Goal: Task Accomplishment & Management: Complete application form

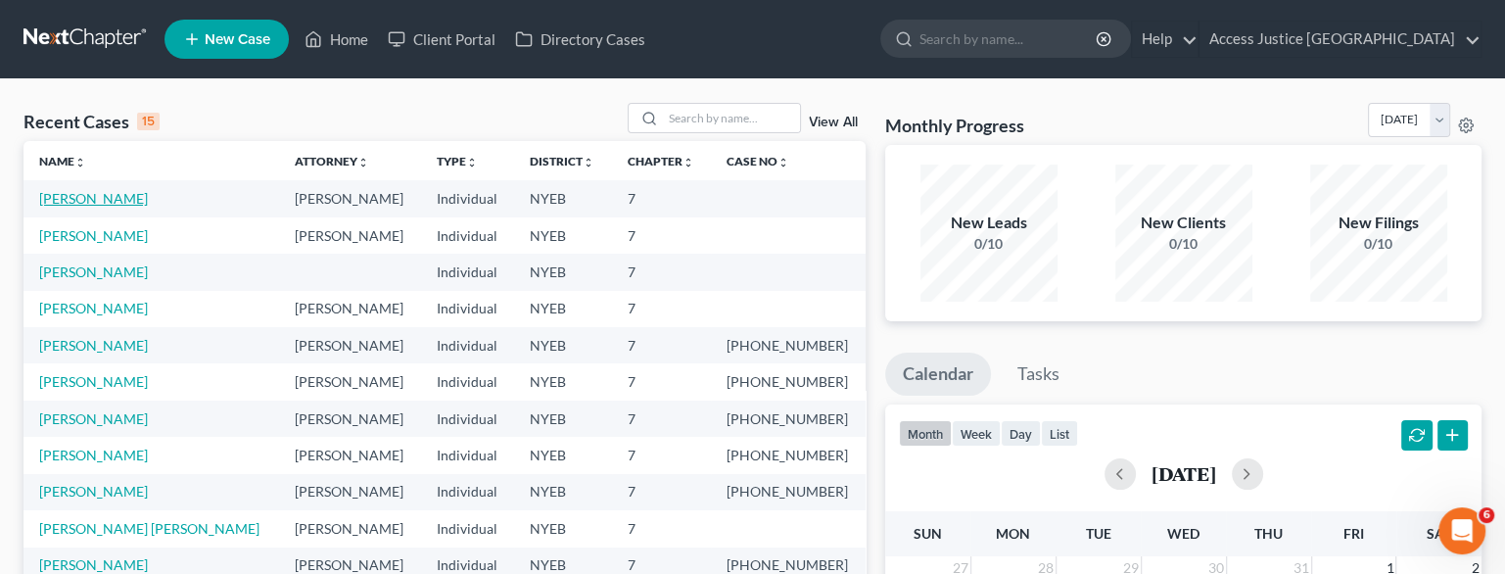
click at [101, 203] on link "[PERSON_NAME]" at bounding box center [93, 198] width 109 height 17
select select "10"
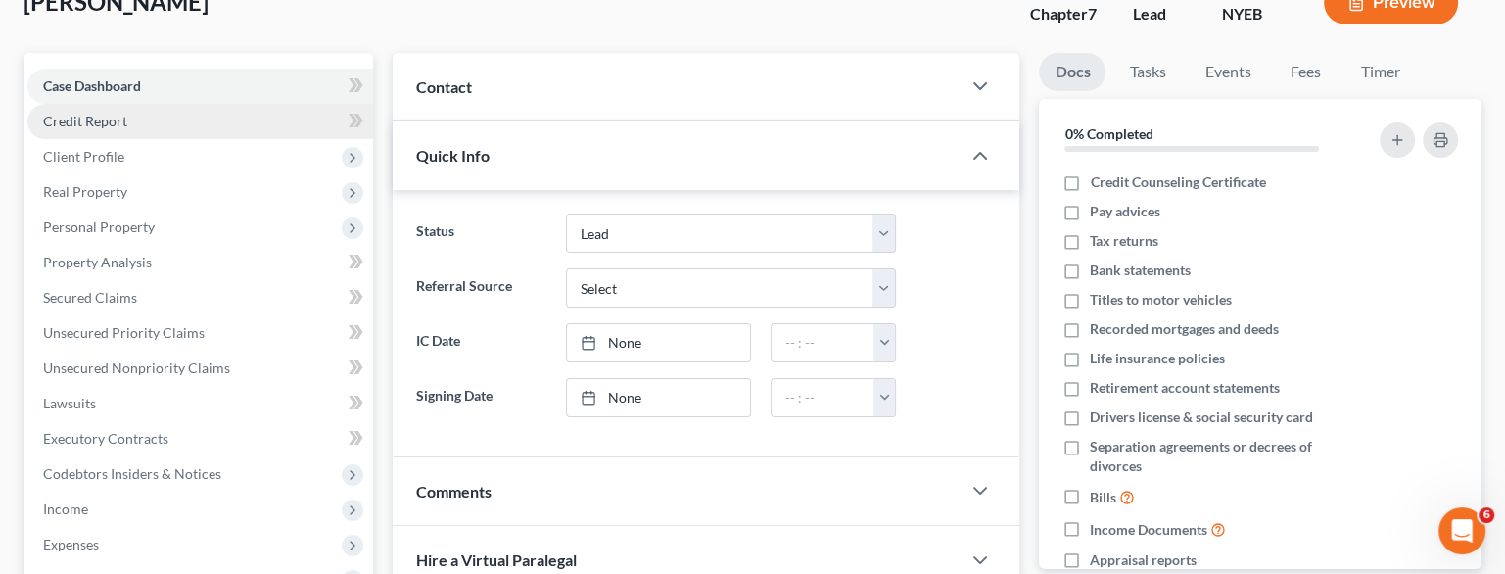
scroll to position [136, 0]
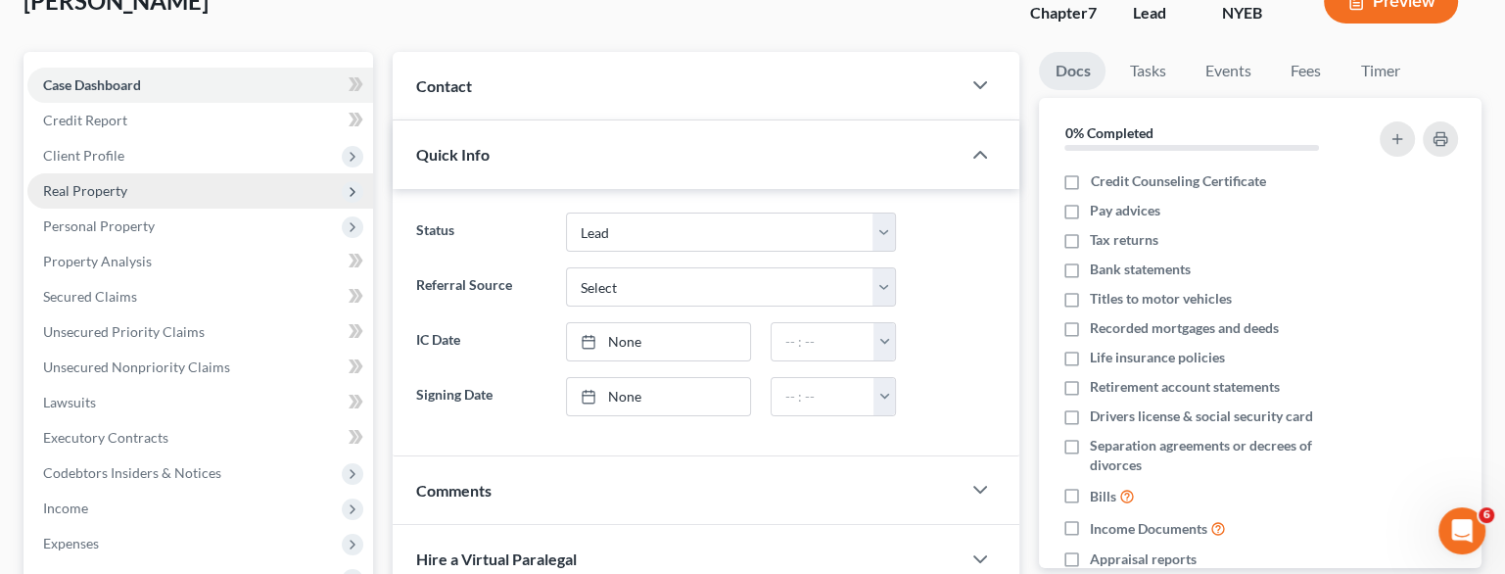
click at [90, 189] on span "Real Property" at bounding box center [85, 190] width 84 height 17
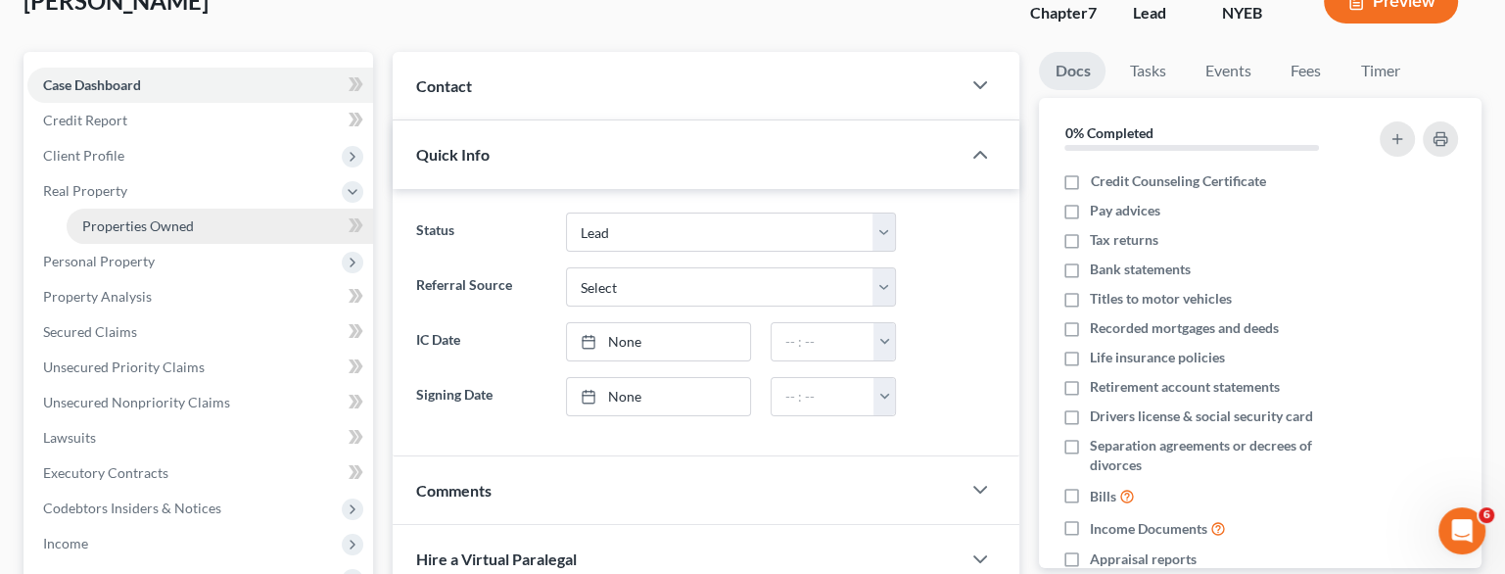
click at [102, 235] on link "Properties Owned" at bounding box center [220, 226] width 307 height 35
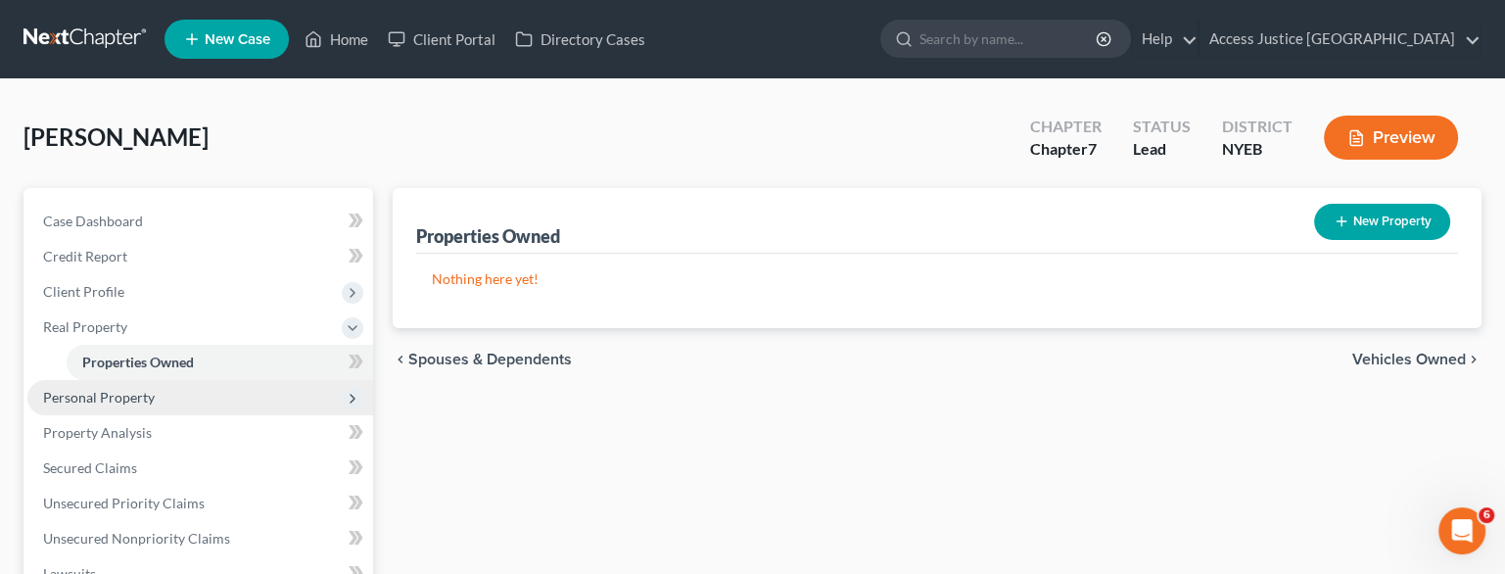
click at [123, 398] on span "Personal Property" at bounding box center [99, 397] width 112 height 17
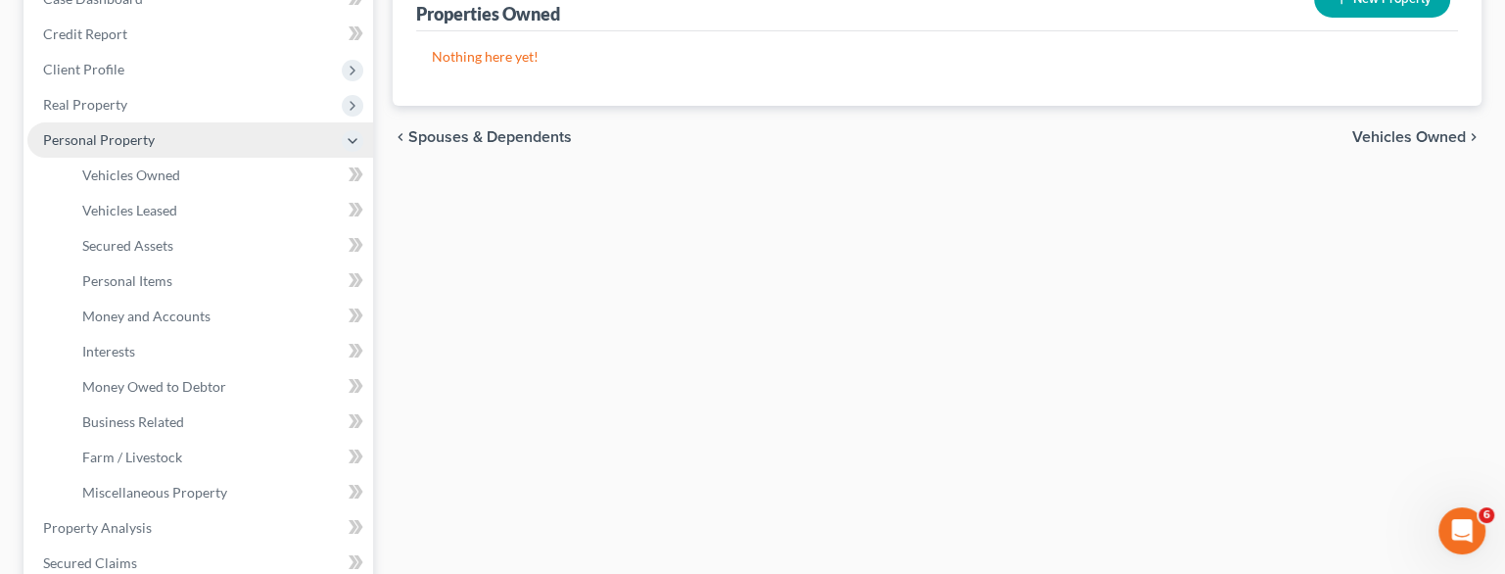
scroll to position [227, 0]
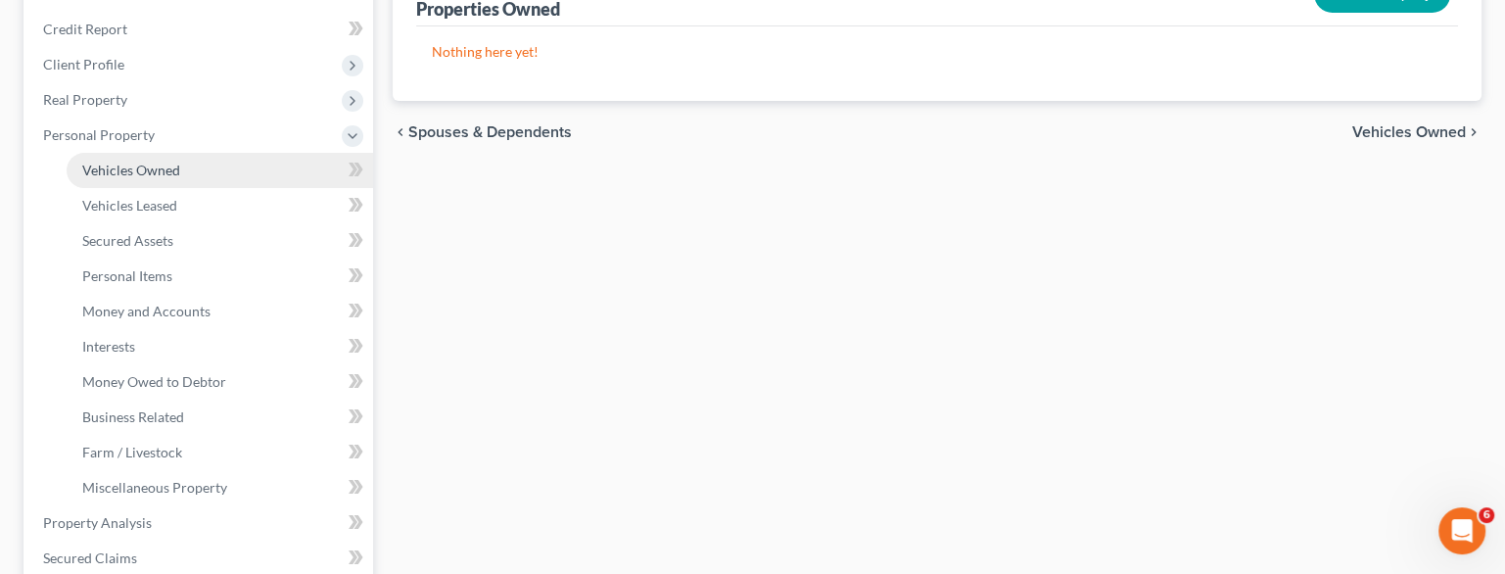
click at [156, 174] on span "Vehicles Owned" at bounding box center [131, 170] width 98 height 17
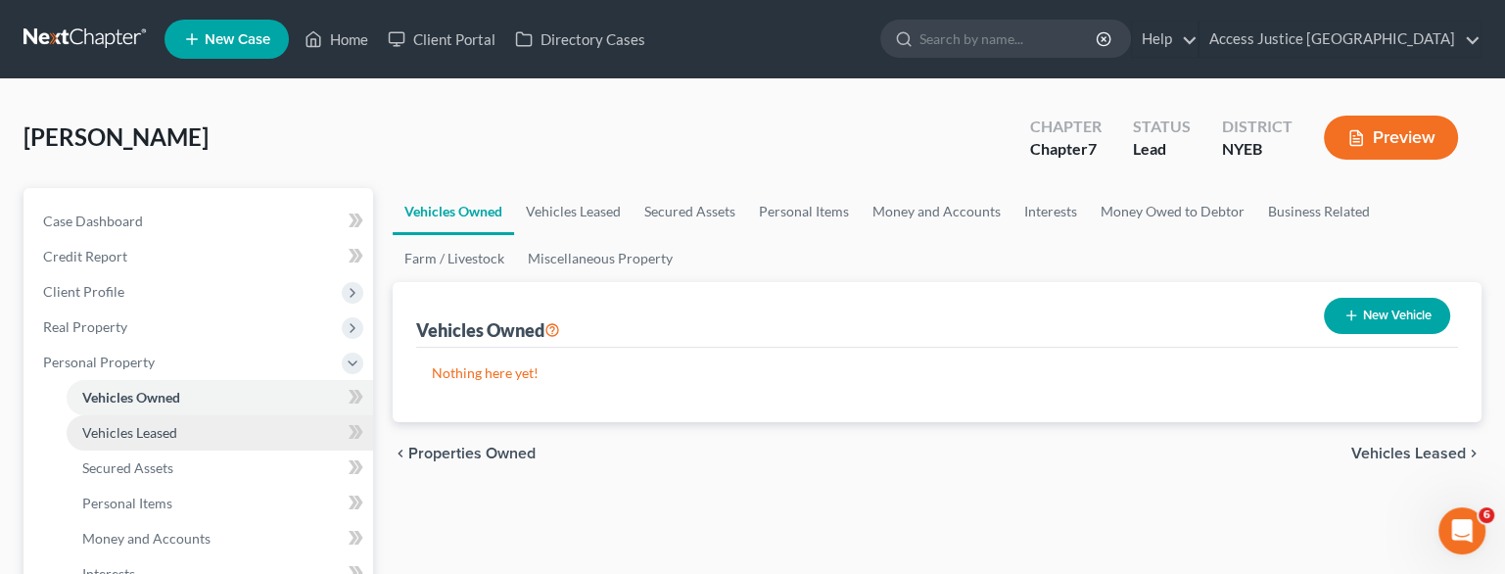
click at [135, 432] on span "Vehicles Leased" at bounding box center [129, 432] width 95 height 17
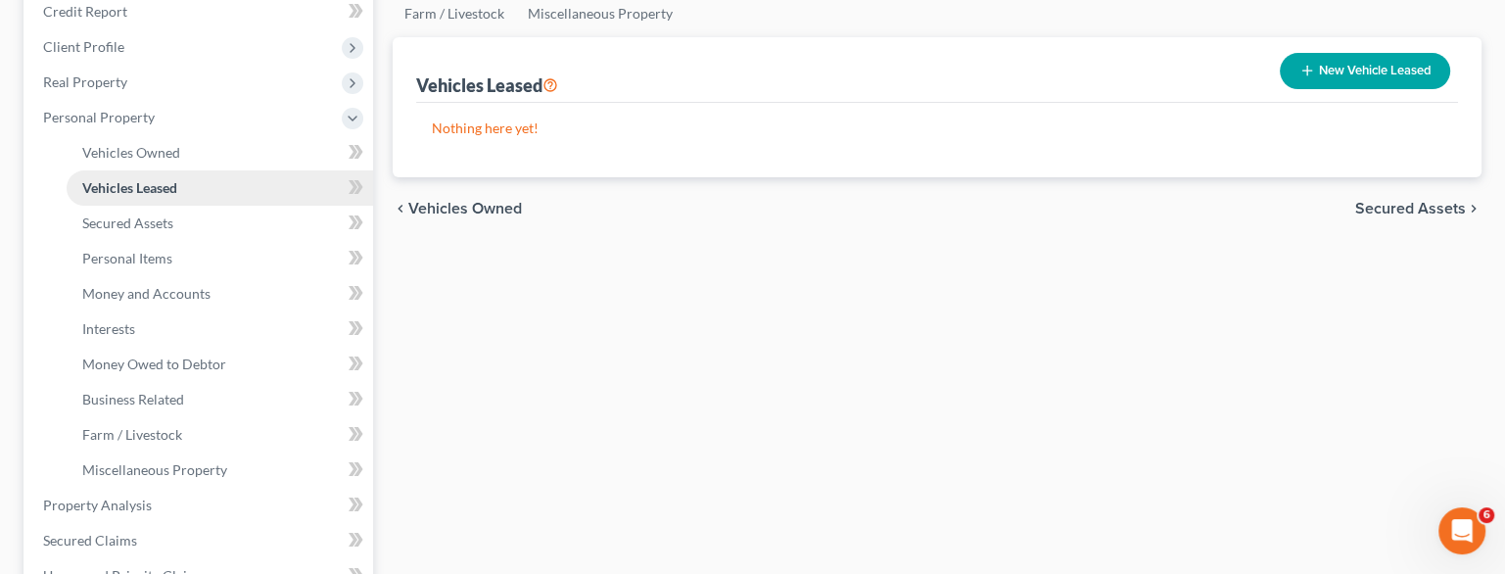
scroll to position [251, 0]
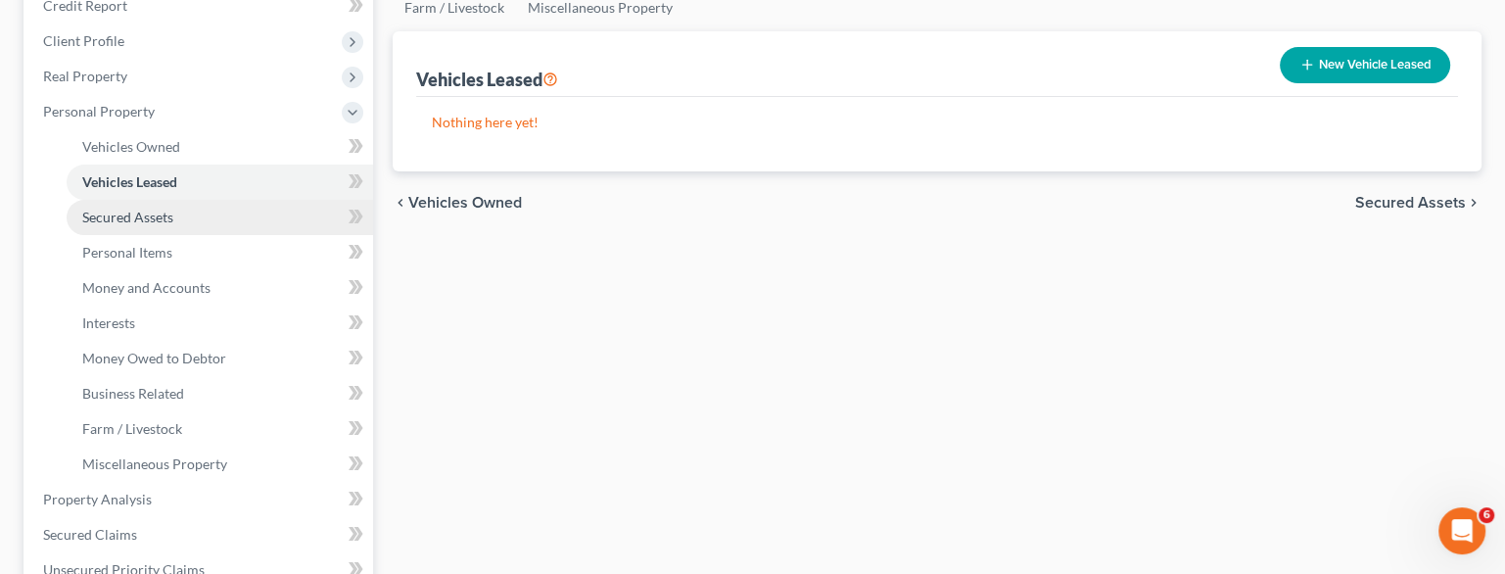
click at [152, 230] on link "Secured Assets" at bounding box center [220, 217] width 307 height 35
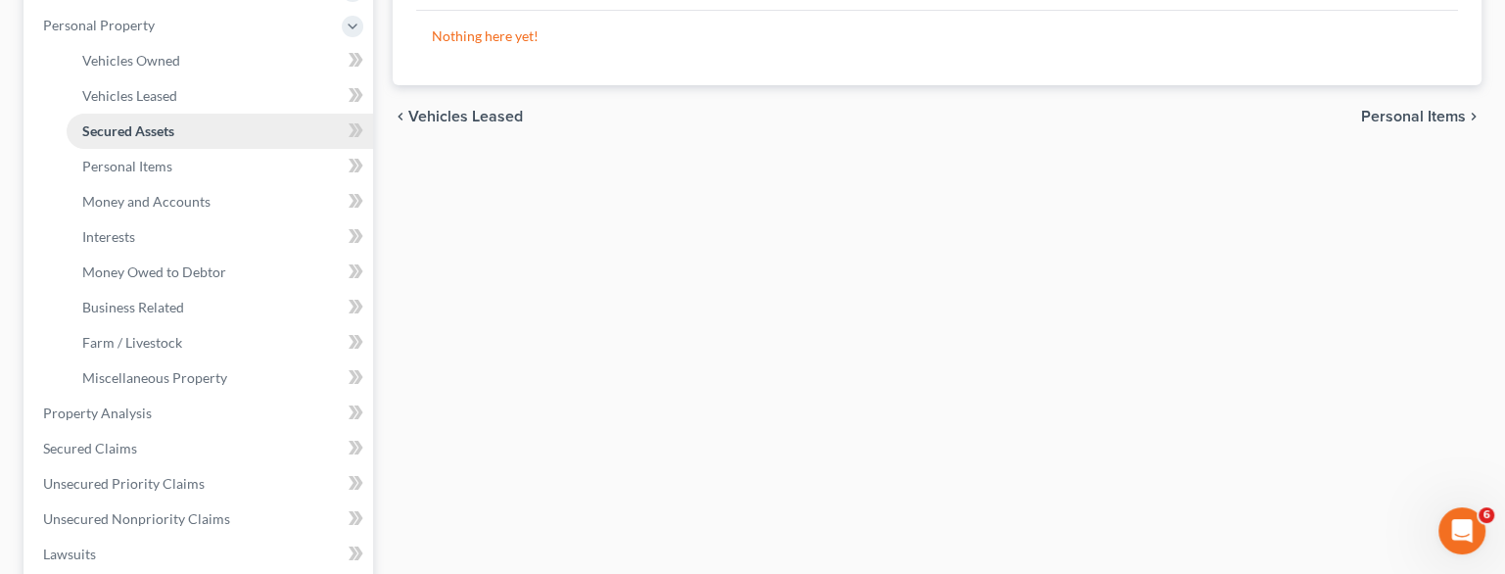
scroll to position [349, 0]
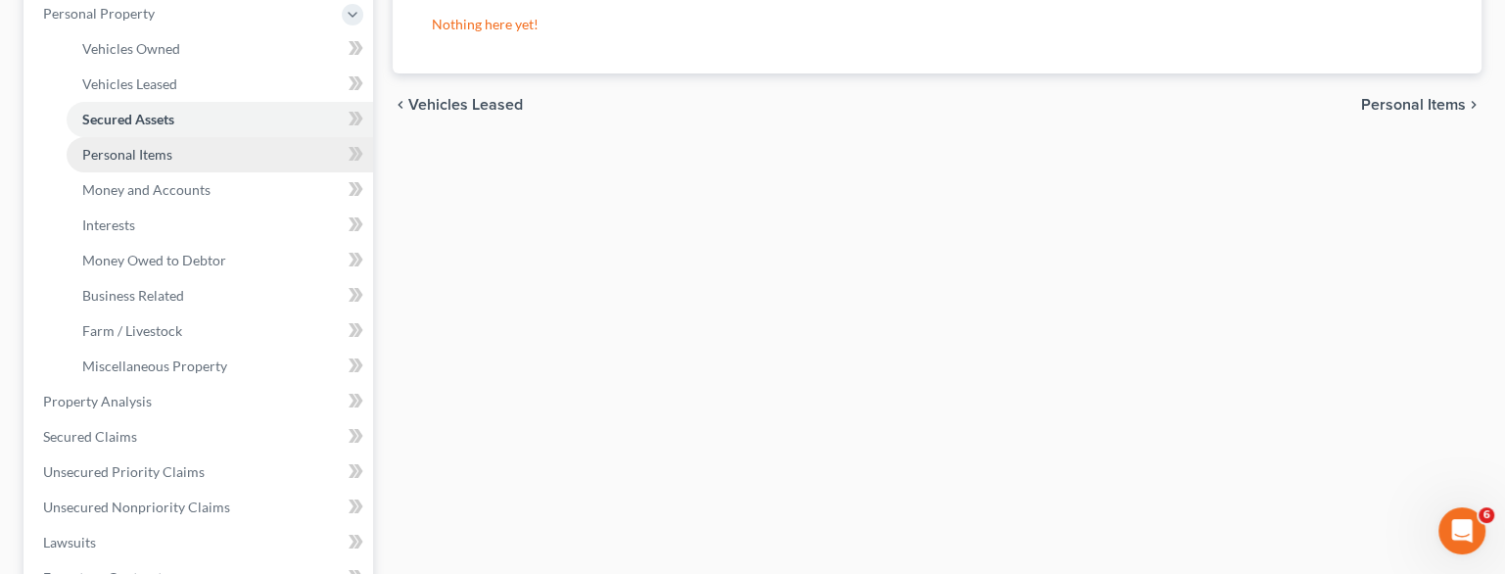
click at [147, 163] on link "Personal Items" at bounding box center [220, 154] width 307 height 35
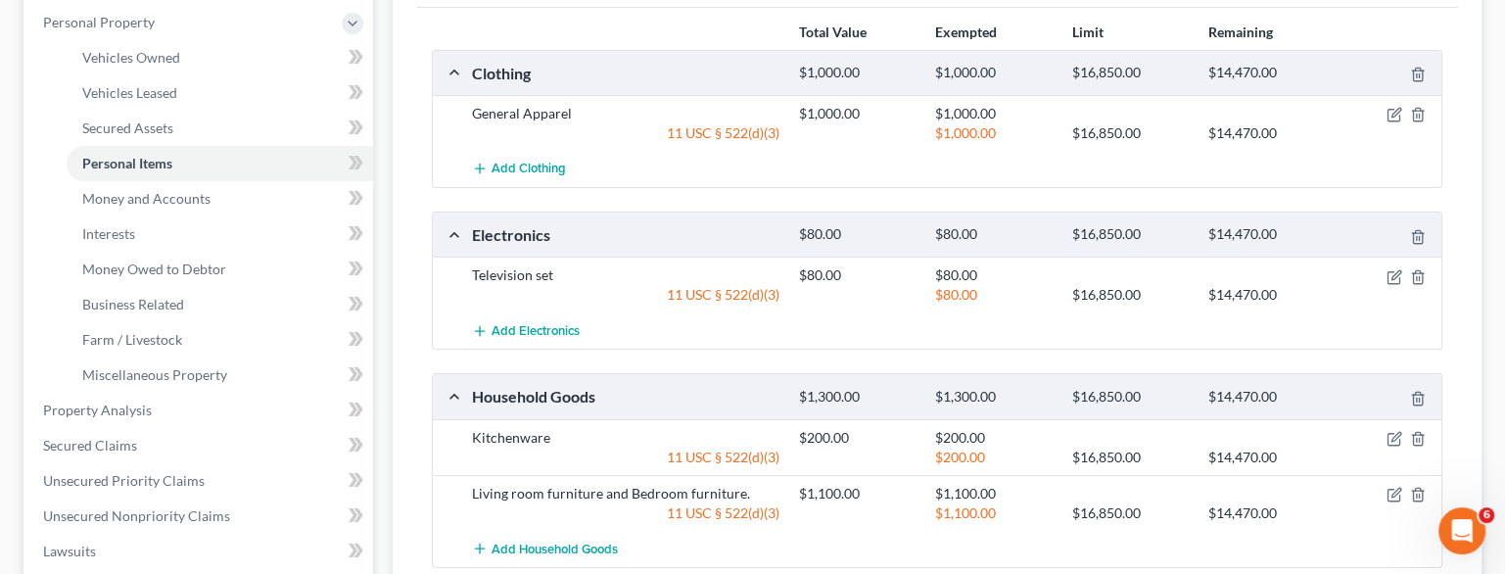
scroll to position [335, 0]
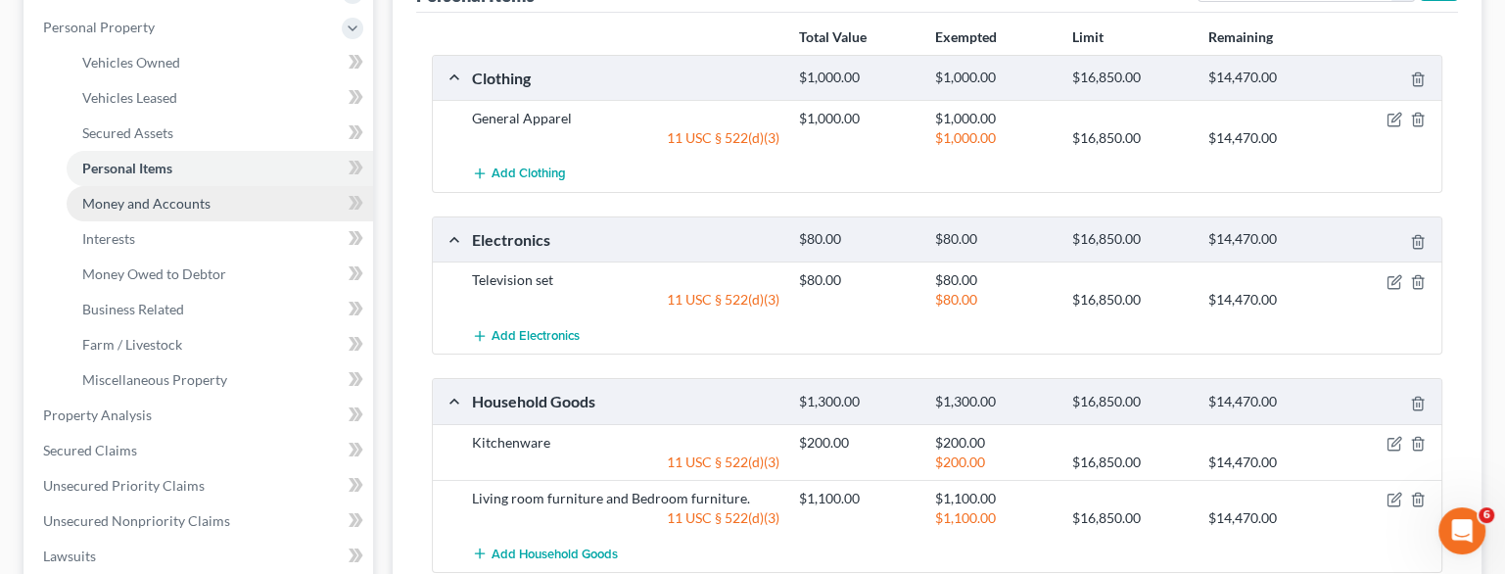
click at [129, 191] on link "Money and Accounts" at bounding box center [220, 203] width 307 height 35
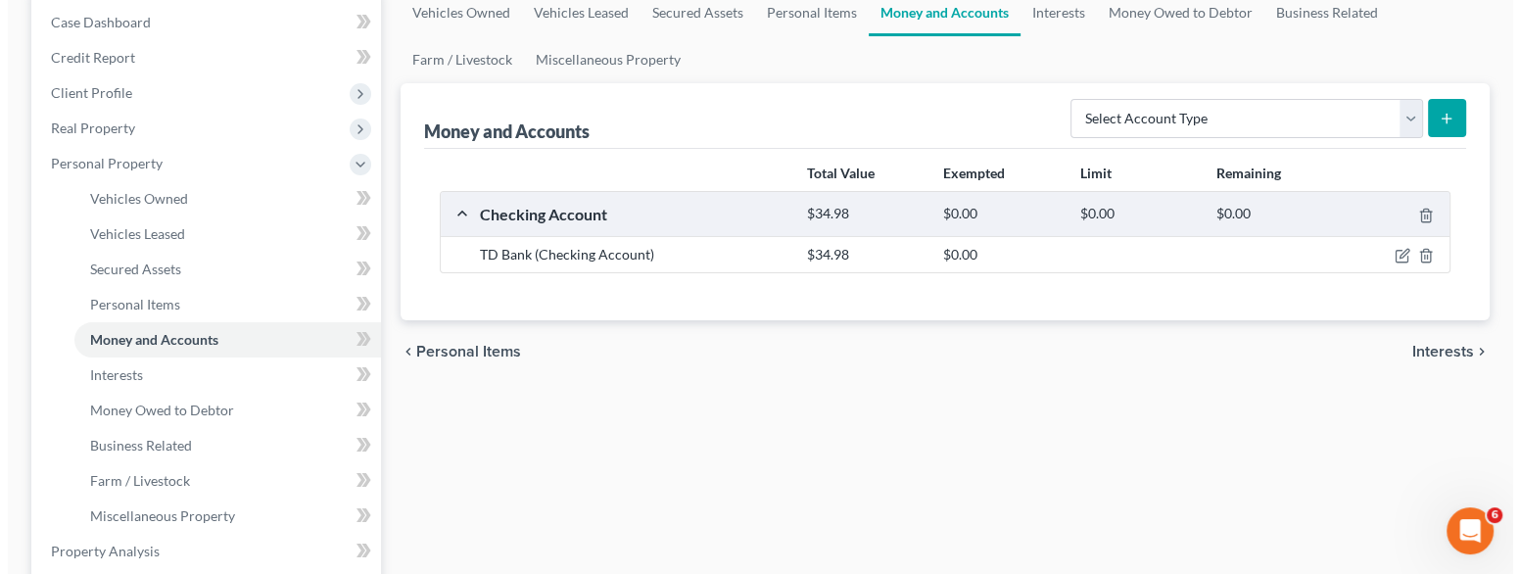
scroll to position [273, 0]
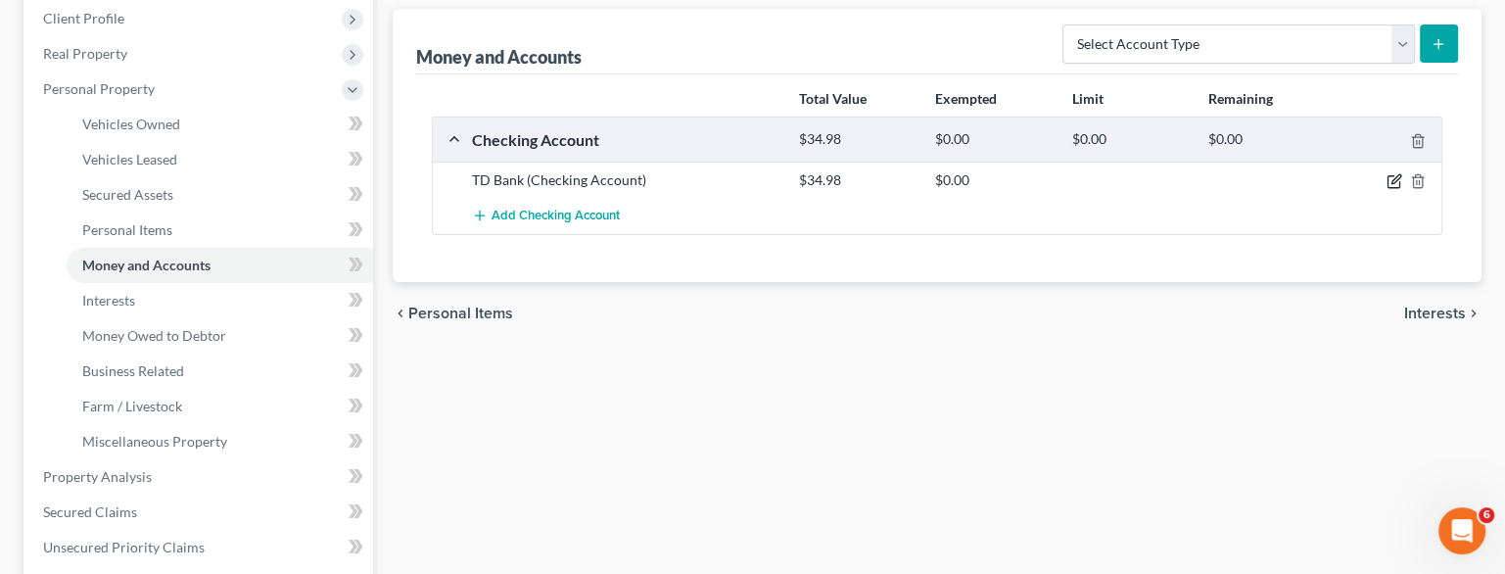
click at [1395, 182] on icon "button" at bounding box center [1395, 181] width 16 height 16
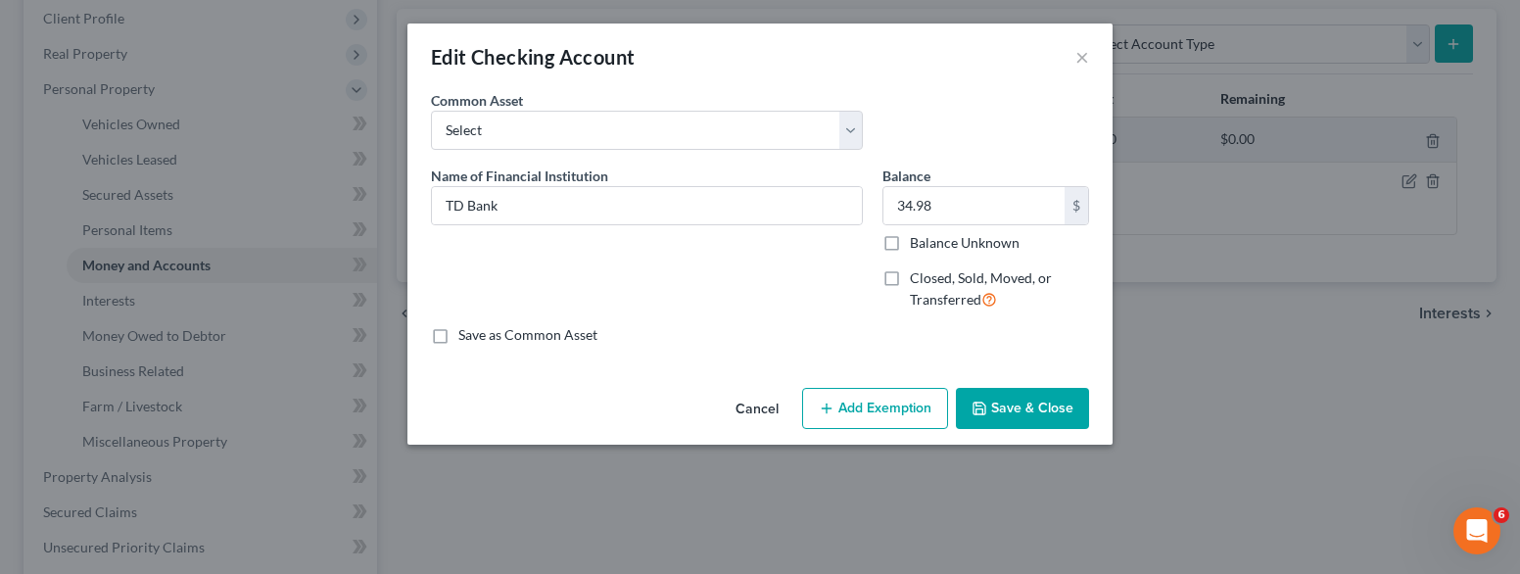
click at [873, 400] on button "Add Exemption" at bounding box center [875, 408] width 146 height 41
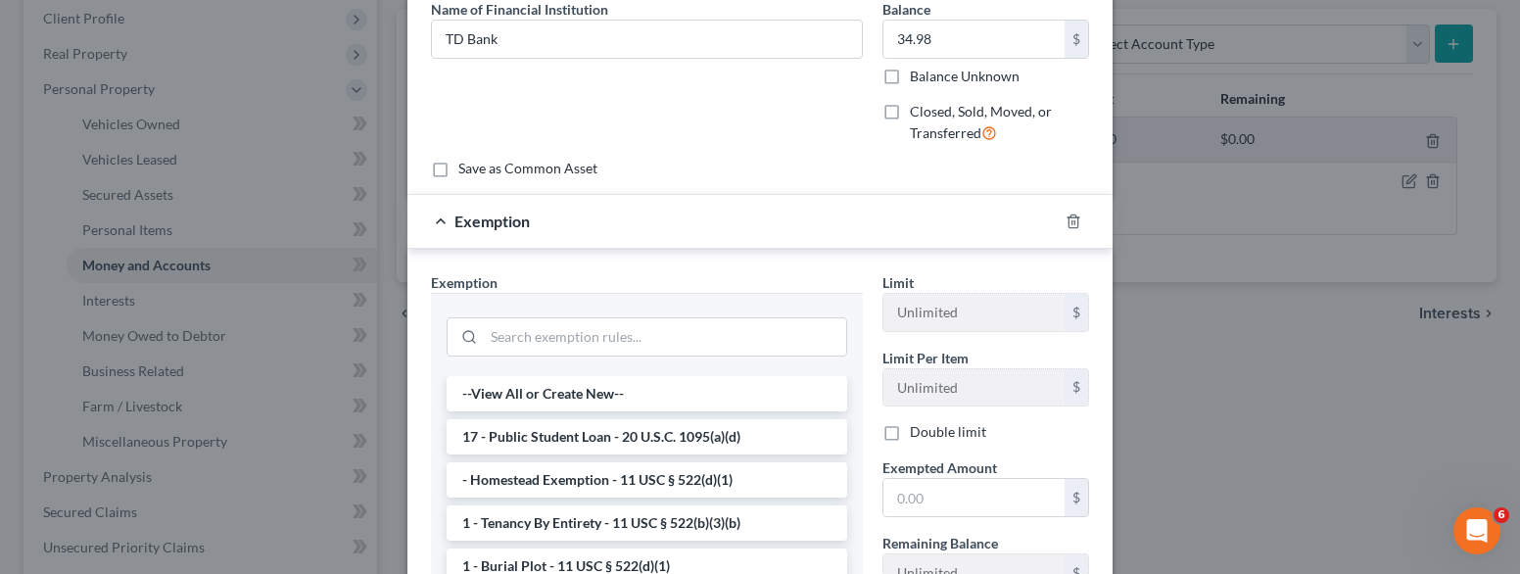
scroll to position [165, 0]
click at [667, 330] on input "search" at bounding box center [665, 338] width 362 height 37
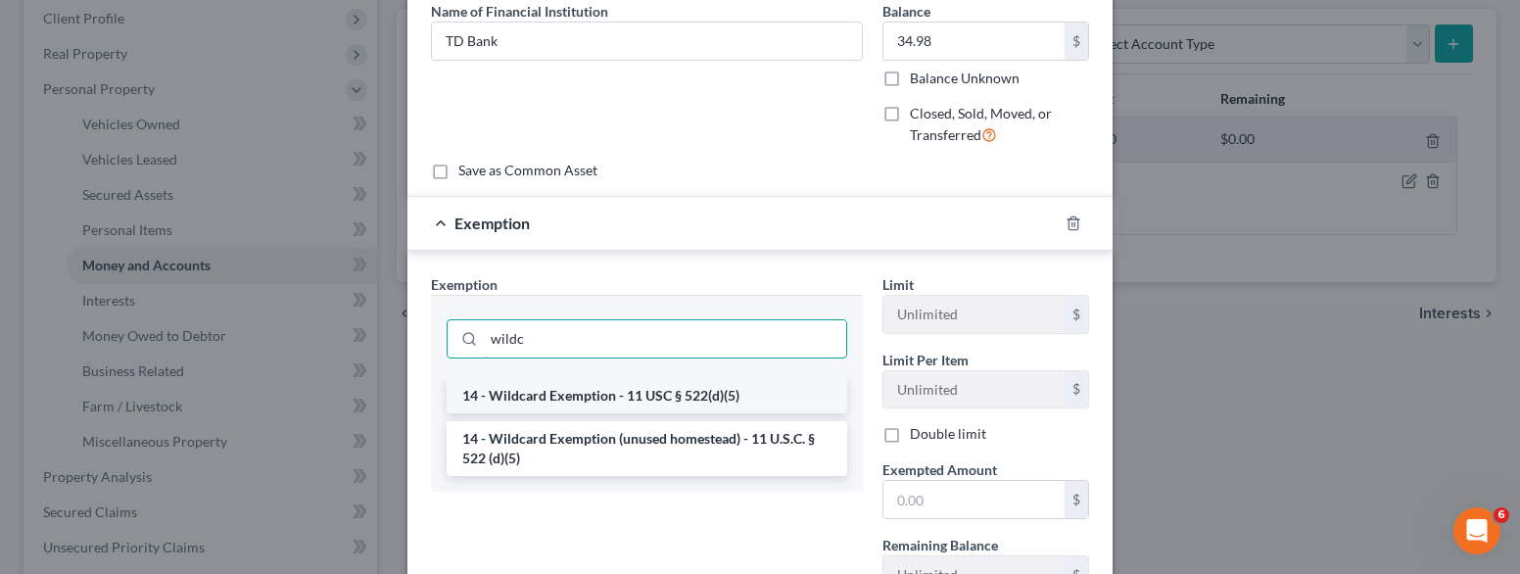
type input "wildc"
click at [633, 379] on li "14 - Wildcard Exemption - 11 USC § 522(d)(5)" at bounding box center [647, 395] width 401 height 35
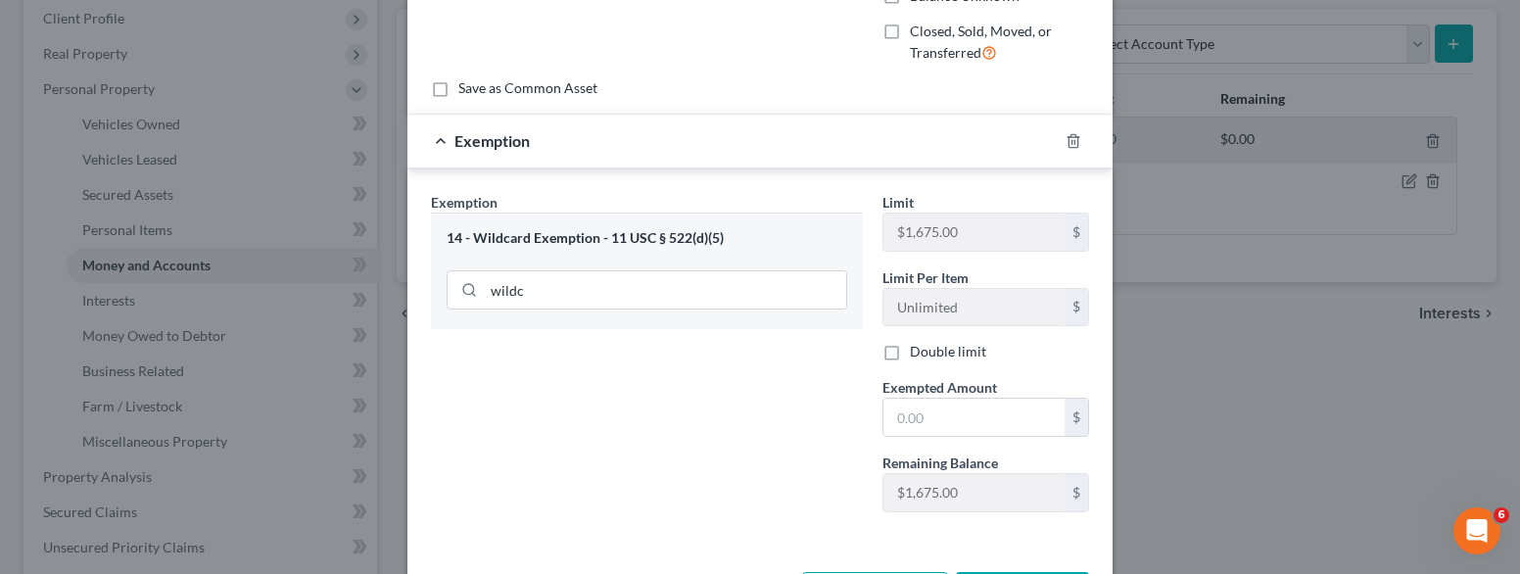
scroll to position [255, 0]
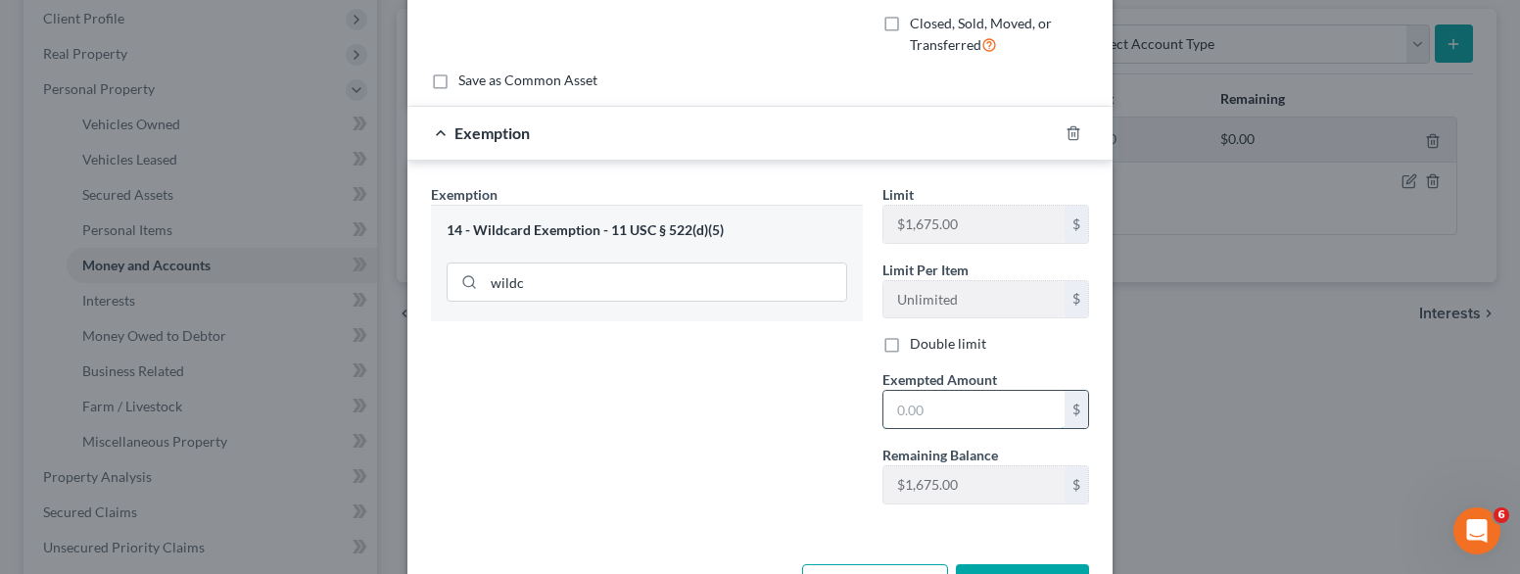
click at [951, 409] on input "text" at bounding box center [973, 409] width 181 height 37
type input "34.98"
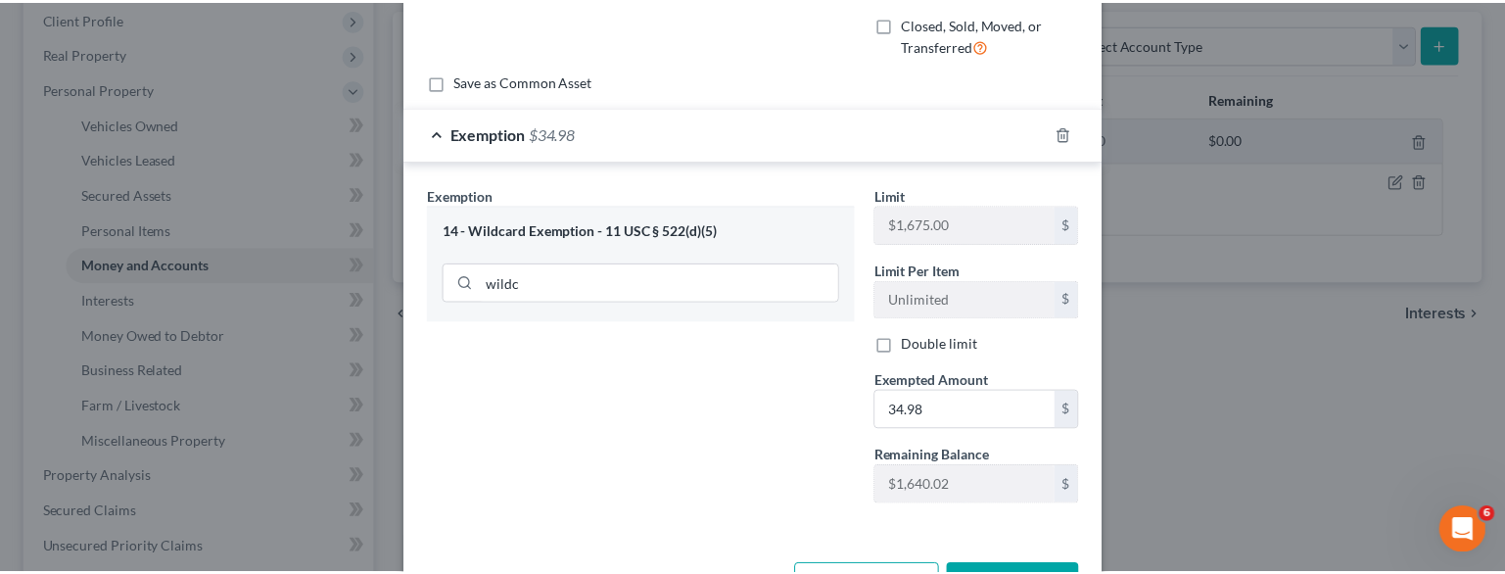
scroll to position [321, 0]
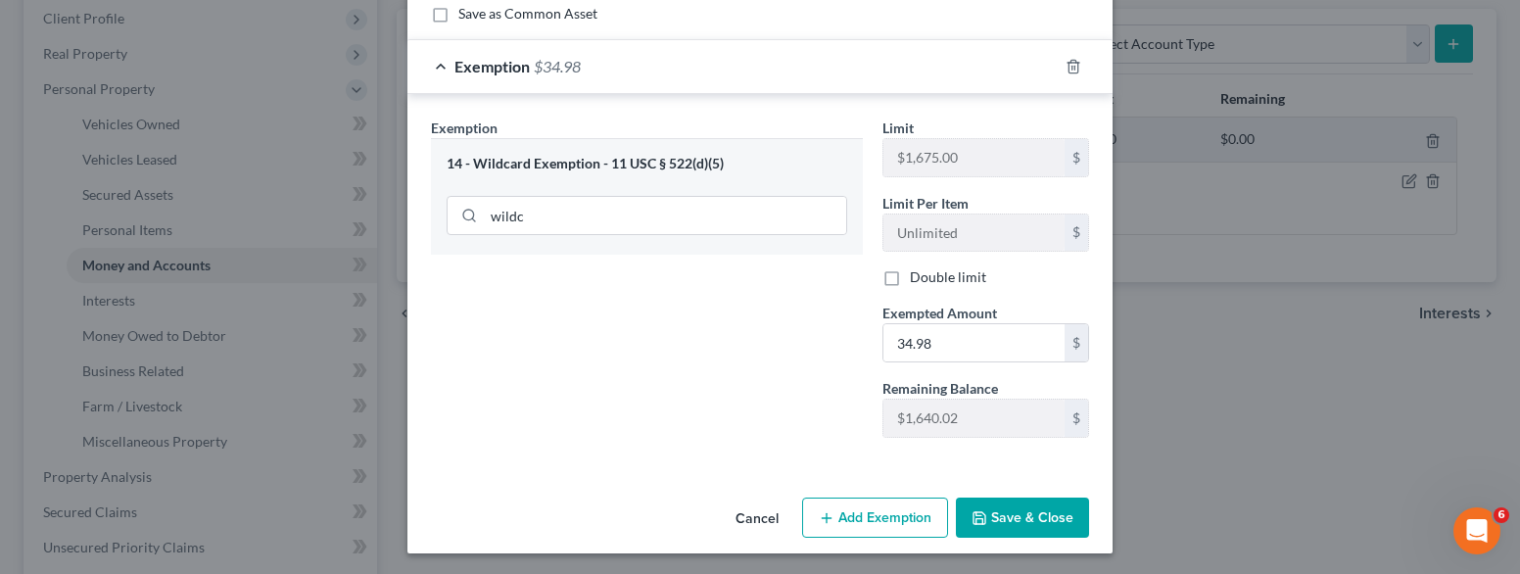
click at [1005, 509] on button "Save & Close" at bounding box center [1022, 518] width 133 height 41
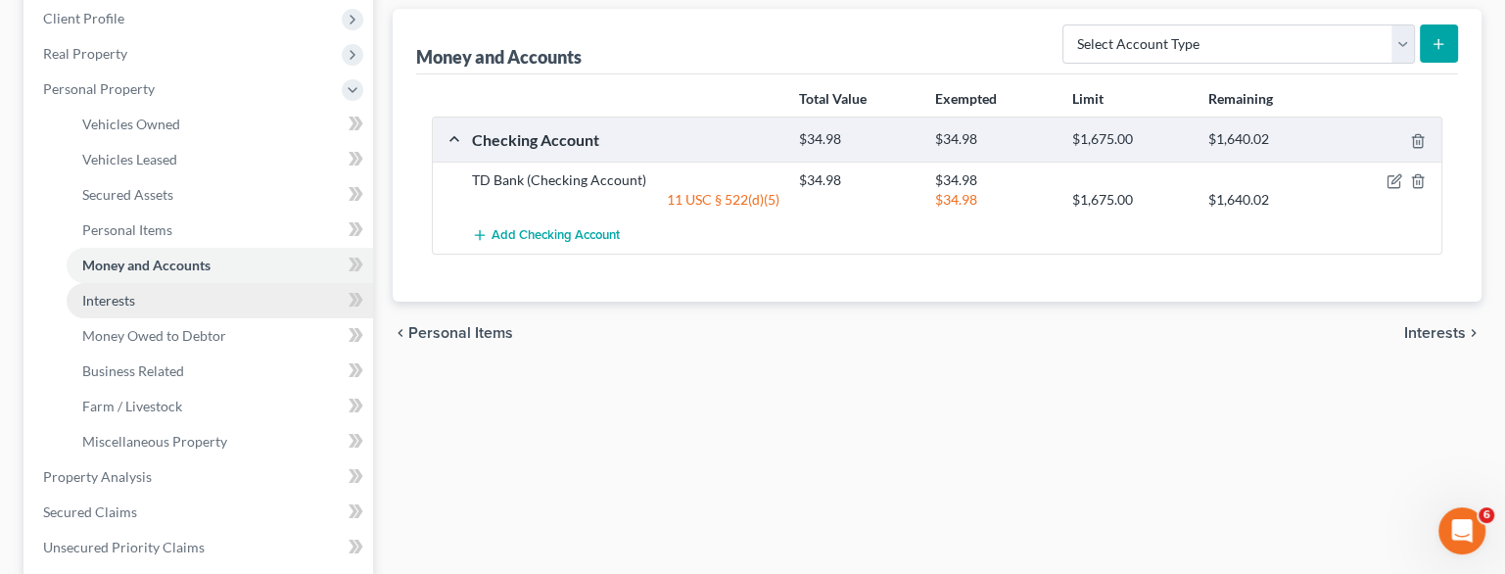
click at [137, 299] on link "Interests" at bounding box center [220, 300] width 307 height 35
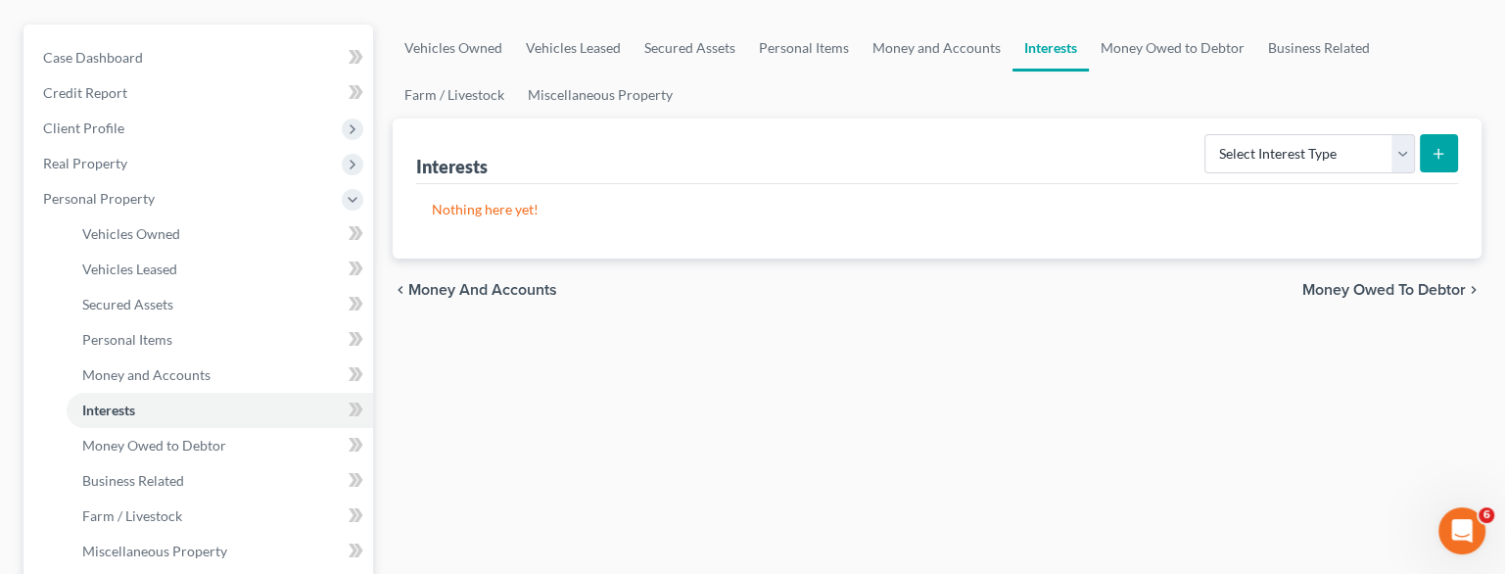
scroll to position [219, 0]
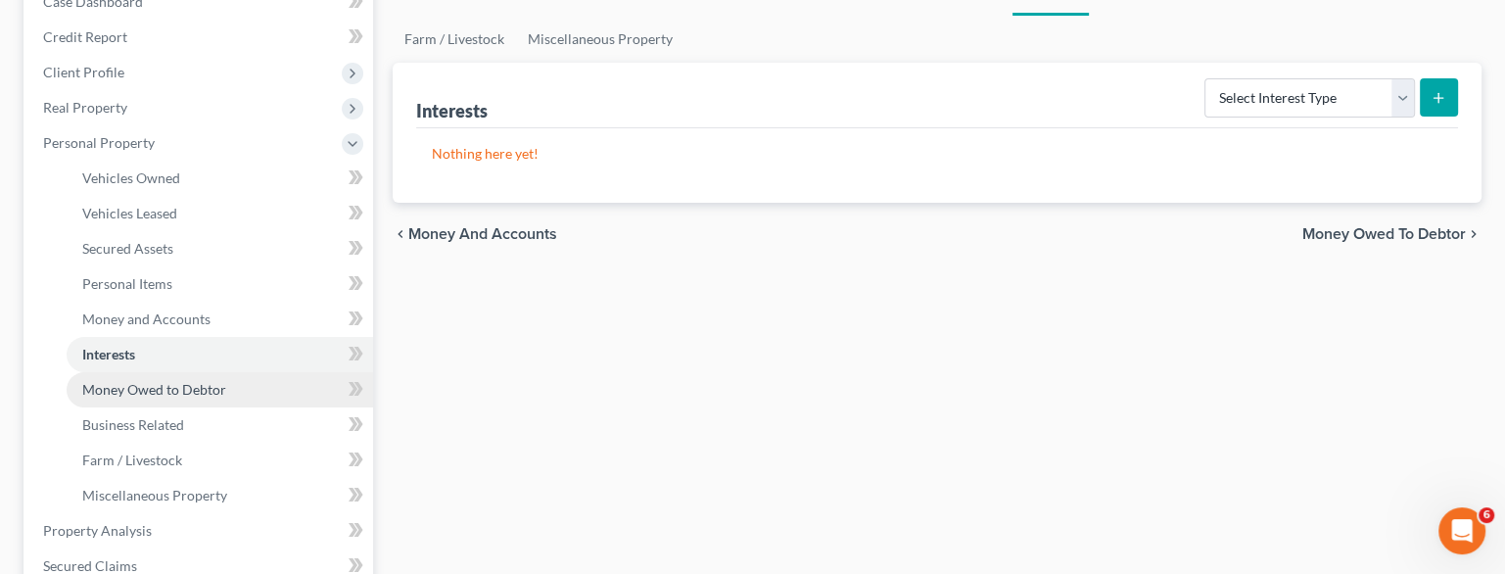
click at [140, 405] on link "Money Owed to Debtor" at bounding box center [220, 389] width 307 height 35
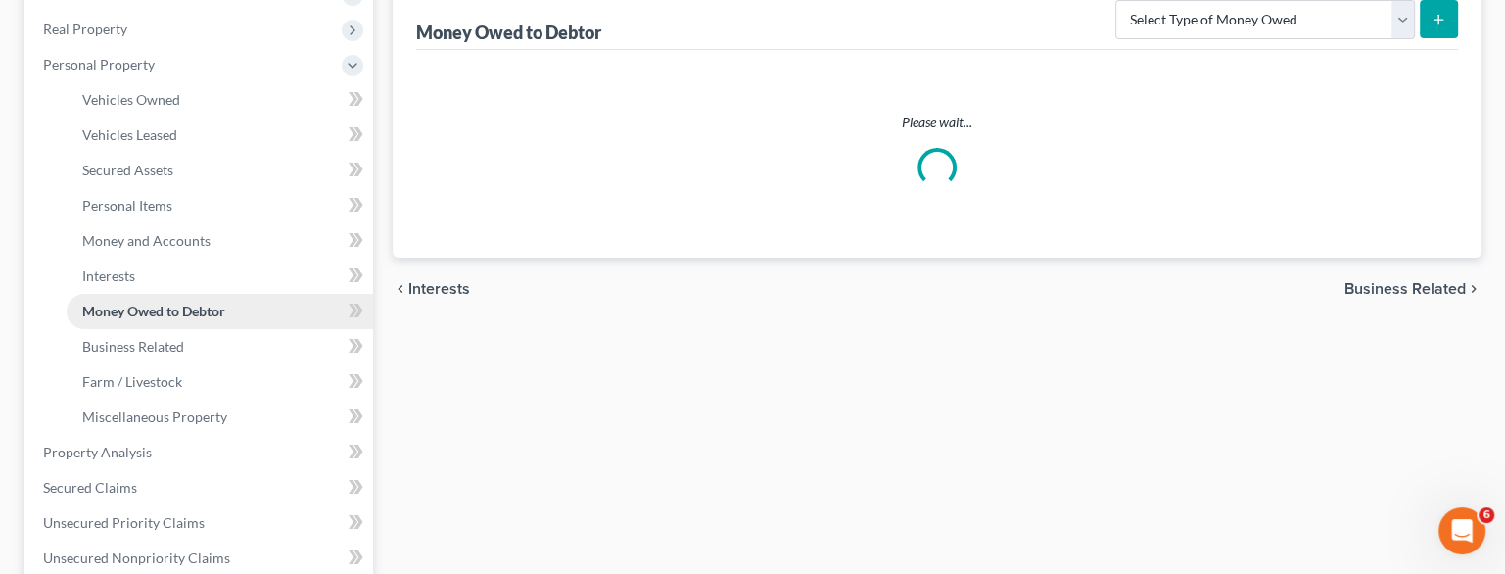
scroll to position [298, 0]
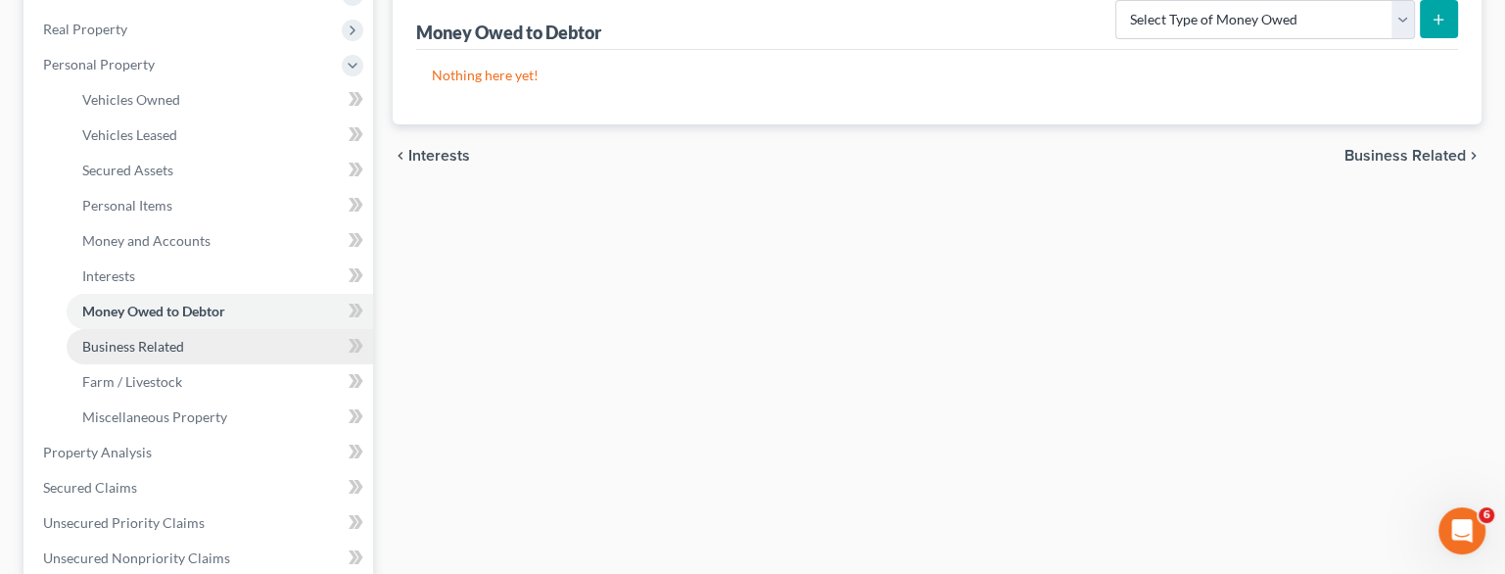
click at [168, 343] on span "Business Related" at bounding box center [133, 346] width 102 height 17
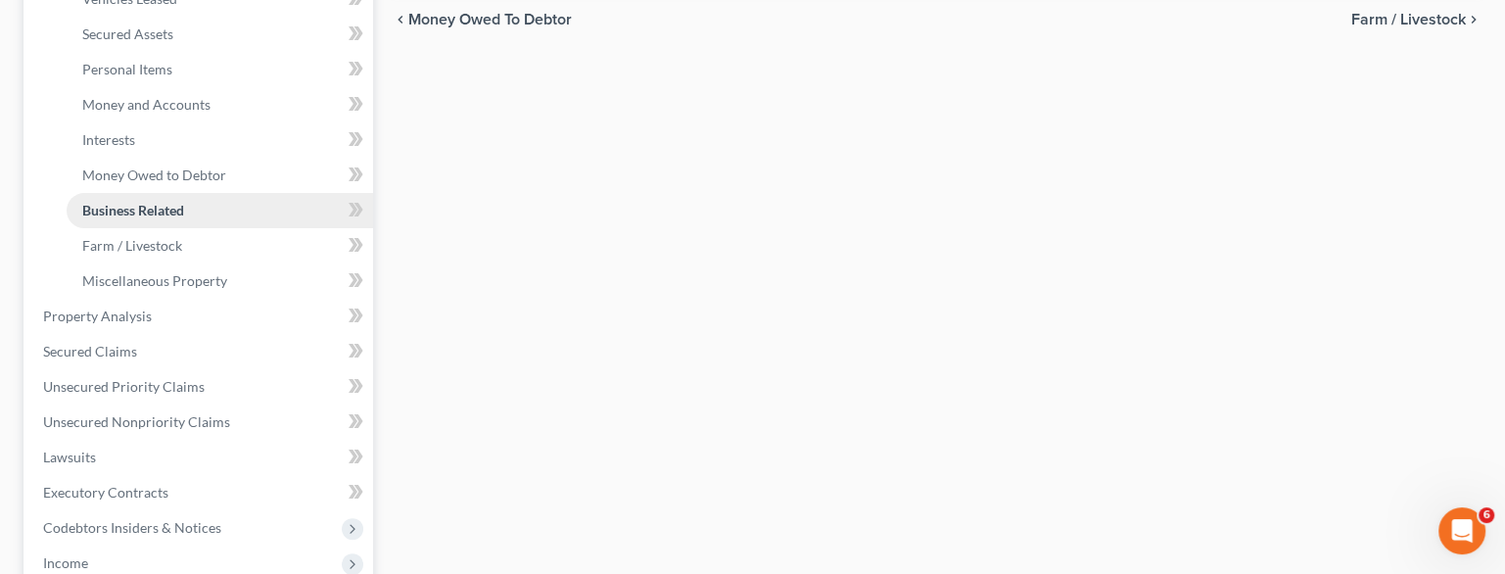
scroll to position [435, 0]
click at [147, 287] on link "Miscellaneous Property" at bounding box center [220, 279] width 307 height 35
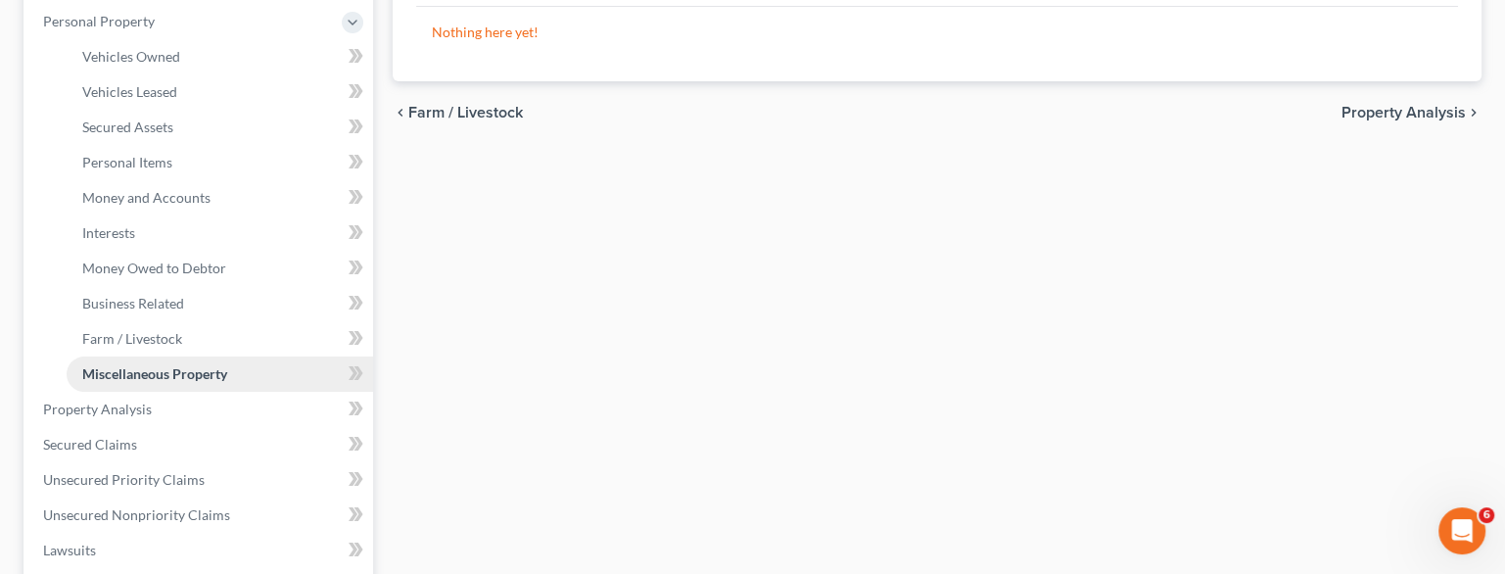
scroll to position [349, 0]
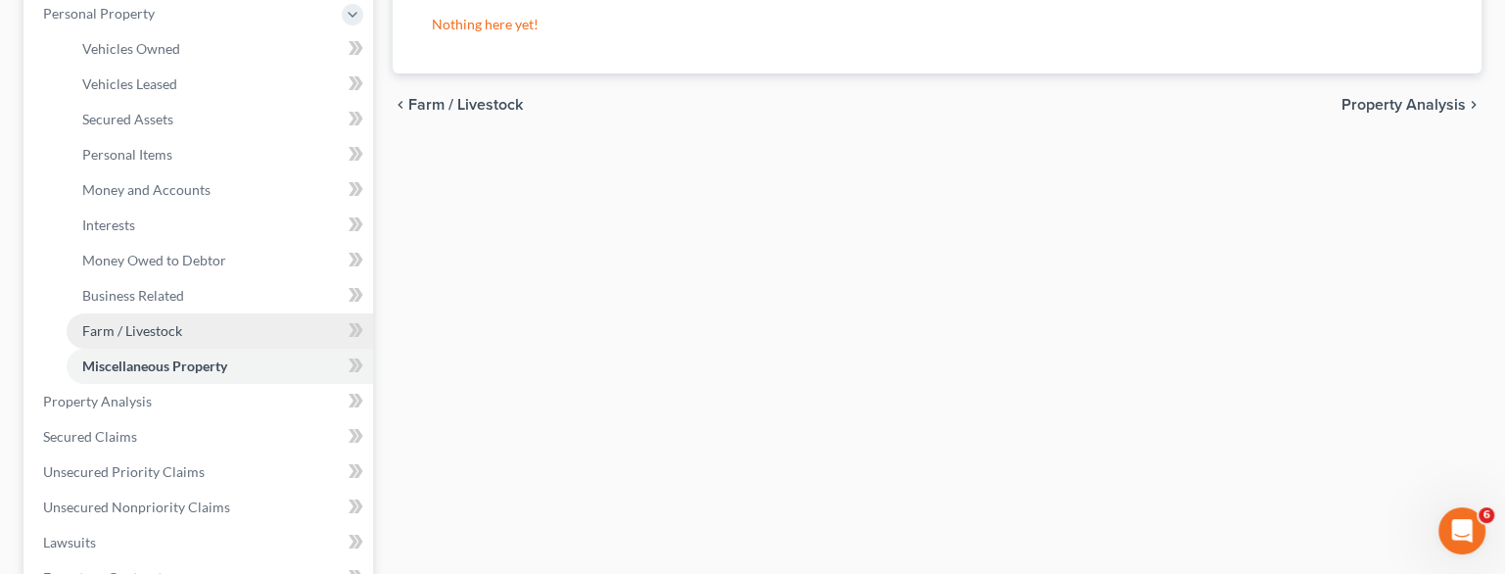
click at [107, 320] on link "Farm / Livestock" at bounding box center [220, 330] width 307 height 35
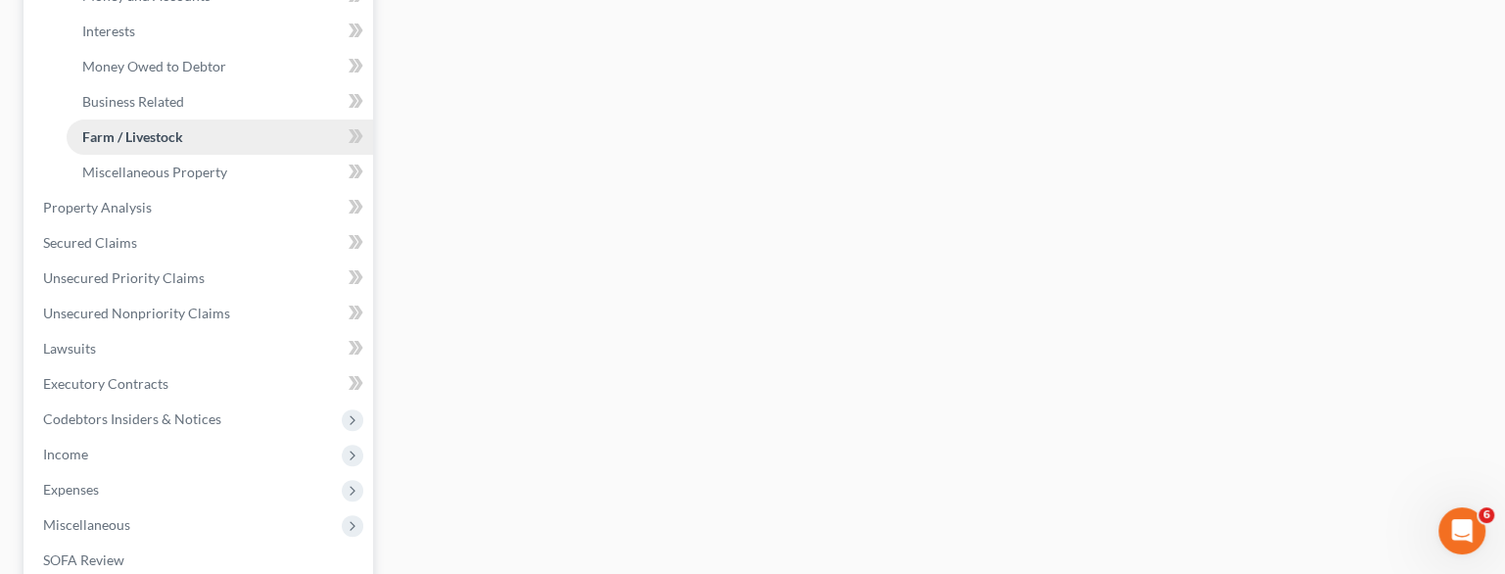
scroll to position [550, 0]
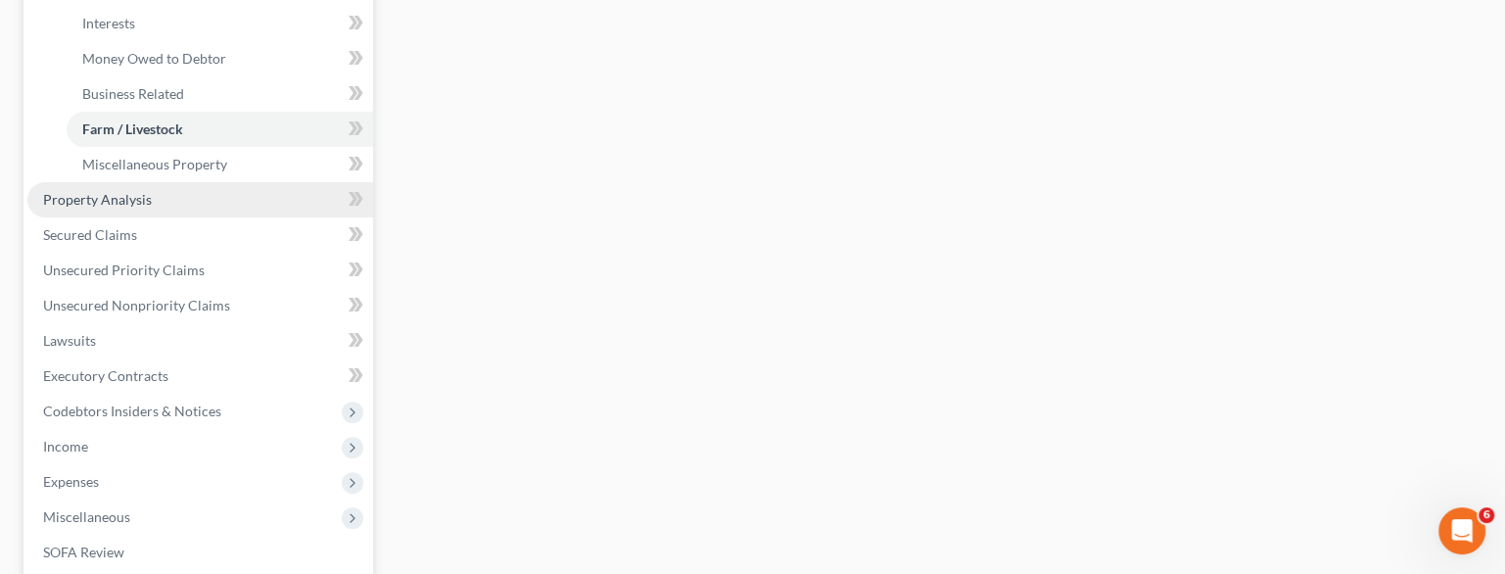
click at [121, 197] on span "Property Analysis" at bounding box center [97, 199] width 109 height 17
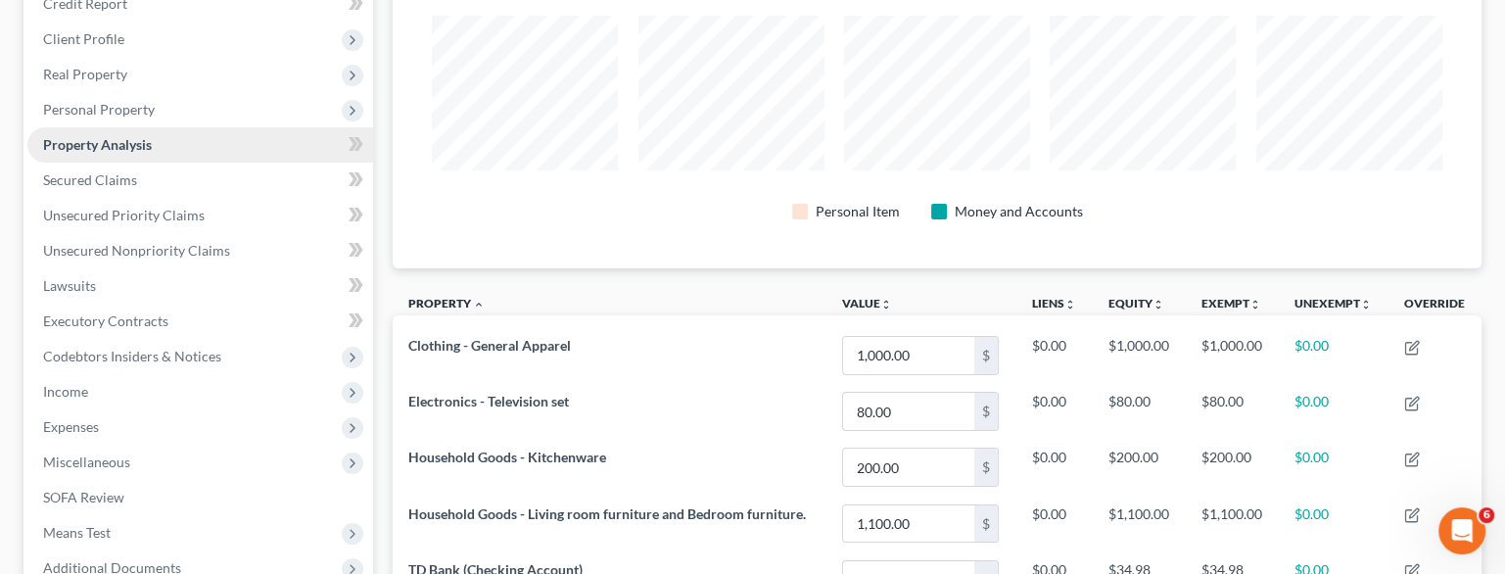
scroll to position [251, 0]
click at [11, 249] on div "[PERSON_NAME] Upgraded Chapter Chapter 7 Status Lead District NYEB Preview Peti…" at bounding box center [752, 297] width 1505 height 937
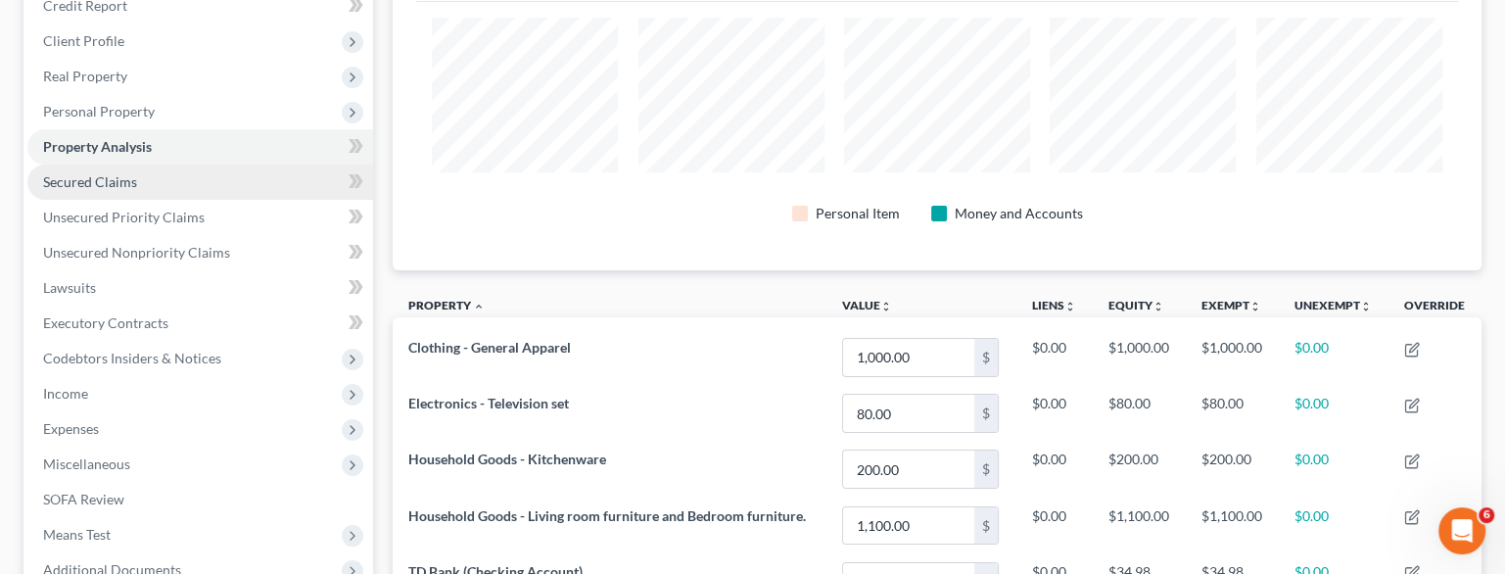
click at [165, 178] on link "Secured Claims" at bounding box center [200, 182] width 346 height 35
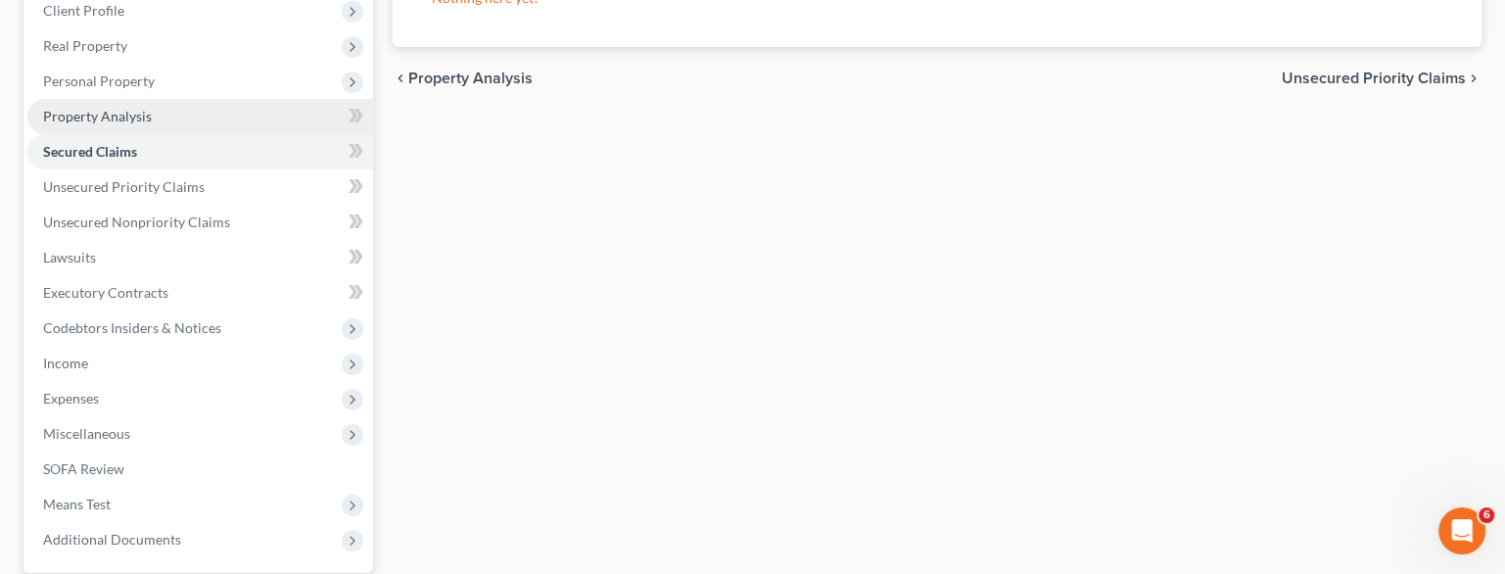
scroll to position [302, 0]
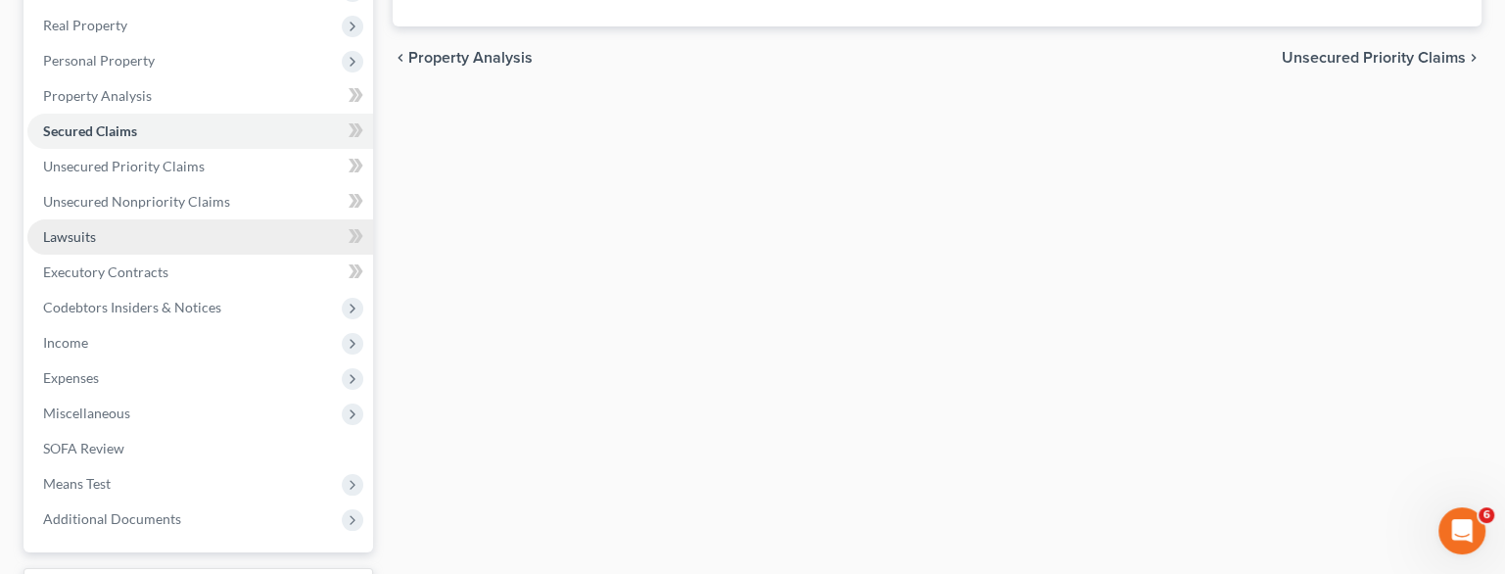
click at [79, 236] on span "Lawsuits" at bounding box center [69, 236] width 53 height 17
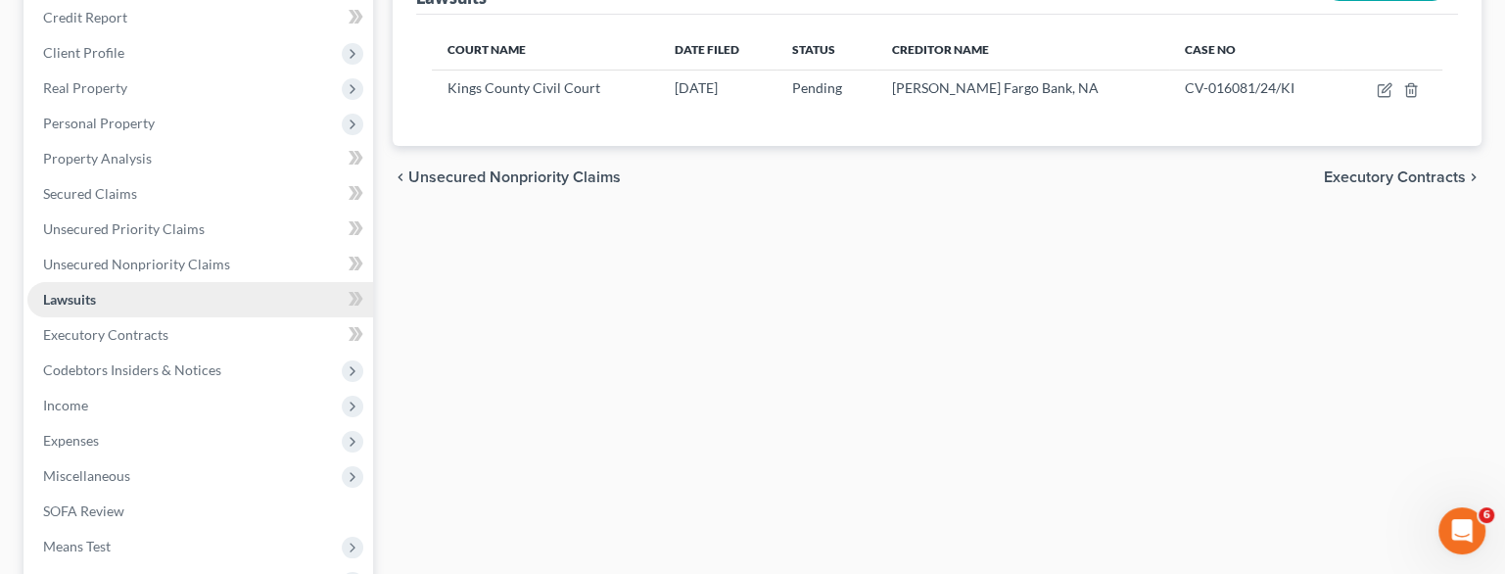
scroll to position [239, 0]
click at [84, 251] on link "Unsecured Nonpriority Claims" at bounding box center [200, 264] width 346 height 35
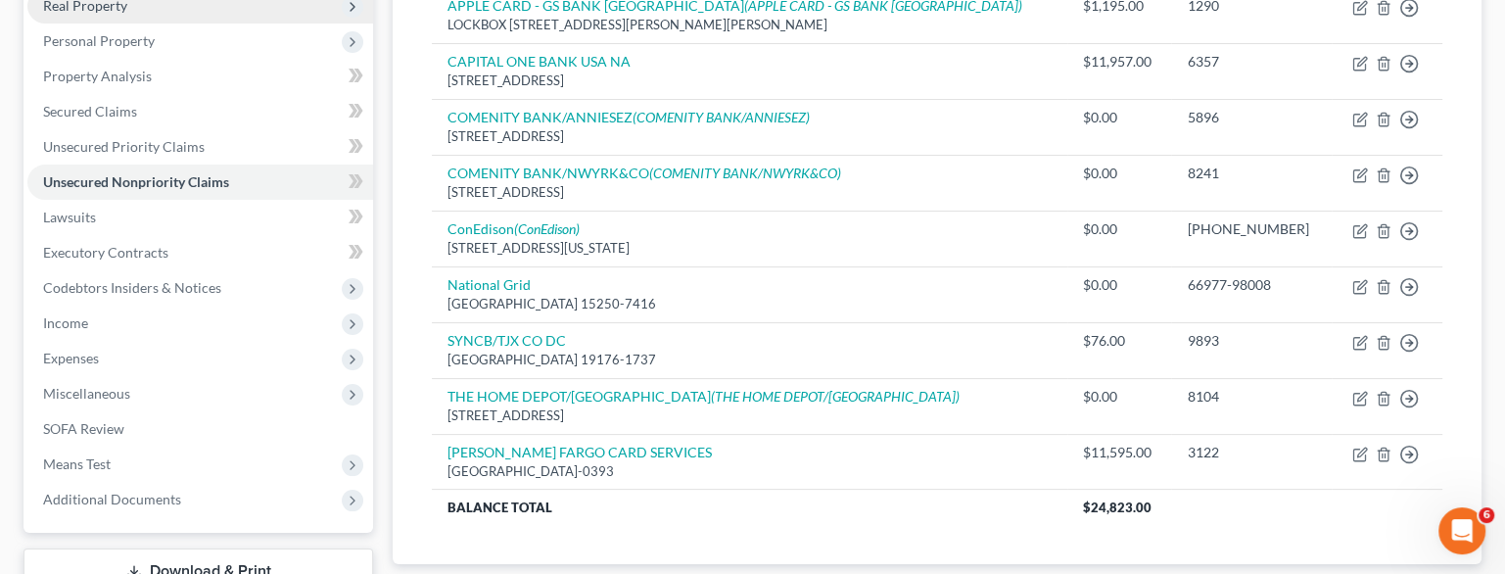
scroll to position [335, 0]
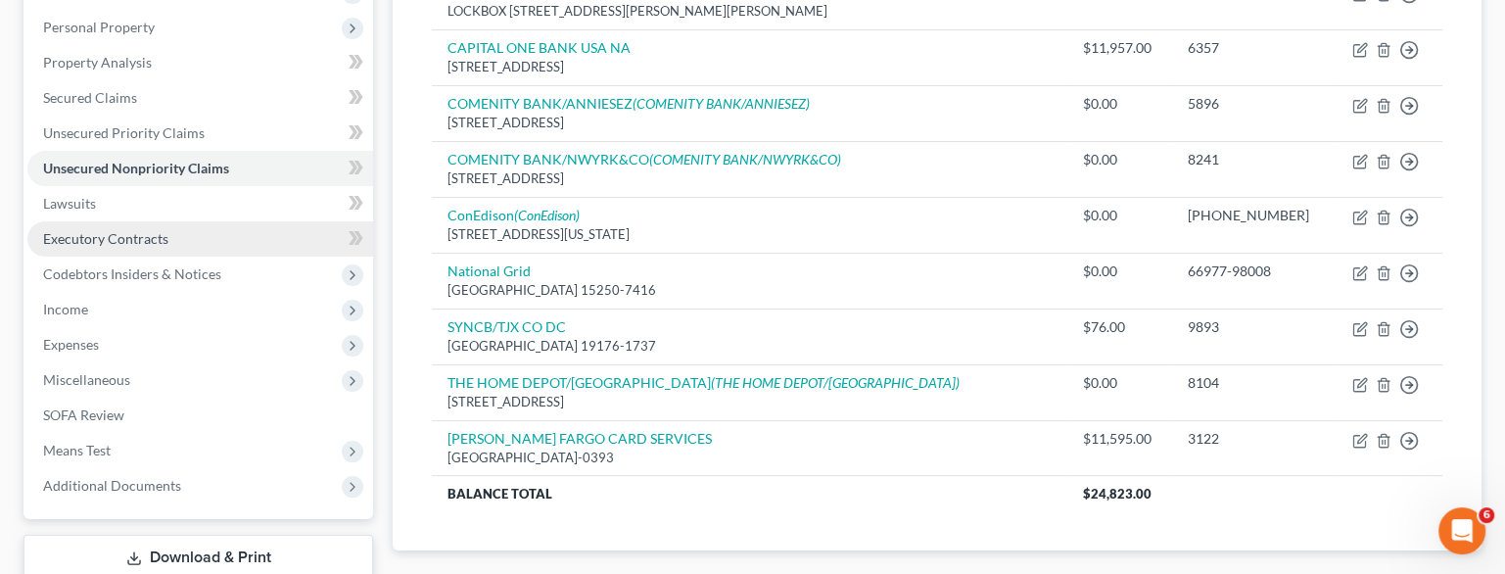
click at [137, 253] on link "Executory Contracts" at bounding box center [200, 238] width 346 height 35
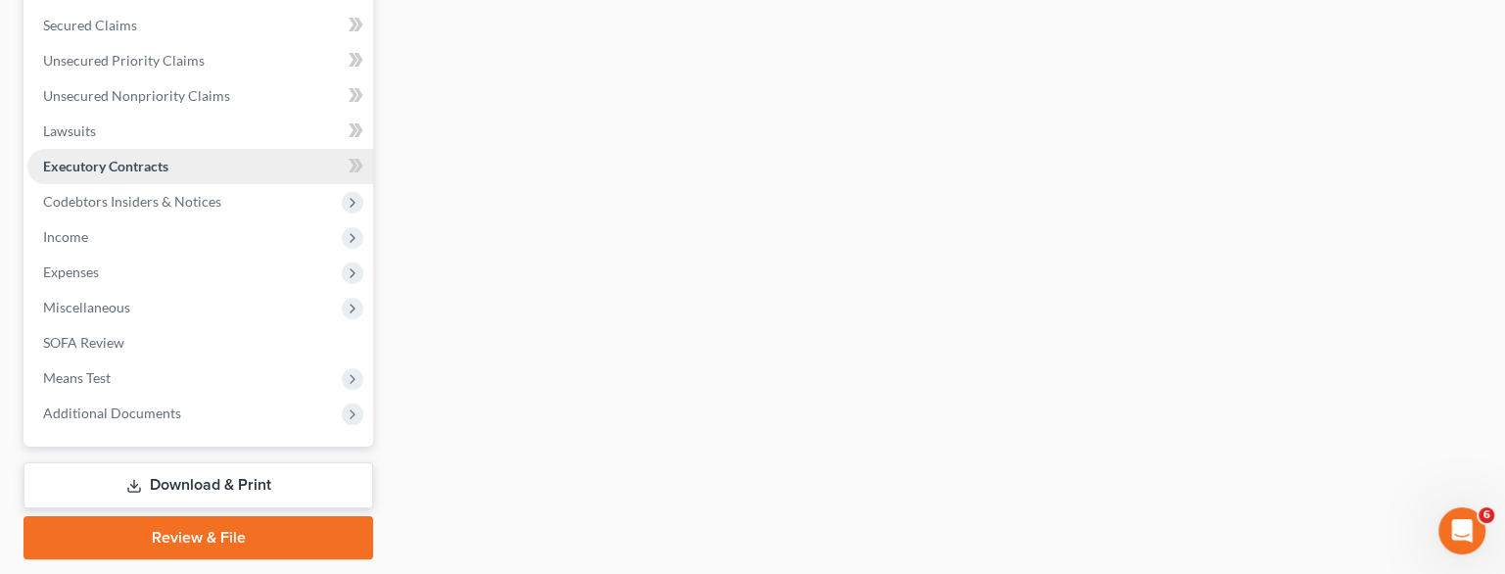
scroll to position [407, 0]
click at [143, 240] on span "Income" at bounding box center [200, 236] width 346 height 35
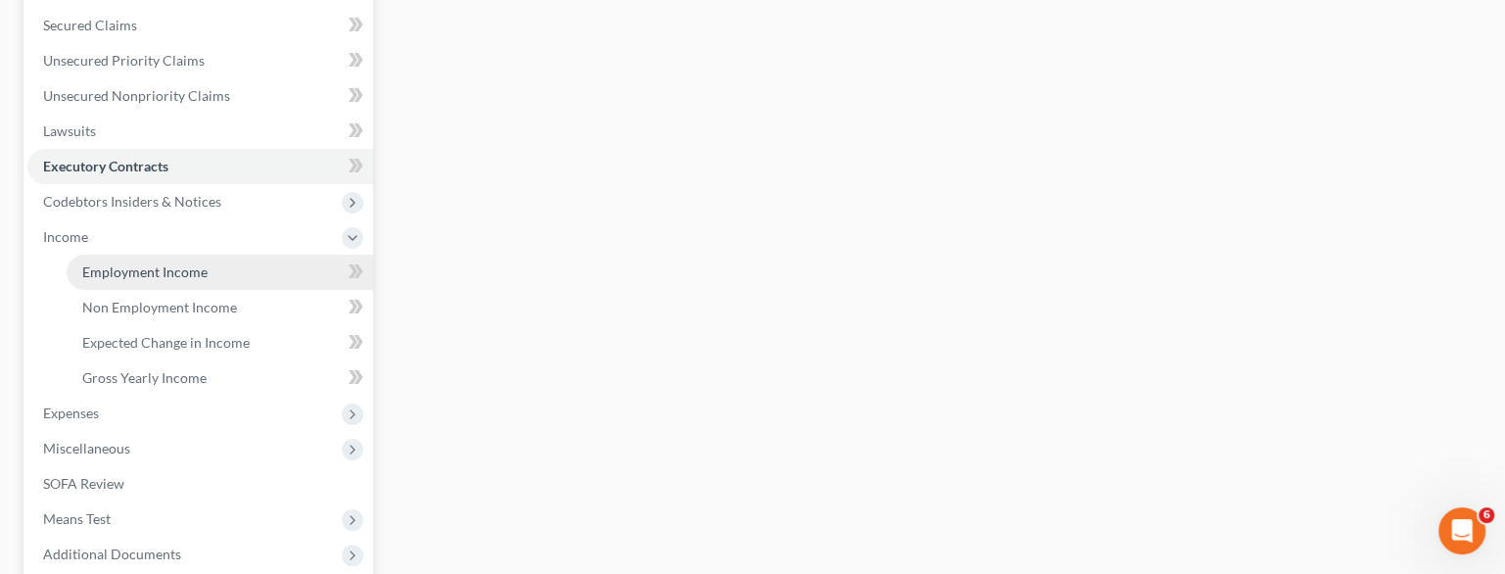
click at [149, 261] on link "Employment Income" at bounding box center [220, 272] width 307 height 35
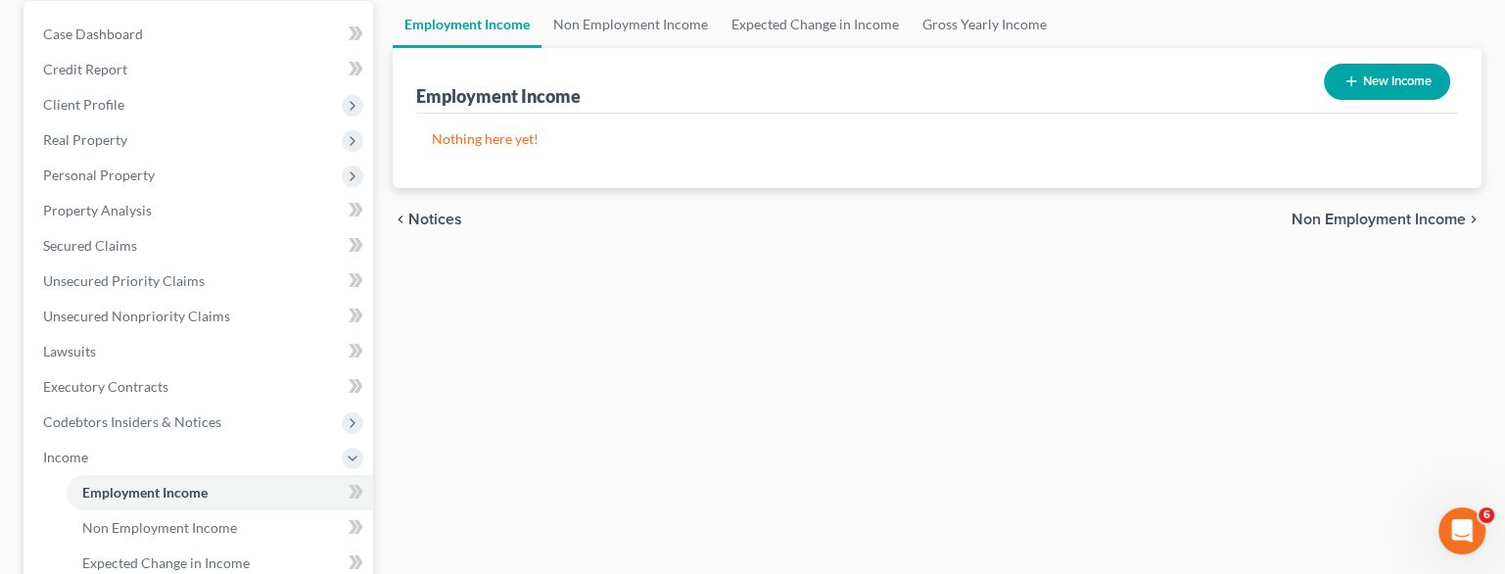
scroll to position [184, 0]
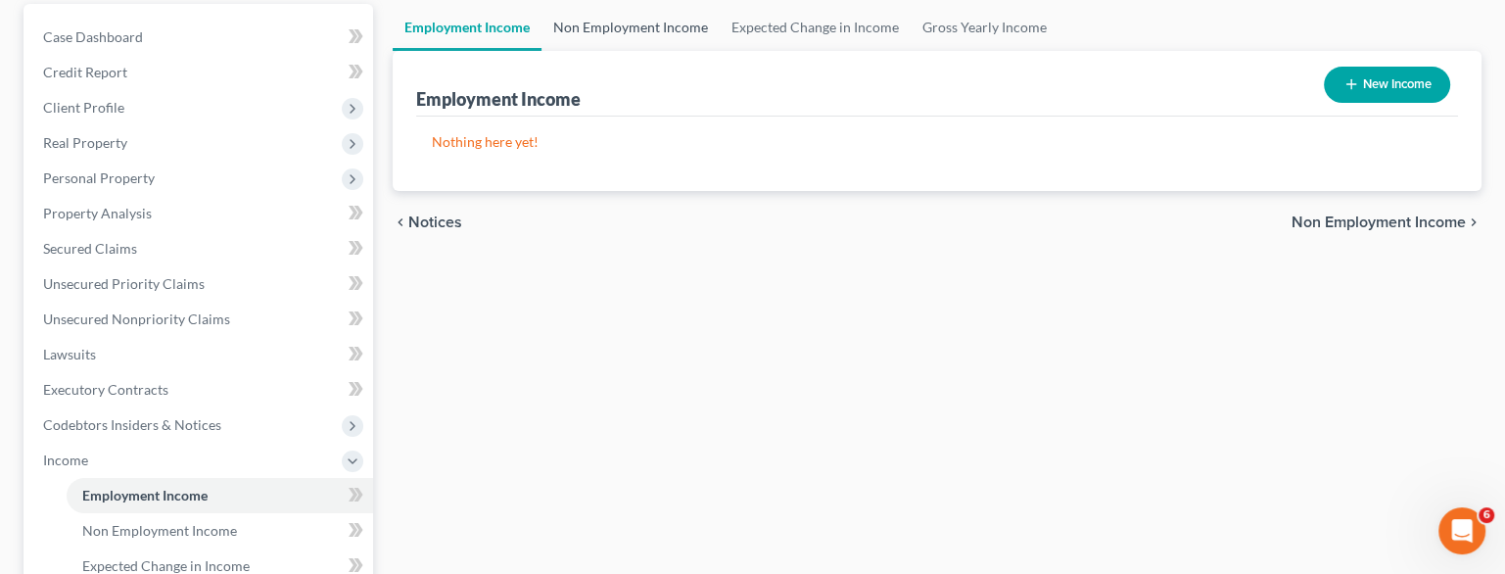
click at [635, 42] on link "Non Employment Income" at bounding box center [631, 27] width 178 height 47
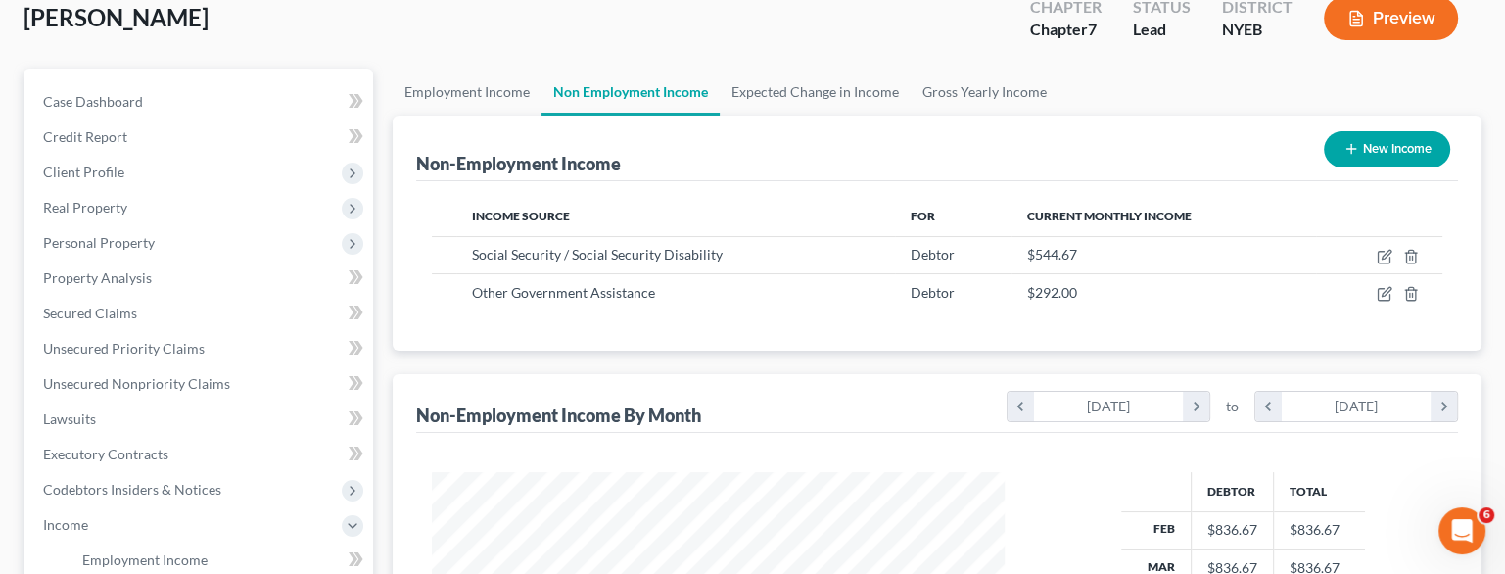
scroll to position [114, 0]
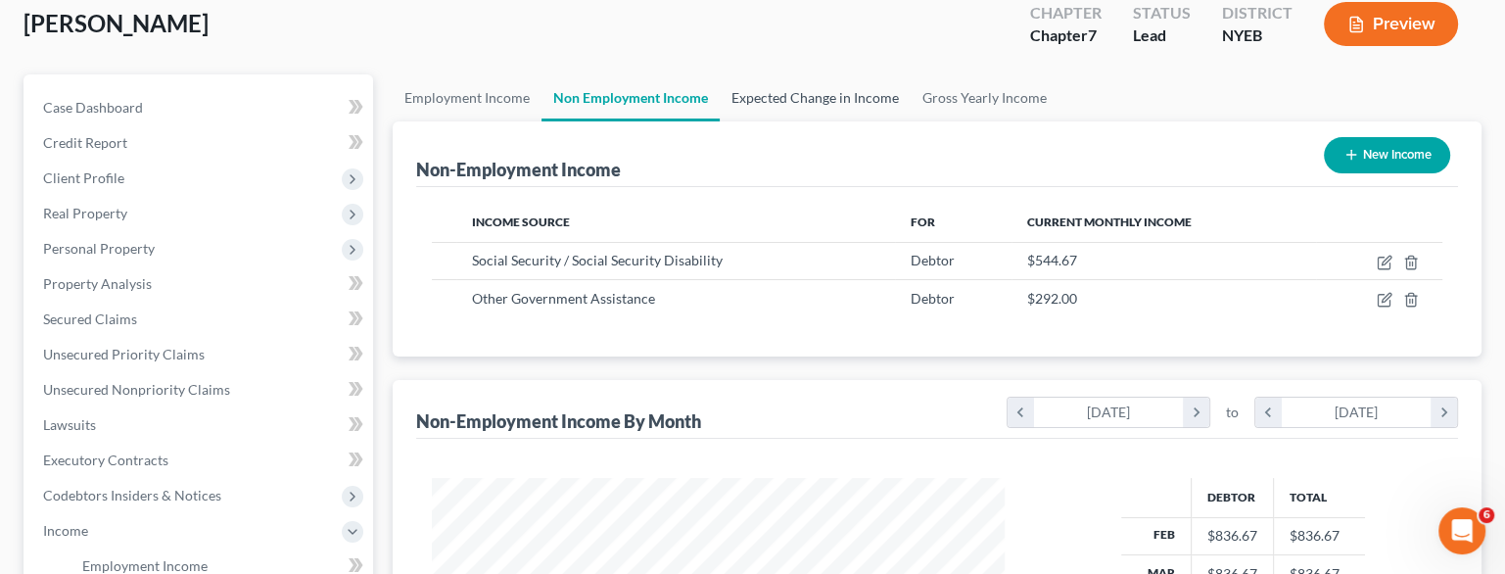
click at [763, 117] on link "Expected Change in Income" at bounding box center [815, 97] width 191 height 47
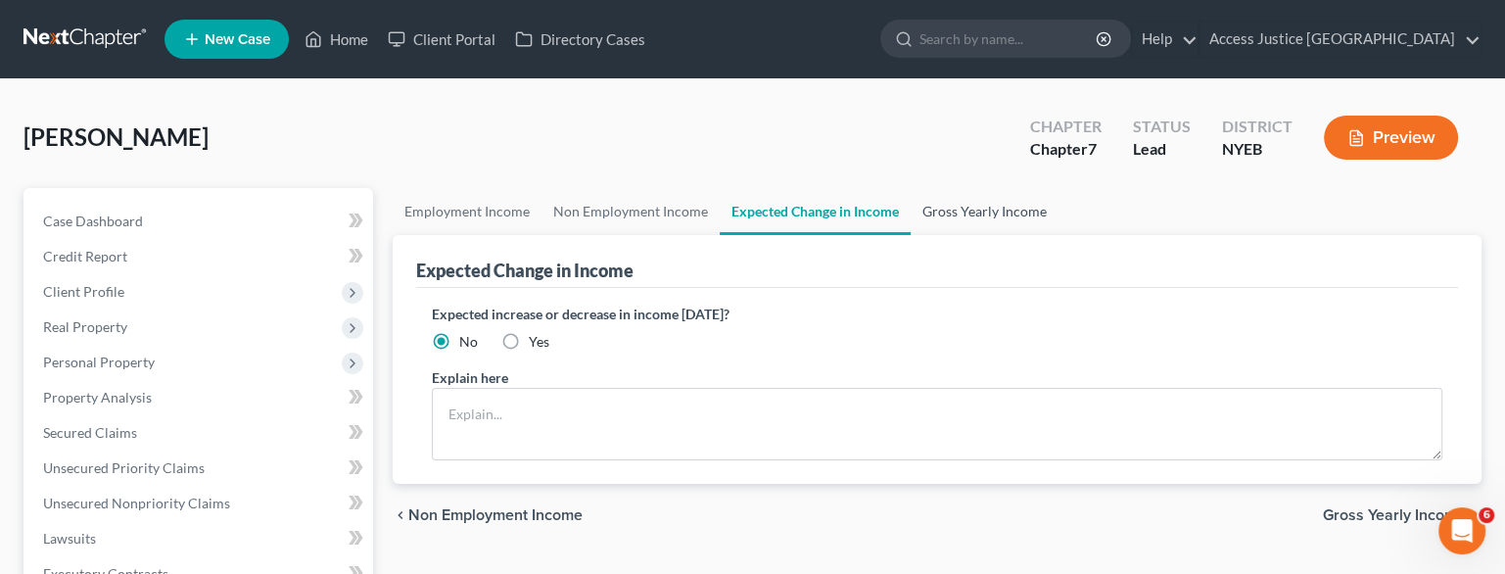
click at [968, 228] on link "Gross Yearly Income" at bounding box center [985, 211] width 148 height 47
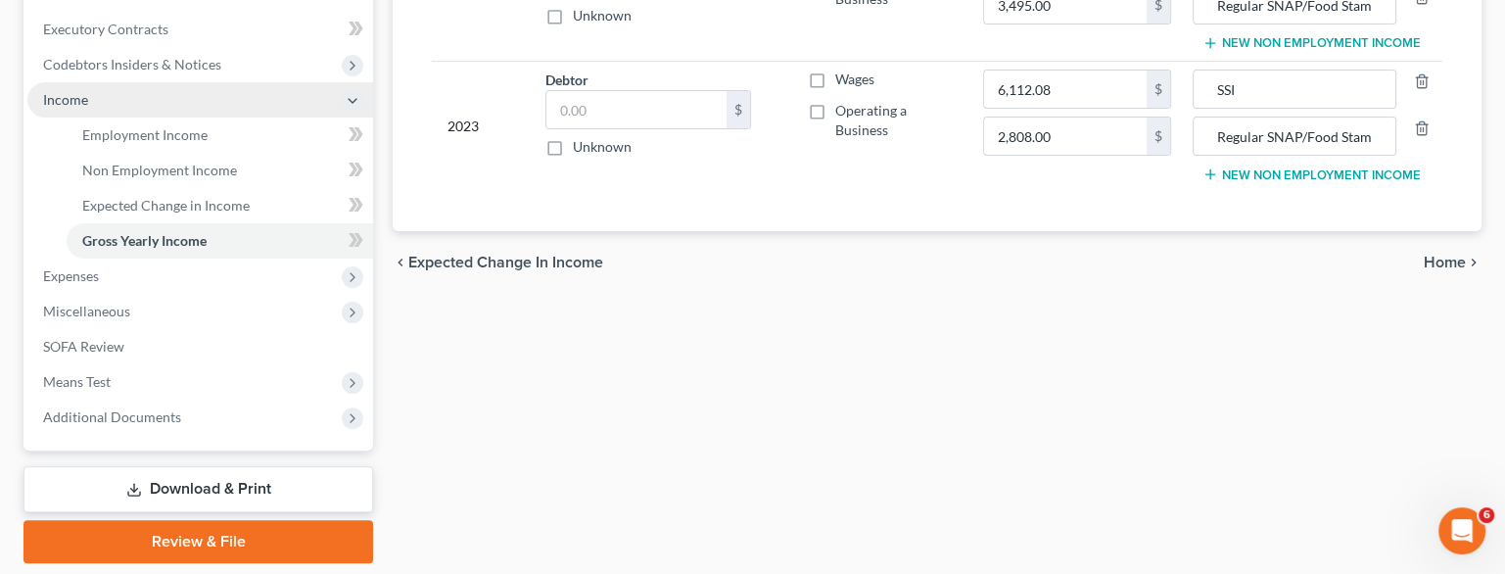
scroll to position [607, 0]
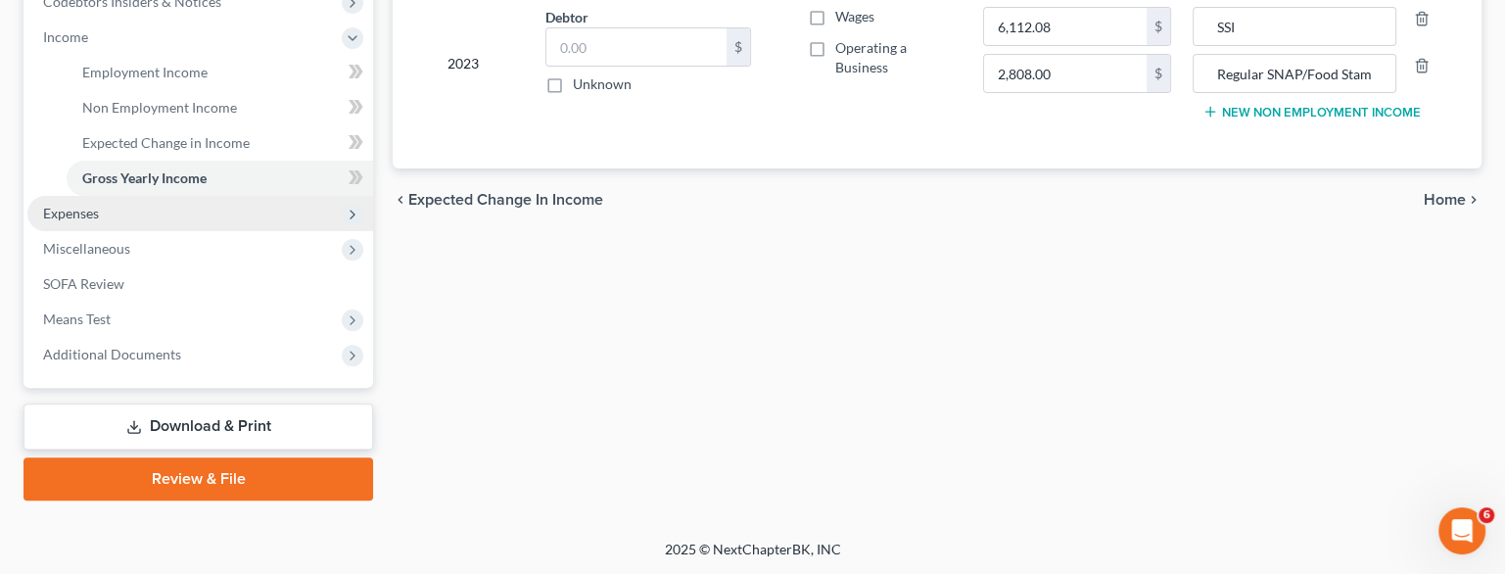
click at [153, 204] on span "Expenses" at bounding box center [200, 213] width 346 height 35
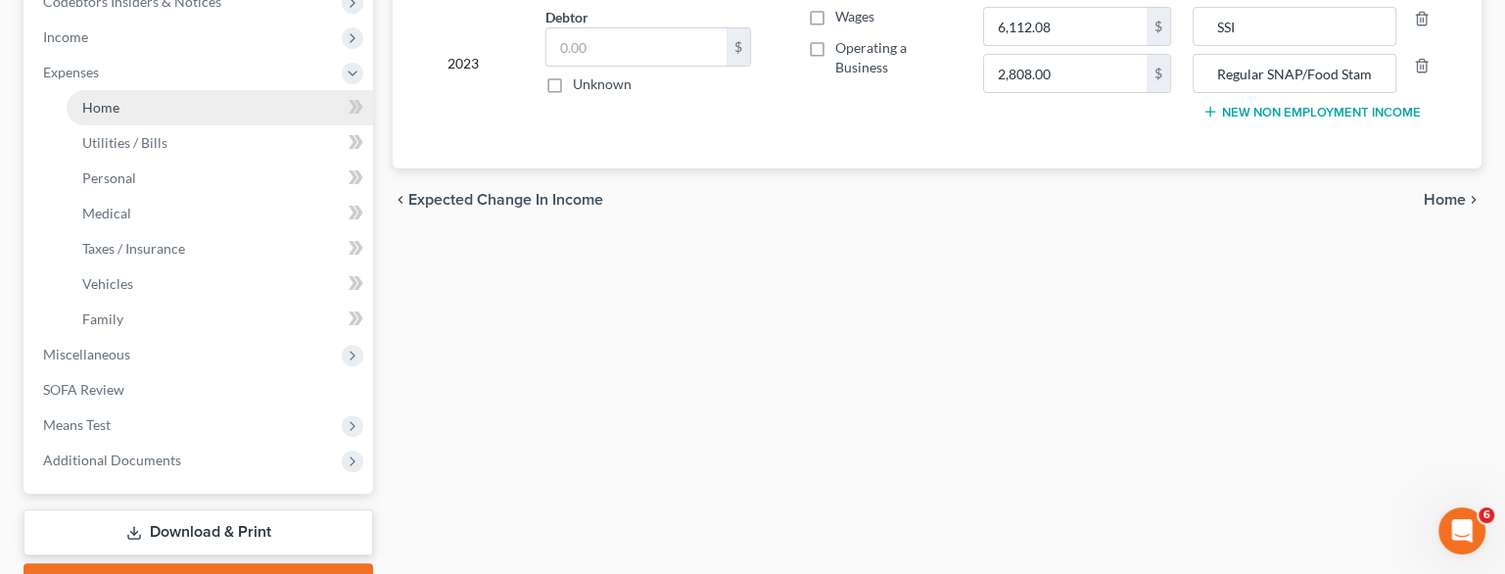
click at [177, 103] on link "Home" at bounding box center [220, 107] width 307 height 35
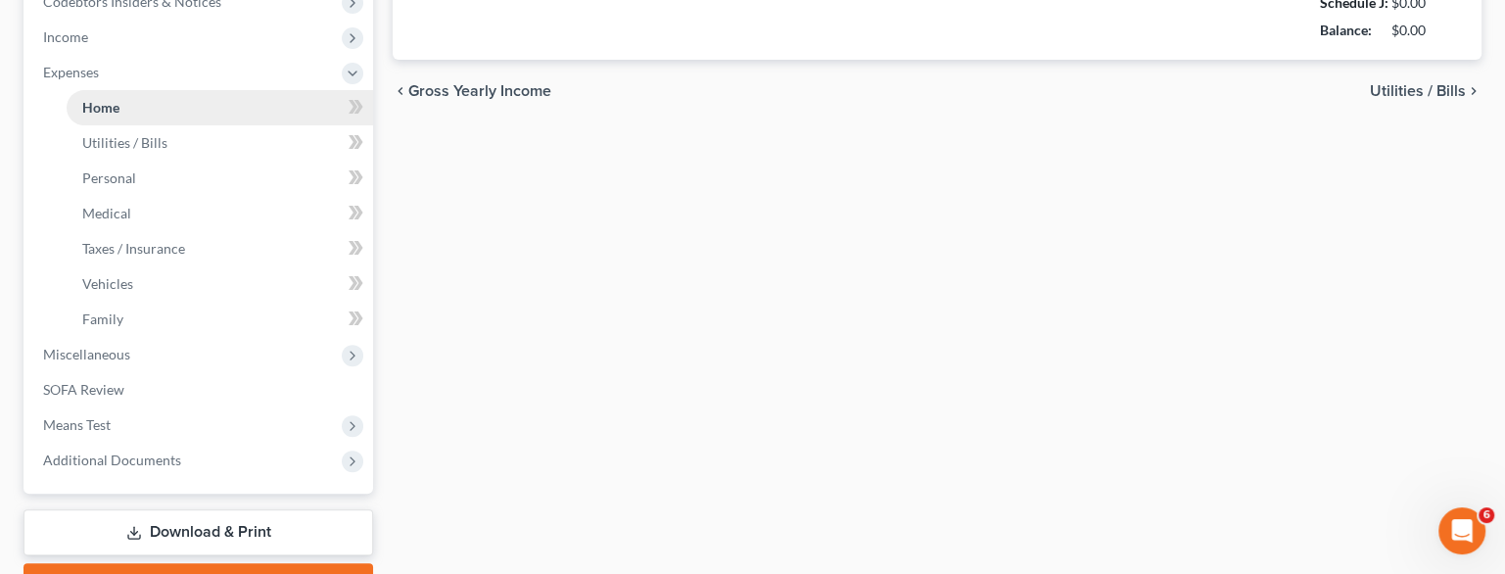
type input "1,439.44"
type input "0.00"
radio input "true"
type input "0.00"
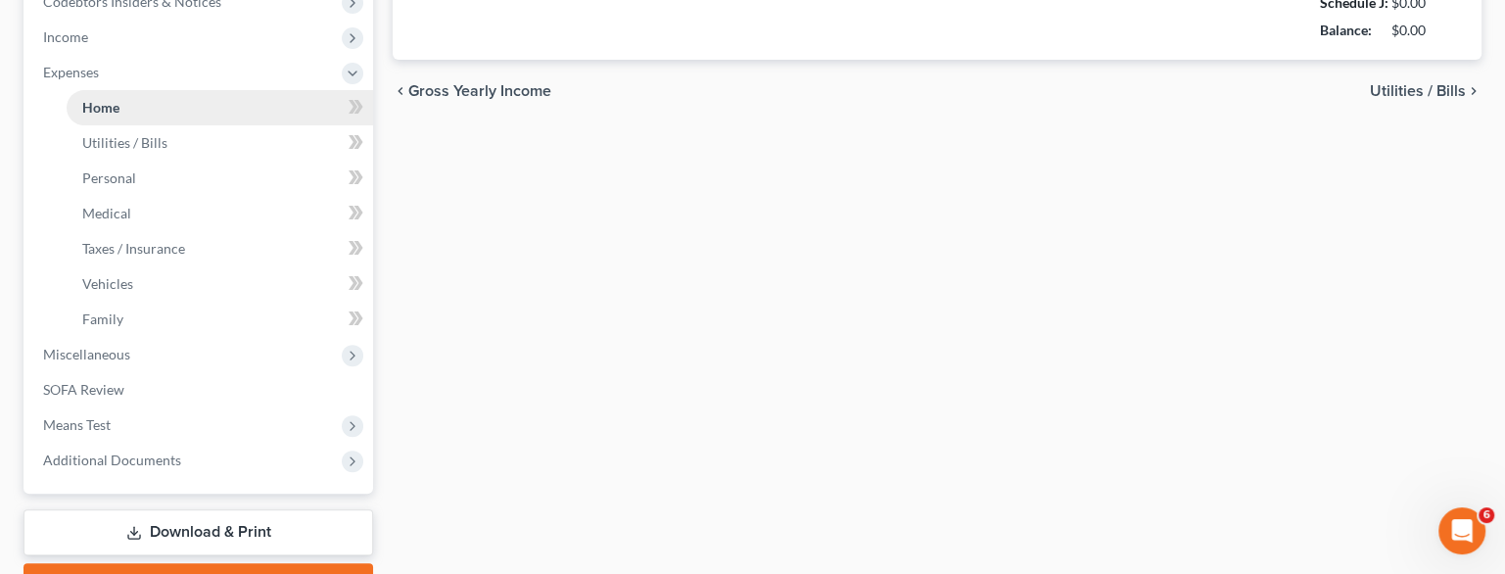
type input "0.00"
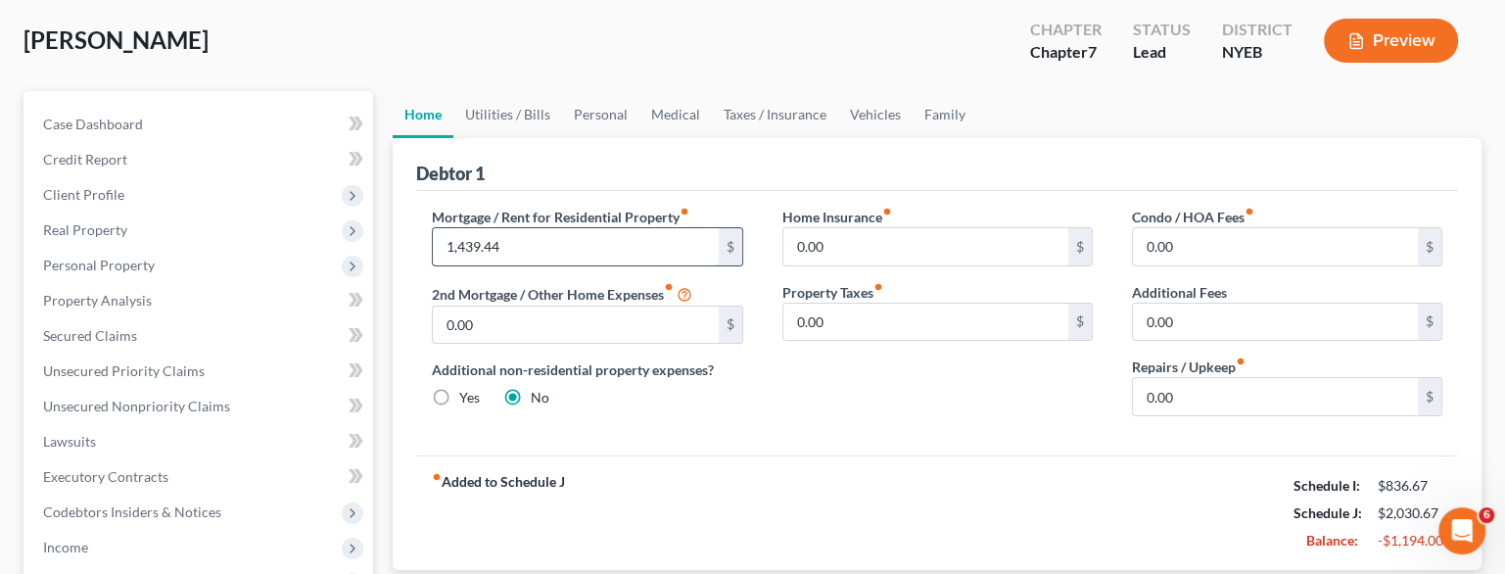
scroll to position [96, 0]
click at [478, 107] on link "Utilities / Bills" at bounding box center [507, 115] width 109 height 47
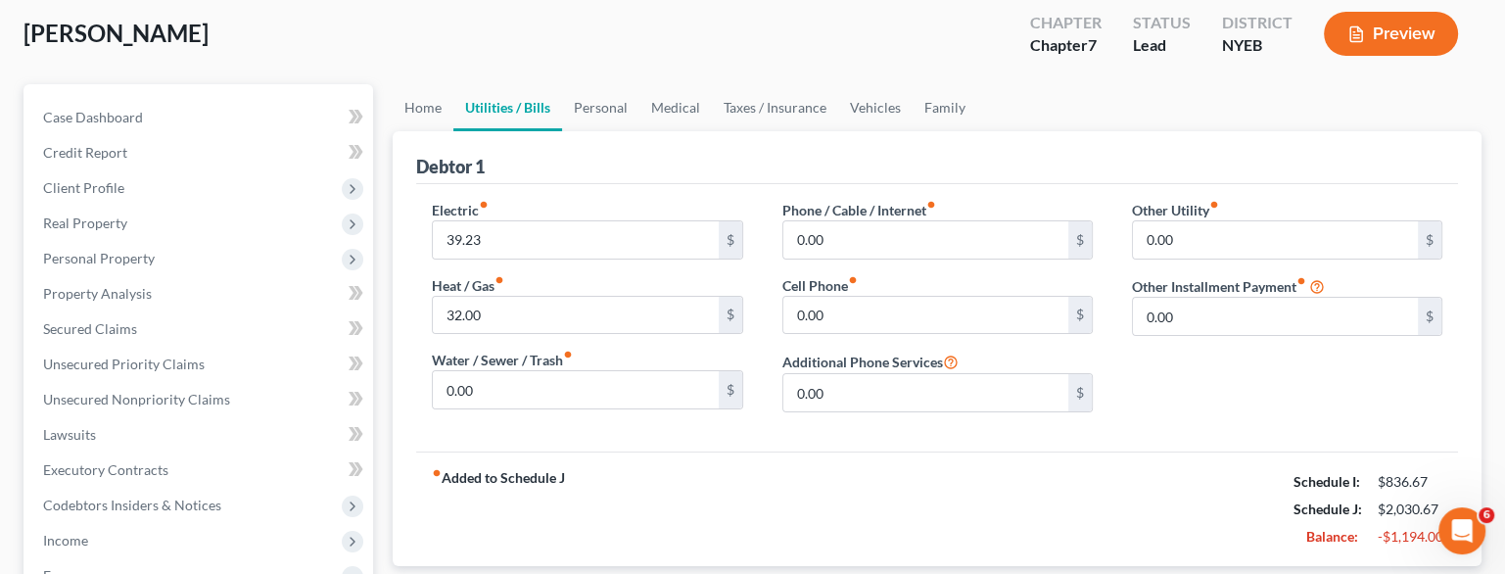
scroll to position [105, 0]
click at [609, 104] on link "Personal" at bounding box center [600, 106] width 77 height 47
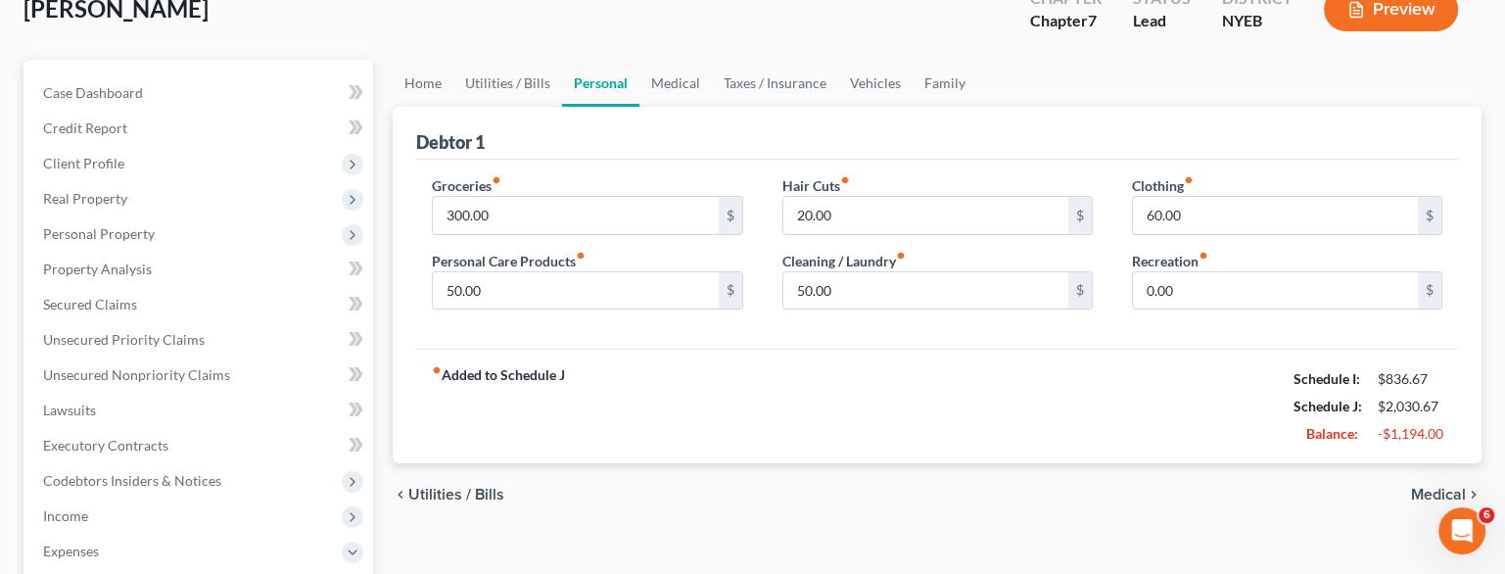
scroll to position [129, 0]
click at [509, 300] on input "50.00" at bounding box center [575, 289] width 285 height 37
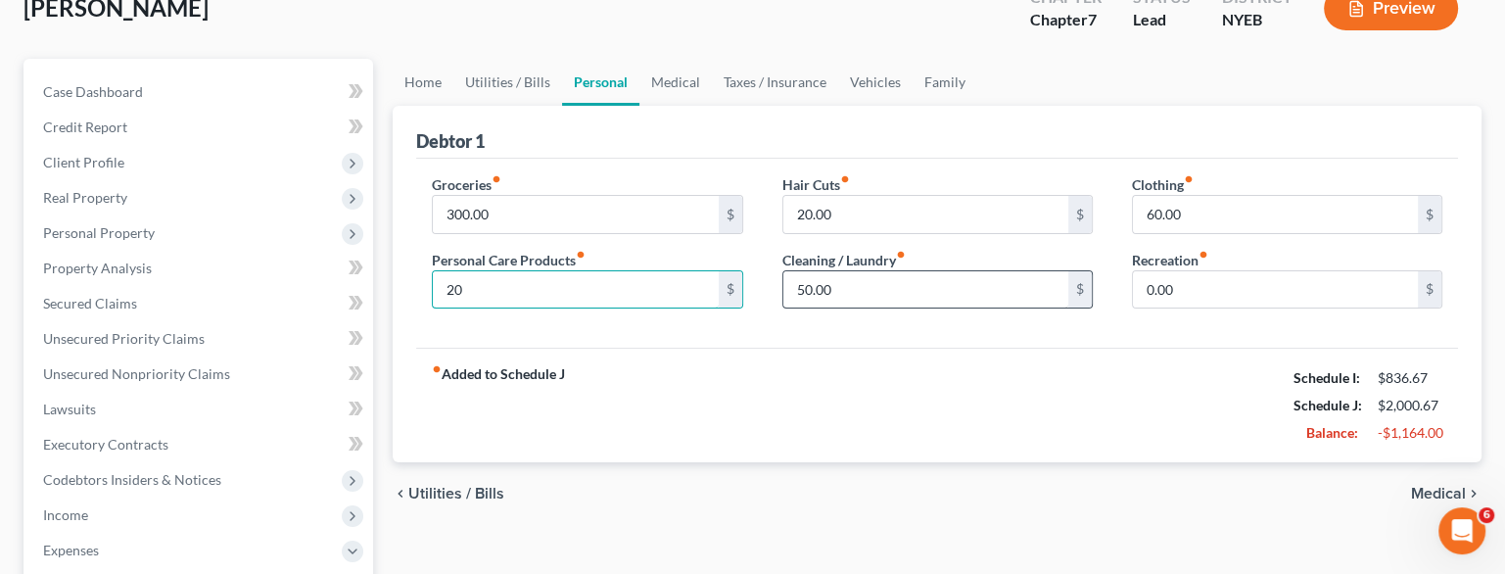
type input "20"
click at [972, 282] on input "50.00" at bounding box center [926, 289] width 285 height 37
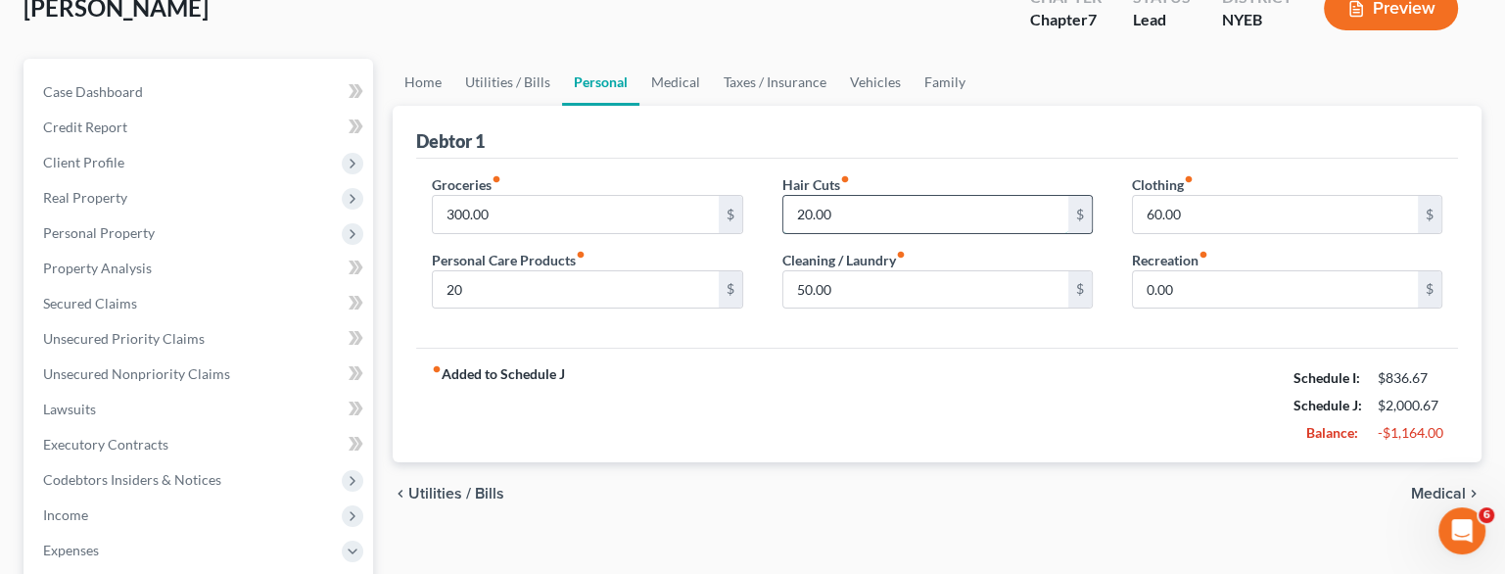
click at [897, 220] on input "20.00" at bounding box center [926, 214] width 285 height 37
type input "10"
click at [838, 305] on input "50.00" at bounding box center [926, 289] width 285 height 37
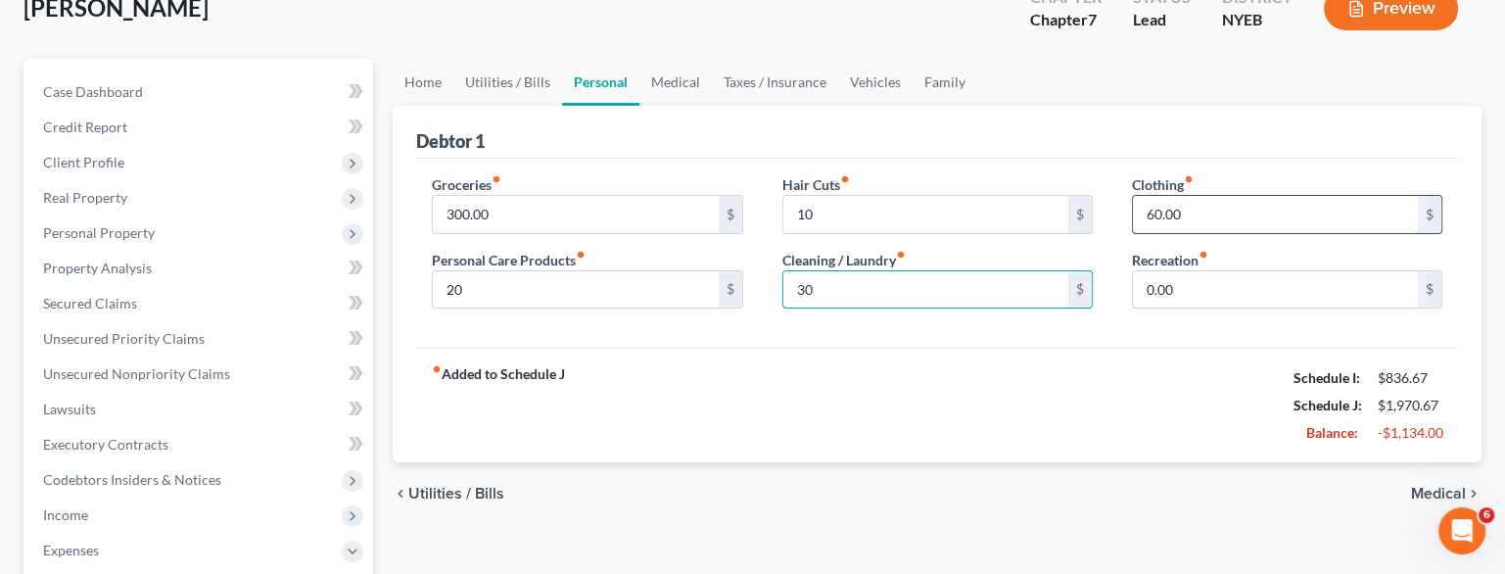
type input "30"
click at [1197, 215] on input "60.00" at bounding box center [1275, 214] width 285 height 37
type input "6"
type input "20"
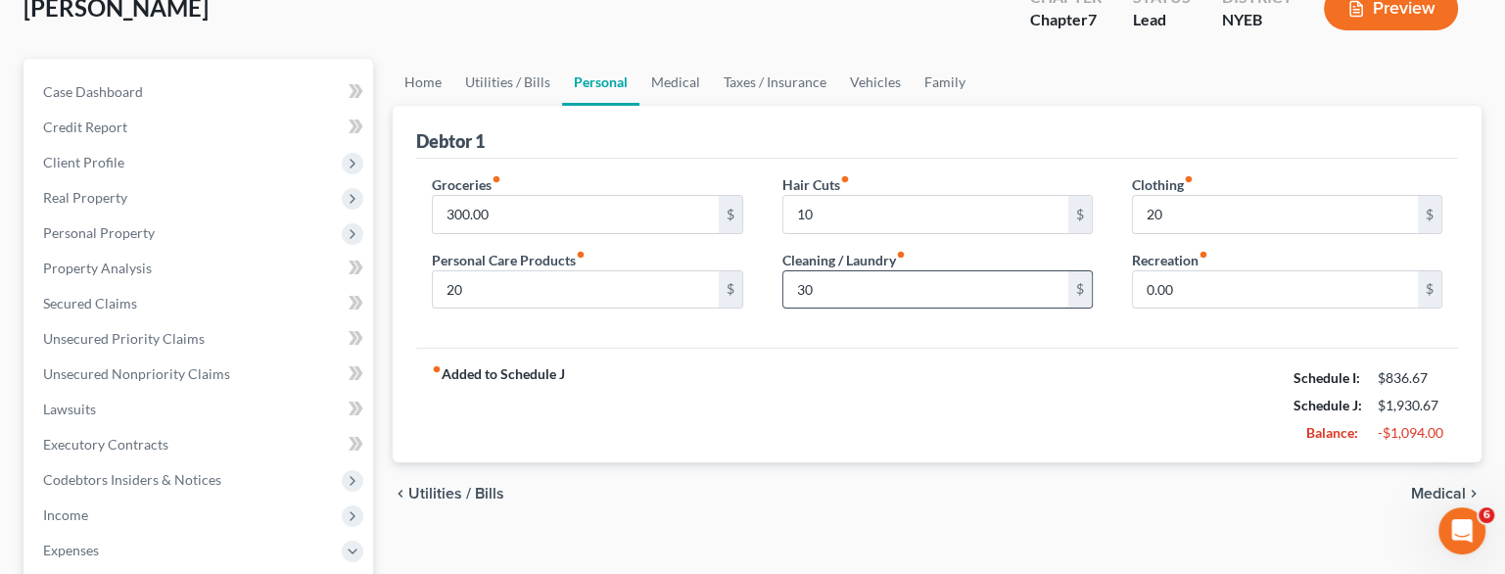
click at [898, 287] on input "30" at bounding box center [926, 289] width 285 height 37
click at [679, 74] on link "Medical" at bounding box center [676, 82] width 72 height 47
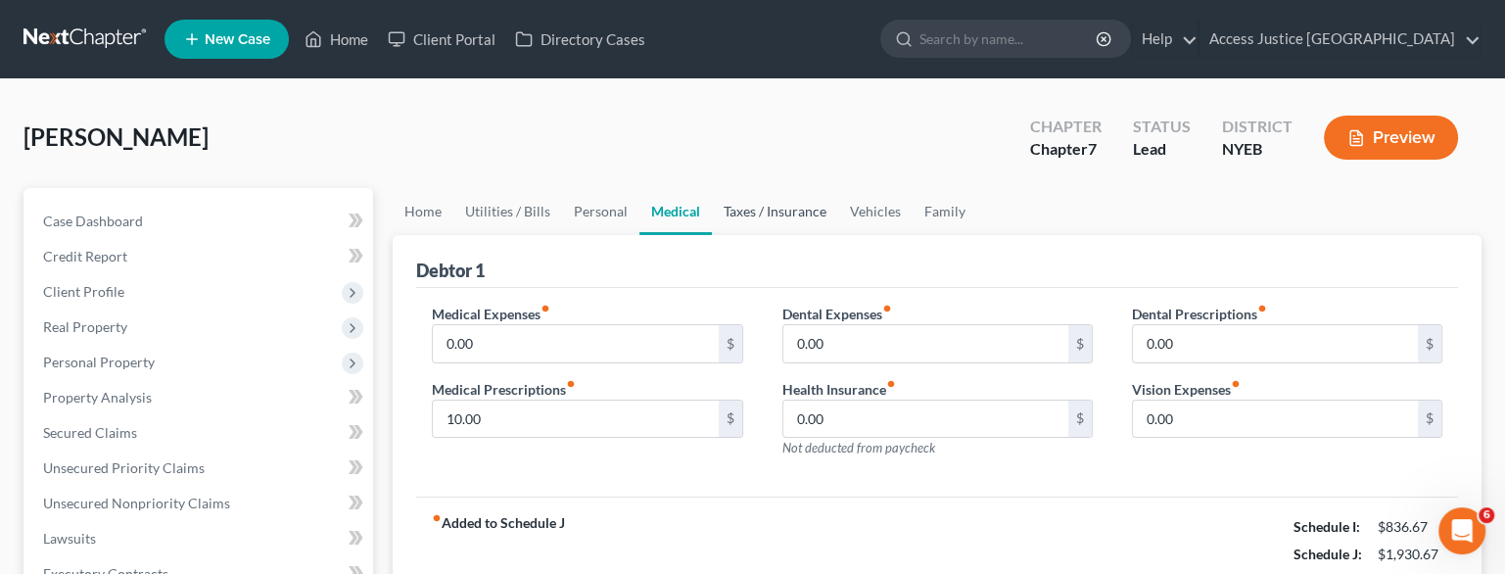
click at [748, 220] on link "Taxes / Insurance" at bounding box center [775, 211] width 126 height 47
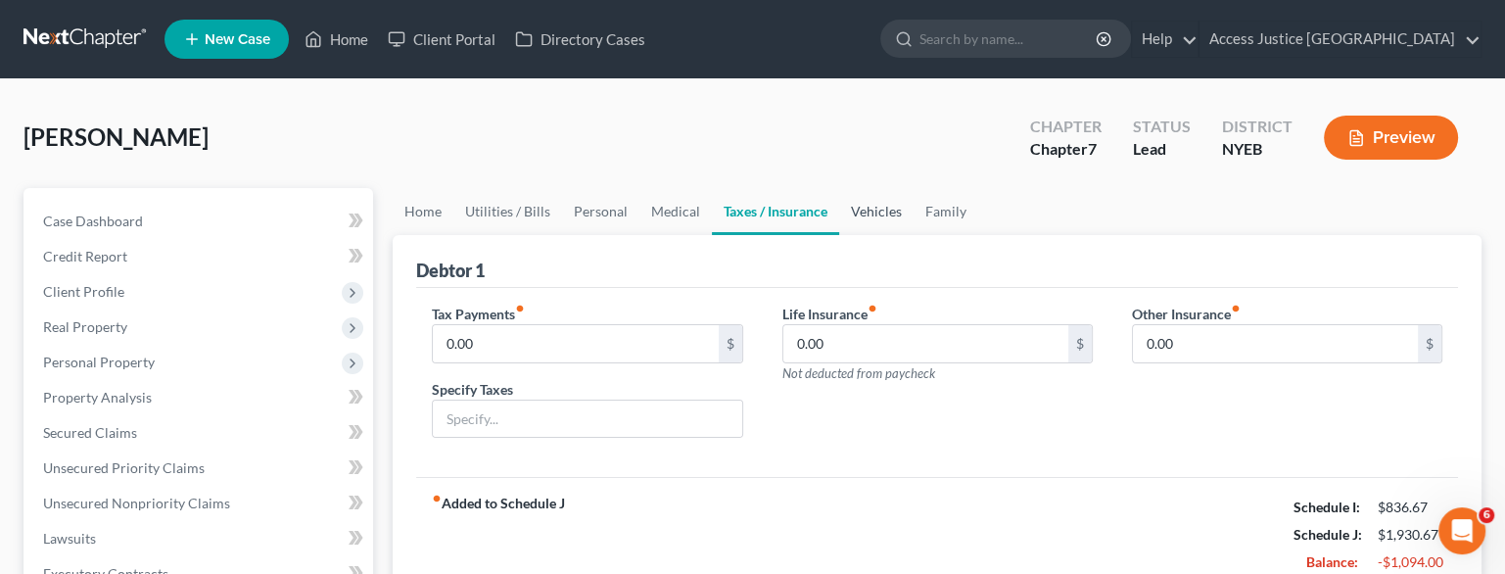
click at [839, 220] on link "Vehicles" at bounding box center [876, 211] width 74 height 47
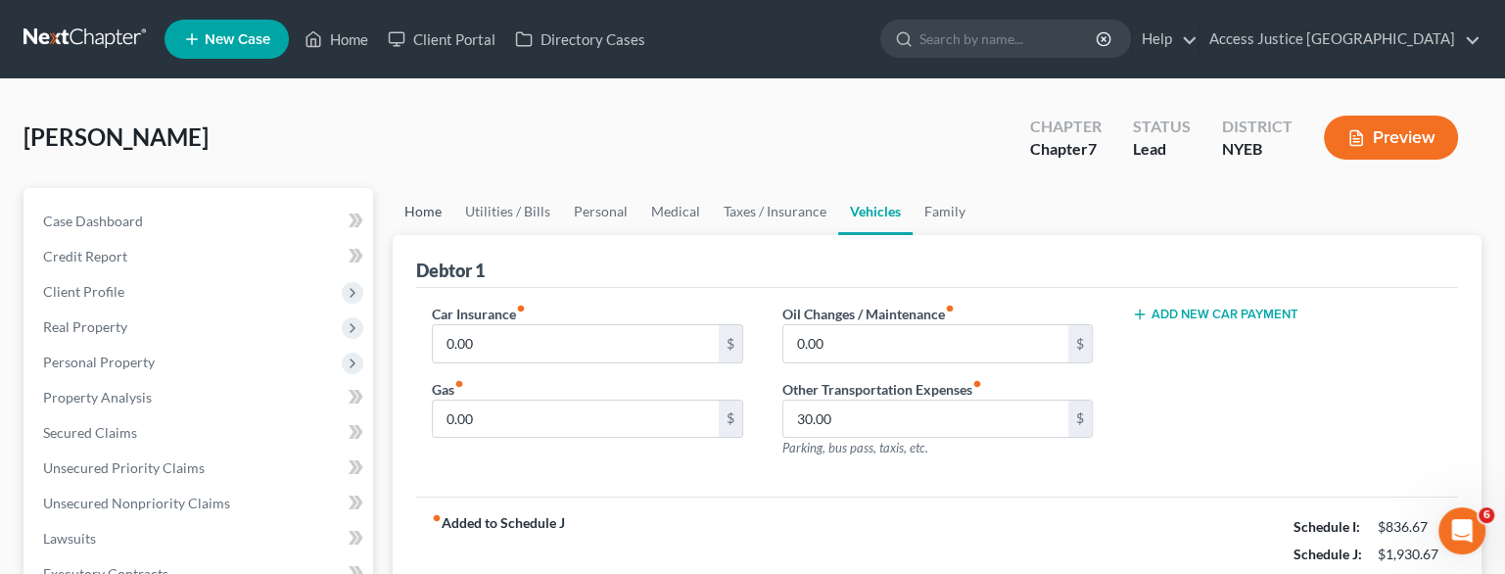
click at [427, 206] on link "Home" at bounding box center [423, 211] width 61 height 47
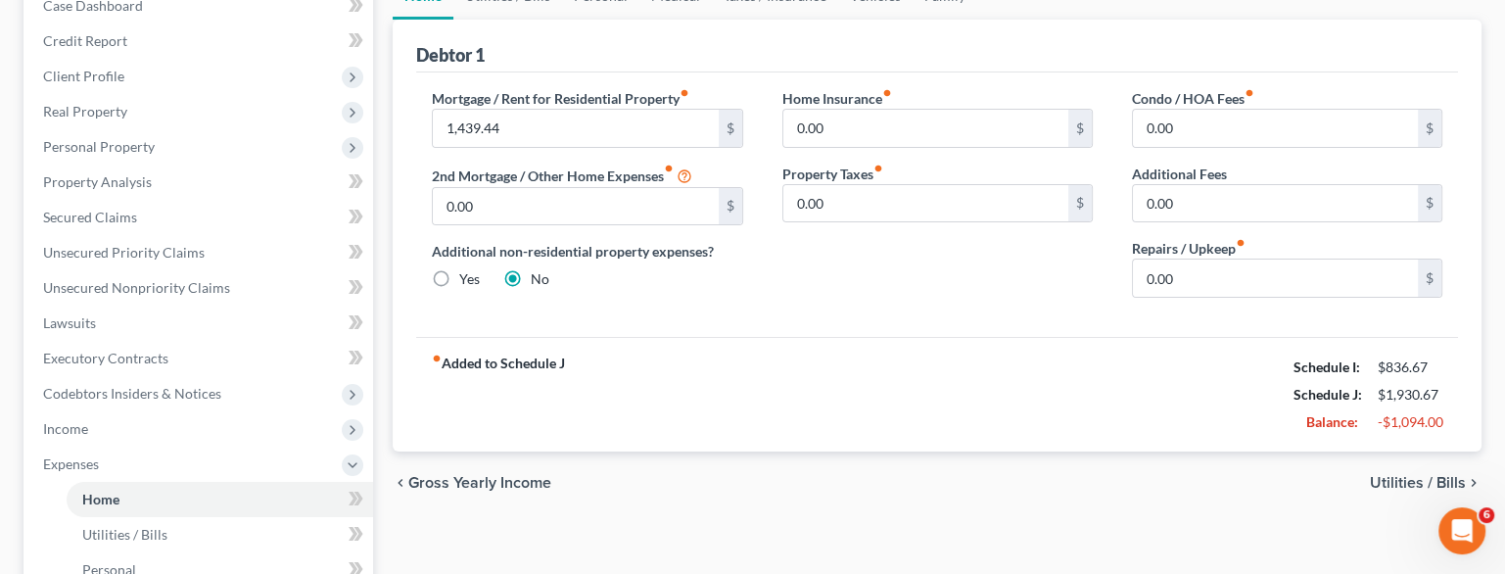
scroll to position [129, 0]
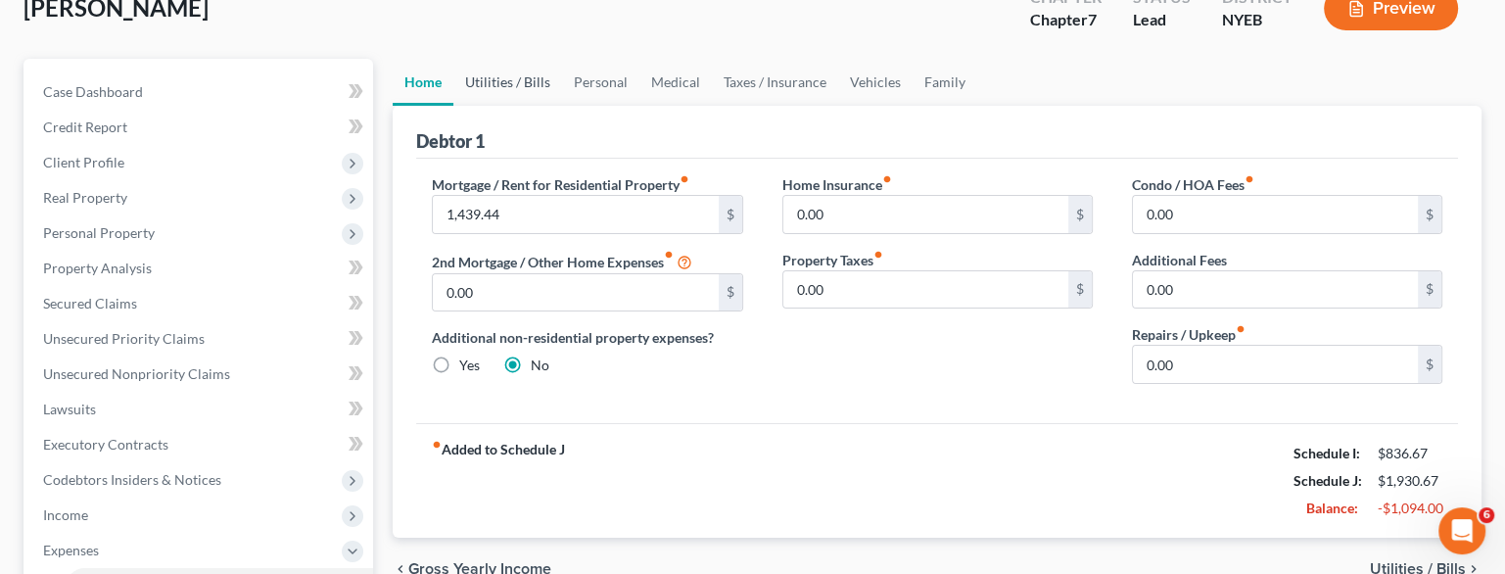
click at [507, 83] on link "Utilities / Bills" at bounding box center [507, 82] width 109 height 47
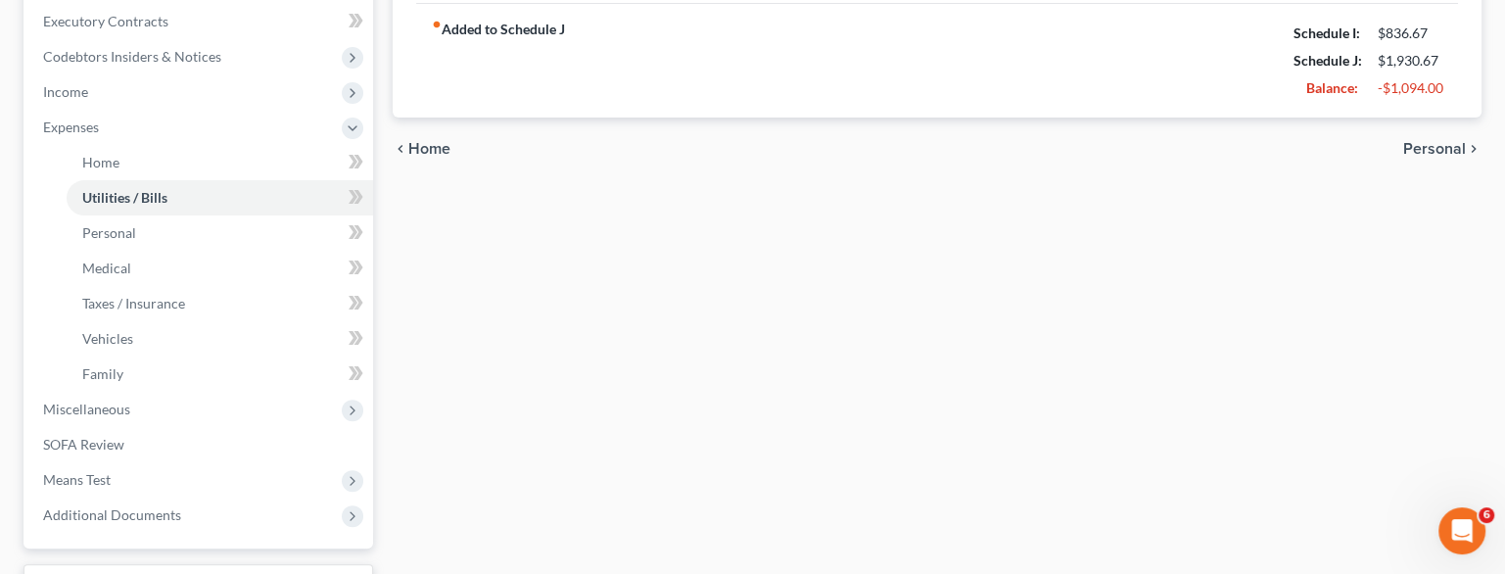
scroll to position [556, 0]
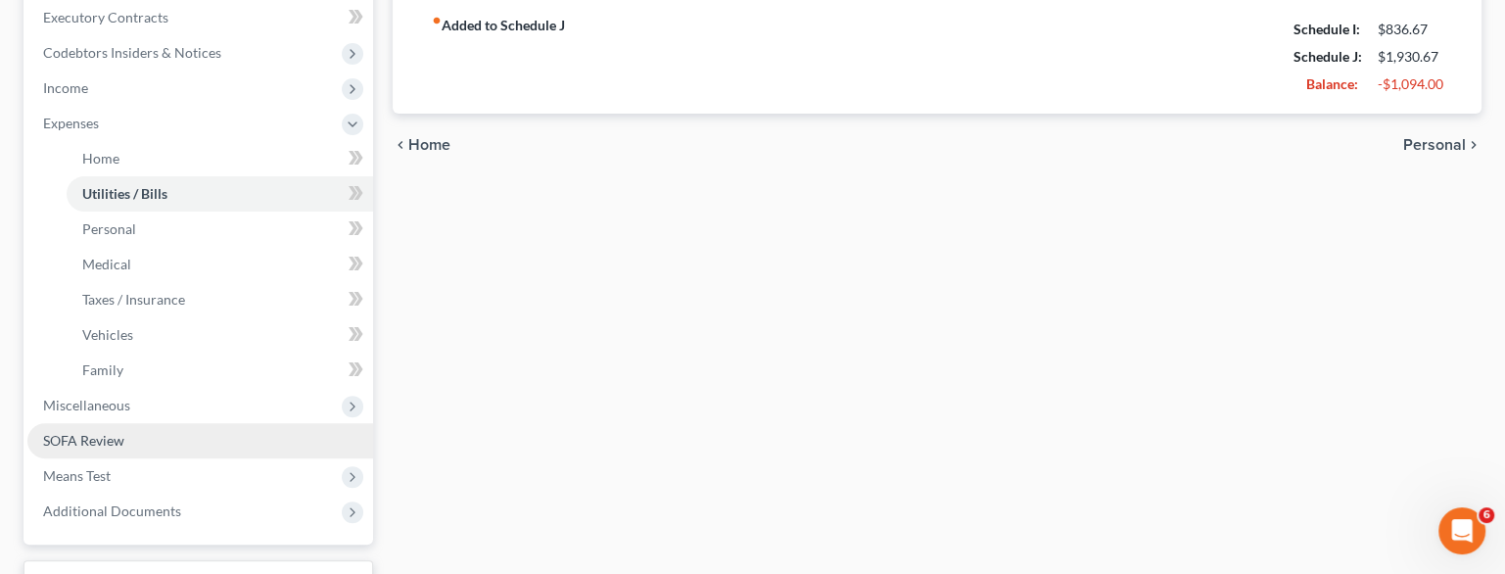
click at [135, 429] on link "SOFA Review" at bounding box center [200, 440] width 346 height 35
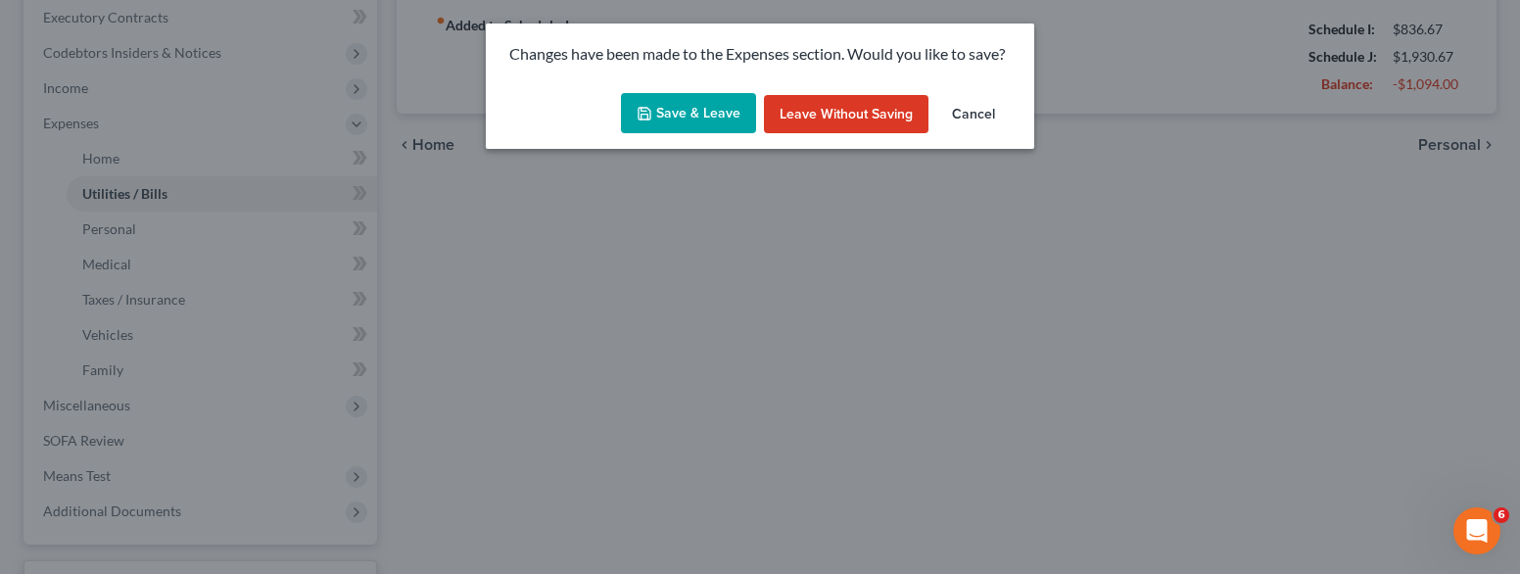
click at [711, 114] on button "Save & Leave" at bounding box center [688, 113] width 135 height 41
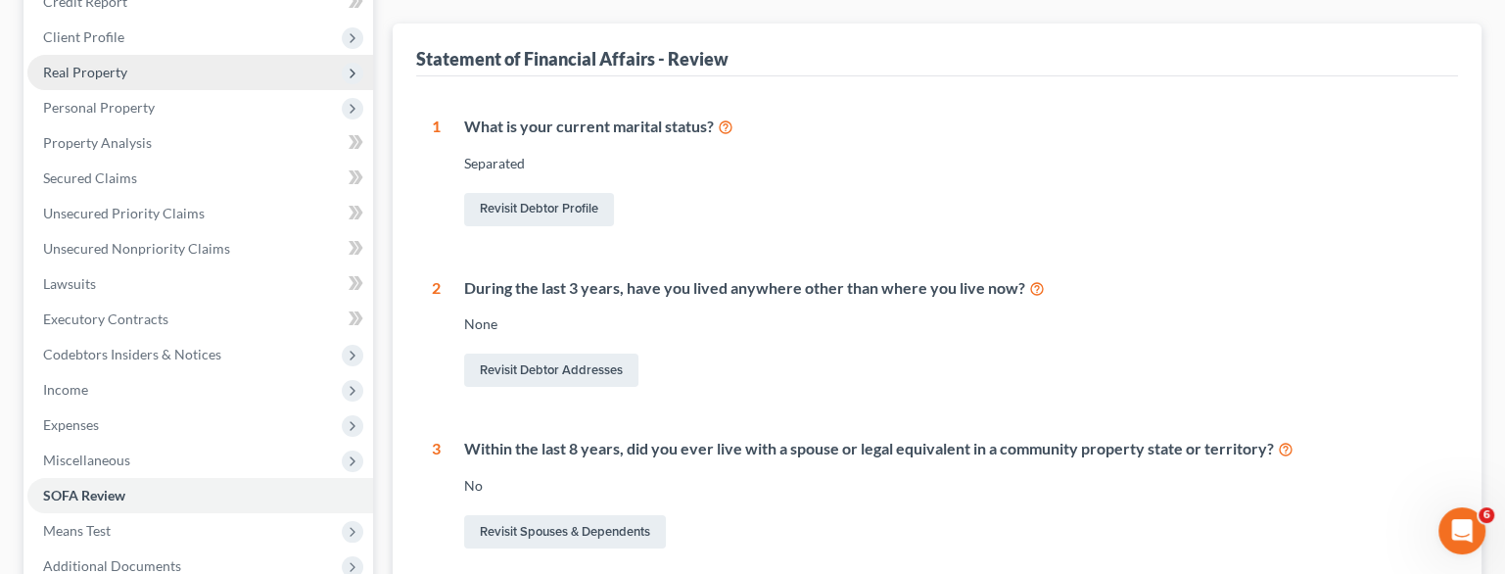
scroll to position [239, 0]
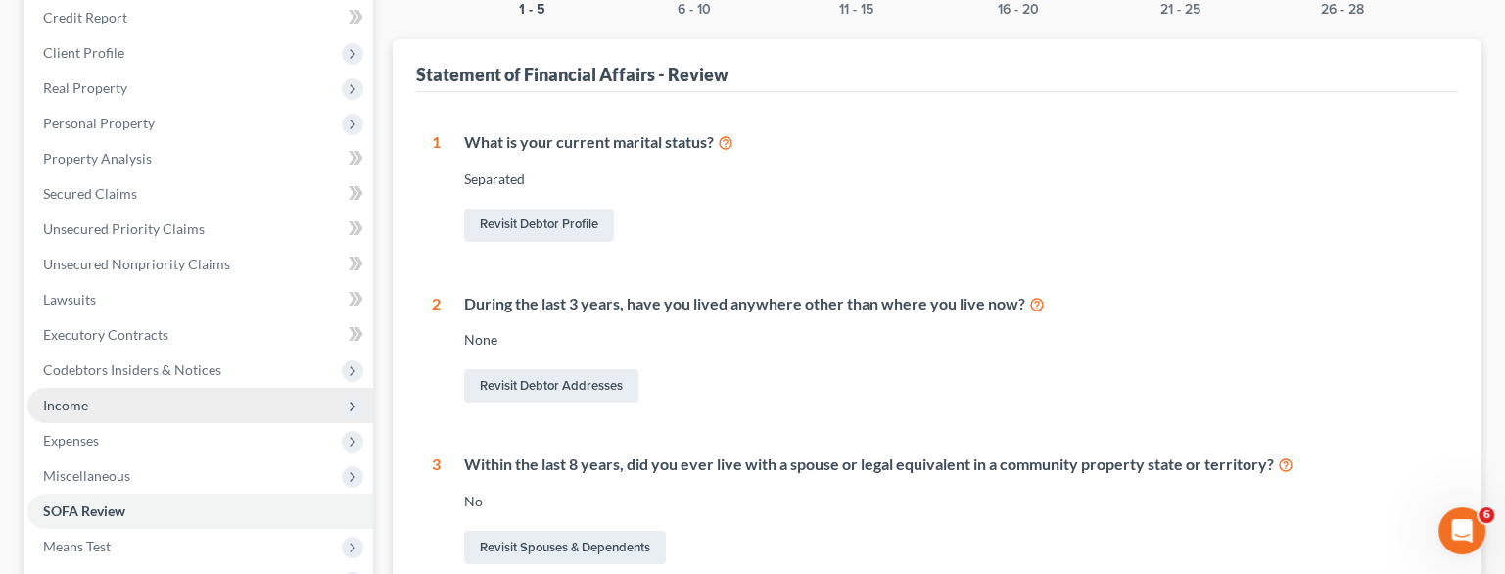
click at [136, 400] on span "Income" at bounding box center [200, 405] width 346 height 35
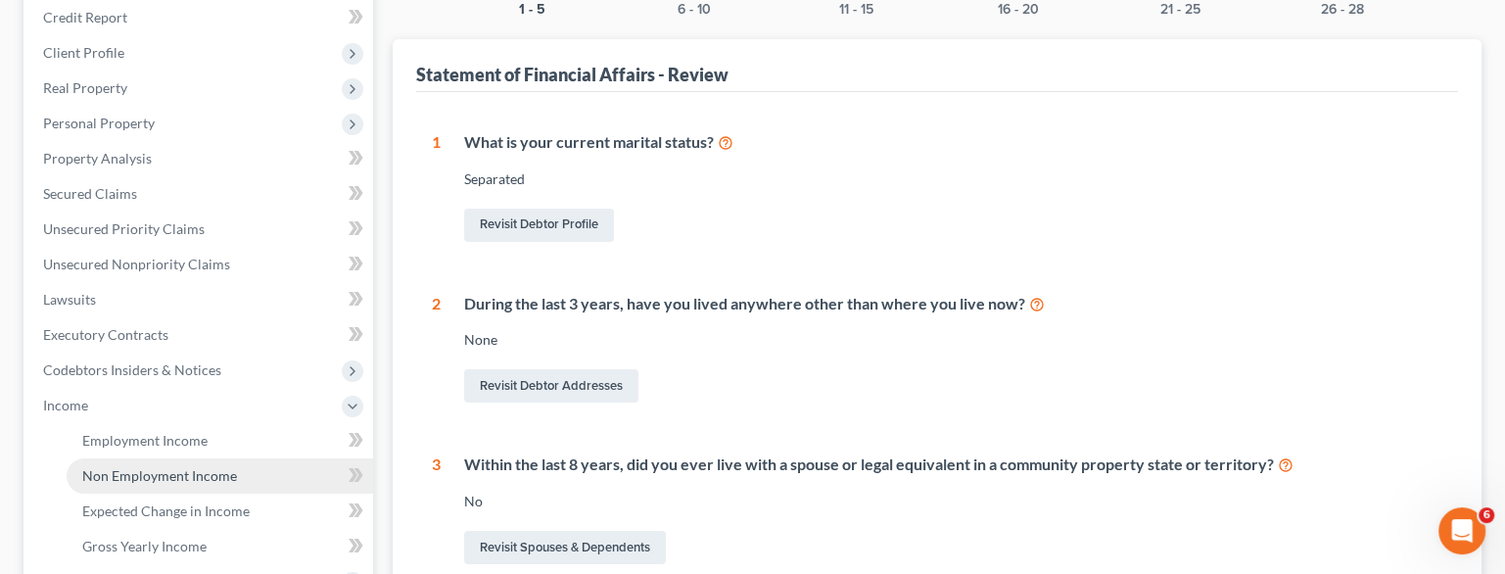
click at [136, 464] on link "Non Employment Income" at bounding box center [220, 475] width 307 height 35
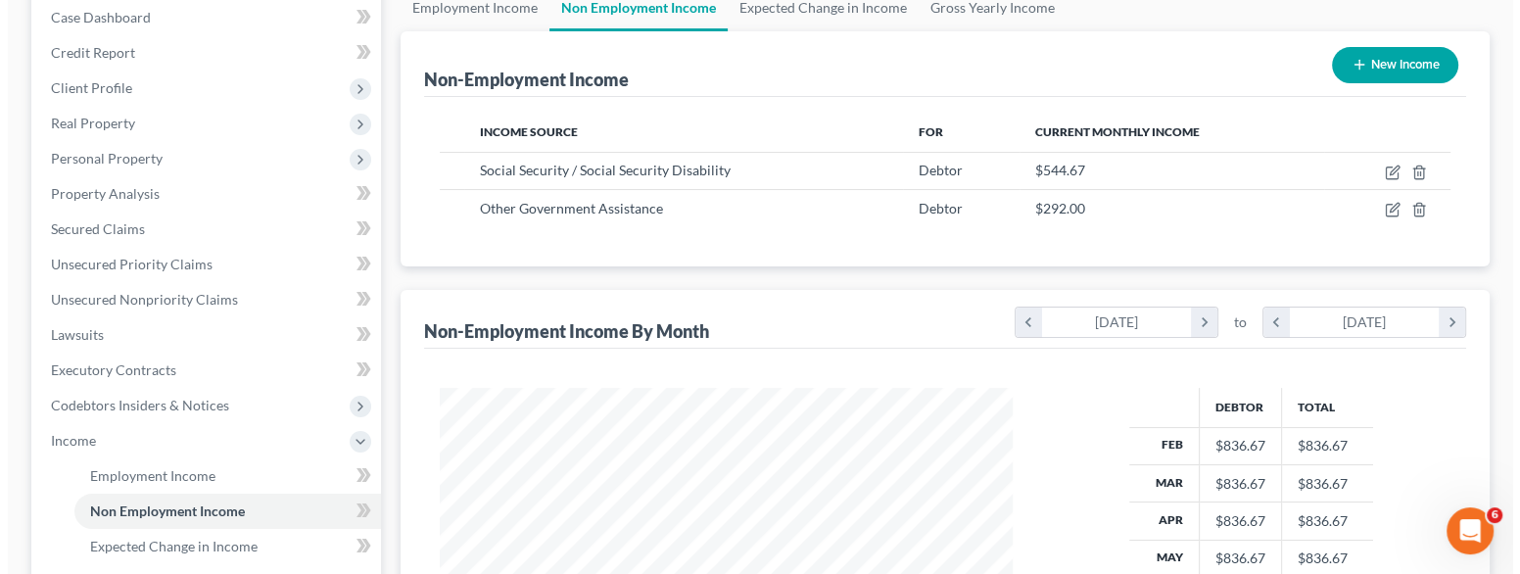
scroll to position [215, 0]
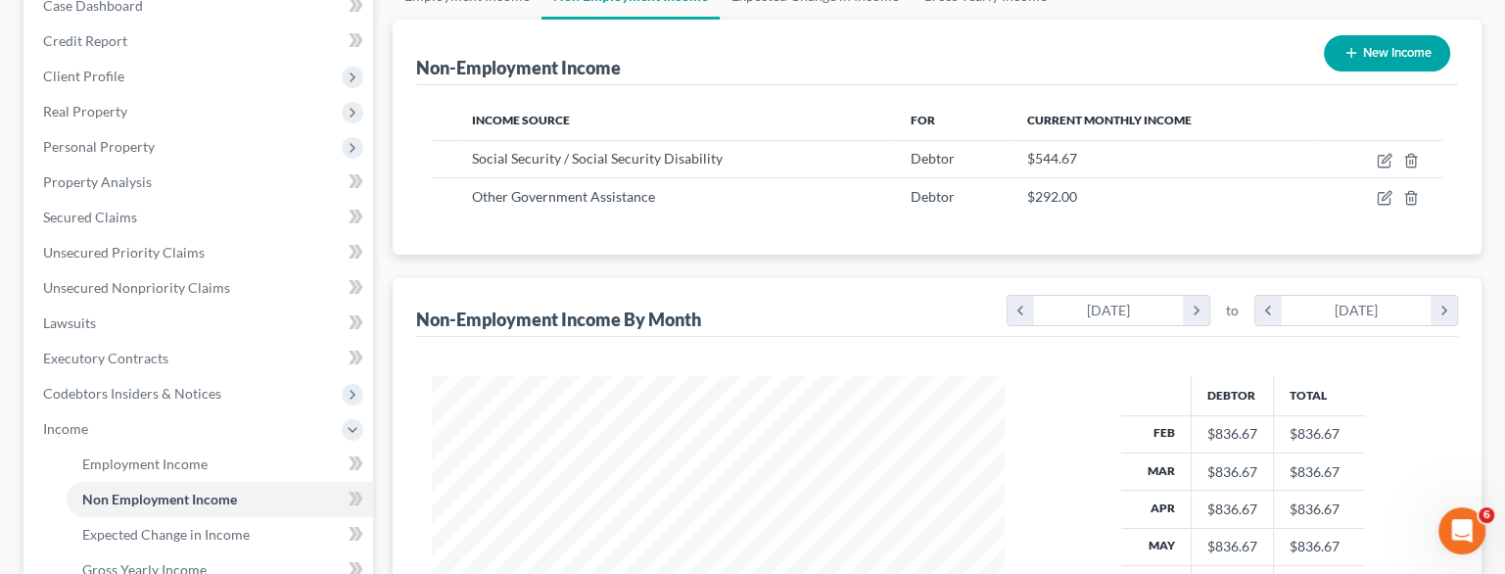
click at [1391, 53] on button "New Income" at bounding box center [1387, 53] width 126 height 36
select select "0"
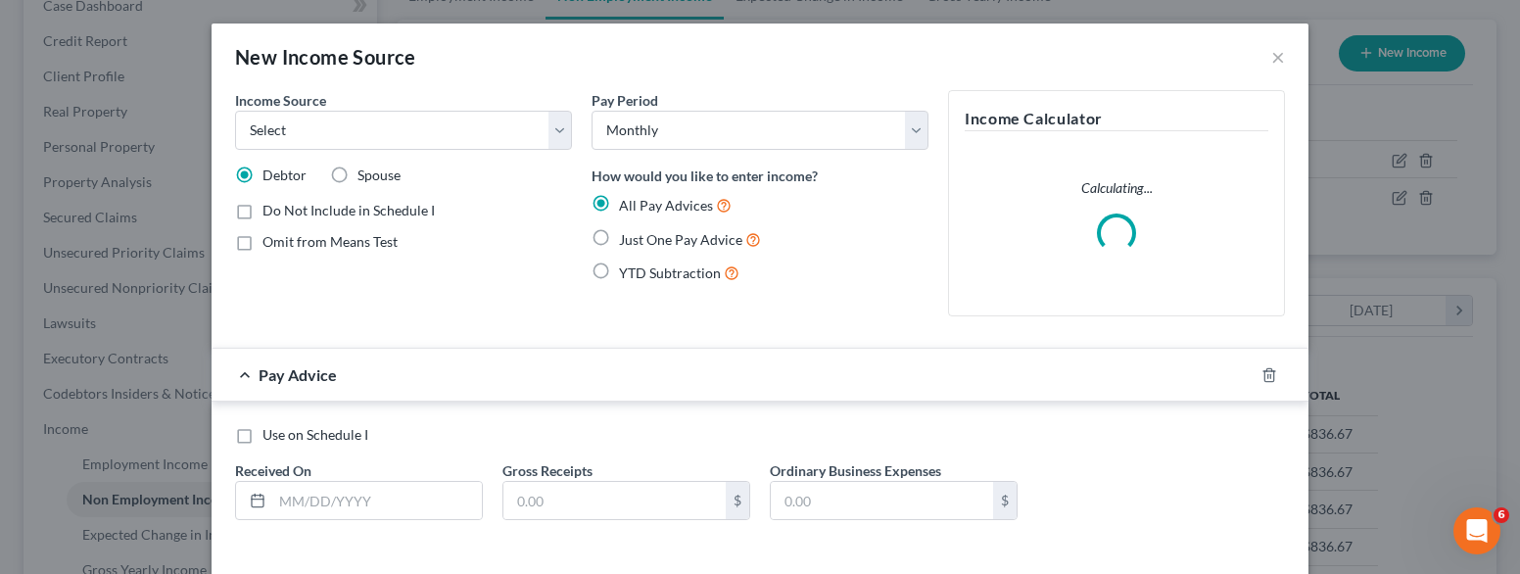
scroll to position [349, 618]
click at [552, 126] on select "Select Unemployment Disability (from employer) Pension Retirement Social Securi…" at bounding box center [403, 130] width 337 height 39
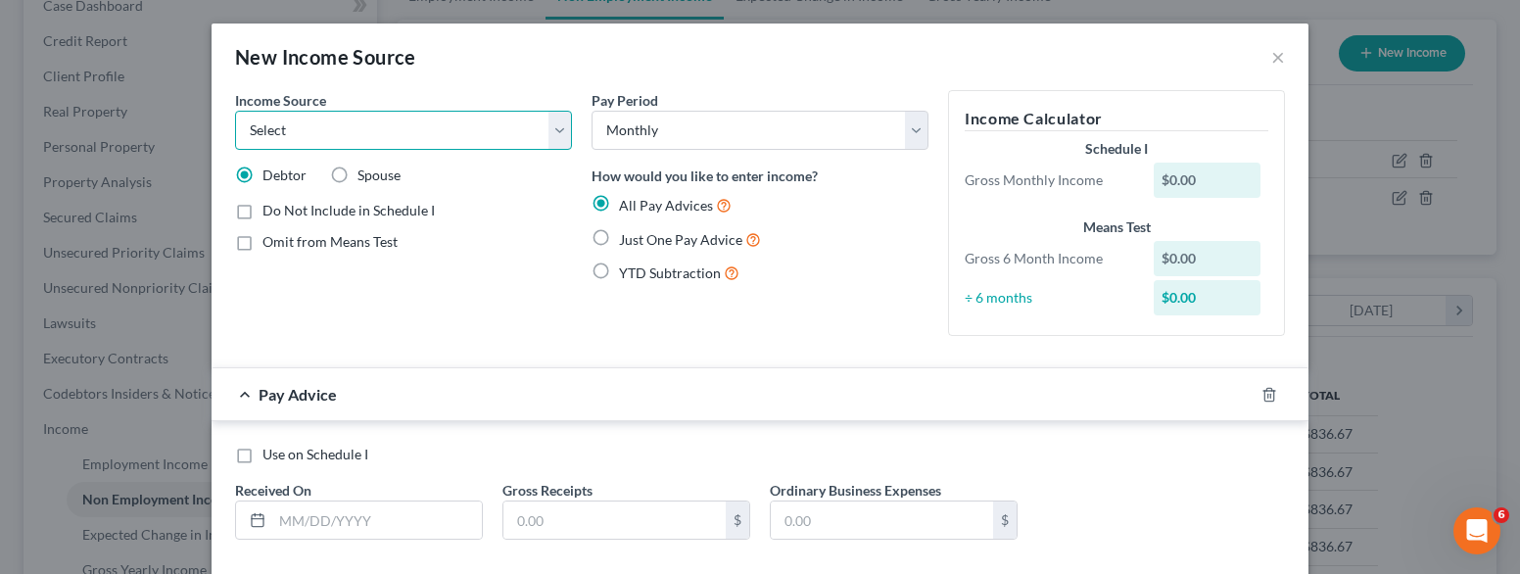
select select "13"
click at [235, 111] on select "Select Unemployment Disability (from employer) Pension Retirement Social Securi…" at bounding box center [403, 130] width 337 height 39
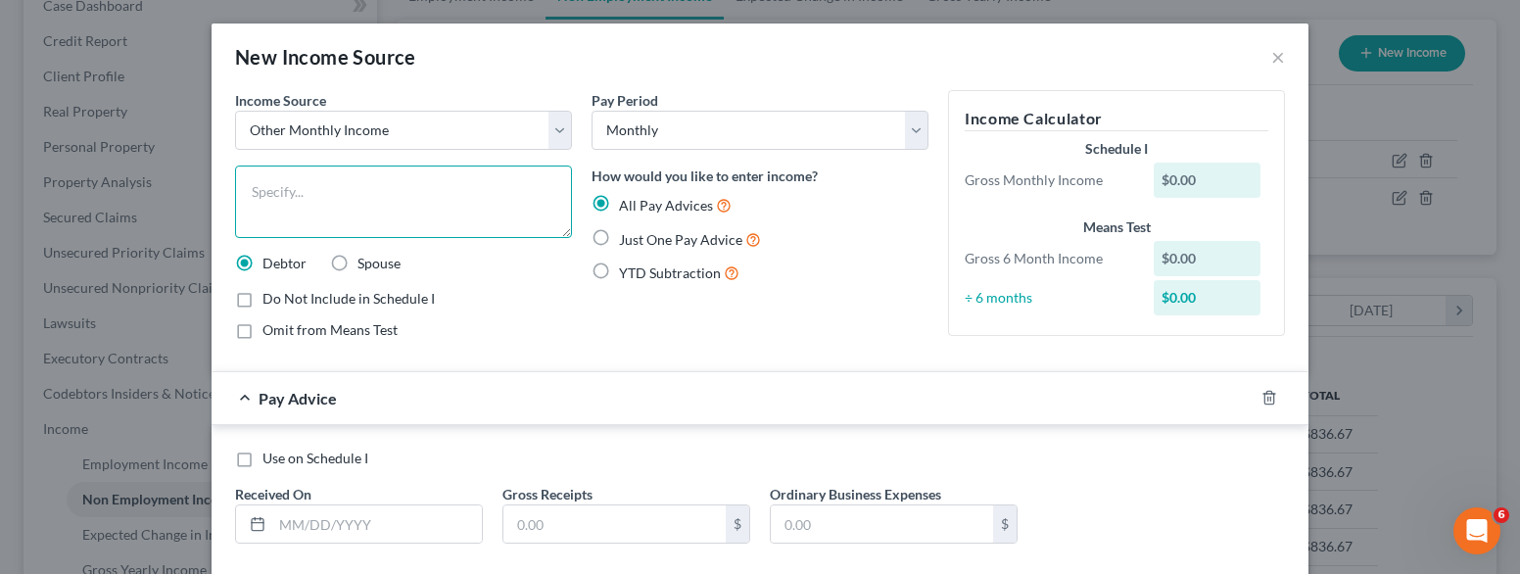
click at [414, 191] on textarea at bounding box center [403, 202] width 337 height 72
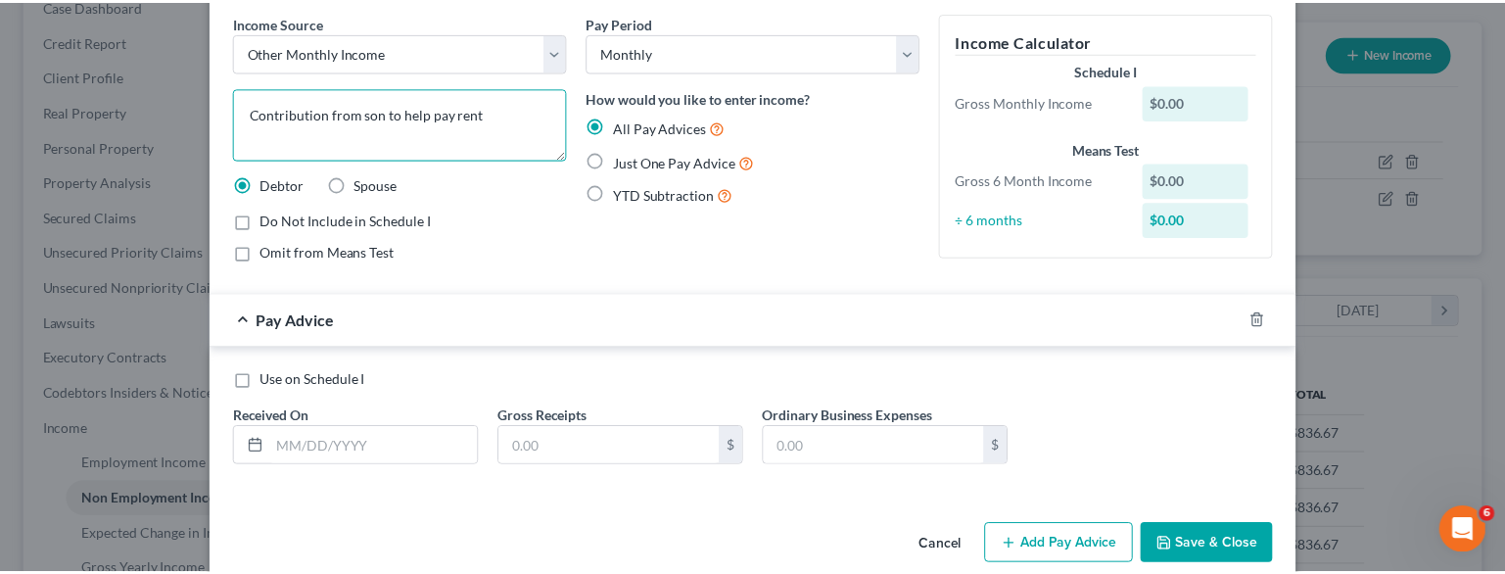
scroll to position [74, 0]
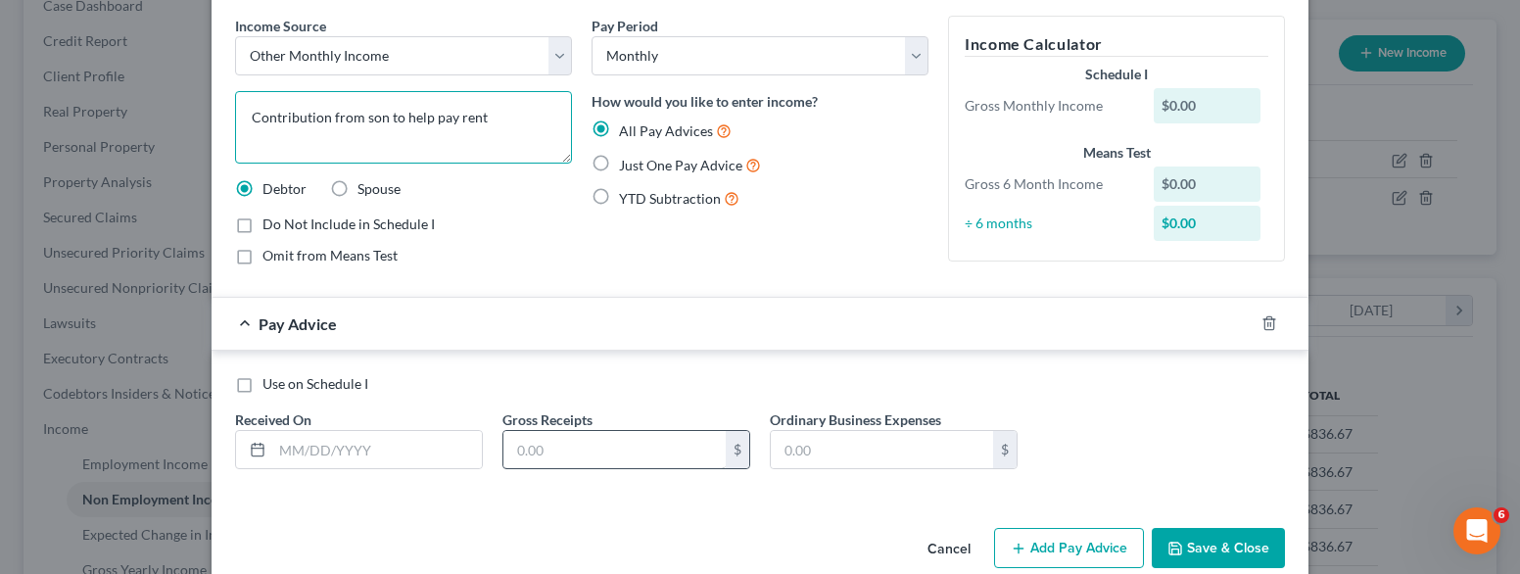
type textarea "Contribution from son to help pay rent"
click at [596, 438] on input "text" at bounding box center [614, 449] width 222 height 37
type input "1,000"
click at [672, 355] on div "Use on Schedule I Received On * Gross Receipts 1,000 $ Ordinary Business Expens…" at bounding box center [760, 426] width 1097 height 150
click at [1203, 538] on button "Save & Close" at bounding box center [1218, 548] width 133 height 41
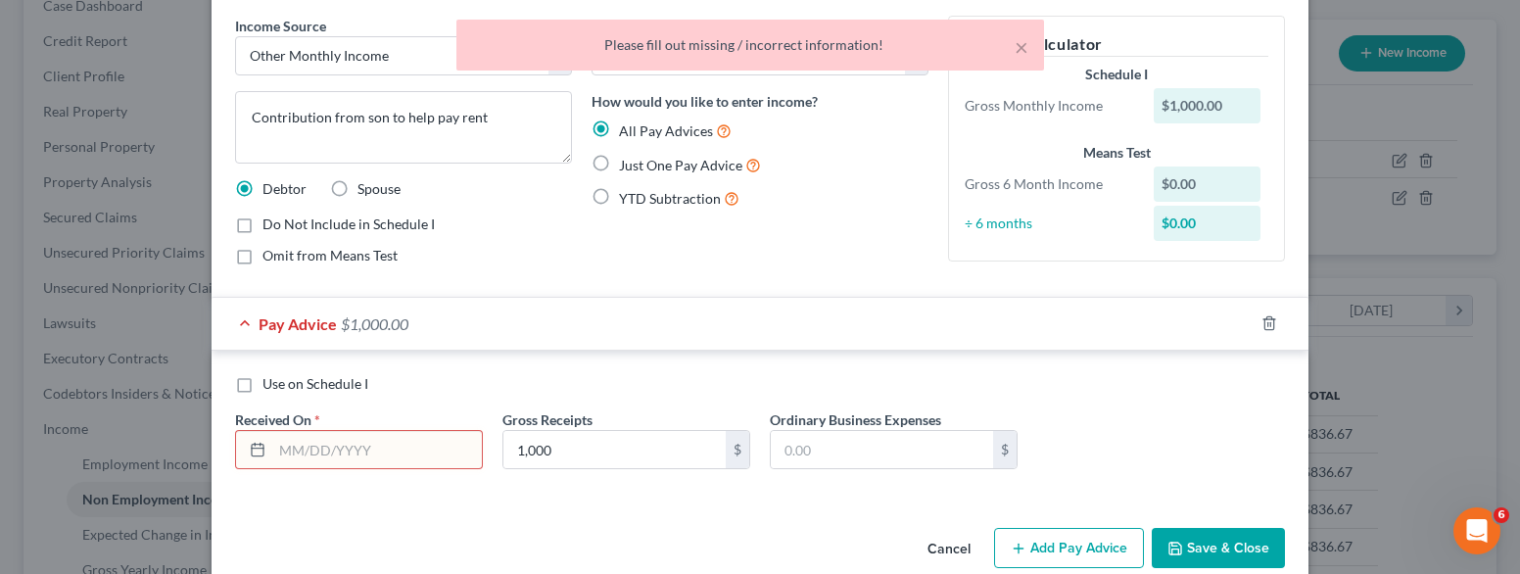
click at [401, 435] on input "text" at bounding box center [377, 449] width 210 height 37
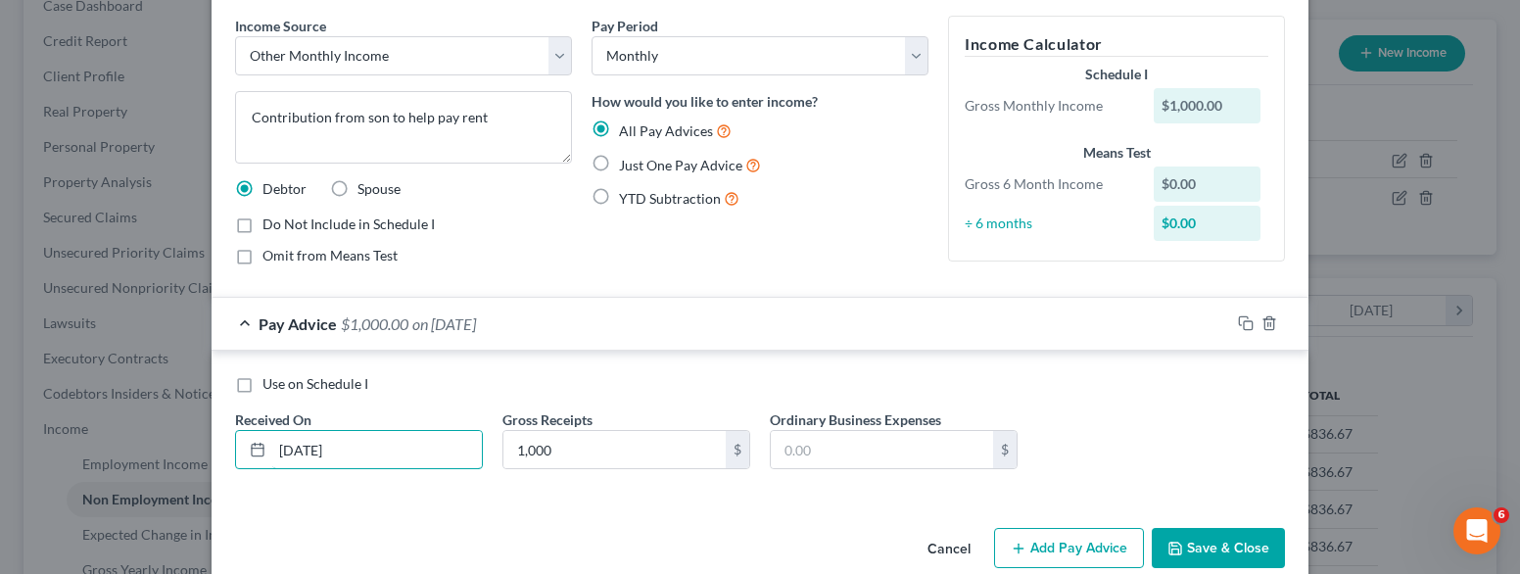
type input "[DATE]"
click at [1178, 555] on button "Save & Close" at bounding box center [1218, 548] width 133 height 41
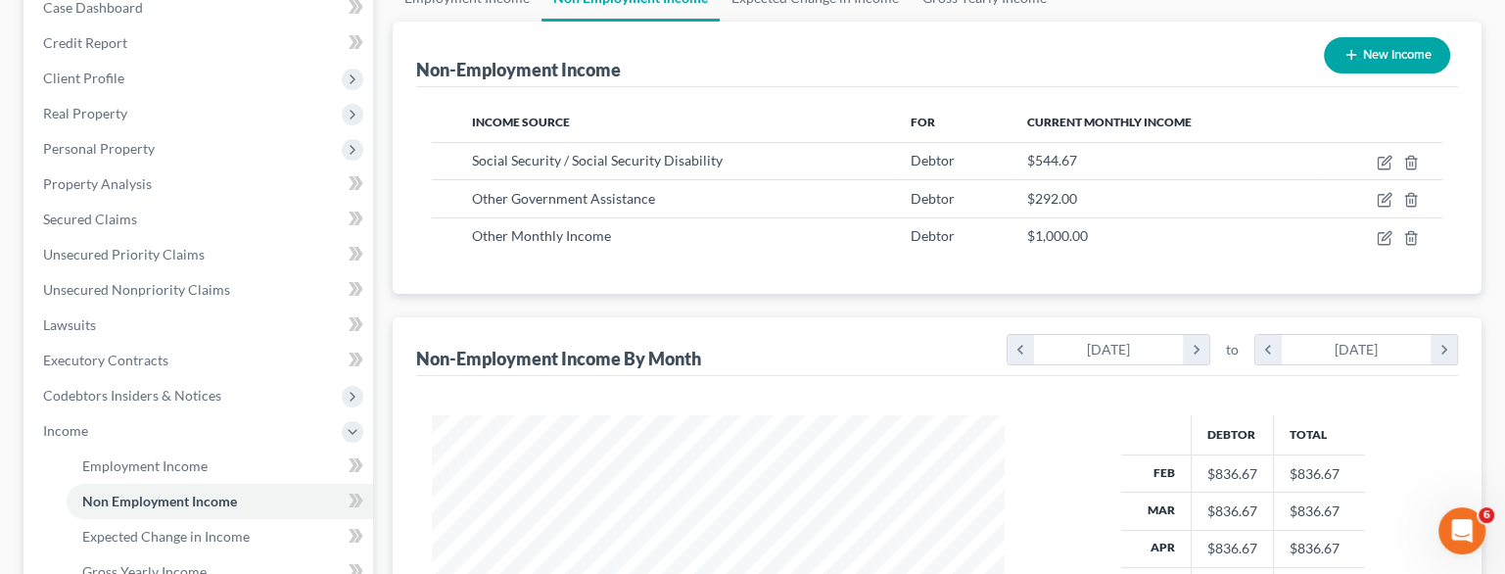
scroll to position [118, 0]
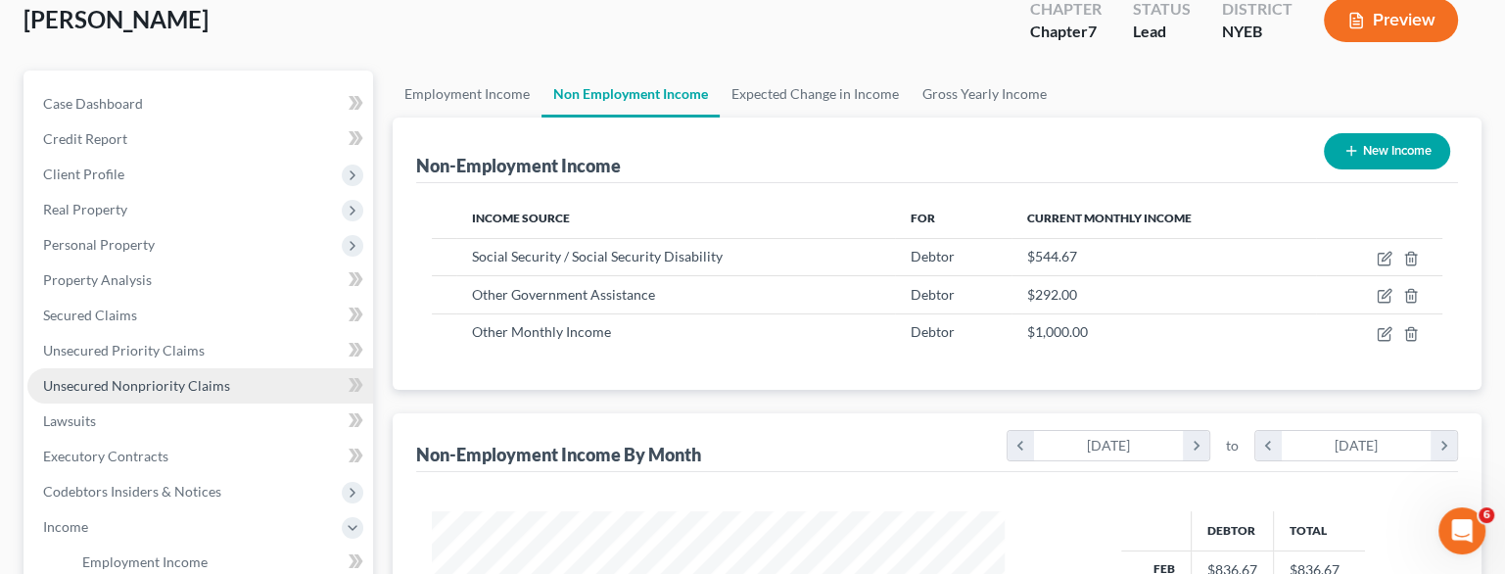
click at [159, 389] on span "Unsecured Nonpriority Claims" at bounding box center [136, 385] width 187 height 17
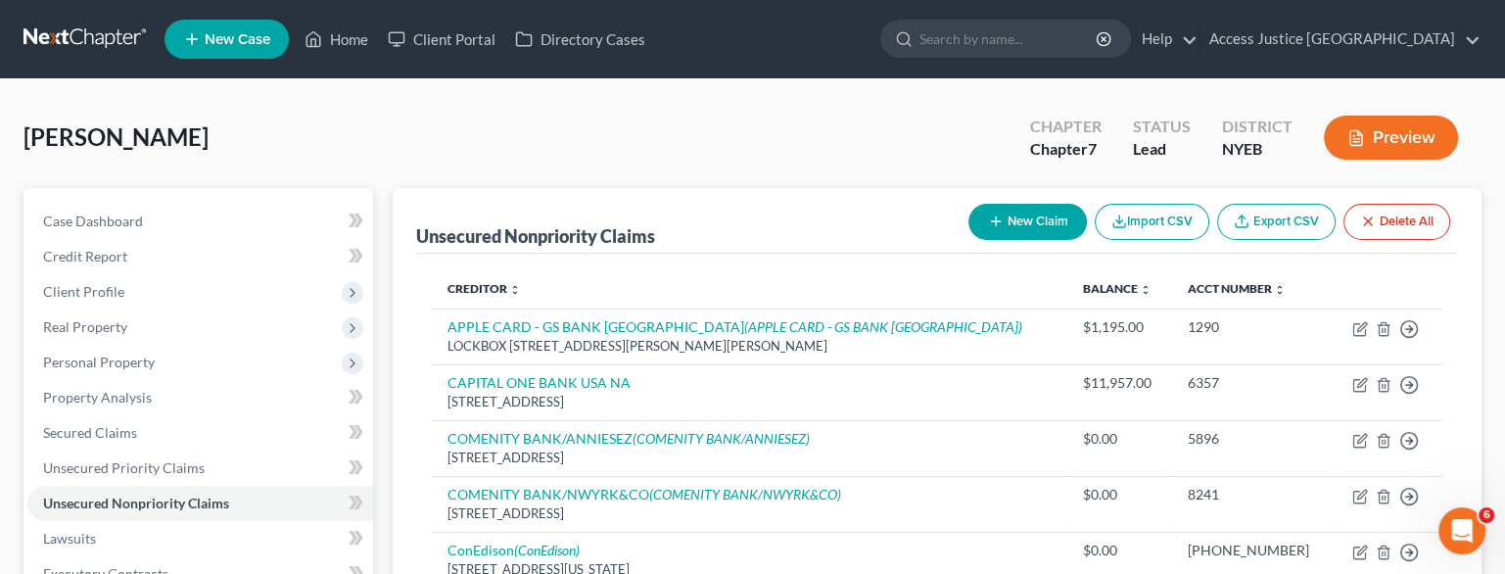
click at [623, 142] on div "[PERSON_NAME] Upgraded Chapter Chapter 7 Status Lead District NYEB Preview" at bounding box center [753, 145] width 1458 height 85
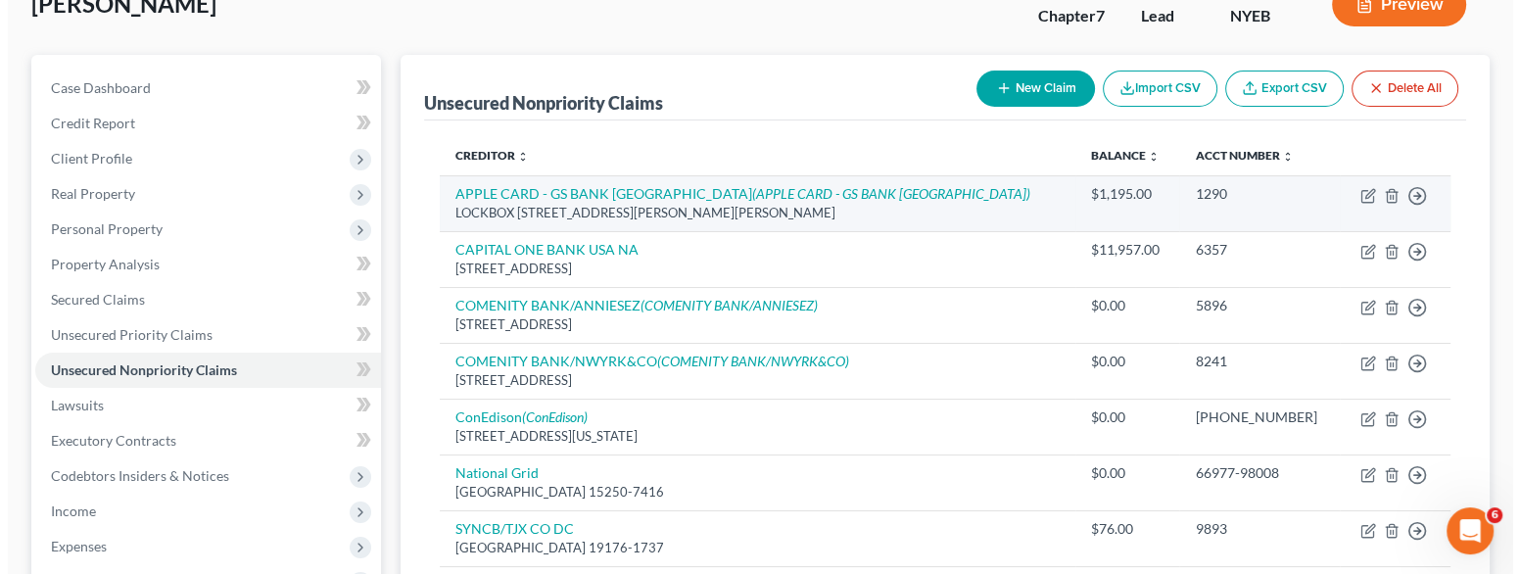
scroll to position [133, 0]
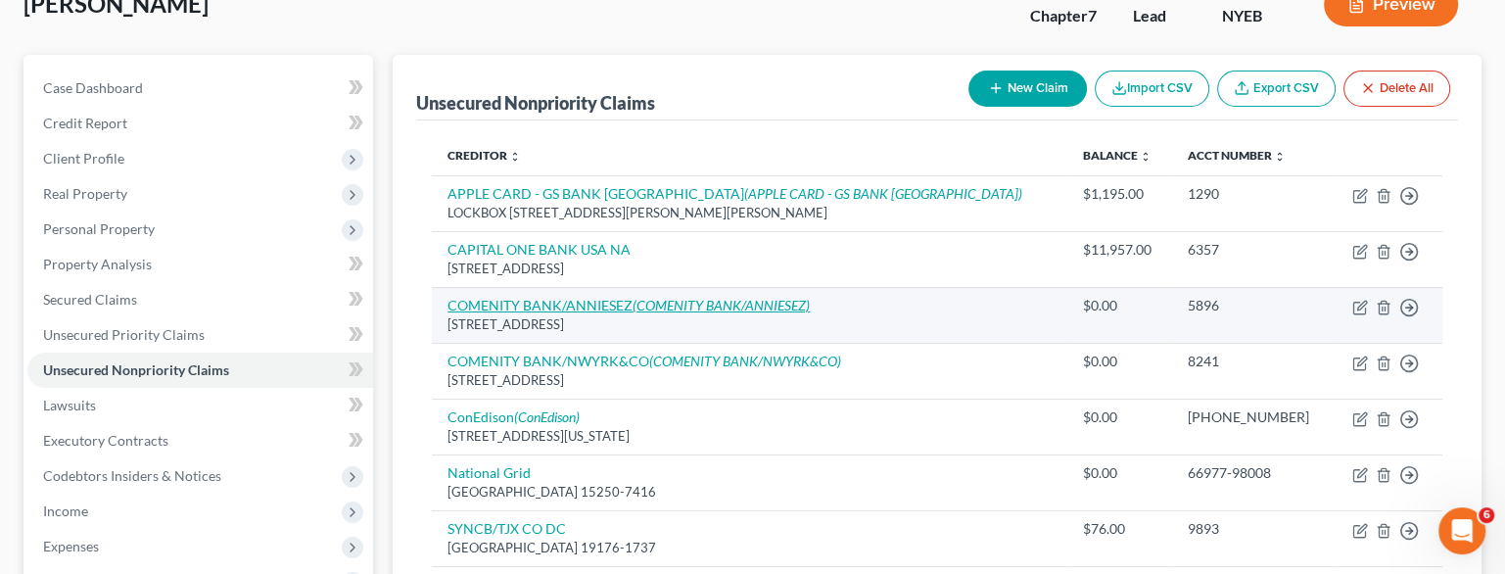
click at [778, 299] on icon "(COMENITY BANK/ANNIESEZ)" at bounding box center [721, 305] width 177 height 17
select select "36"
select select "2"
select select "0"
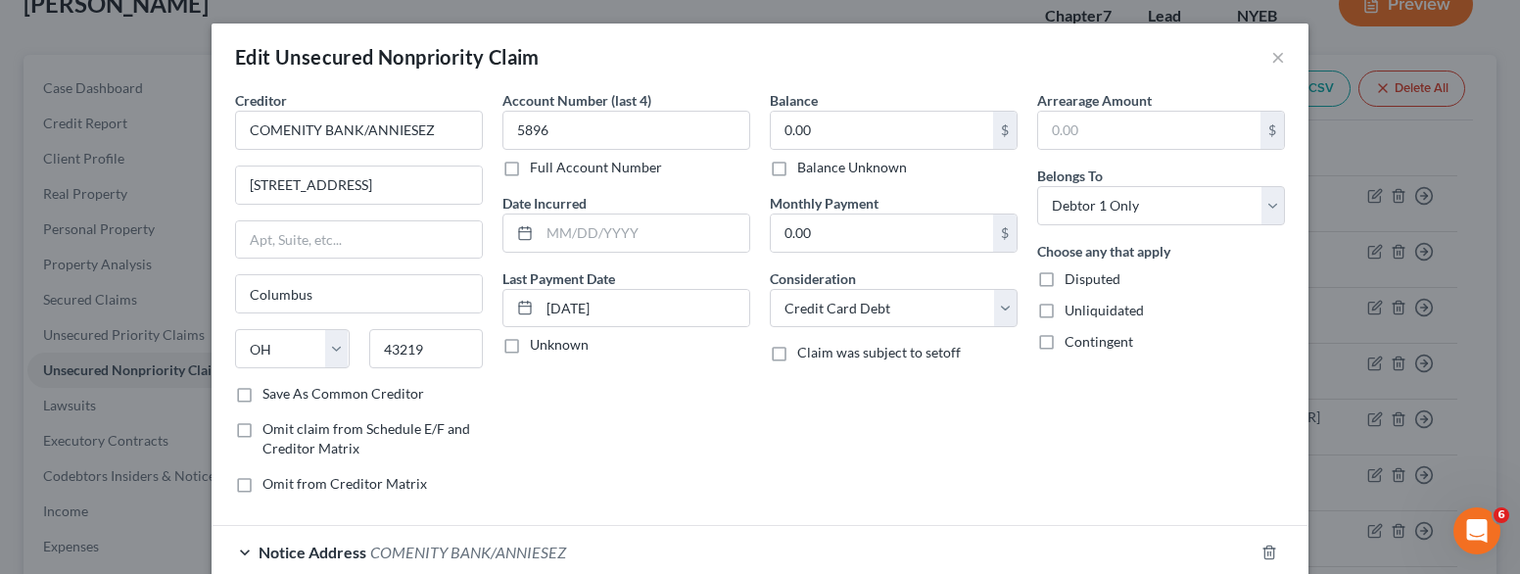
scroll to position [167, 0]
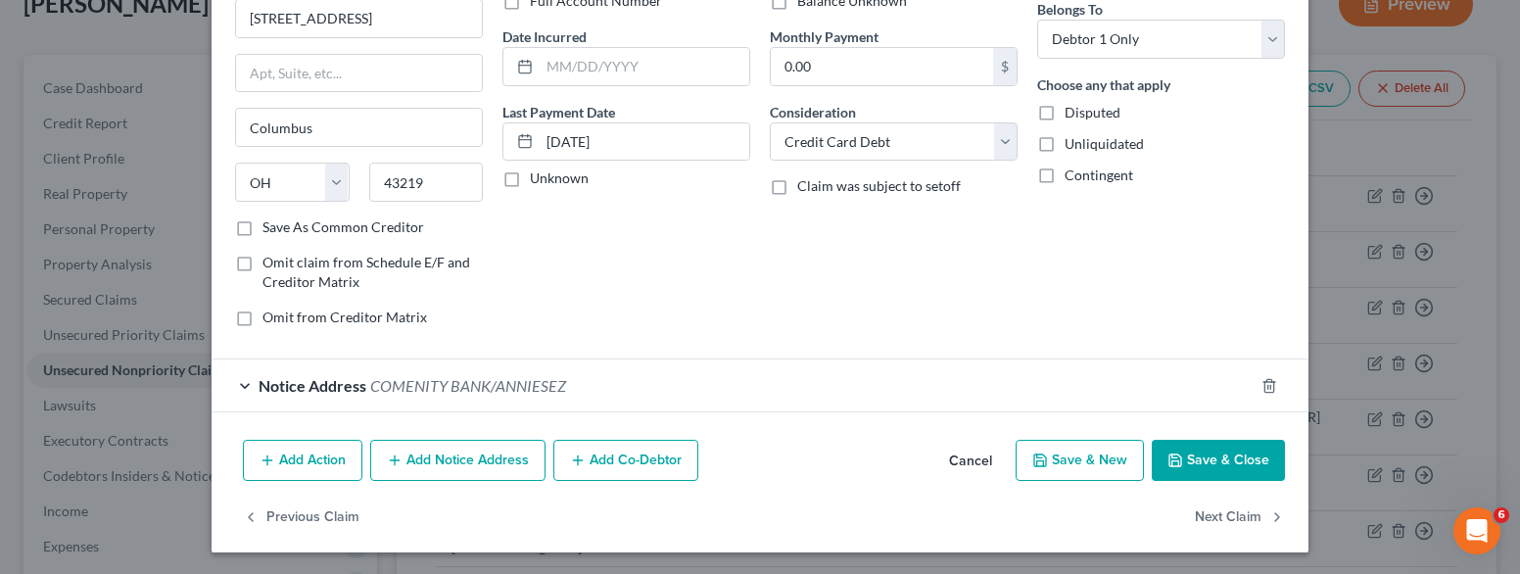
click at [709, 301] on div "Account Number (last 4) 5896 Full Account Number Date Incurred Last Payment Dat…" at bounding box center [626, 133] width 267 height 419
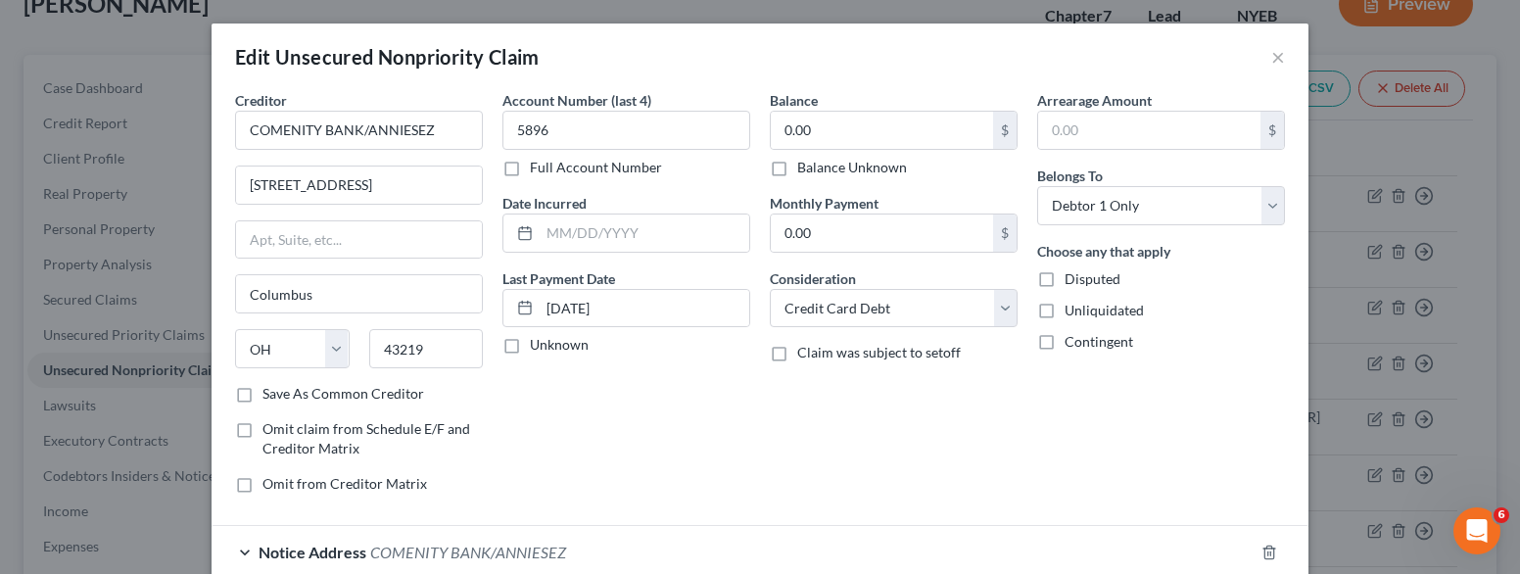
scroll to position [0, 0]
click at [244, 132] on input "COMENITY BANK/ANNIESEZ" at bounding box center [359, 130] width 248 height 39
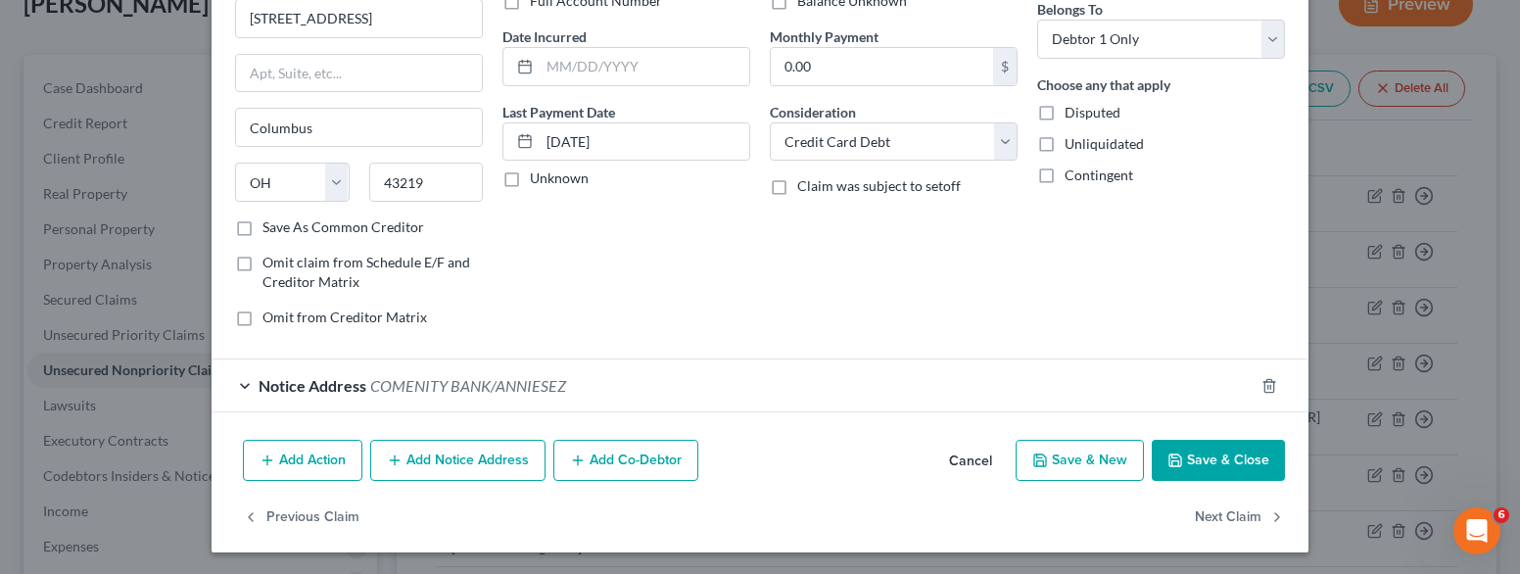
type input "ADS/COMENITY BANK/ANNIESEZ"
click at [492, 458] on button "Add Notice Address" at bounding box center [457, 460] width 175 height 41
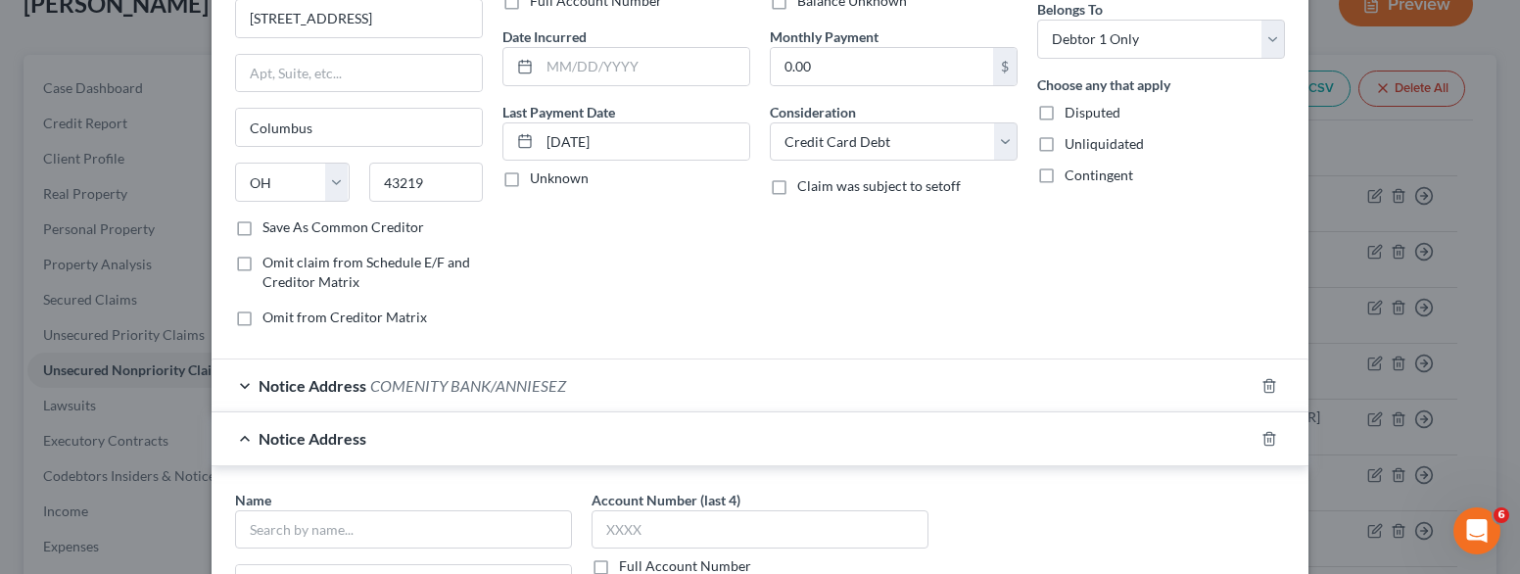
scroll to position [0, 0]
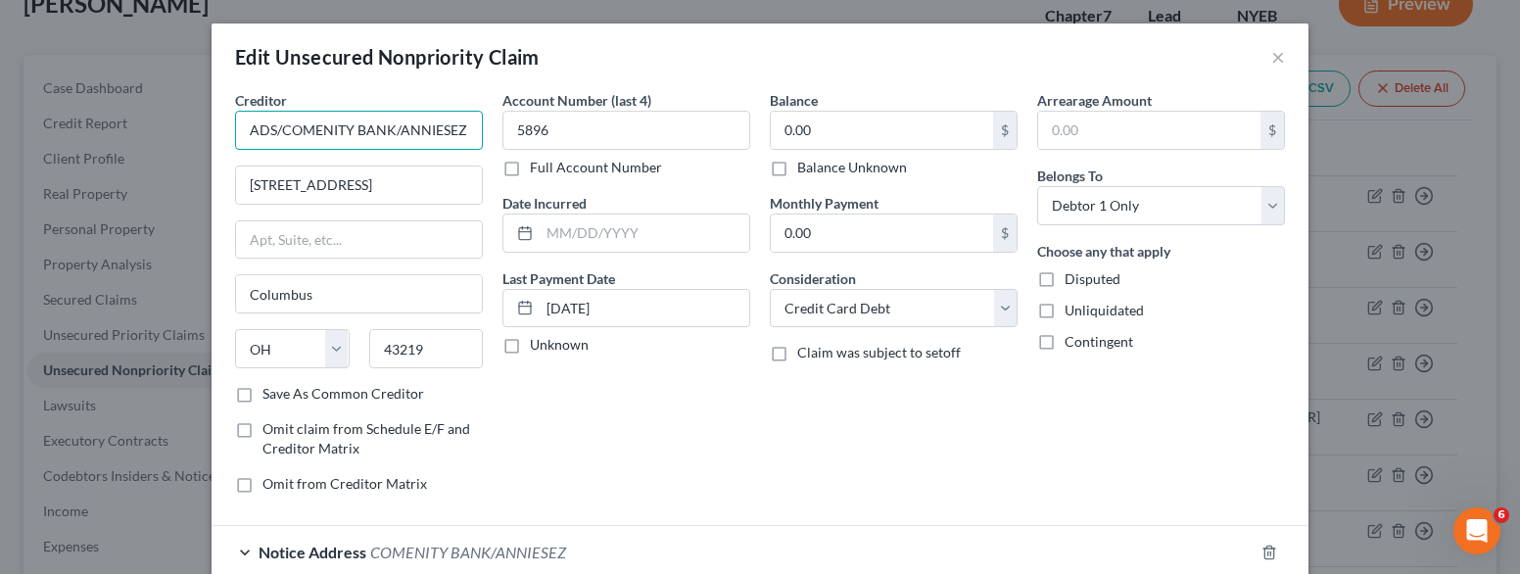
drag, startPoint x: 237, startPoint y: 124, endPoint x: 473, endPoint y: 138, distance: 236.4
click at [473, 138] on input "ADS/COMENITY BANK/ANNIESEZ" at bounding box center [359, 130] width 248 height 39
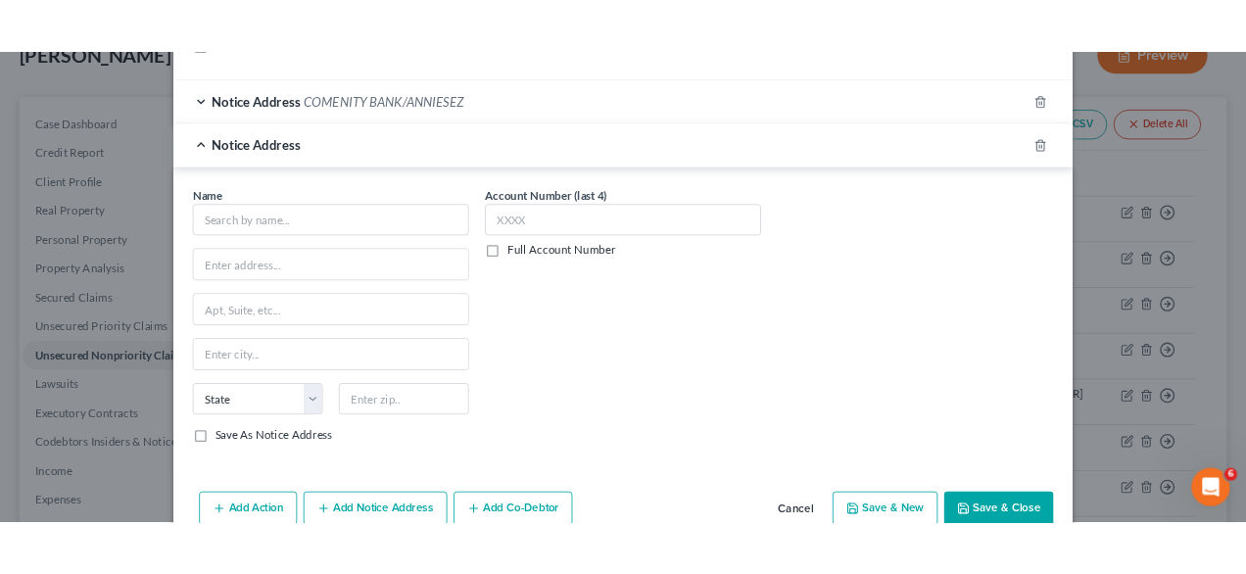
scroll to position [539, 0]
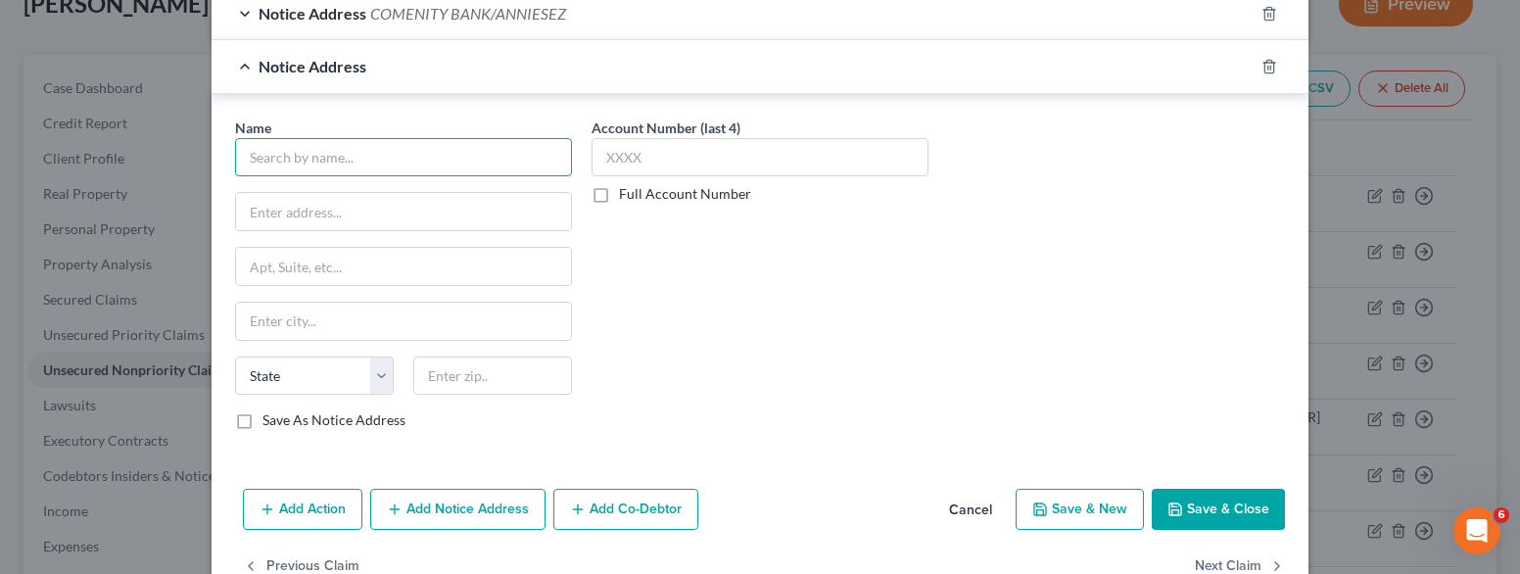
click at [306, 140] on input "text" at bounding box center [403, 157] width 337 height 39
paste input "ADS/COMENITY BANK/ANNIESEZ"
type input "ADS/COMENITY BANK/ANNIESEZ"
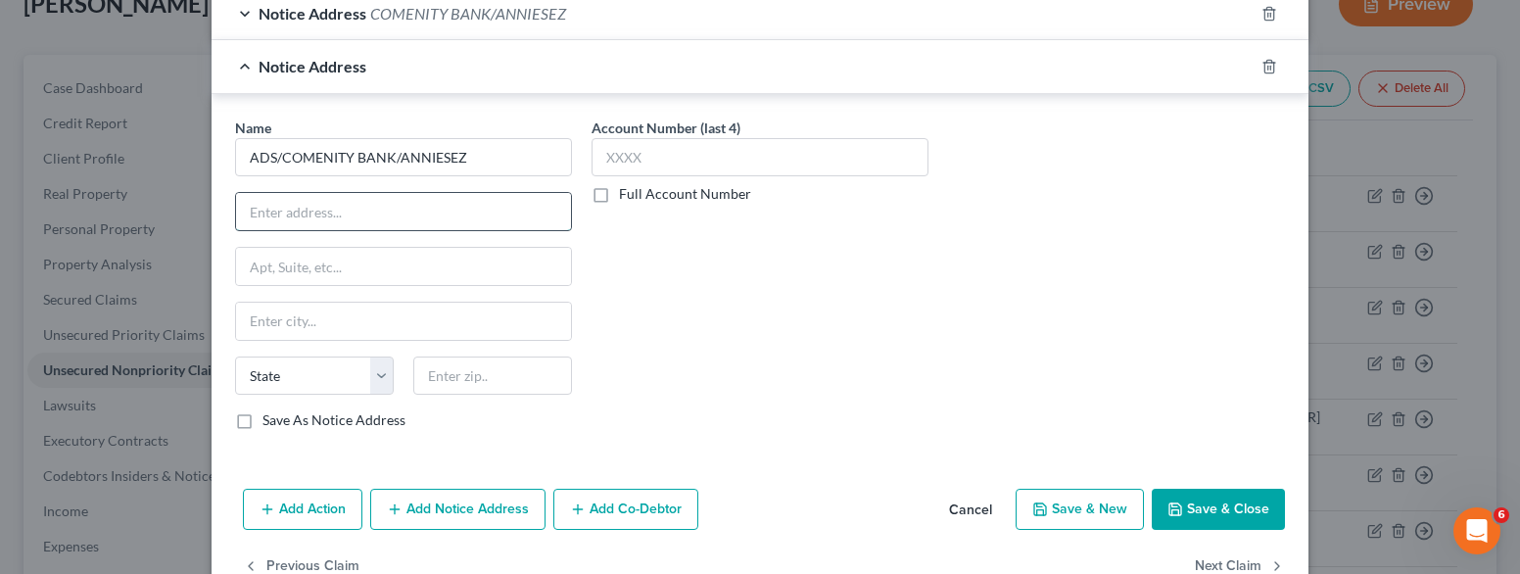
click at [408, 213] on input "text" at bounding box center [403, 211] width 335 height 37
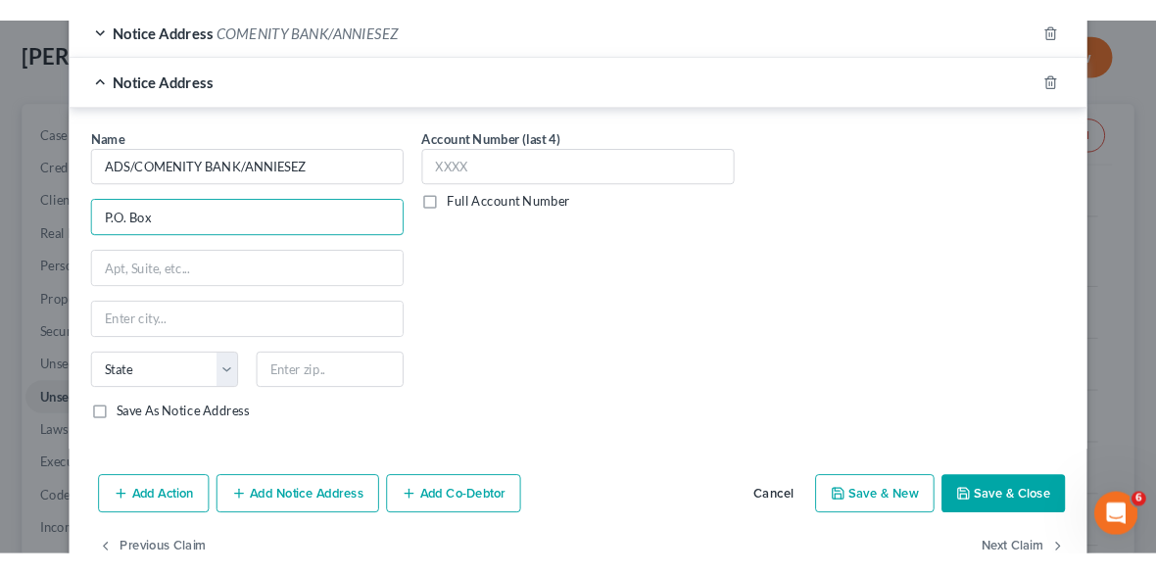
scroll to position [168, 0]
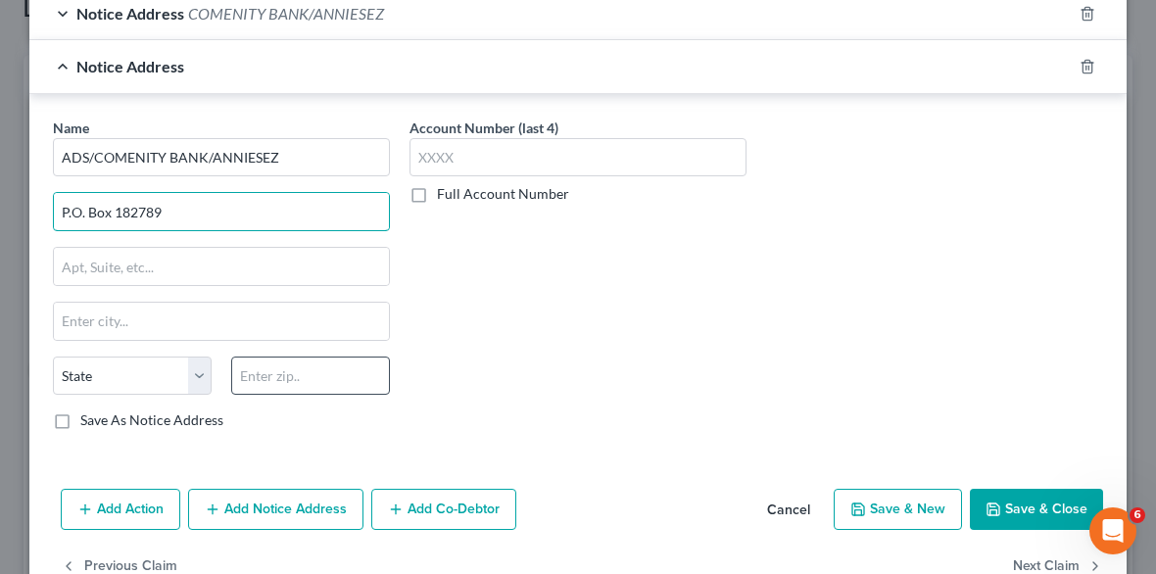
type input "P.O. Box 182789"
click at [271, 359] on input "text" at bounding box center [310, 376] width 159 height 39
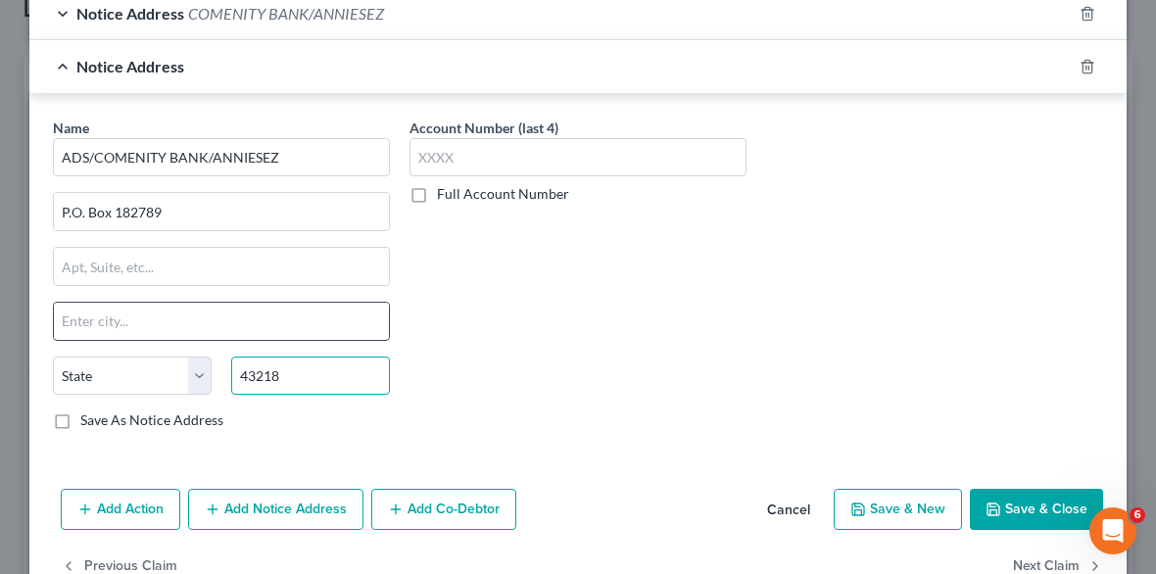
type input "43218"
type input "Columbus"
select select "36"
click at [233, 319] on input "Columbus" at bounding box center [221, 321] width 335 height 37
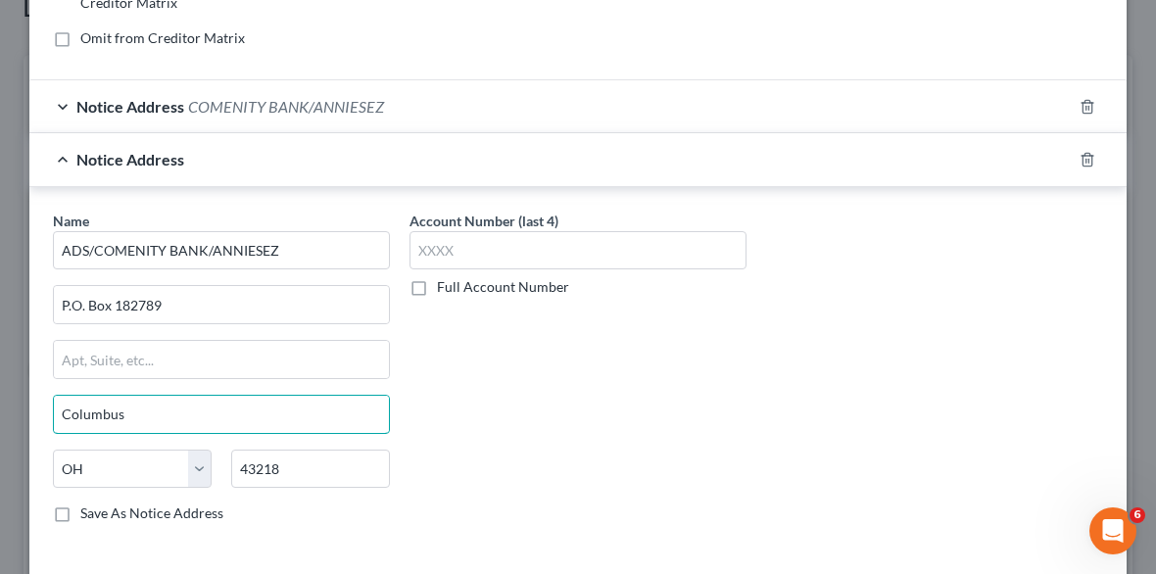
scroll to position [586, 0]
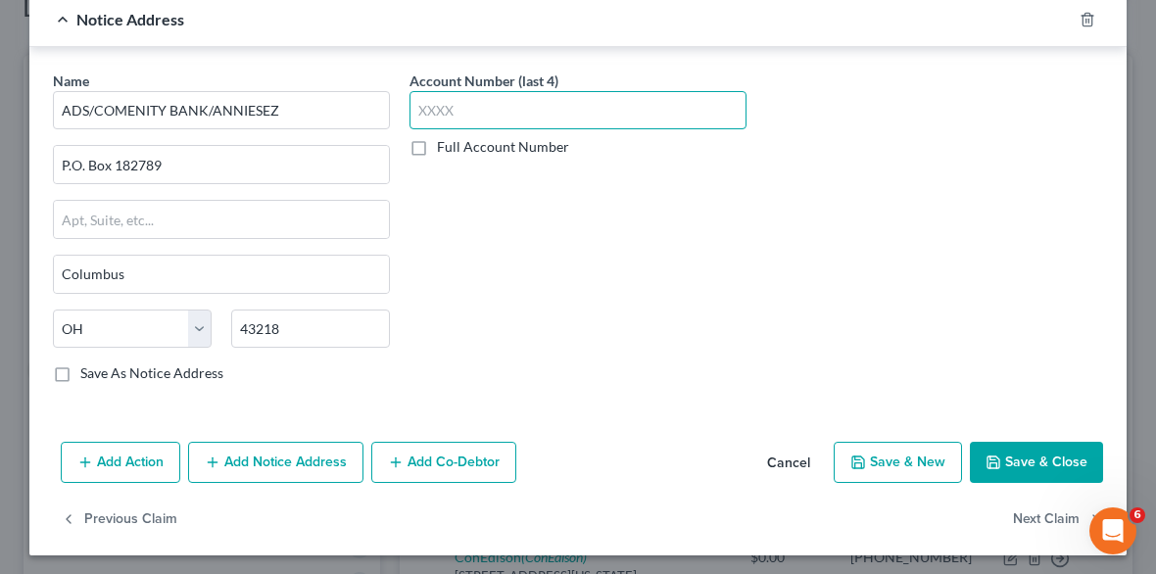
click at [465, 120] on input "text" at bounding box center [577, 110] width 337 height 39
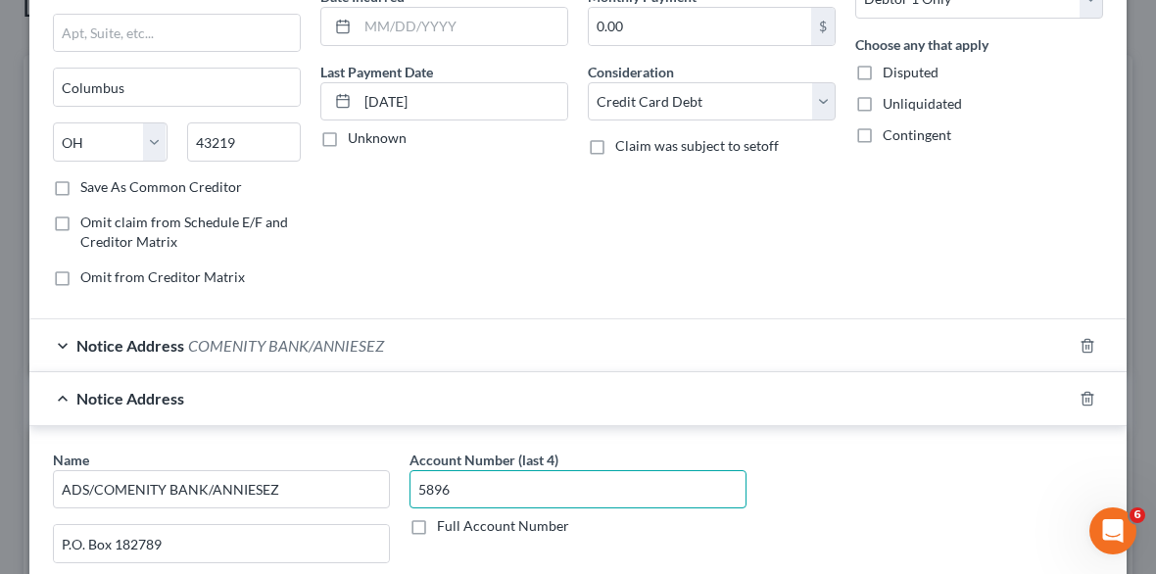
scroll to position [0, 0]
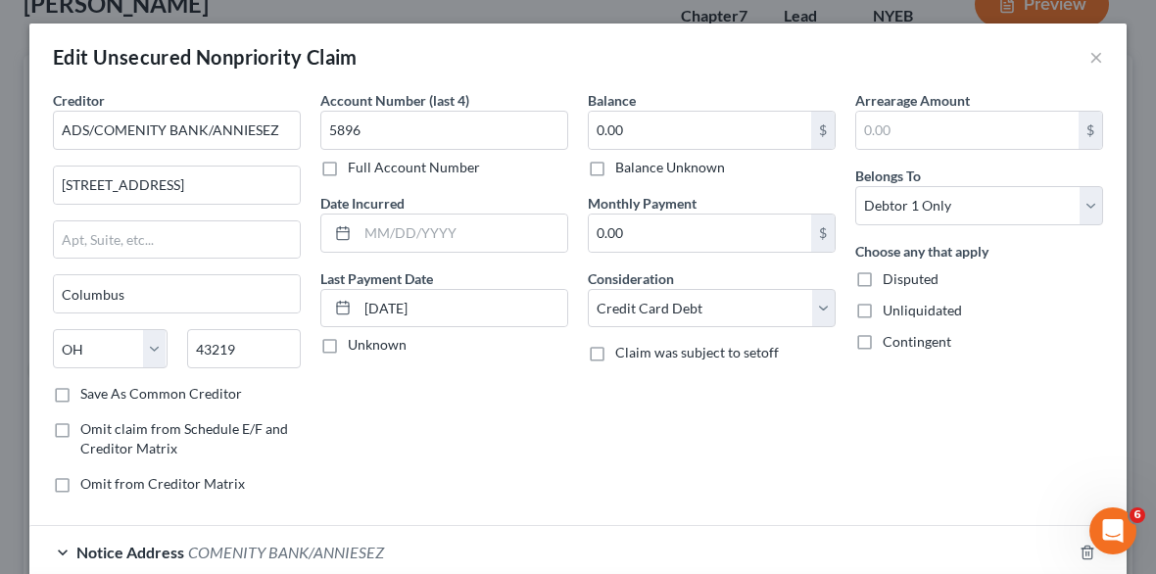
type input "5896"
click at [406, 214] on input "text" at bounding box center [462, 232] width 210 height 37
type input "03/2018"
click at [536, 373] on div "Account Number (last 4) 5896 Full Account Number Date Incurred 03/2018 Last Pay…" at bounding box center [443, 299] width 267 height 419
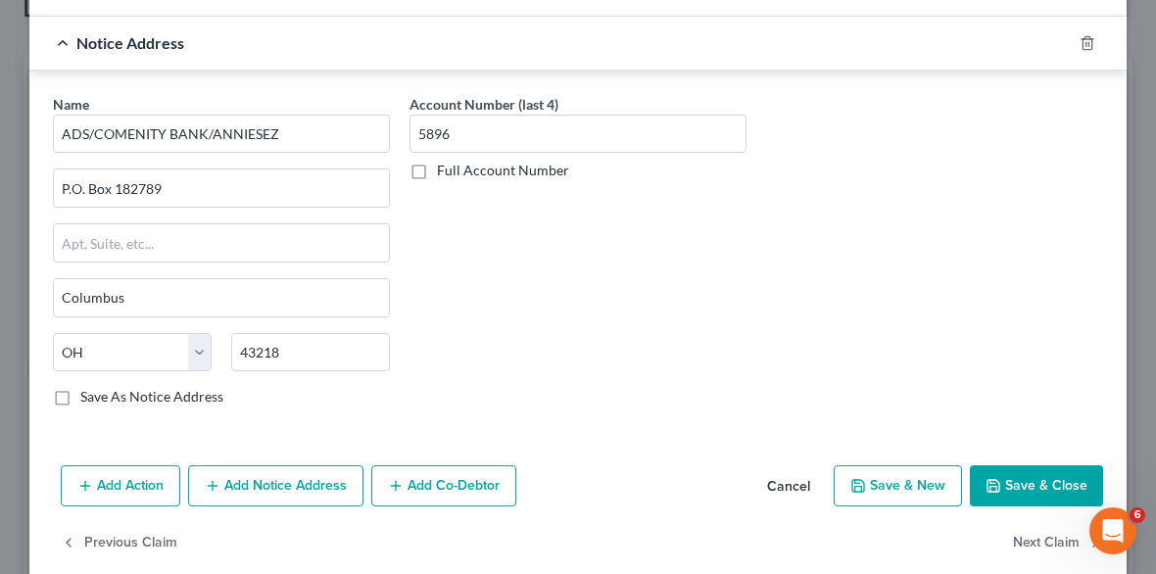
scroll to position [569, 0]
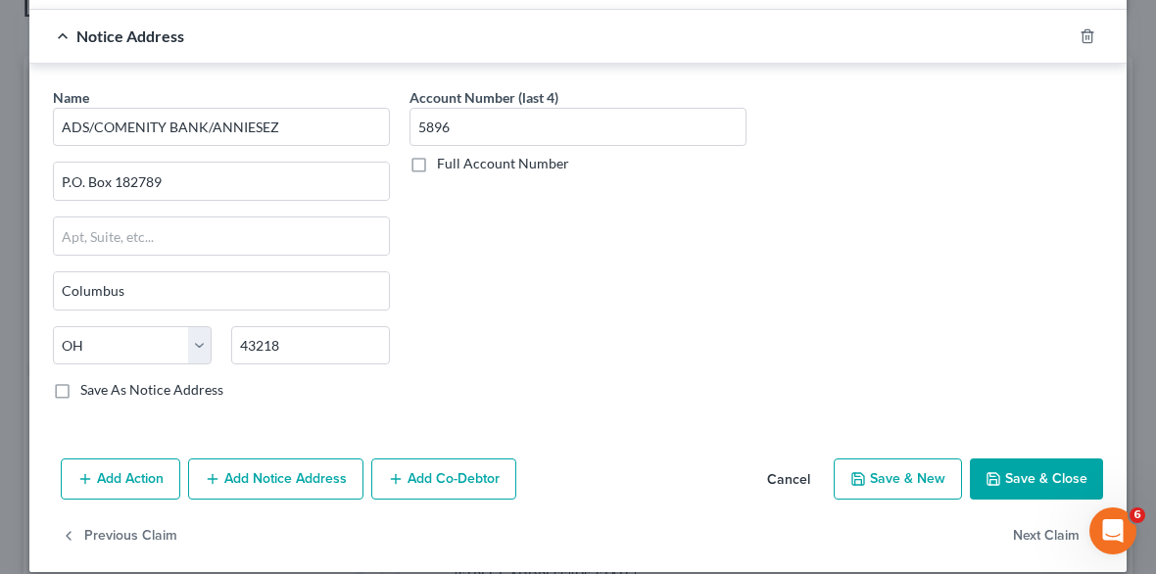
click at [985, 475] on icon "button" at bounding box center [993, 479] width 16 height 16
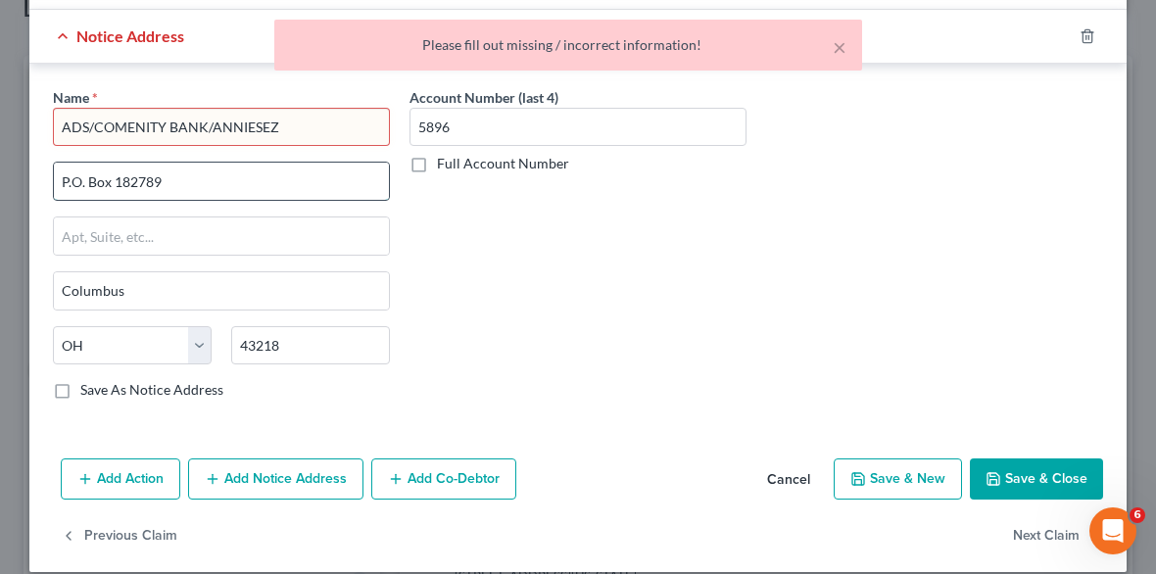
click at [243, 171] on input "P.O. Box 182789" at bounding box center [221, 181] width 335 height 37
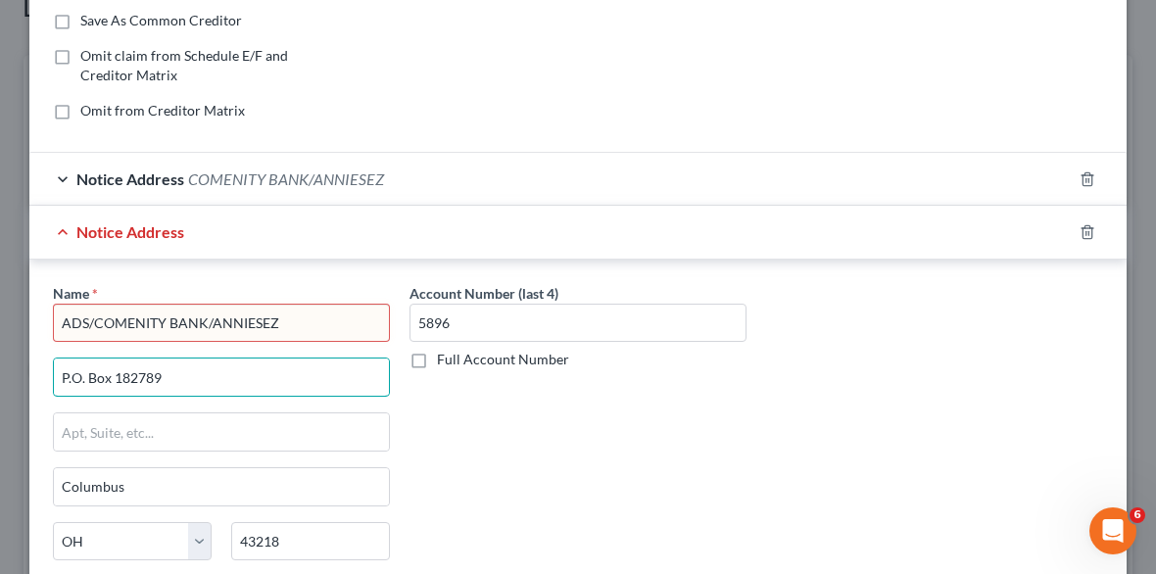
scroll to position [586, 0]
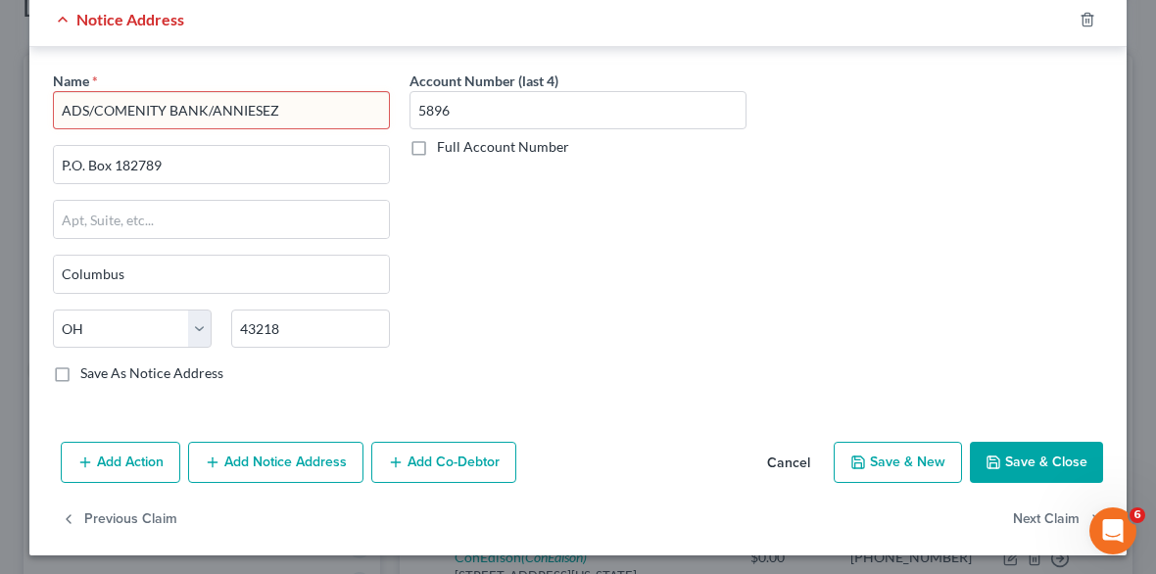
click at [1011, 453] on button "Save & Close" at bounding box center [1036, 462] width 133 height 41
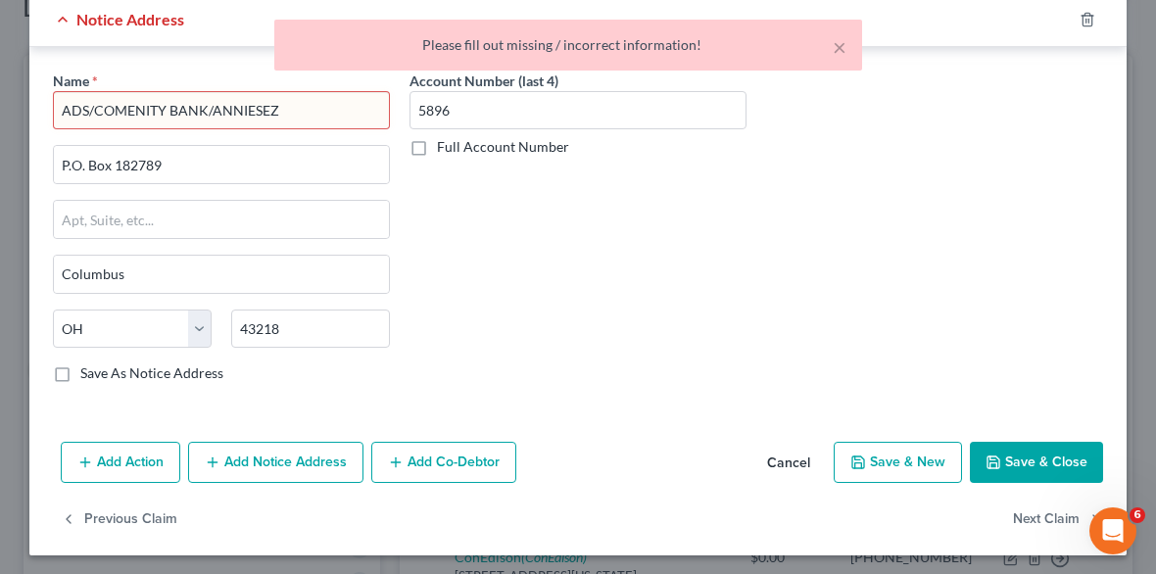
click at [498, 270] on div "Account Number (last 4) 5896 Full Account Number" at bounding box center [578, 235] width 357 height 329
click at [255, 174] on input "P.O. Box 182789" at bounding box center [221, 164] width 335 height 37
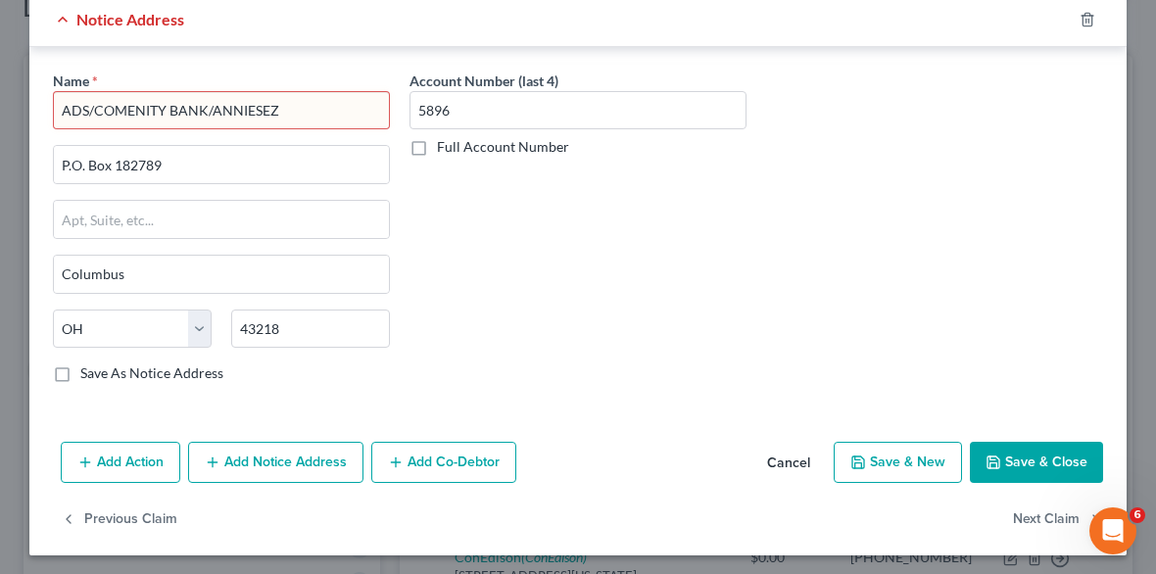
click at [89, 107] on input "ADS/COMENITY BANK/ANNIESEZ" at bounding box center [221, 110] width 337 height 39
type input "COMENITY BANK/ANNIESEZ"
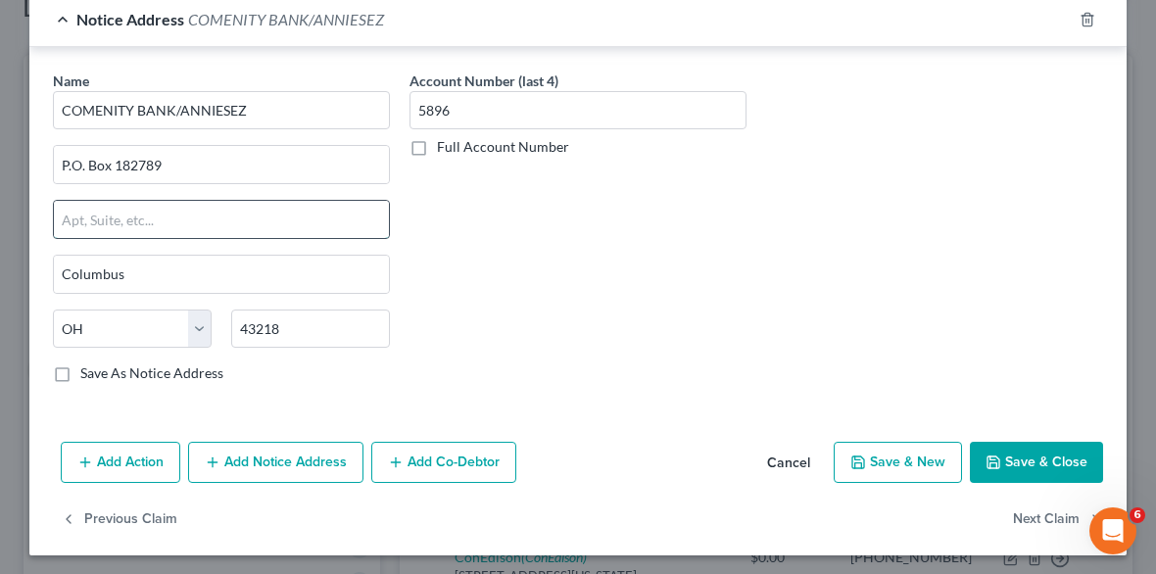
click at [280, 224] on input "text" at bounding box center [221, 219] width 335 height 37
click at [1028, 461] on button "Save & Close" at bounding box center [1036, 462] width 133 height 41
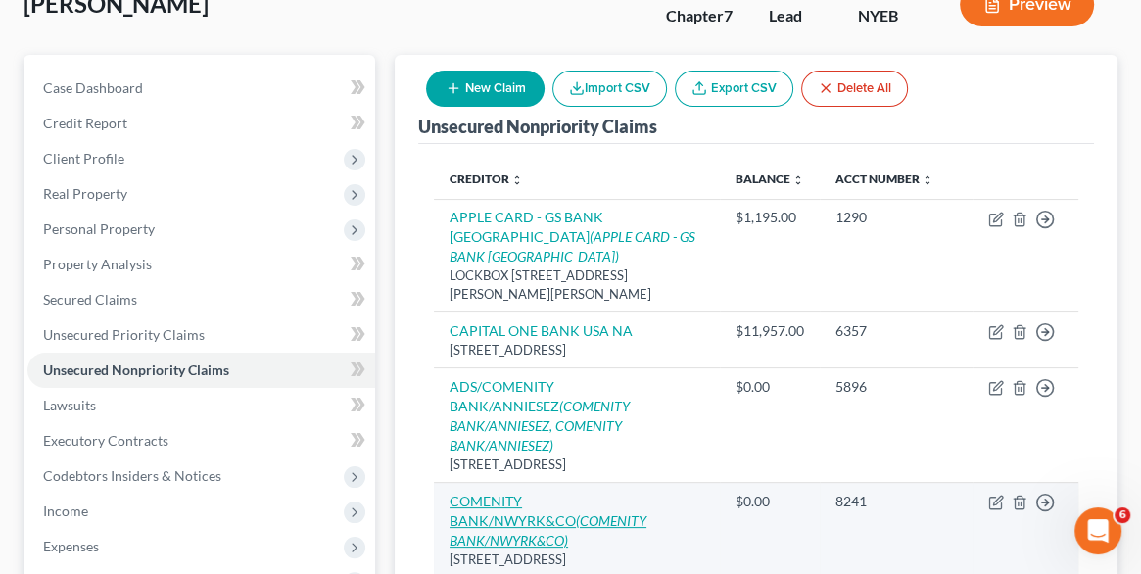
click at [639, 493] on link "COMENITY BANK/NWYRK&CO (COMENITY BANK/NWYRK&CO)" at bounding box center [548, 521] width 197 height 56
select select "36"
select select "2"
select select "0"
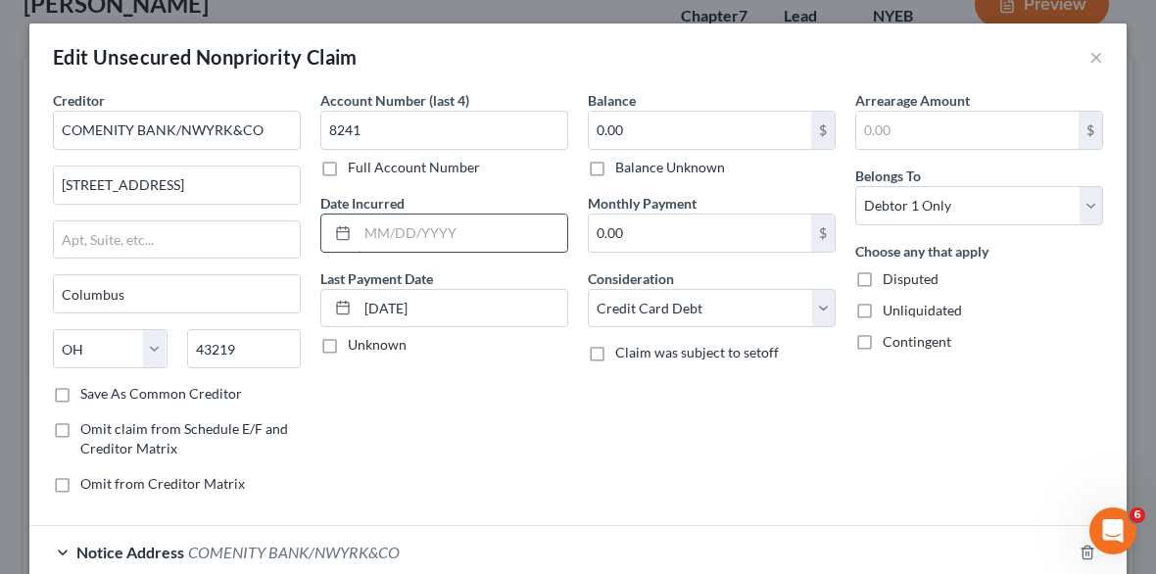
click at [443, 230] on input "text" at bounding box center [462, 232] width 210 height 37
type input "01/2019"
click at [57, 128] on input "COMENITY BANK/NWYRK&CO" at bounding box center [177, 130] width 248 height 39
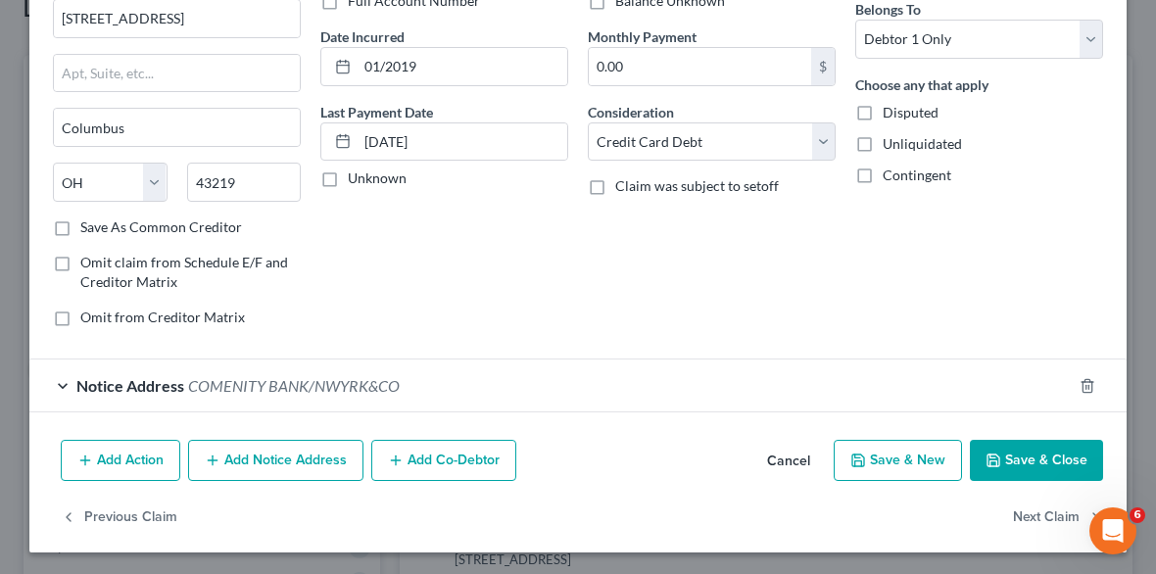
scroll to position [0, 0]
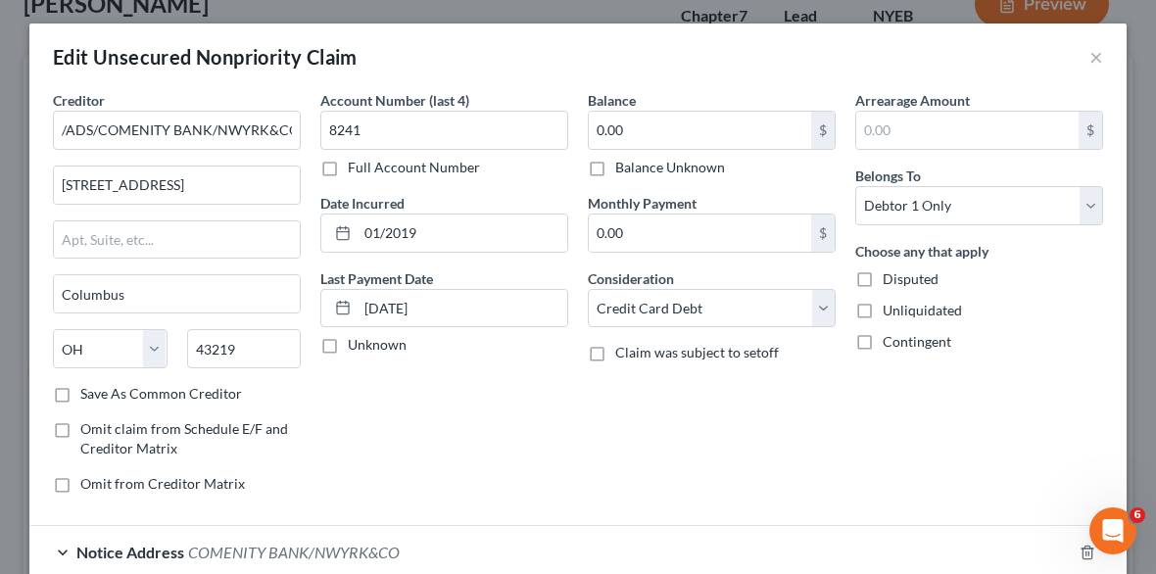
click at [705, 65] on div "Edit Unsecured Nonpriority Claim ×" at bounding box center [577, 57] width 1097 height 67
click at [936, 134] on input "text" at bounding box center [967, 130] width 222 height 37
click at [542, 440] on div "Account Number (last 4) 8241 Full Account Number Date Incurred 01/2019 Last Pay…" at bounding box center [443, 299] width 267 height 419
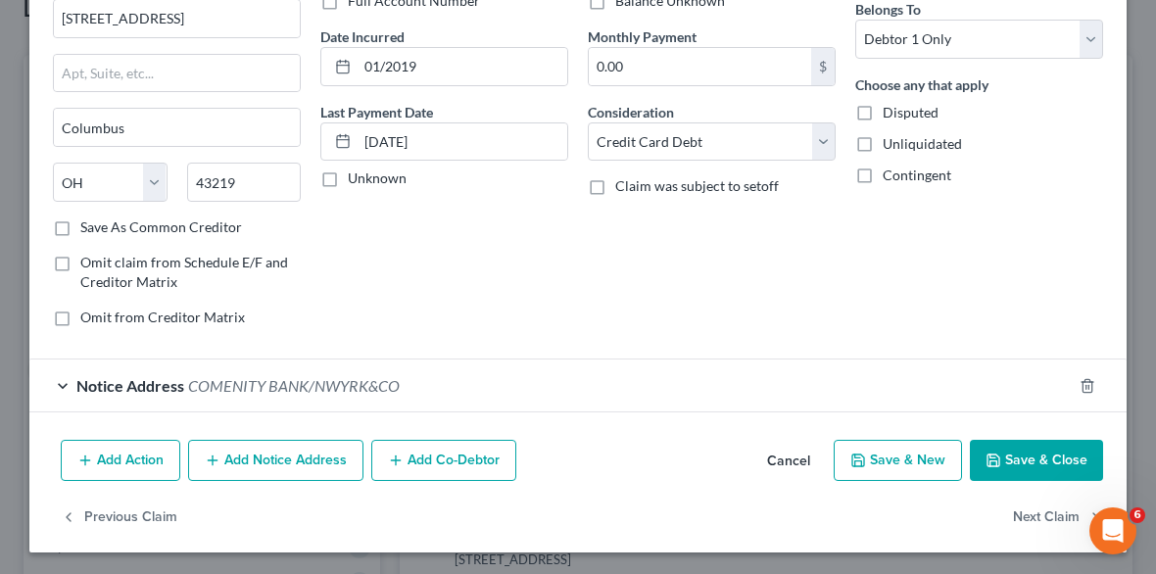
click at [306, 444] on button "Add Notice Address" at bounding box center [275, 460] width 175 height 41
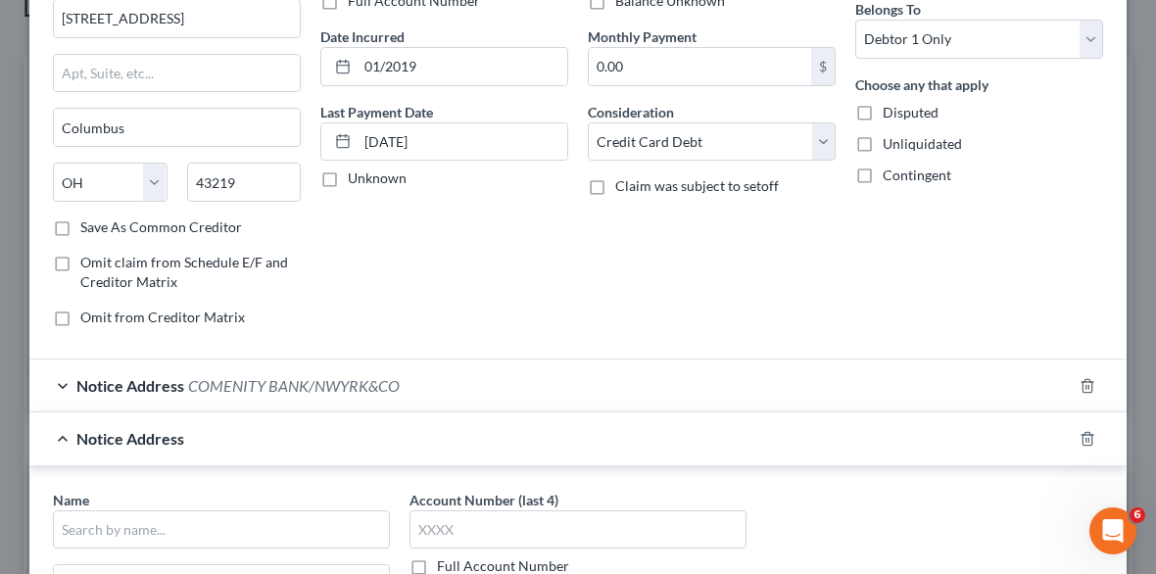
scroll to position [0, 0]
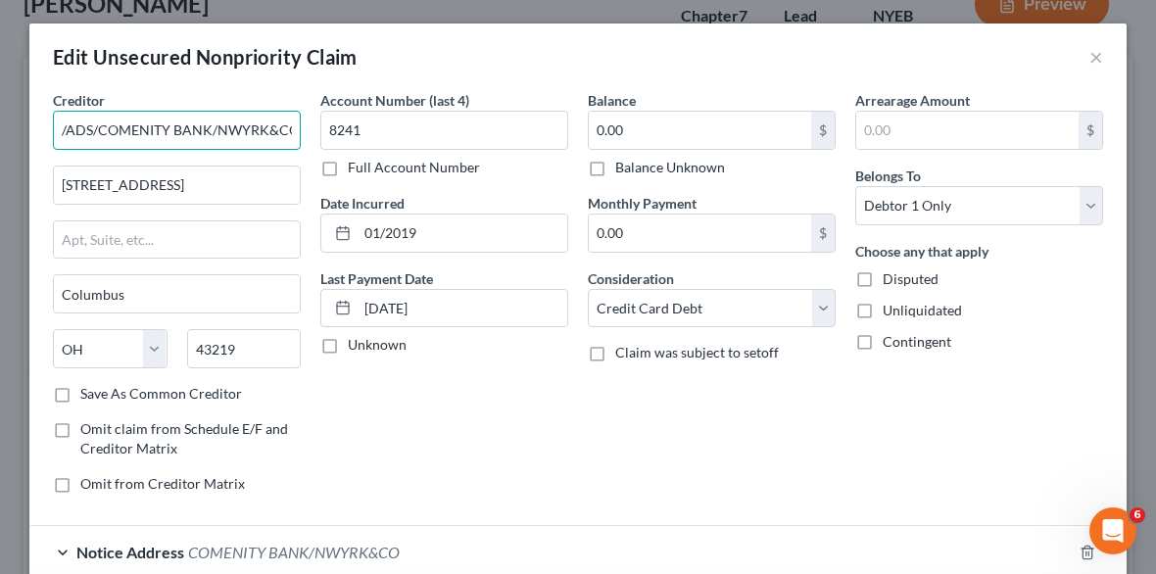
click at [59, 129] on input "/ADS/COMENITY BANK/NWYRK&CO" at bounding box center [177, 130] width 248 height 39
click at [59, 129] on input "ADS/COMENITY BANK/NWYRK&CO" at bounding box center [177, 130] width 248 height 39
drag, startPoint x: 89, startPoint y: 128, endPoint x: 308, endPoint y: 140, distance: 218.7
click at [308, 140] on div "Creditor * ADS/COMENITY BANK/NWYRK&CO [GEOGRAPHIC_DATA] A [GEOGRAPHIC_DATA][US_…" at bounding box center [578, 299] width 1070 height 419
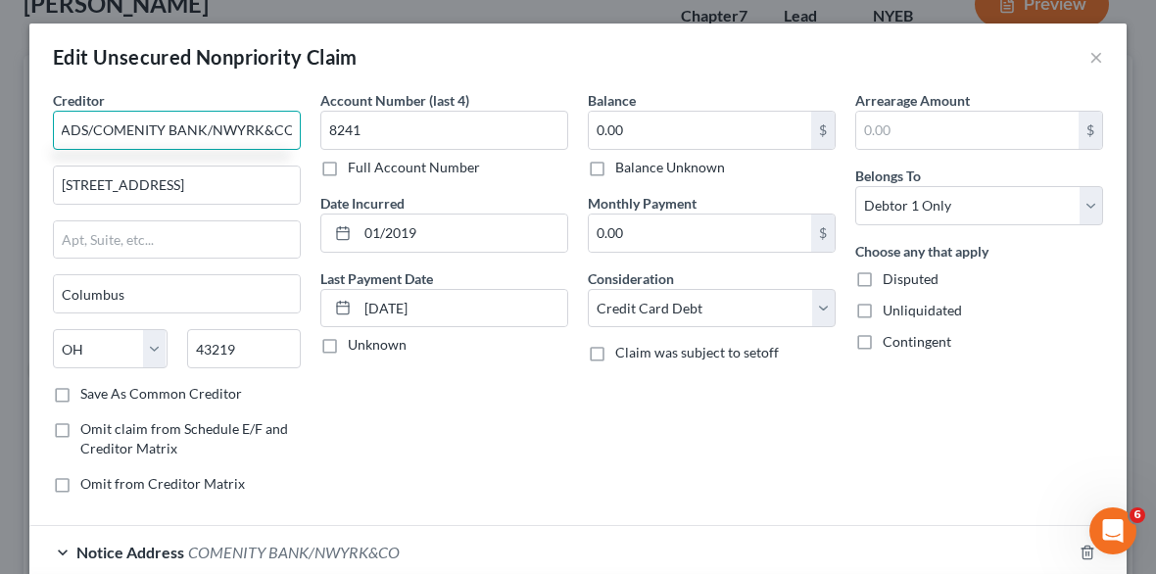
type input "ADS/COMENITY BANK/NWYRK&CO"
click at [381, 427] on div "Account Number (last 4) 8241 Full Account Number Date Incurred 01/2019 Last Pay…" at bounding box center [443, 299] width 267 height 419
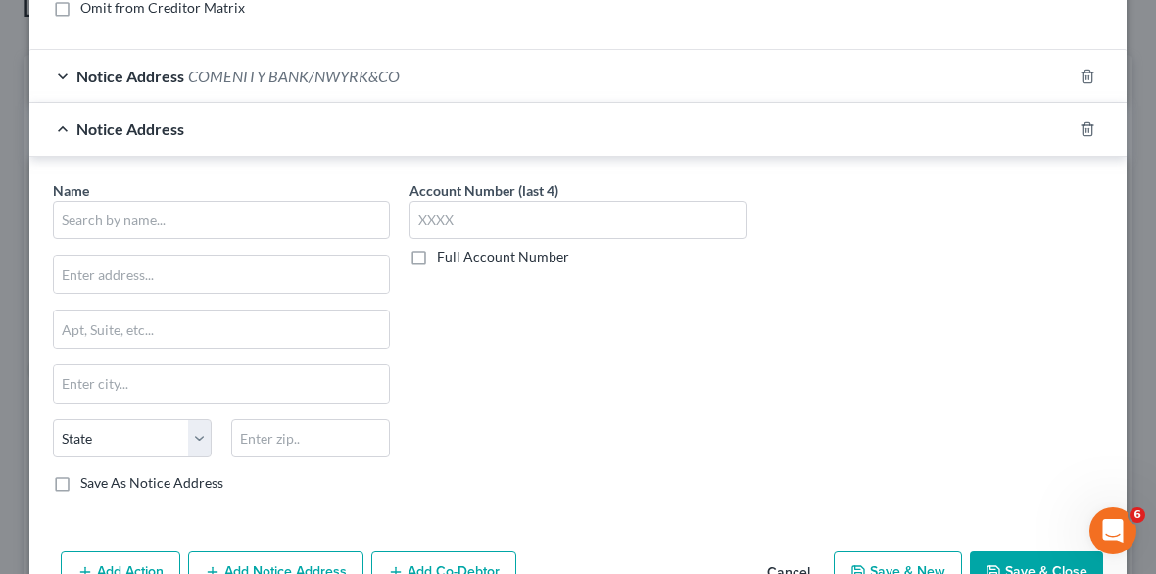
scroll to position [515, 0]
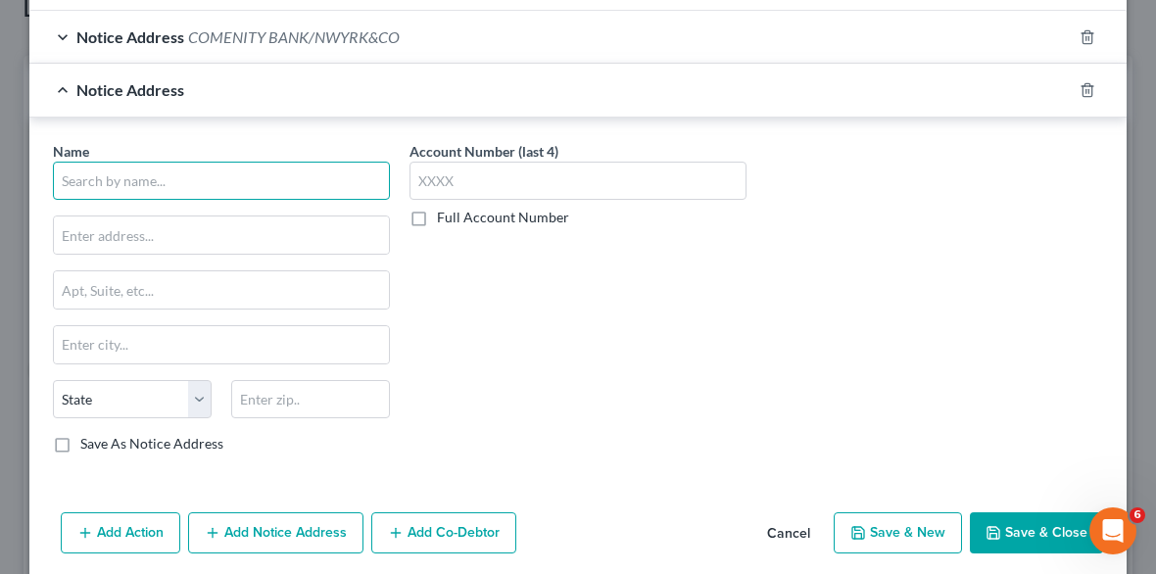
click at [133, 179] on input "text" at bounding box center [221, 181] width 337 height 39
paste input "COMENITY BANK/NWYRK&CO"
type input "COMENITY BANK/NWYRK&CO"
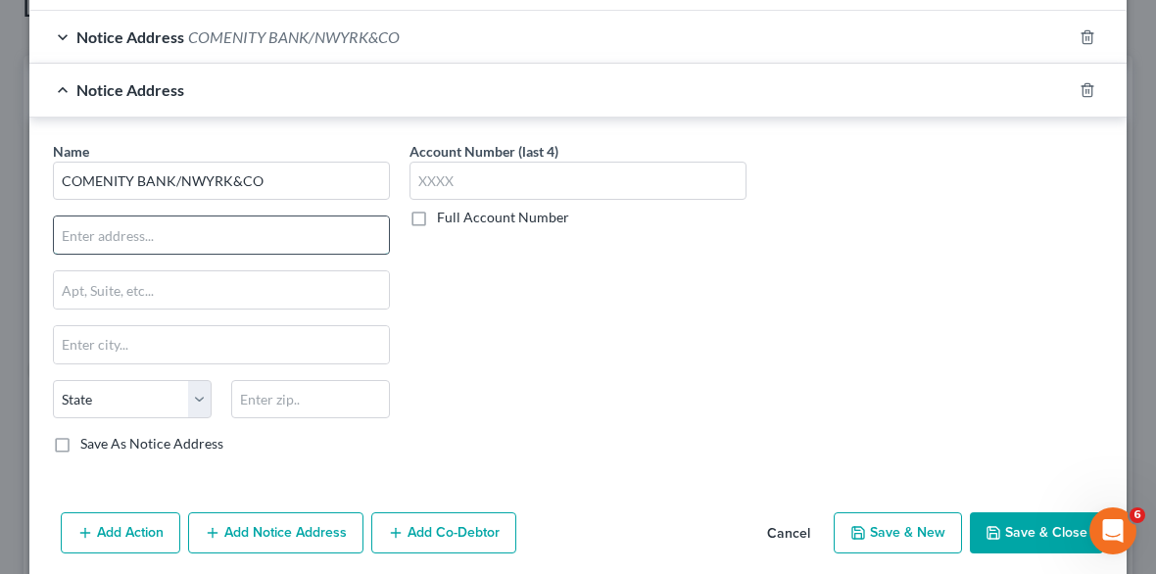
click at [172, 240] on input "text" at bounding box center [221, 234] width 335 height 37
type input "p"
type input "P.O. Box 182789"
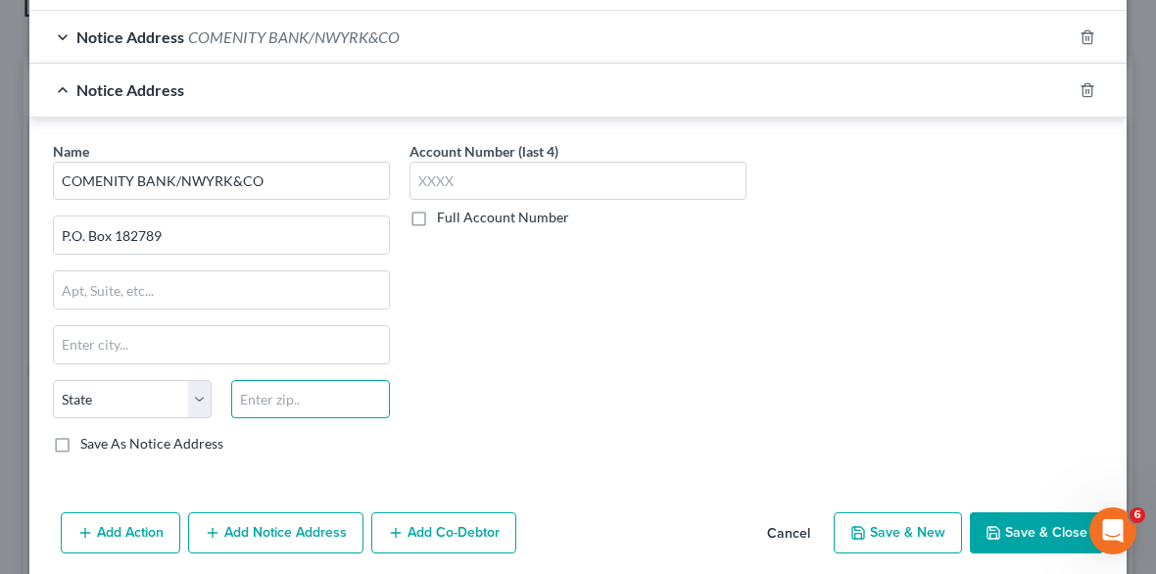
click at [257, 393] on input "text" at bounding box center [310, 399] width 159 height 39
type input "43218"
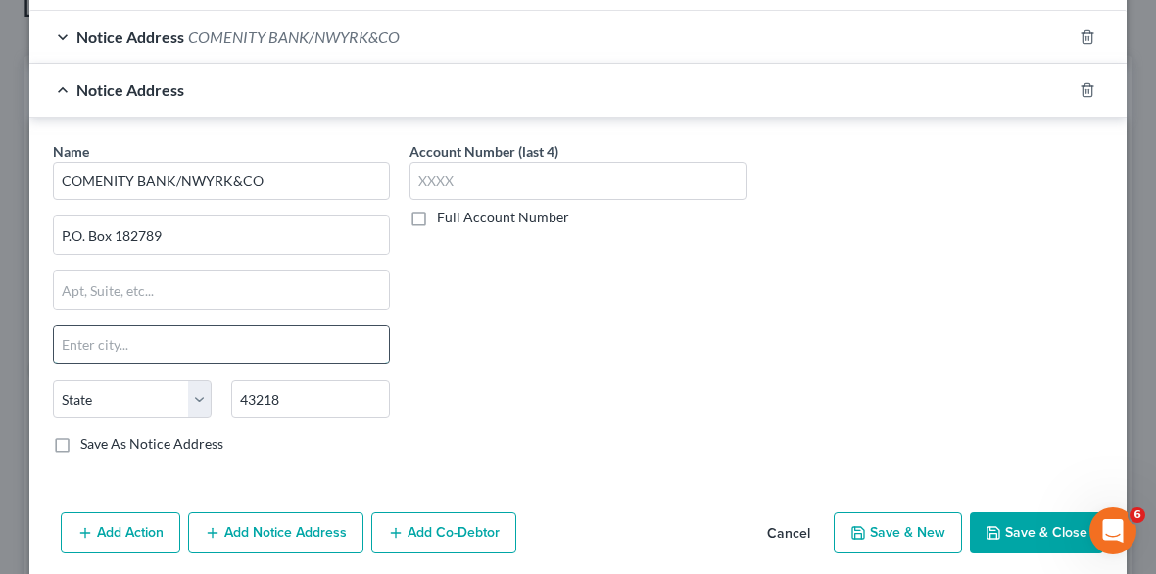
click at [203, 330] on input "text" at bounding box center [221, 344] width 335 height 37
type input "Columbus"
select select "36"
click at [537, 288] on div "Account Number (last 4) Full Account Number" at bounding box center [578, 305] width 357 height 329
click at [588, 359] on div "Account Number (last 4) Full Account Number" at bounding box center [578, 305] width 357 height 329
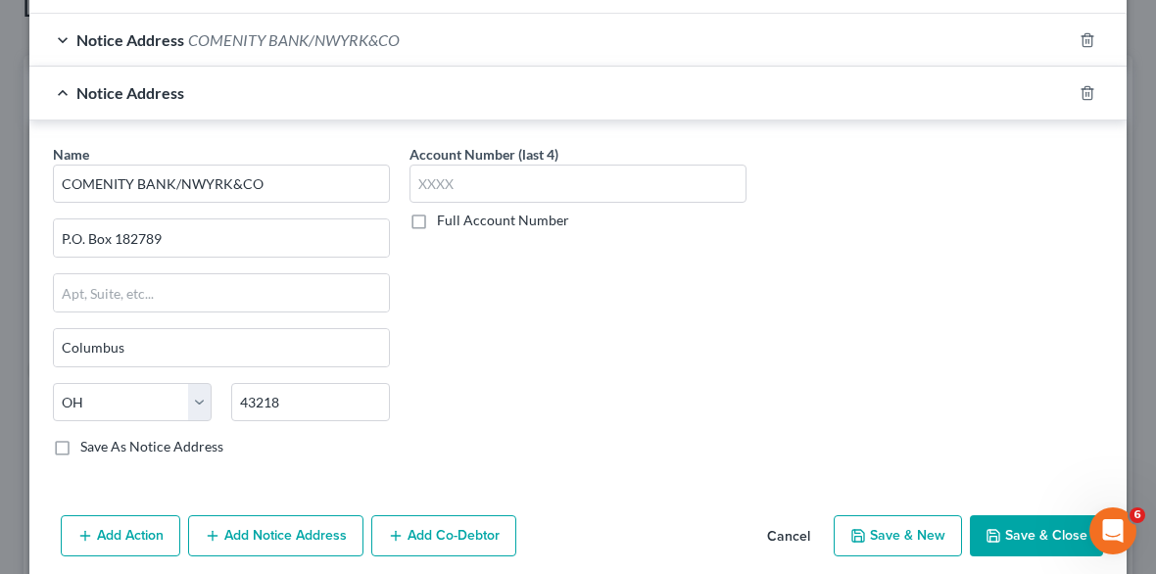
scroll to position [528, 0]
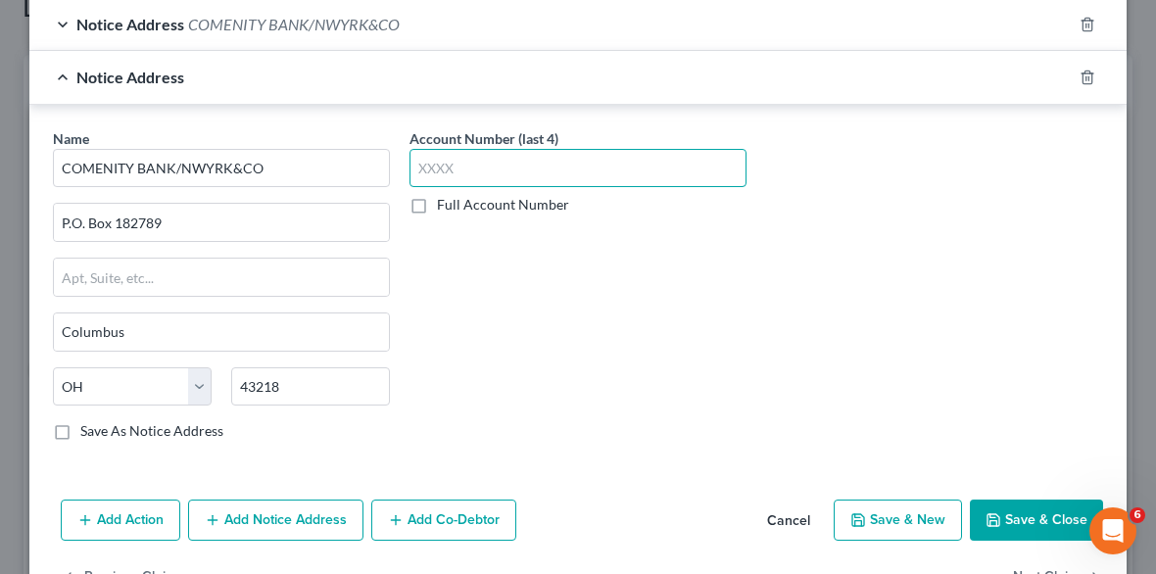
click at [500, 167] on input "text" at bounding box center [577, 168] width 337 height 39
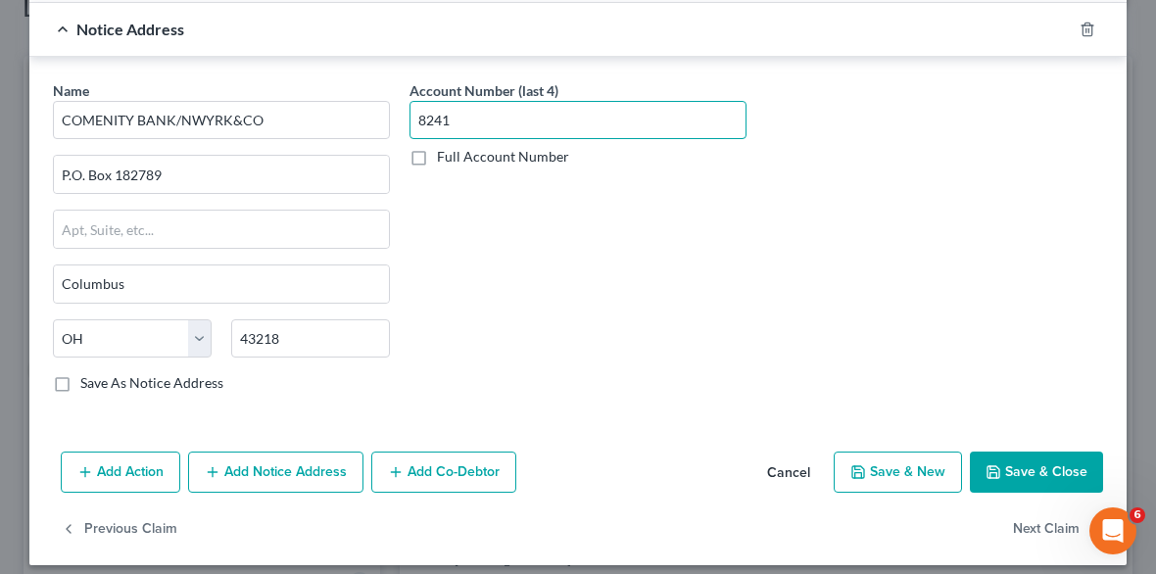
scroll to position [586, 0]
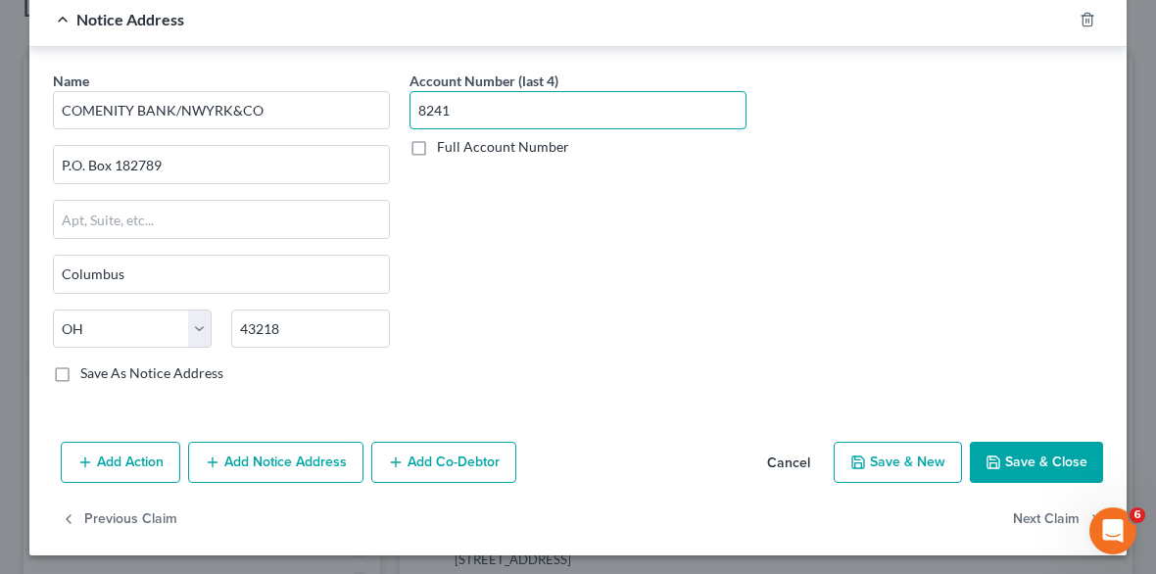
type input "8241"
click at [1052, 448] on button "Save & Close" at bounding box center [1036, 462] width 133 height 41
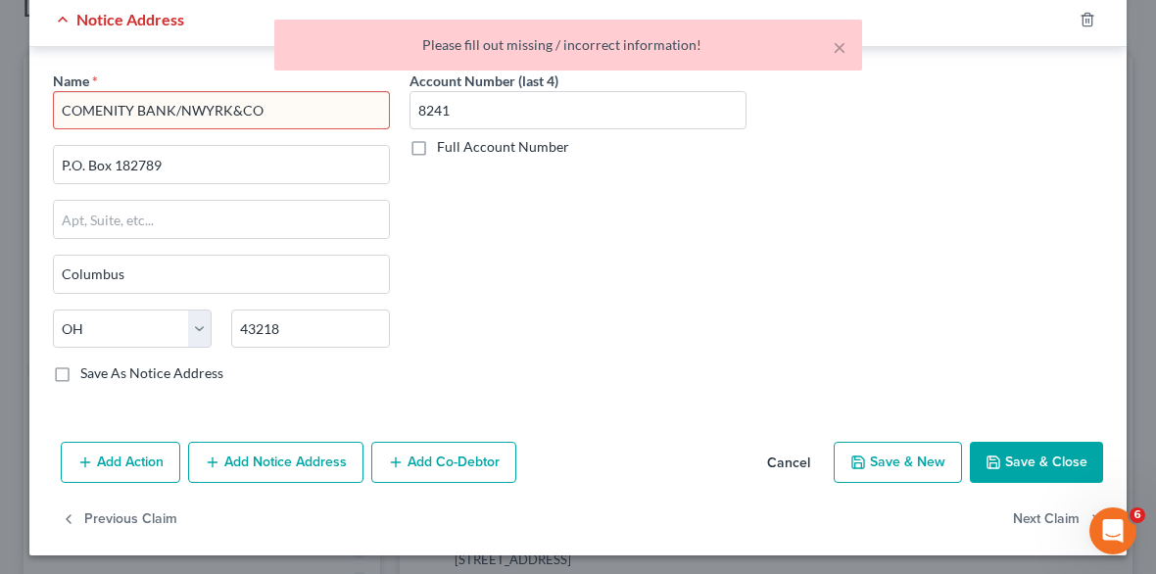
click at [231, 106] on input "COMENITY BANK/NWYRK&CO" at bounding box center [221, 110] width 337 height 39
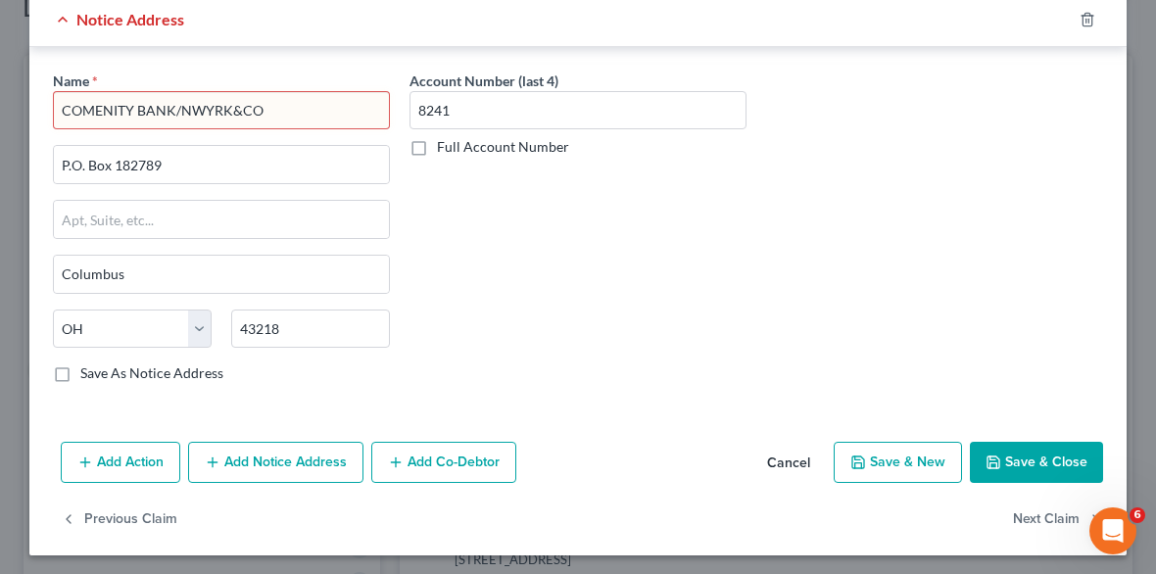
click at [56, 104] on input "COMENITY BANK/NWYRK&CO" at bounding box center [221, 110] width 337 height 39
type input "ADS/COMENITY BANK/NWYRK&CO"
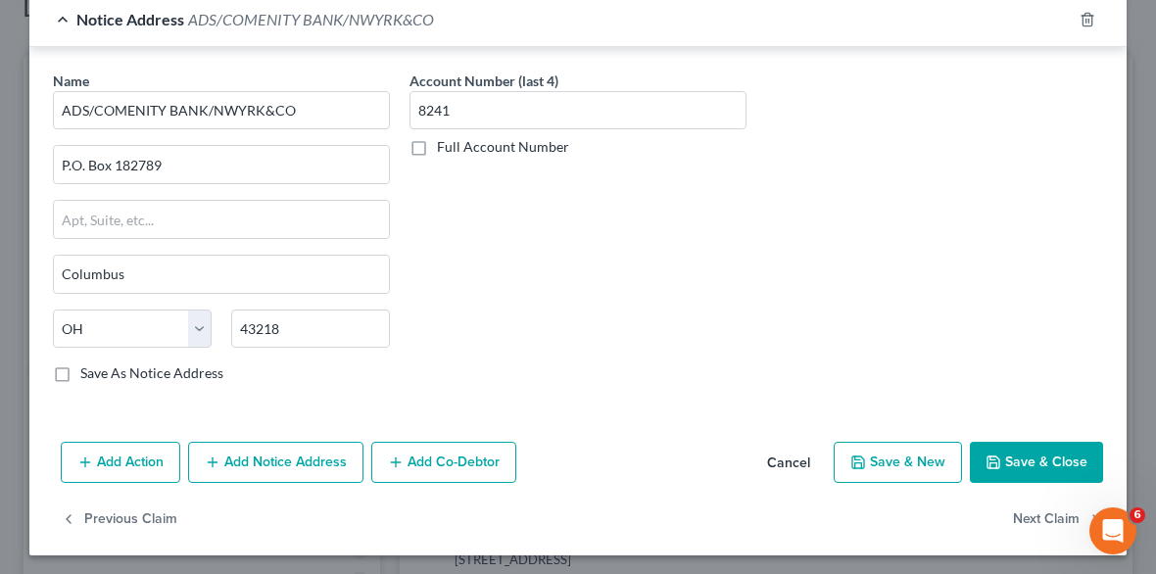
click at [998, 454] on button "Save & Close" at bounding box center [1036, 462] width 133 height 41
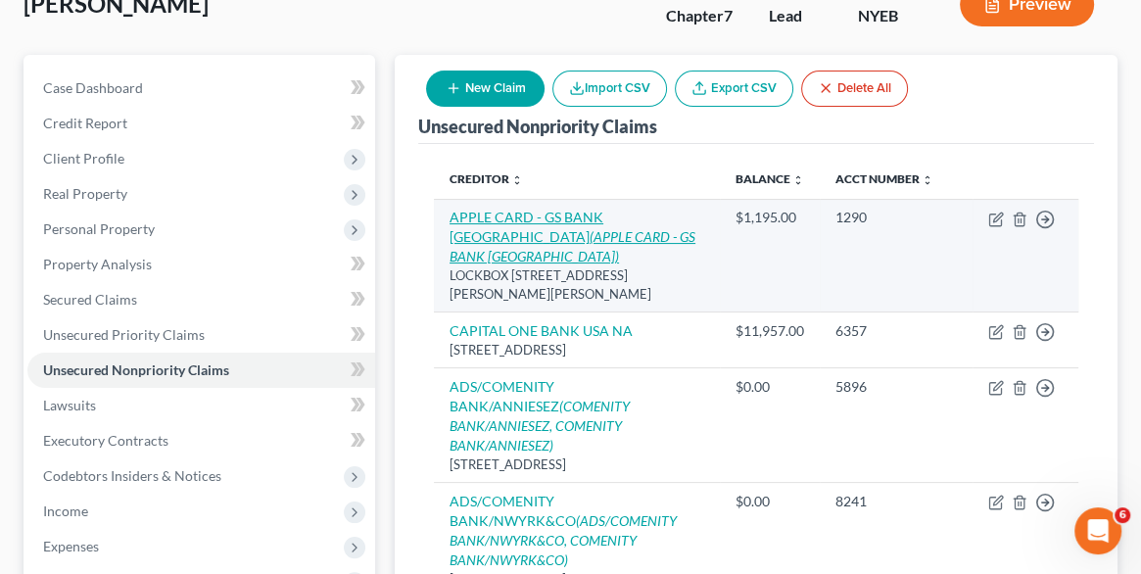
click at [666, 236] on icon "(APPLE CARD - GS BANK [GEOGRAPHIC_DATA])" at bounding box center [573, 246] width 246 height 36
select select "39"
select select "2"
select select "0"
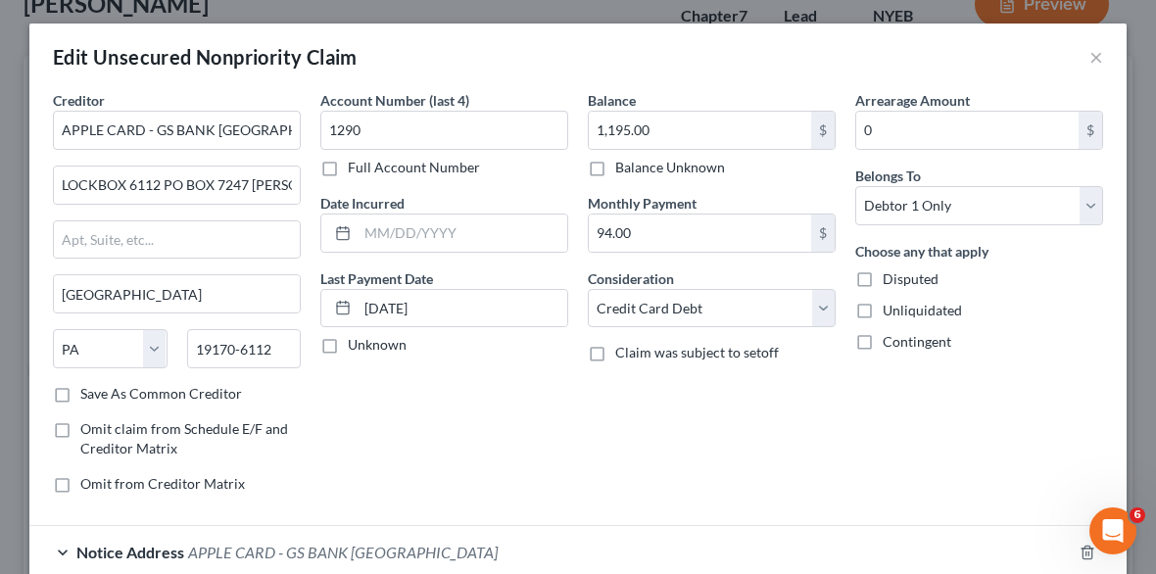
click at [510, 383] on div "Account Number (last 4) 1290 Full Account Number Date Incurred Last Payment Dat…" at bounding box center [443, 299] width 267 height 419
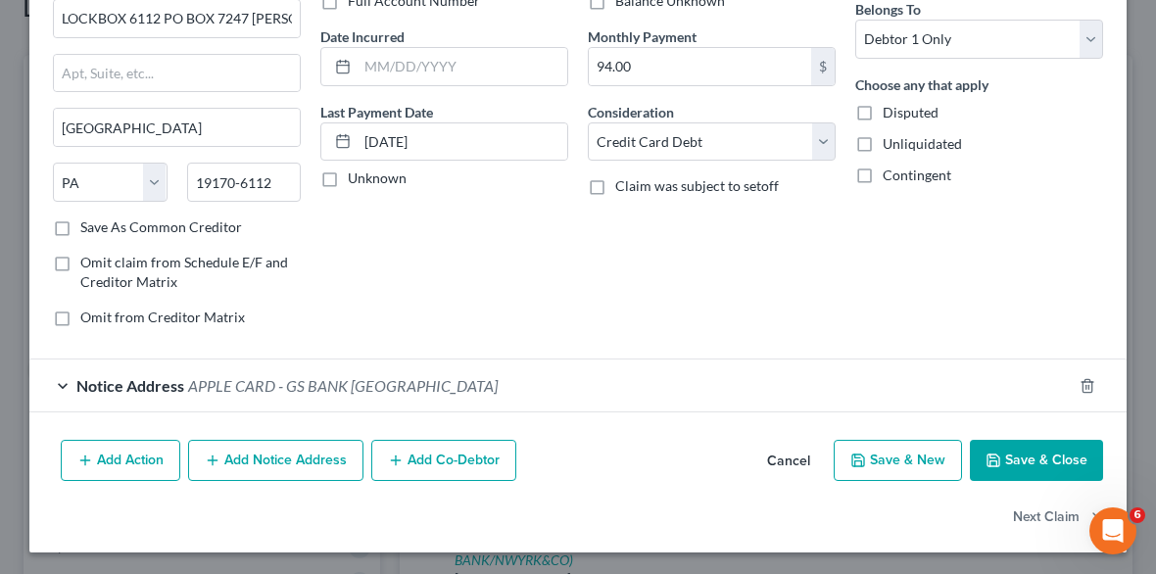
scroll to position [0, 0]
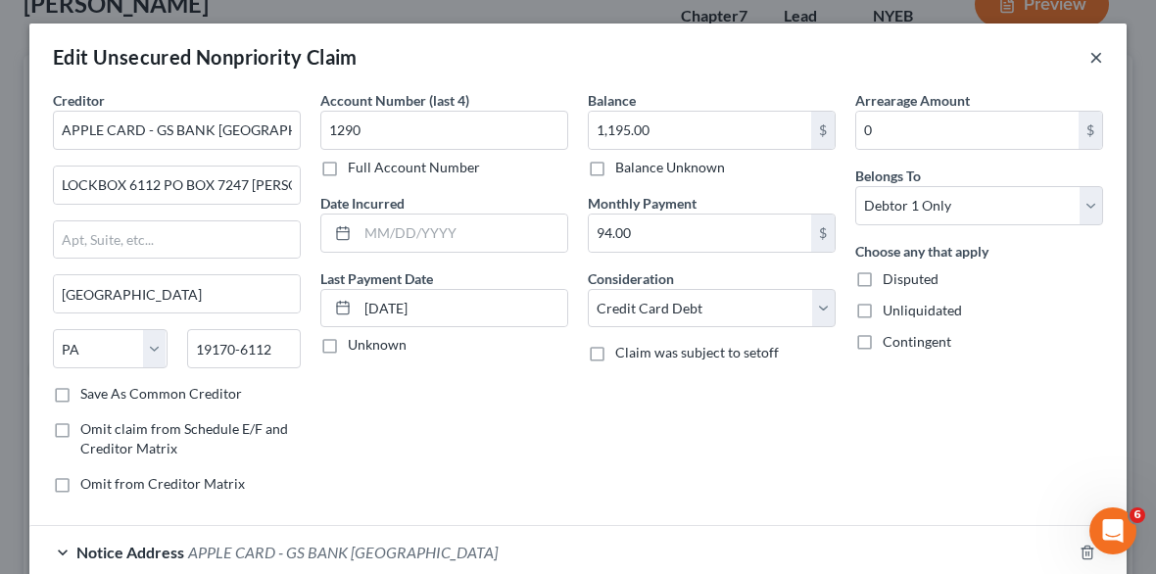
click at [1089, 52] on button "×" at bounding box center [1096, 57] width 14 height 24
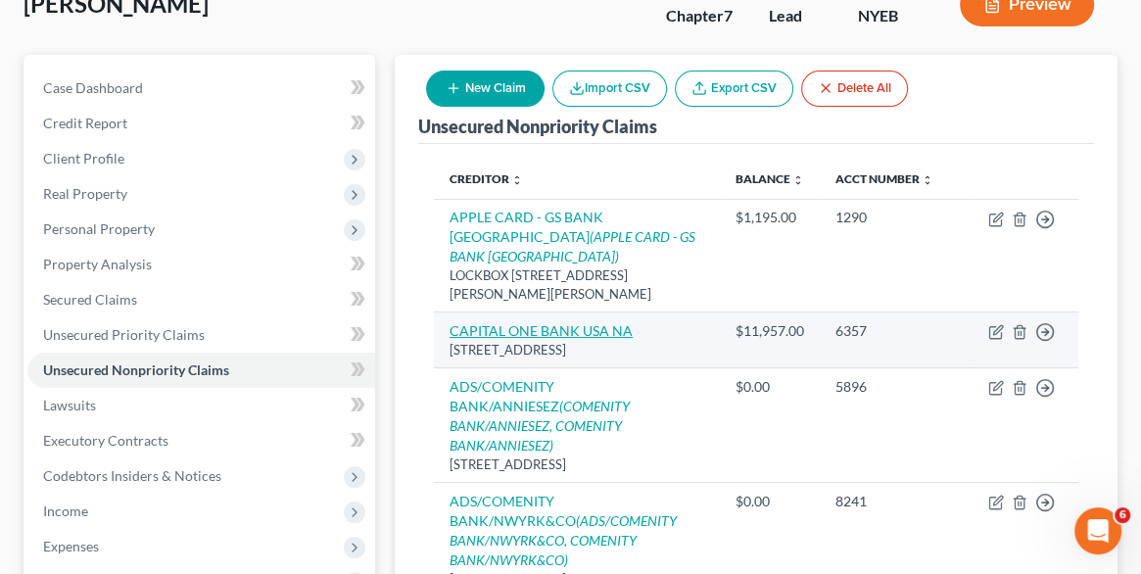
click at [570, 322] on link "CAPITAL ONE BANK USA NA" at bounding box center [541, 330] width 183 height 17
select select "46"
select select "2"
select select "0"
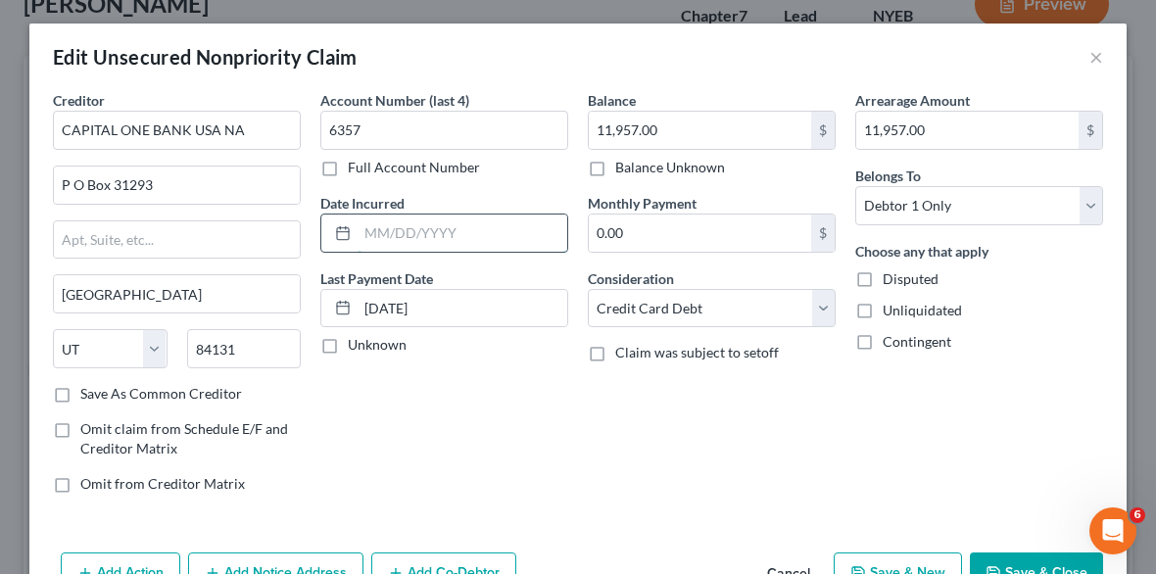
click at [468, 236] on input "text" at bounding box center [462, 232] width 210 height 37
type input "05/2024"
click at [686, 408] on div "Balance 11,957.00 $ Balance Unknown Balance Undetermined 11,957.00 $ Balance Un…" at bounding box center [711, 299] width 267 height 419
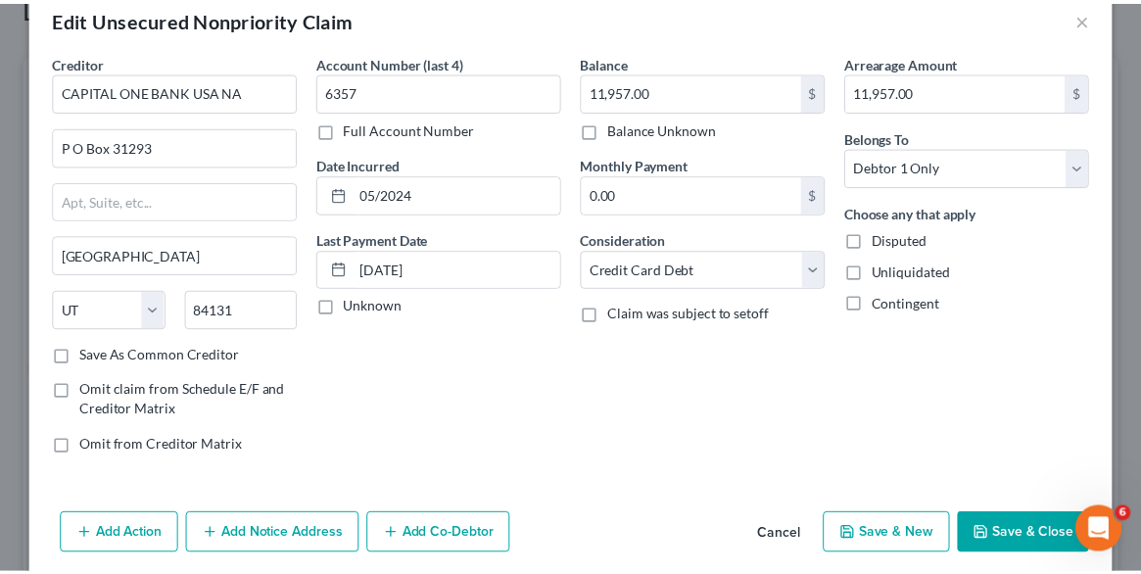
scroll to position [39, 0]
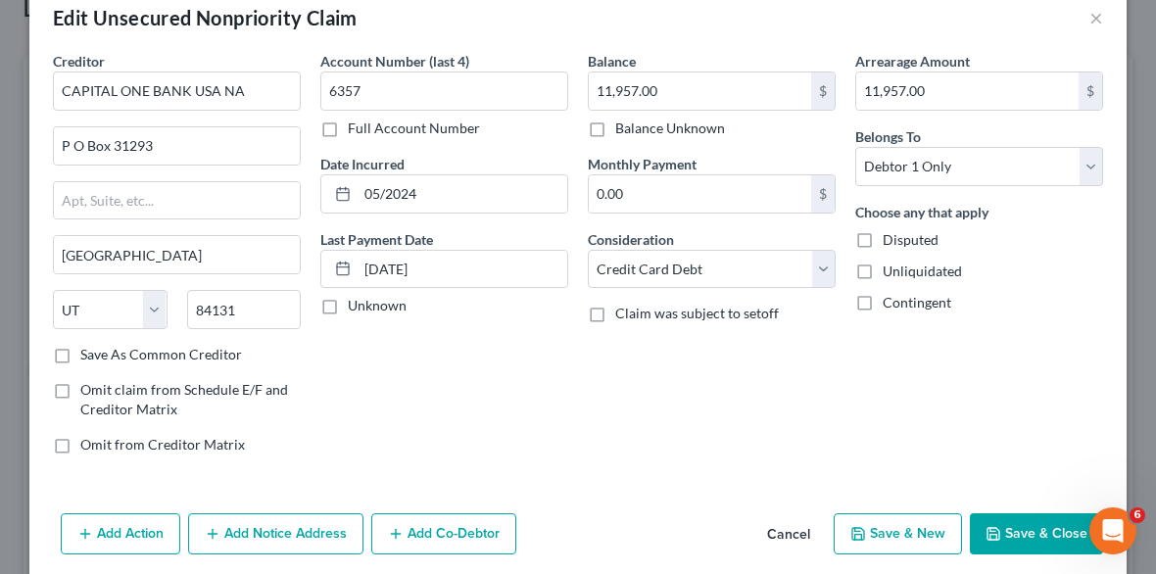
click at [581, 400] on div "Balance 11,957.00 $ Balance Unknown Balance Undetermined 11,957.00 $ Balance Un…" at bounding box center [711, 260] width 267 height 419
click at [1048, 536] on button "Save & Close" at bounding box center [1036, 533] width 133 height 41
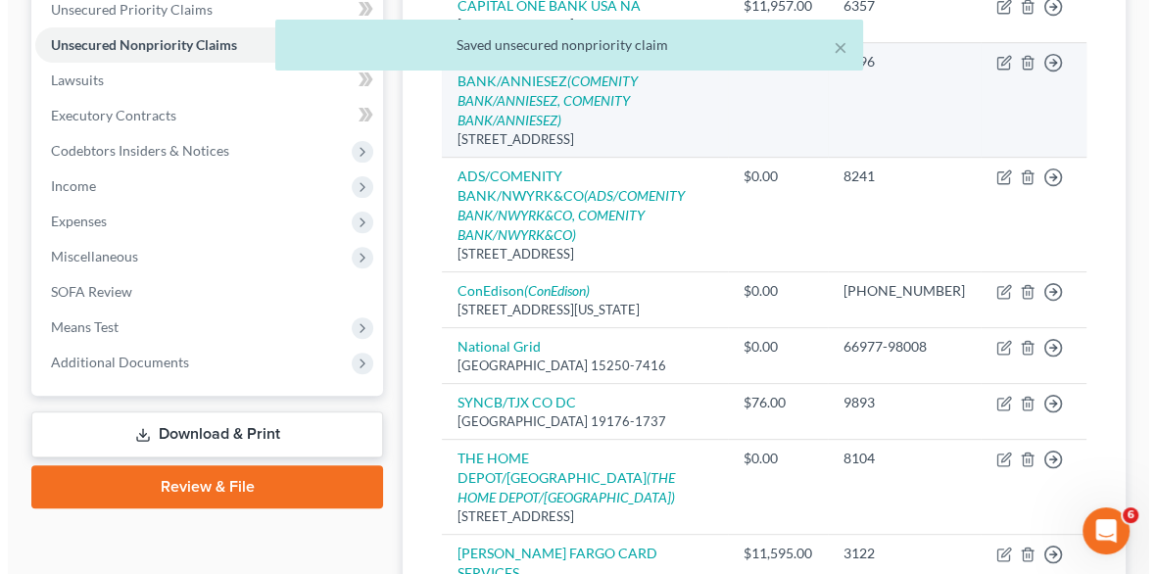
scroll to position [494, 0]
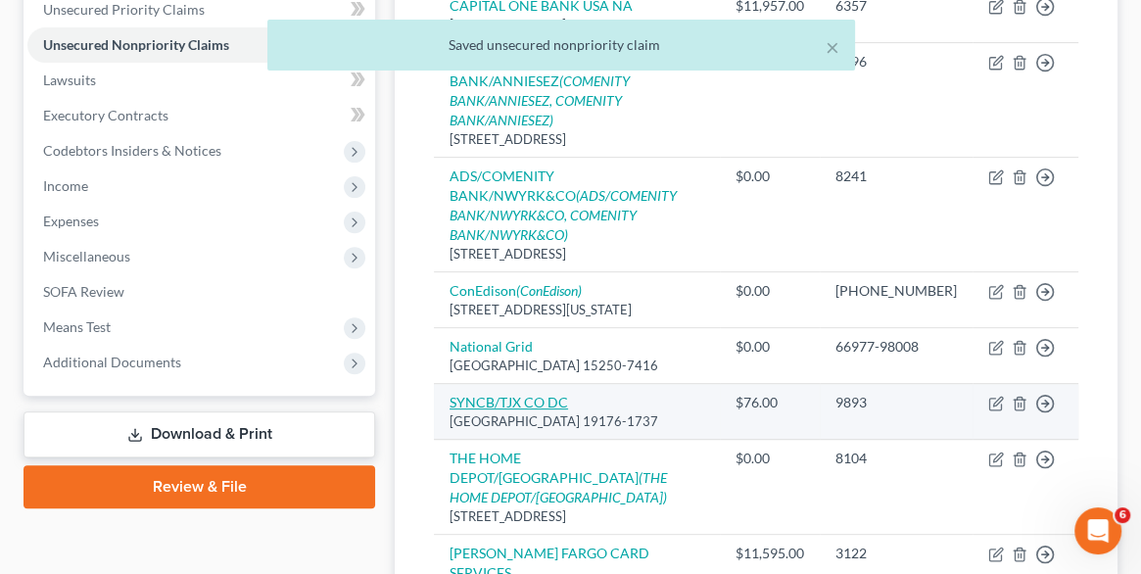
click at [502, 394] on link "SYNCB/TJX CO DC" at bounding box center [509, 402] width 119 height 17
select select "39"
select select "2"
select select "0"
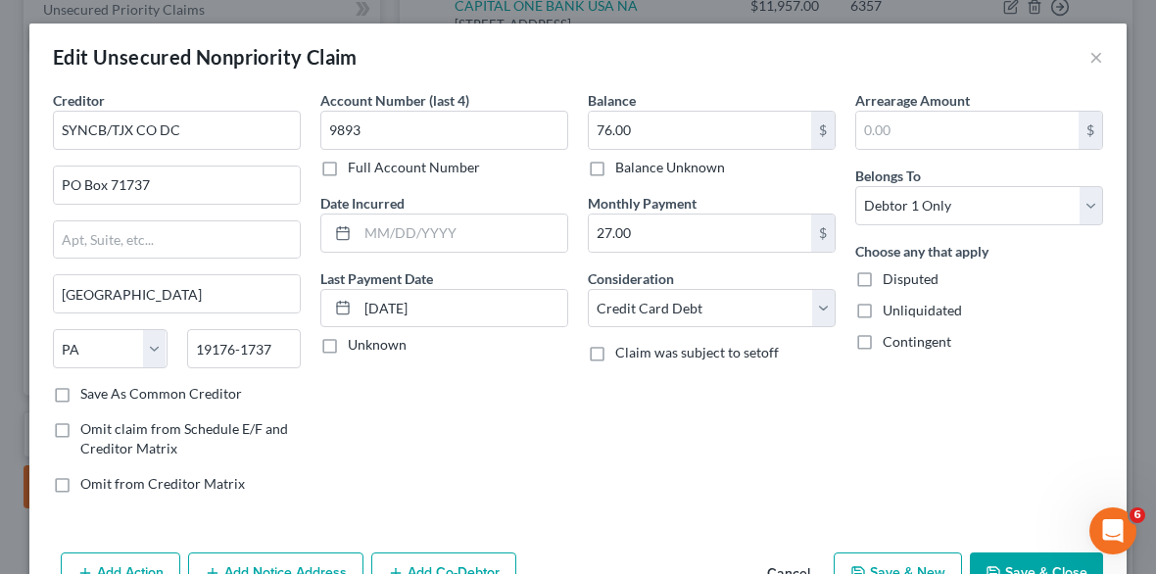
click at [478, 390] on div "Account Number (last 4) 9893 Full Account Number Date Incurred Last Payment Dat…" at bounding box center [443, 299] width 267 height 419
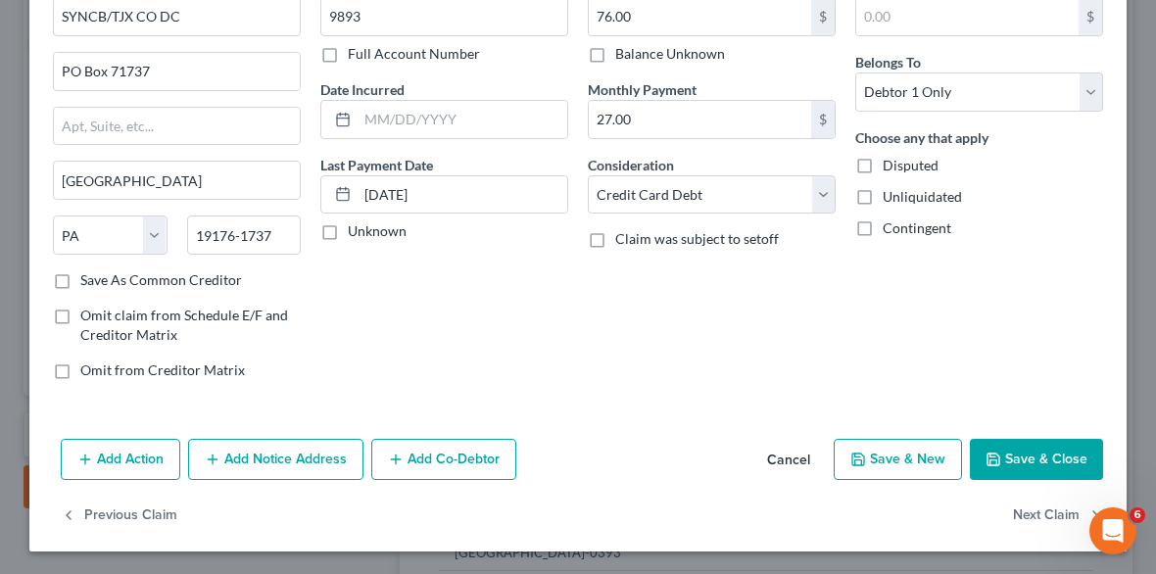
click at [317, 446] on button "Add Notice Address" at bounding box center [275, 459] width 175 height 41
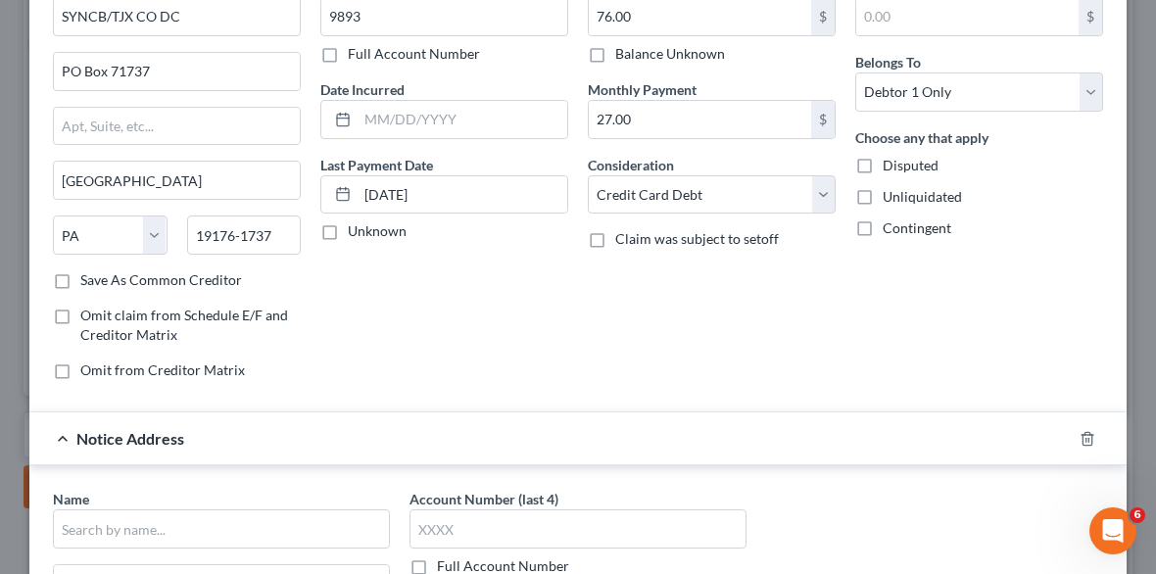
scroll to position [0, 0]
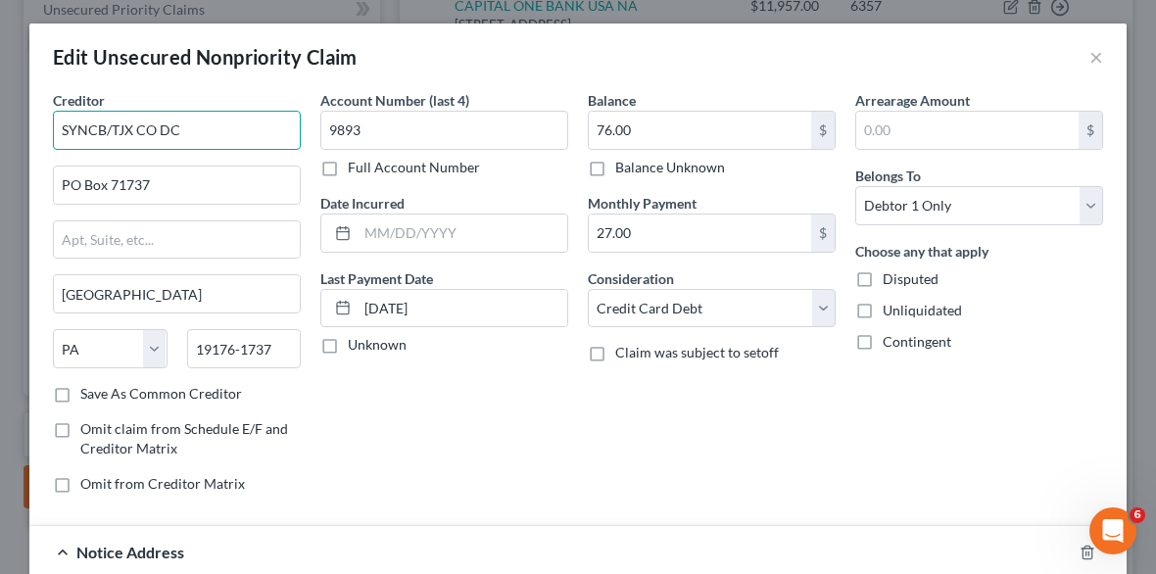
drag, startPoint x: 187, startPoint y: 130, endPoint x: 49, endPoint y: 116, distance: 138.9
click at [53, 116] on input "SYNCB/TJX CO DC" at bounding box center [177, 130] width 248 height 39
click at [432, 465] on div "Account Number (last 4) 9893 Full Account Number Date Incurred Last Payment Dat…" at bounding box center [443, 299] width 267 height 419
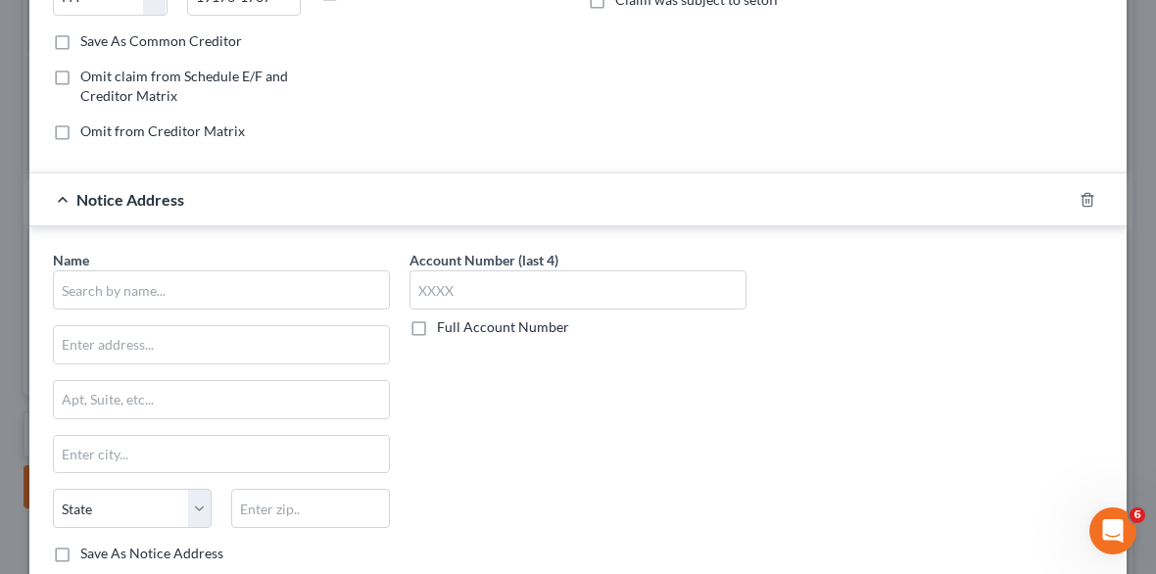
scroll to position [357, 0]
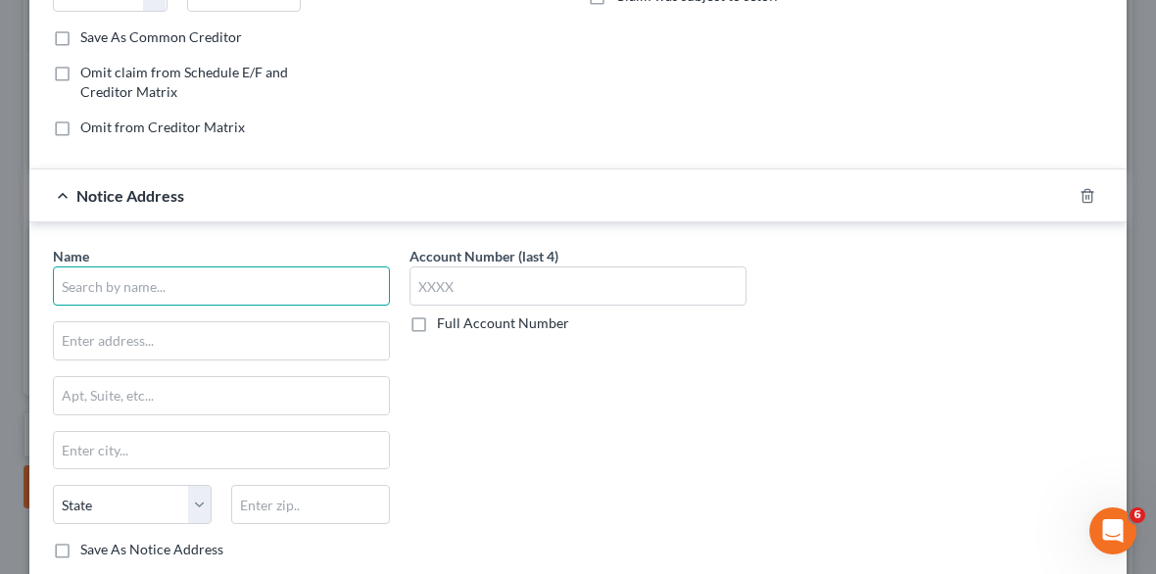
click at [184, 283] on input "text" at bounding box center [221, 285] width 337 height 39
paste input "SYNCB/TJX CO DC"
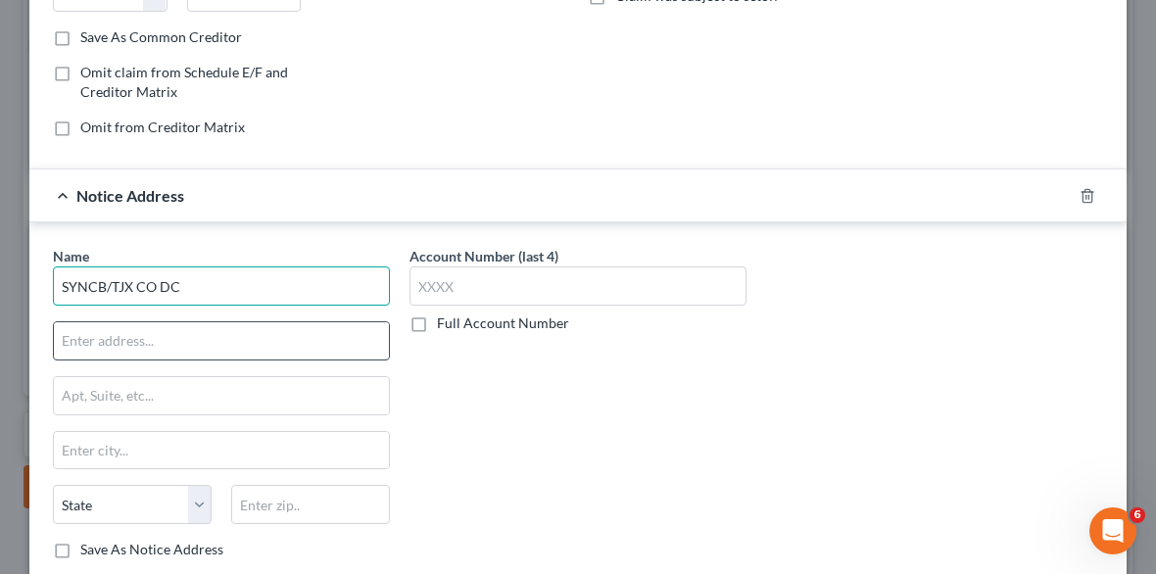
type input "SYNCB/TJX CO DC"
click at [118, 328] on input "text" at bounding box center [221, 340] width 335 height 37
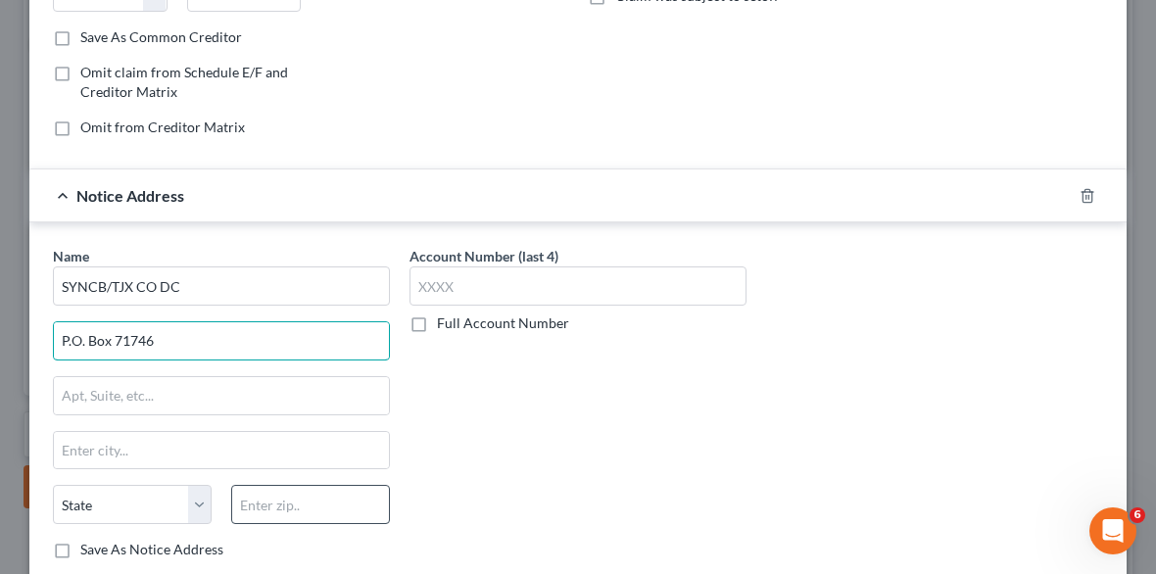
type input "P.O. Box 71746"
click at [256, 504] on input "text" at bounding box center [310, 504] width 159 height 39
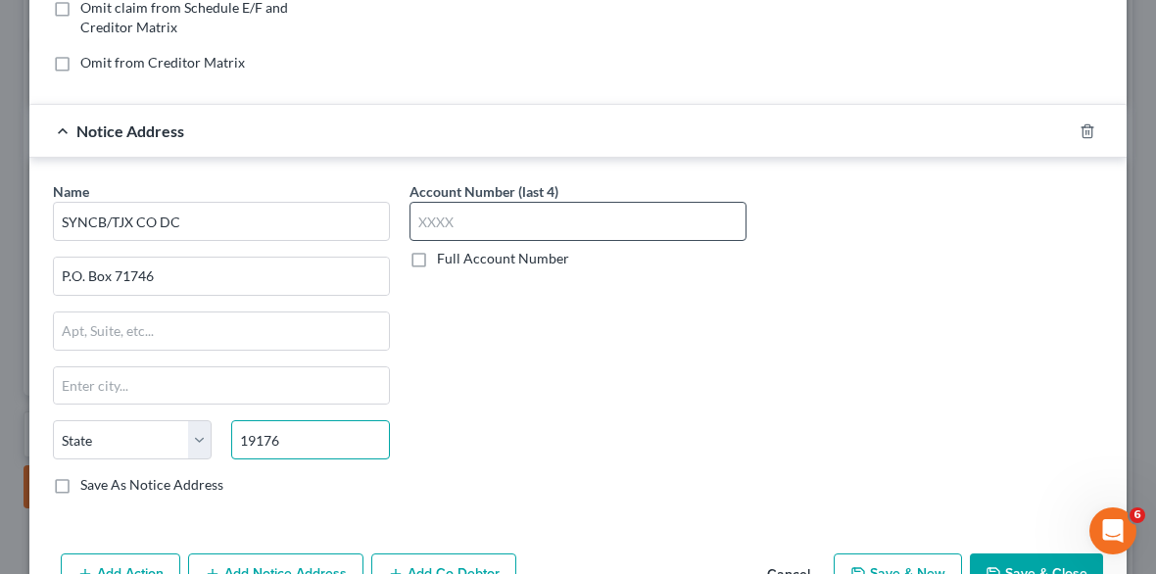
scroll to position [533, 0]
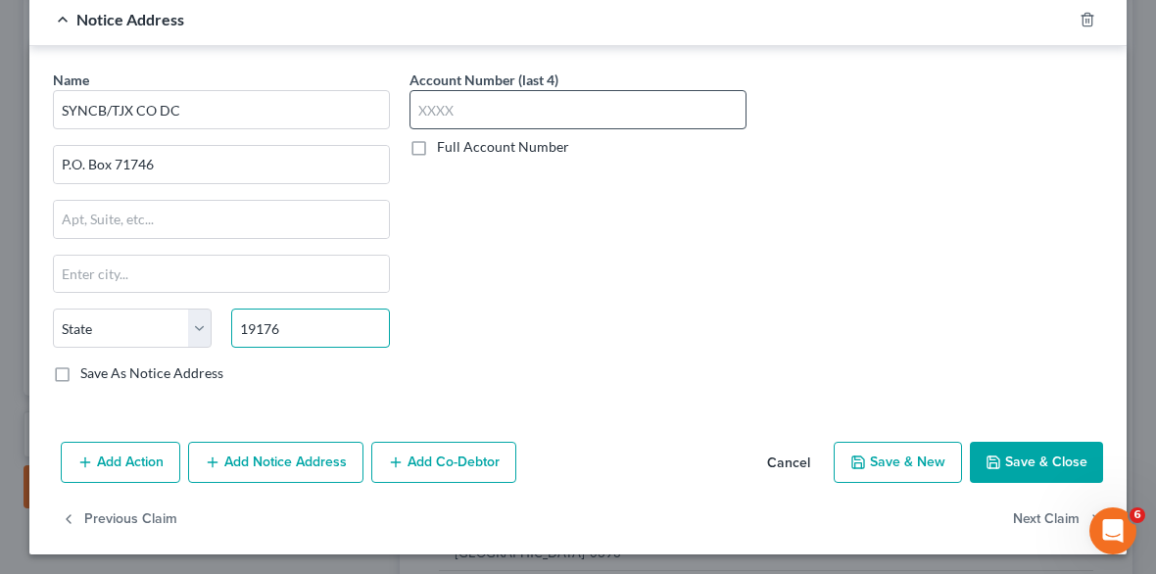
type input "19176"
click at [456, 107] on input "text" at bounding box center [577, 109] width 337 height 39
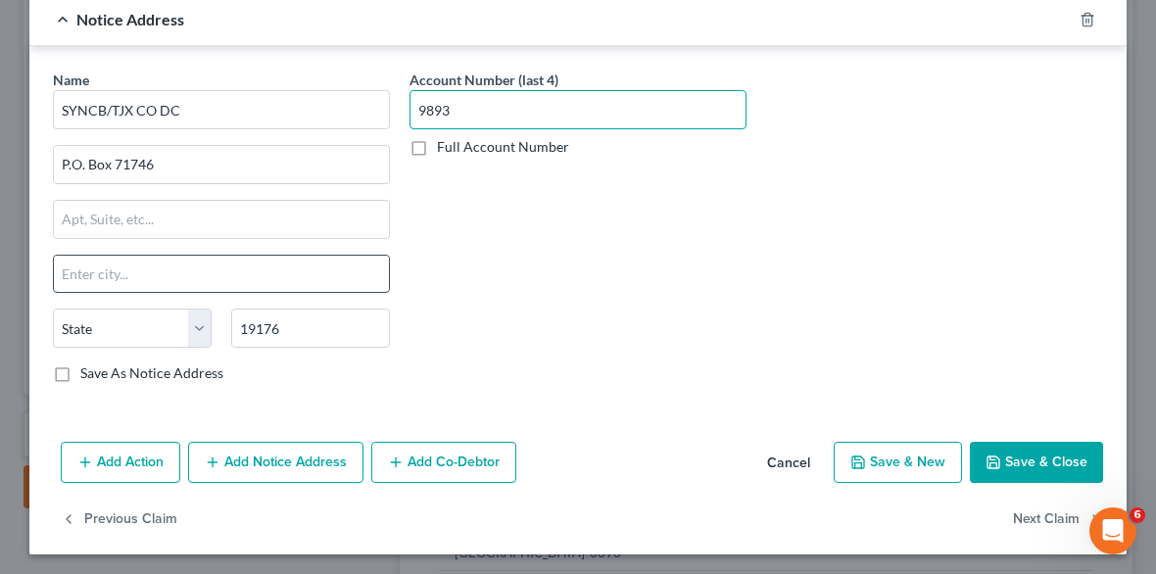
type input "9893"
click at [204, 271] on input "text" at bounding box center [221, 274] width 335 height 37
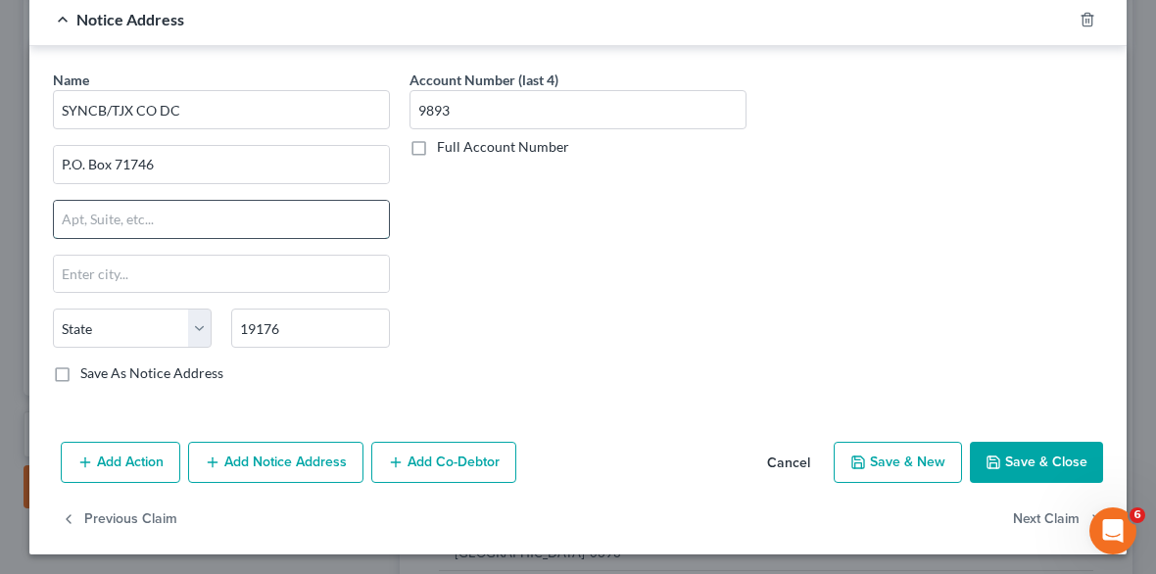
click at [201, 220] on input "text" at bounding box center [221, 219] width 335 height 37
click at [188, 330] on select "State [US_STATE] AK AR AZ CA CO CT DE DC [GEOGRAPHIC_DATA] [GEOGRAPHIC_DATA] GU…" at bounding box center [132, 328] width 159 height 39
select select "39"
click at [53, 309] on select "State [US_STATE] AK AR AZ CA CO CT DE DC [GEOGRAPHIC_DATA] [GEOGRAPHIC_DATA] GU…" at bounding box center [132, 328] width 159 height 39
click at [1045, 465] on button "Save & Close" at bounding box center [1036, 462] width 133 height 41
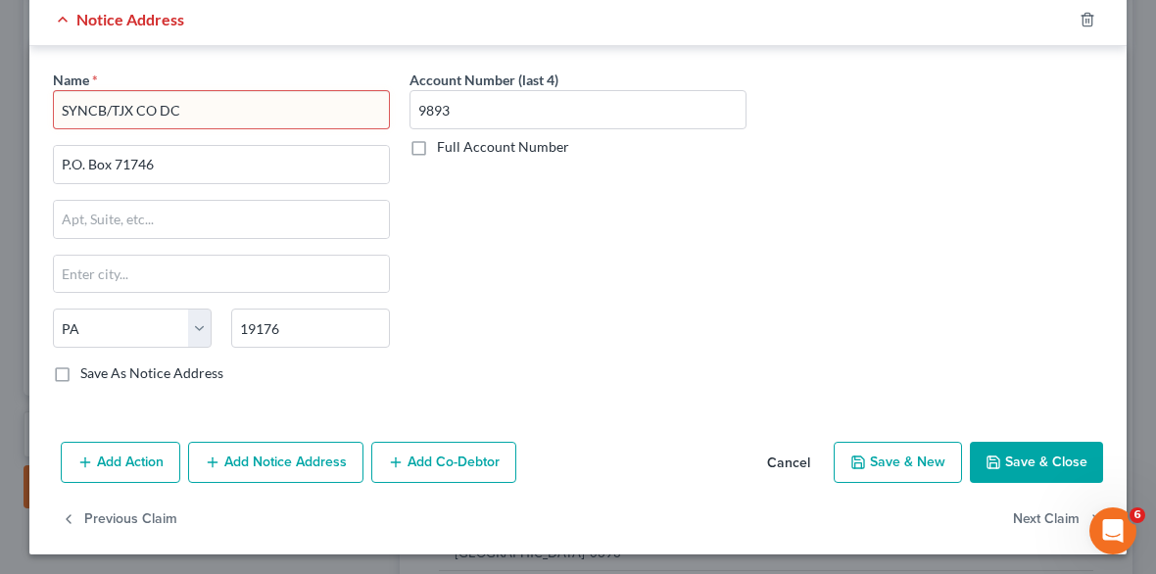
click at [1034, 459] on button "Save & Close" at bounding box center [1036, 462] width 133 height 41
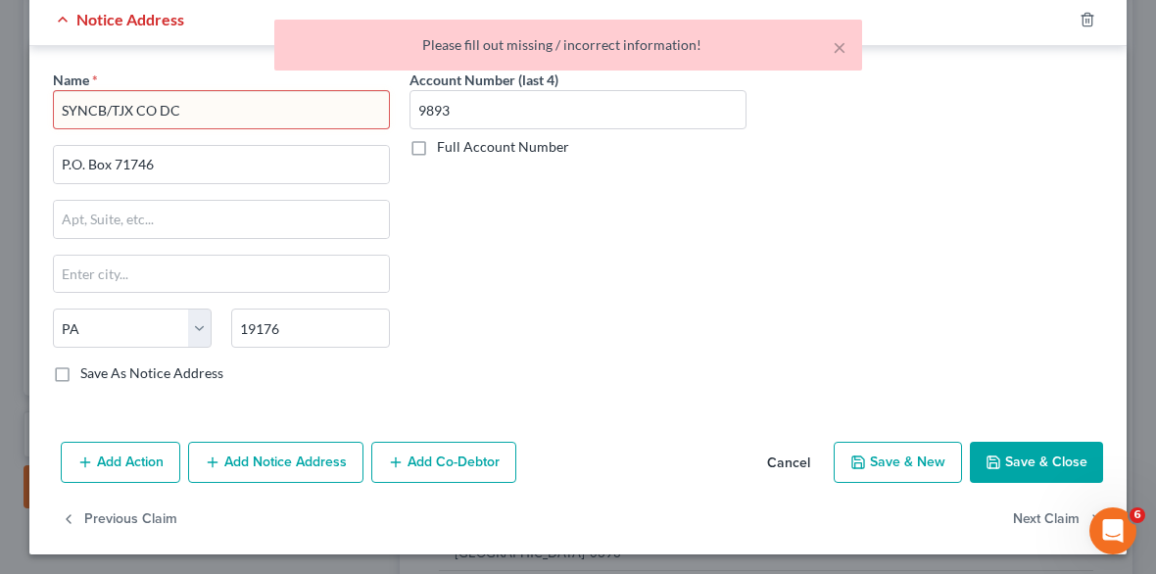
click at [201, 99] on input "SYNCB/TJX CO DC" at bounding box center [221, 109] width 337 height 39
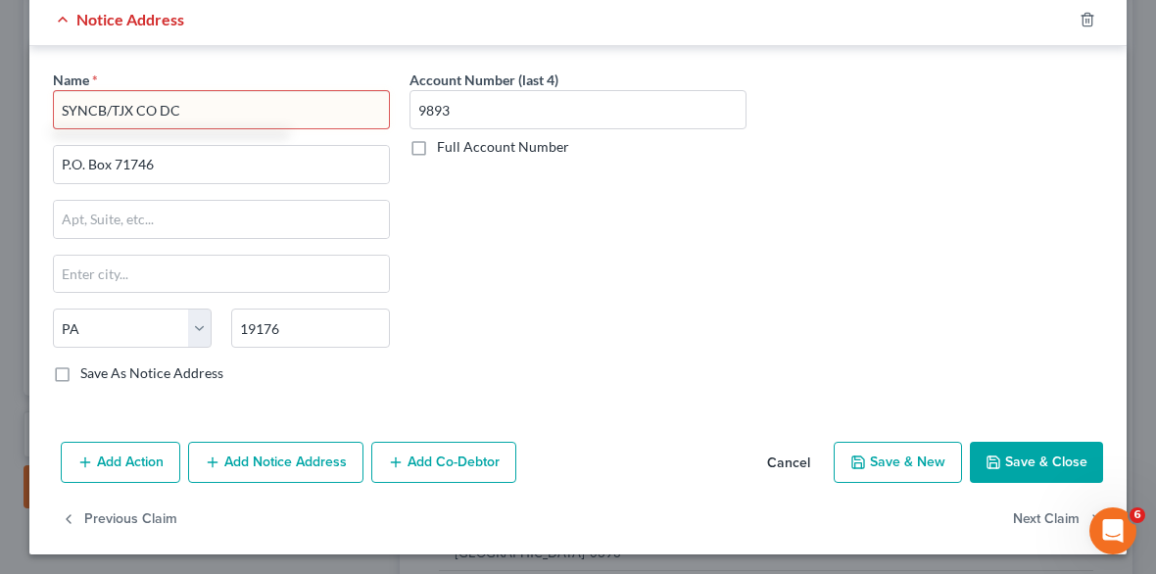
type input "SYNCB/TJX CO DC"
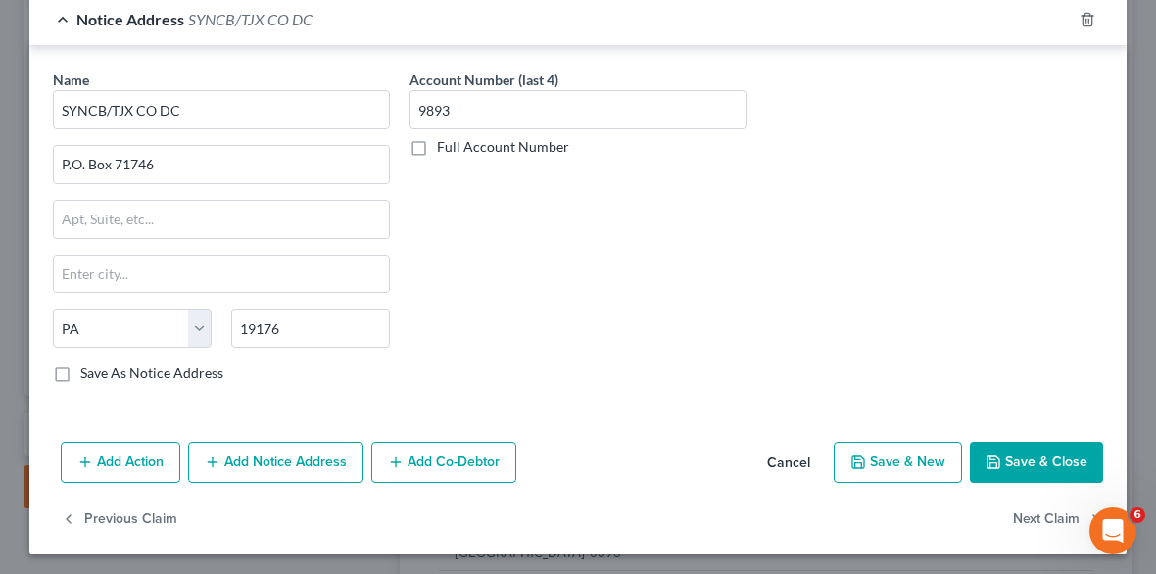
click at [988, 448] on button "Save & Close" at bounding box center [1036, 462] width 133 height 41
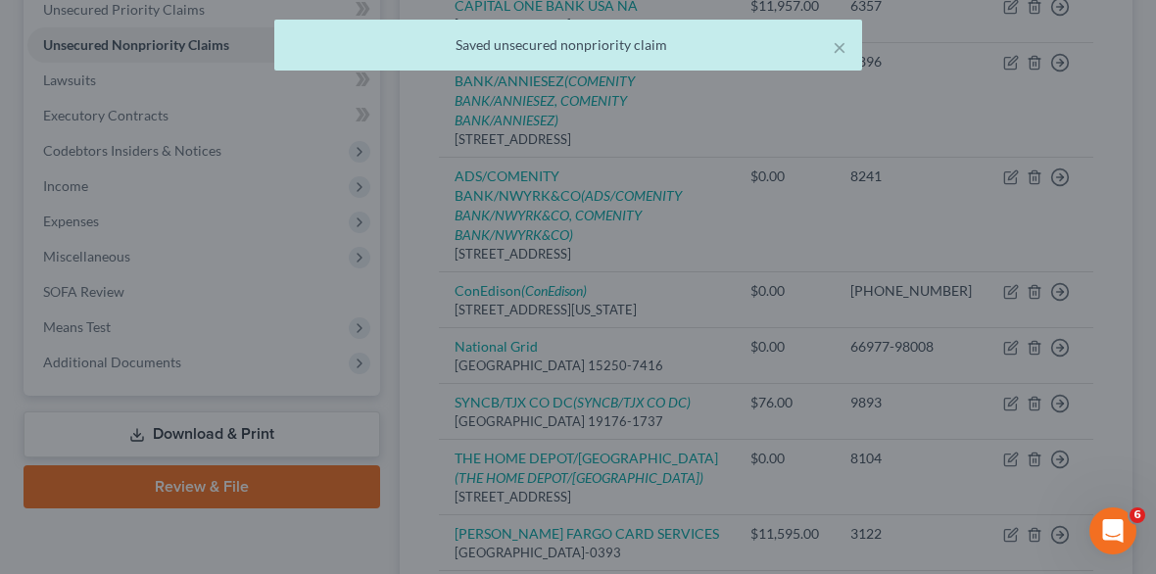
type input "0"
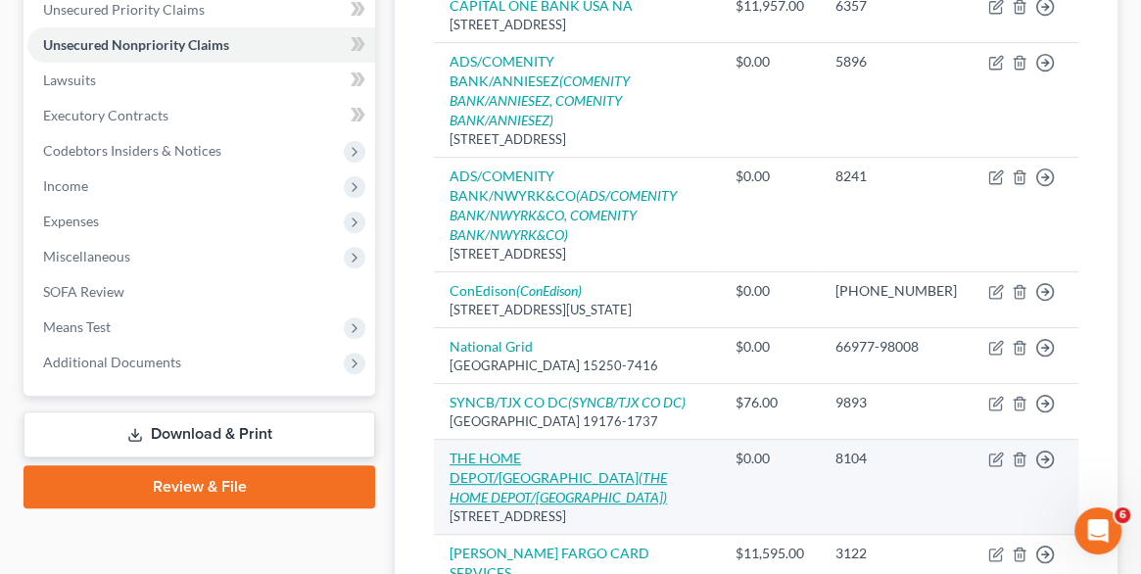
click at [659, 469] on icon "(THE HOME DEPOT/[GEOGRAPHIC_DATA])" at bounding box center [558, 487] width 217 height 36
select select "43"
select select "2"
select select "0"
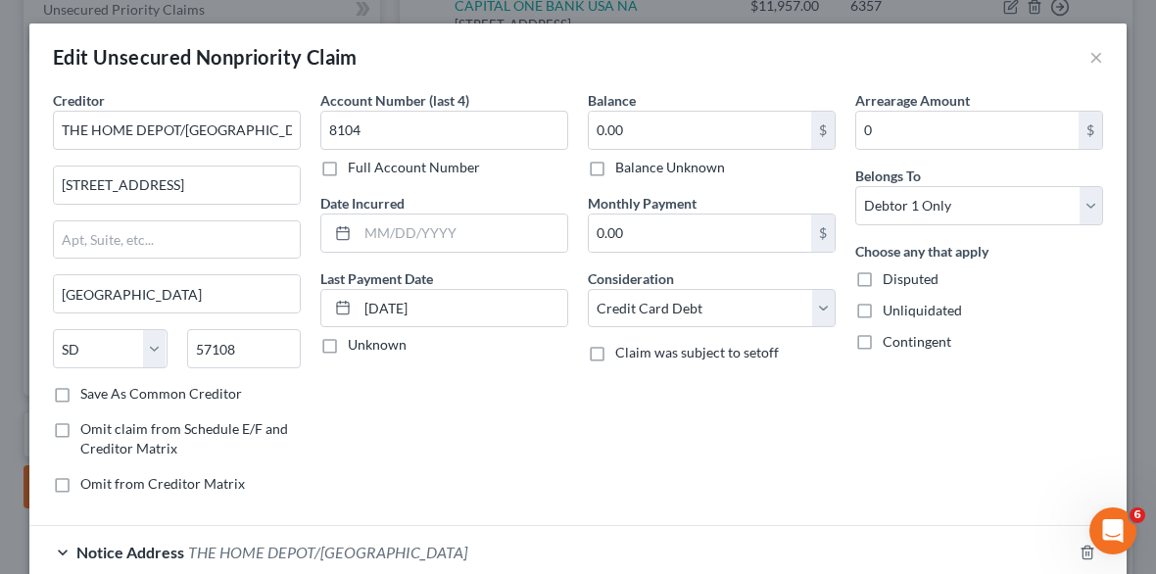
click at [391, 430] on div "Account Number (last 4) 8104 Full Account Number Date Incurred Last Payment Dat…" at bounding box center [443, 299] width 267 height 419
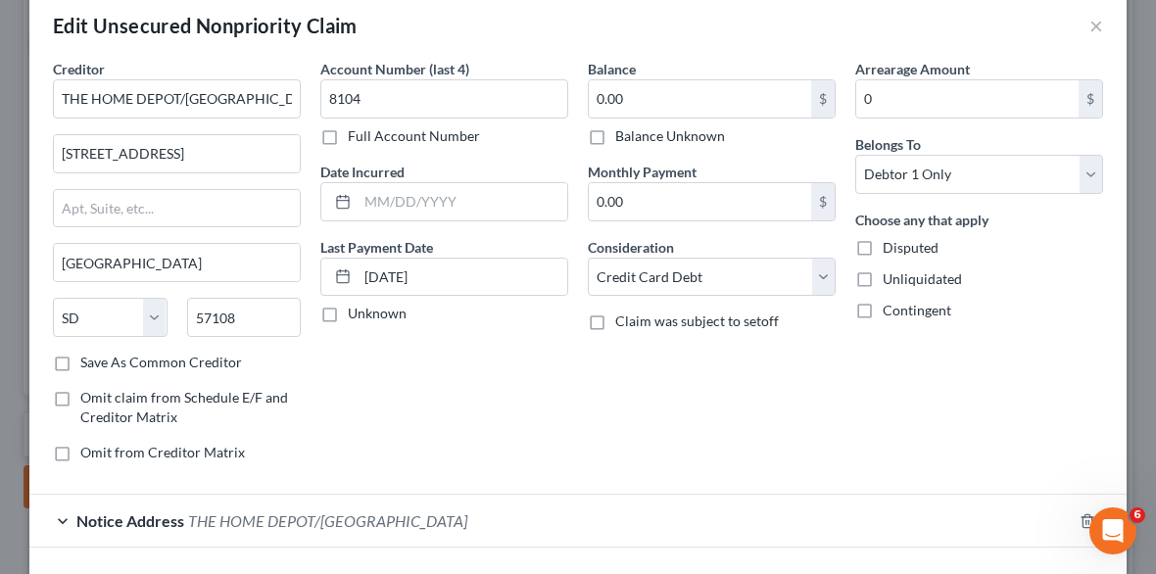
scroll to position [31, 0]
drag, startPoint x: 250, startPoint y: 103, endPoint x: 63, endPoint y: 96, distance: 187.2
click at [63, 96] on input "THE HOME DEPOT/[GEOGRAPHIC_DATA]" at bounding box center [177, 98] width 248 height 39
drag, startPoint x: 51, startPoint y: 91, endPoint x: 259, endPoint y: 112, distance: 208.7
click at [259, 112] on input "THE HOME DEPOT/[GEOGRAPHIC_DATA]" at bounding box center [177, 98] width 248 height 39
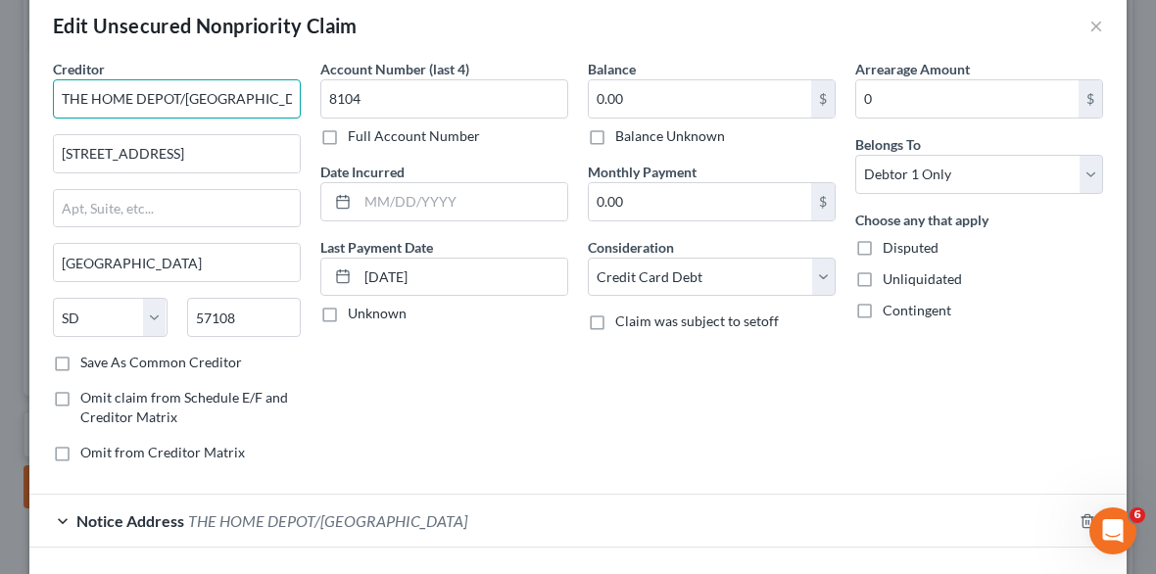
scroll to position [167, 0]
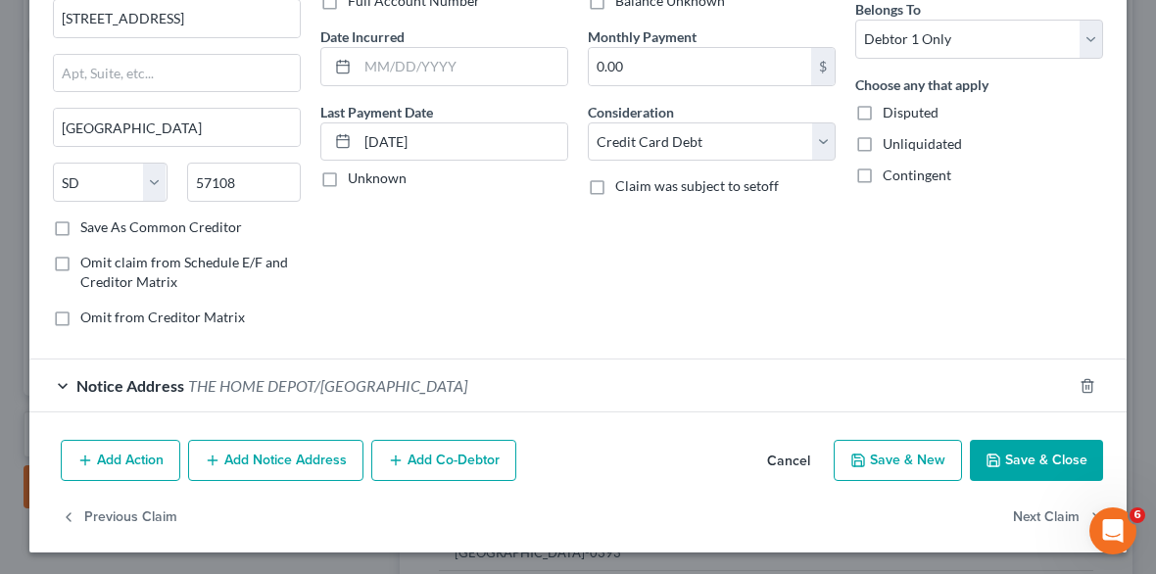
click at [256, 444] on button "Add Notice Address" at bounding box center [275, 460] width 175 height 41
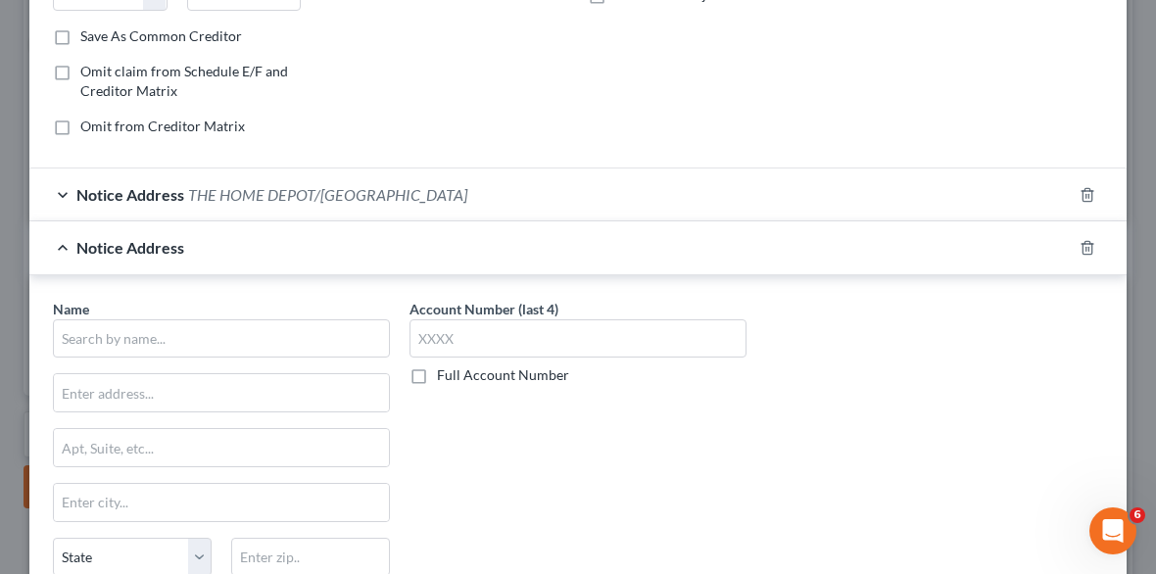
scroll to position [358, 0]
click at [200, 330] on input "text" at bounding box center [221, 337] width 337 height 39
paste input "THE HOME DEPOT/[GEOGRAPHIC_DATA]"
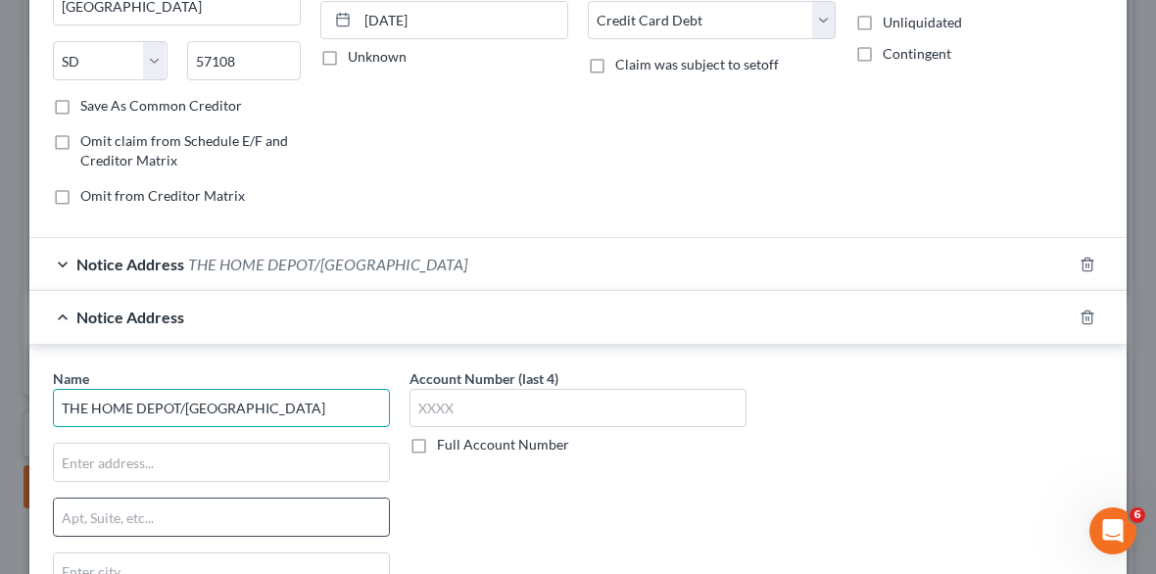
scroll to position [294, 0]
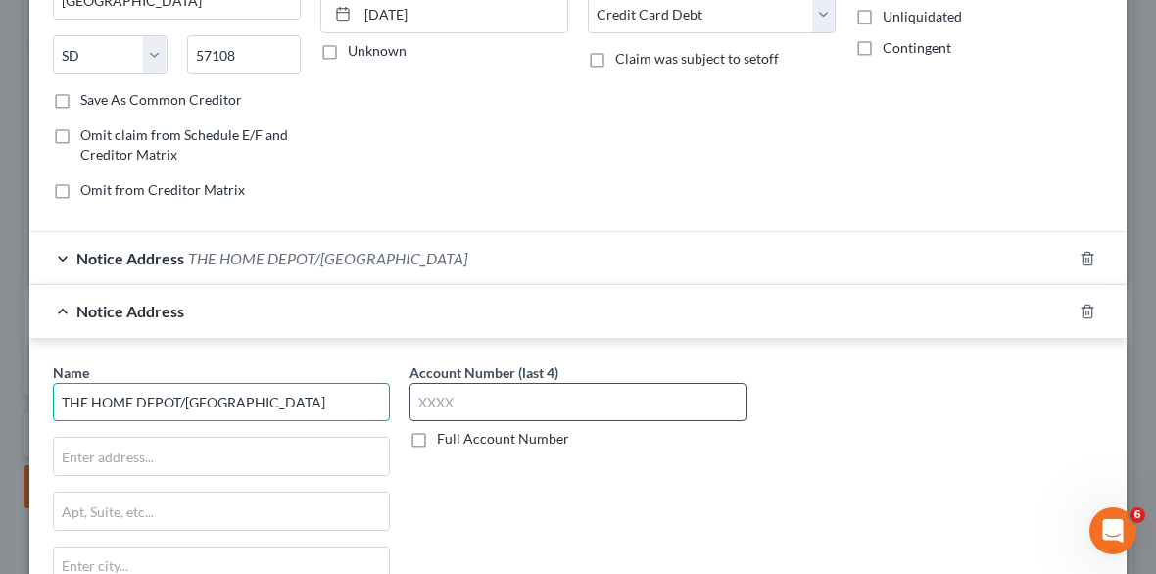
type input "THE HOME DEPOT/[GEOGRAPHIC_DATA]"
click at [435, 395] on input "text" at bounding box center [577, 402] width 337 height 39
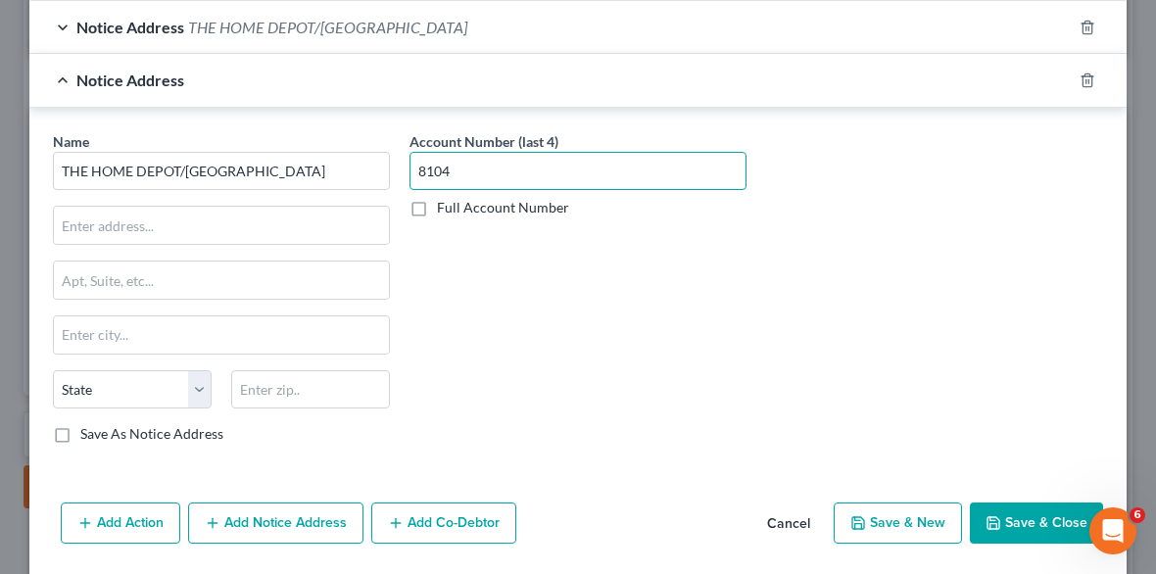
scroll to position [547, 0]
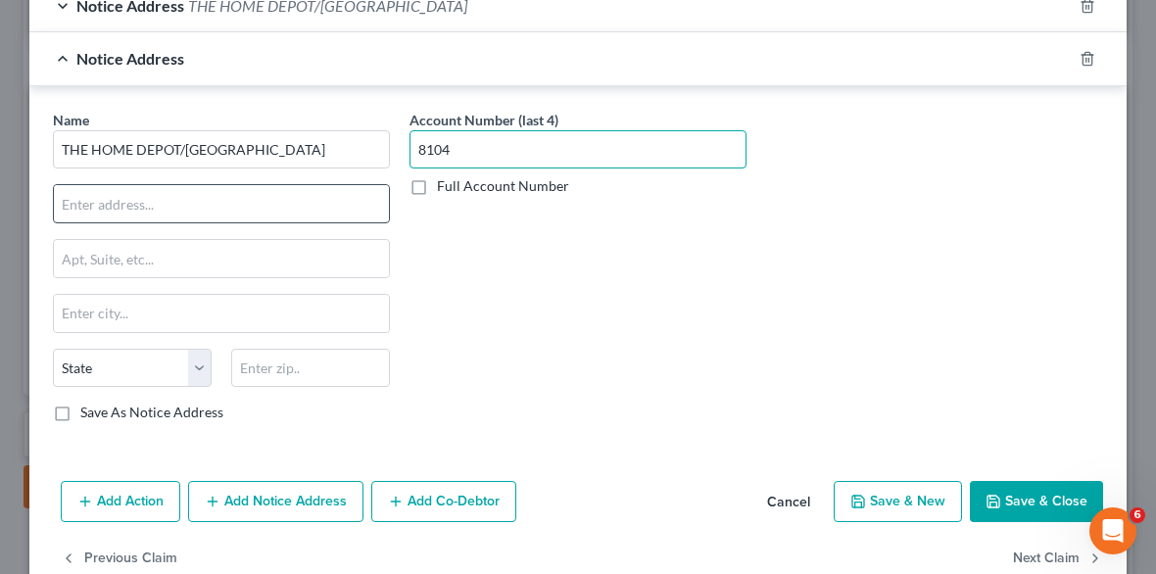
type input "8104"
click at [140, 211] on input "text" at bounding box center [221, 203] width 335 height 37
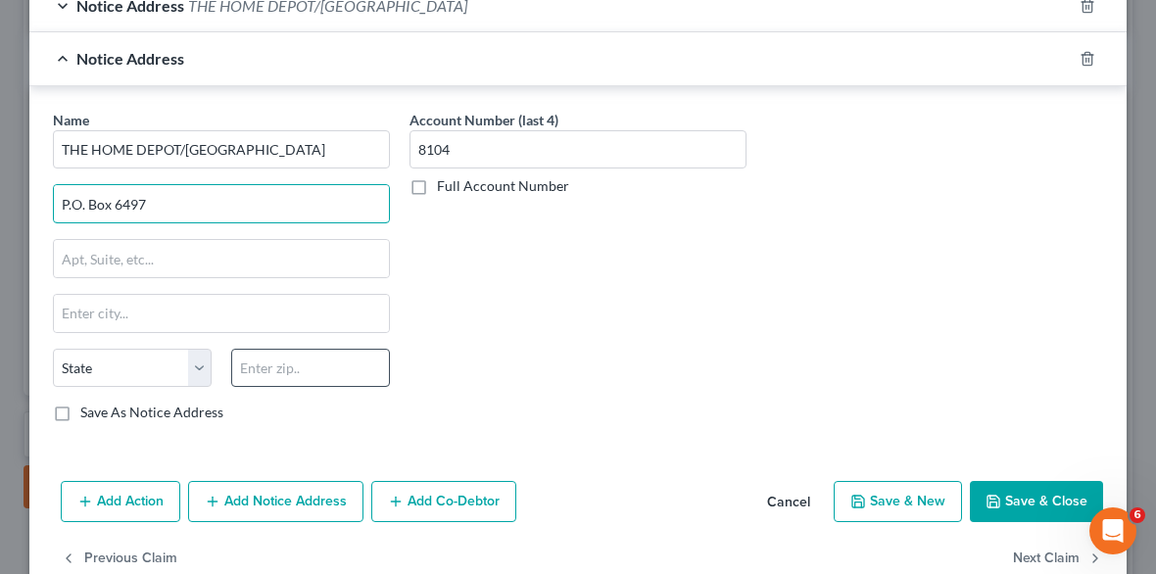
type input "P.O. Box 6497"
click at [281, 366] on input "text" at bounding box center [310, 368] width 159 height 39
type input "57117"
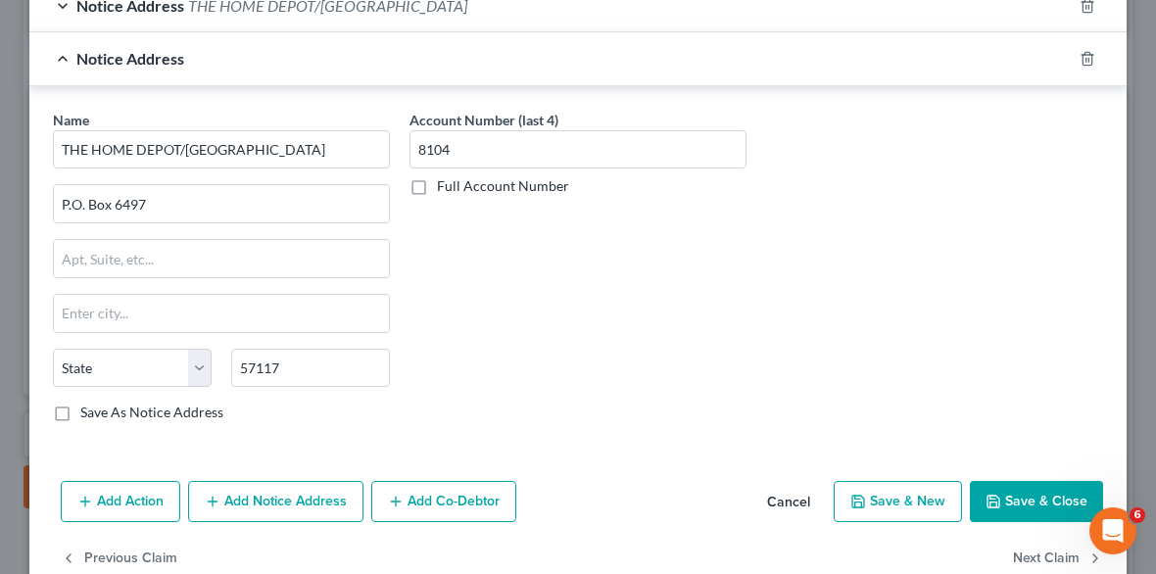
click at [509, 349] on div "Account Number (last 4) 8104 Full Account Number" at bounding box center [578, 274] width 357 height 329
type input "[GEOGRAPHIC_DATA]"
select select "43"
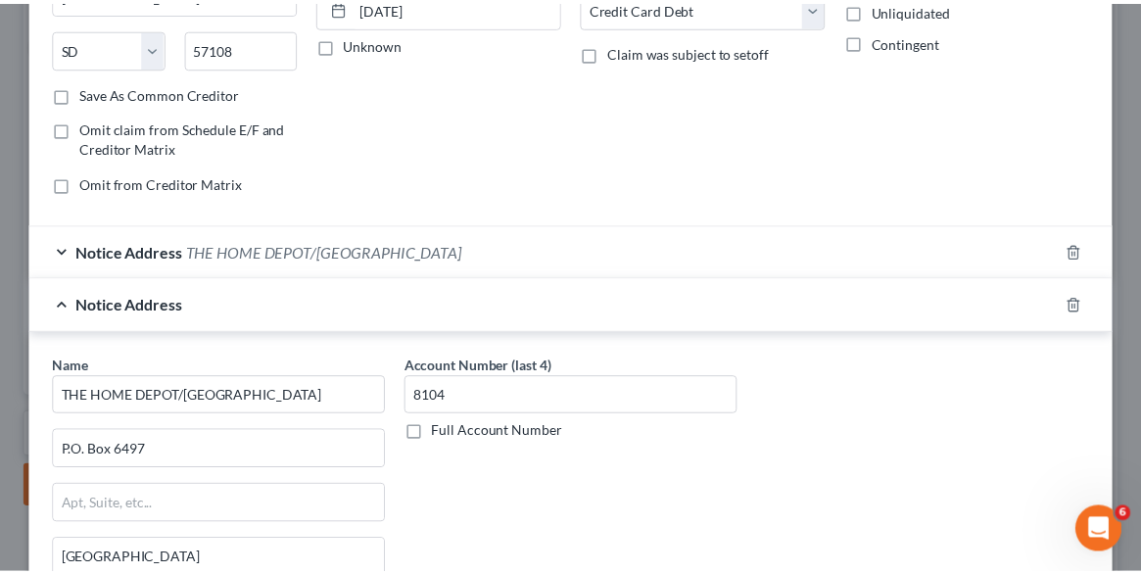
scroll to position [586, 0]
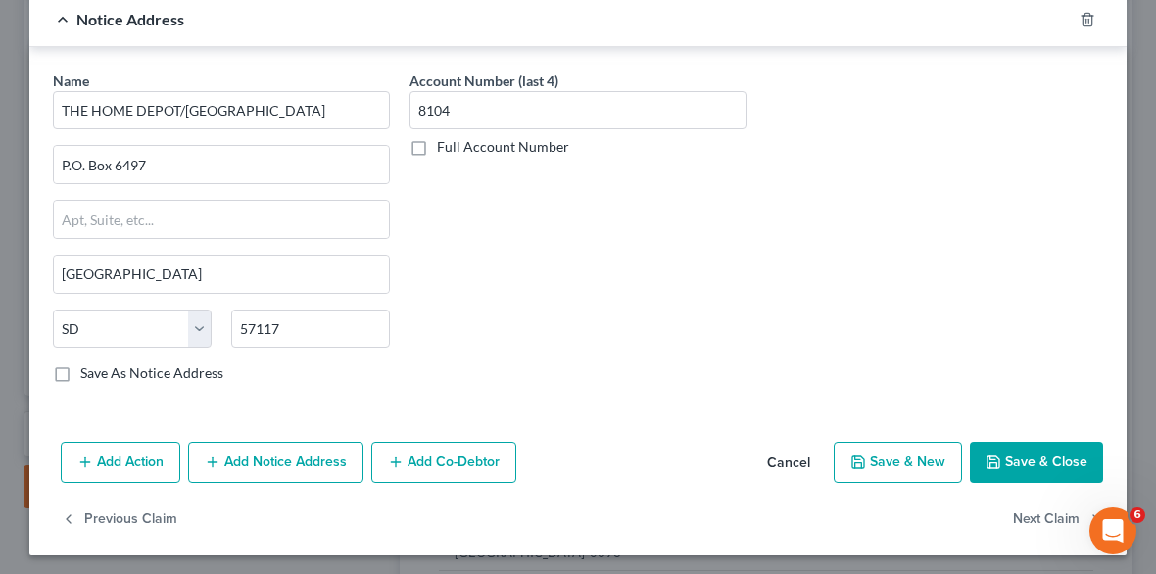
click at [1037, 463] on button "Save & Close" at bounding box center [1036, 462] width 133 height 41
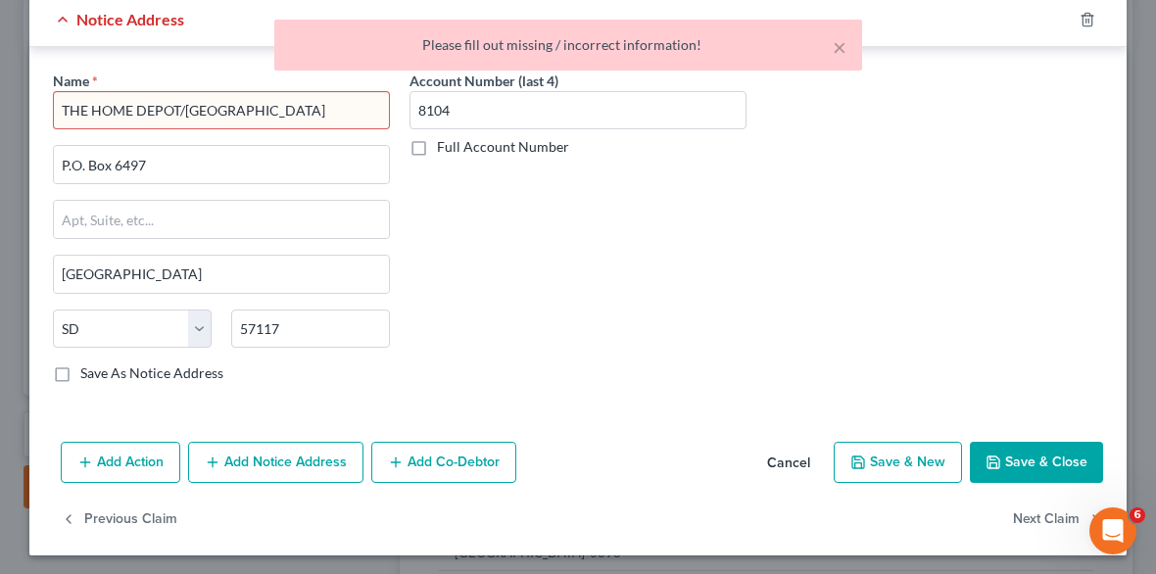
click at [253, 104] on input "THE HOME DEPOT/[GEOGRAPHIC_DATA]" at bounding box center [221, 110] width 337 height 39
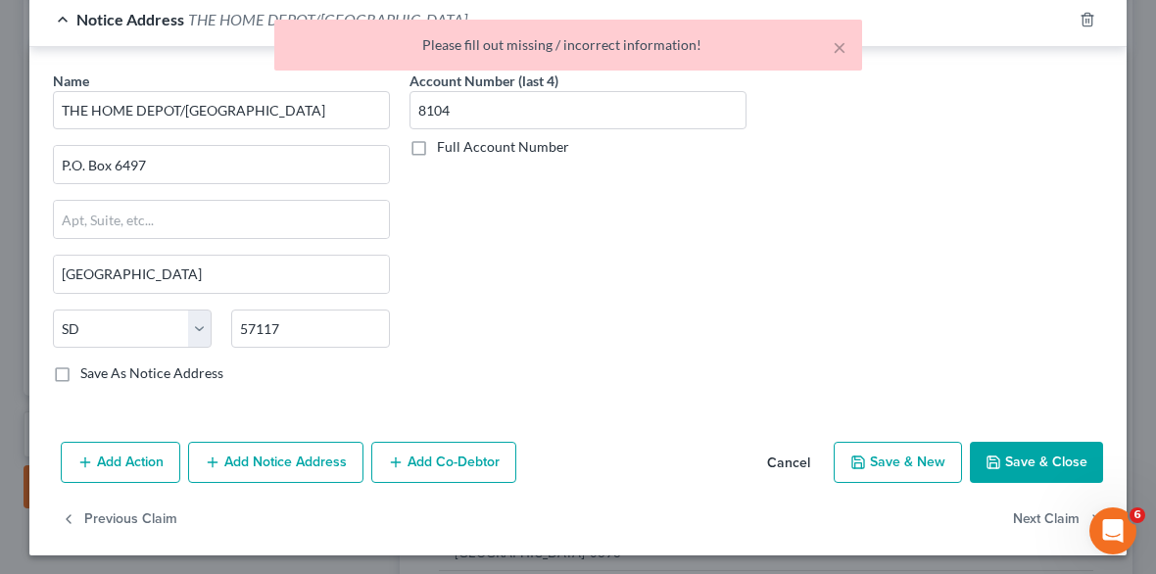
click at [1024, 456] on button "Save & Close" at bounding box center [1036, 462] width 133 height 41
type input "THE HOME DEPOT/[GEOGRAPHIC_DATA]"
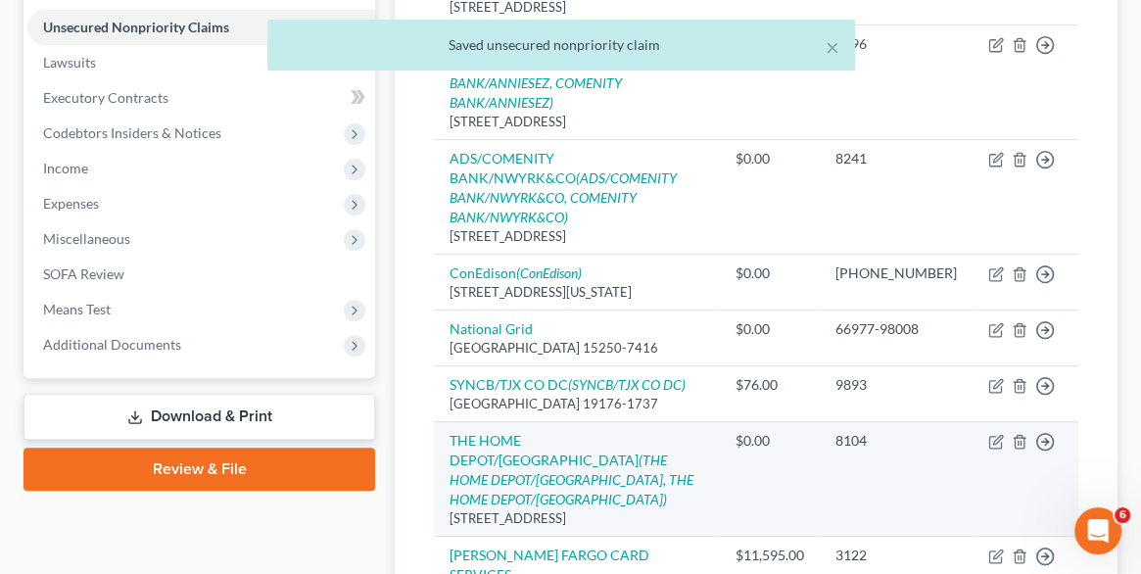
scroll to position [509, 0]
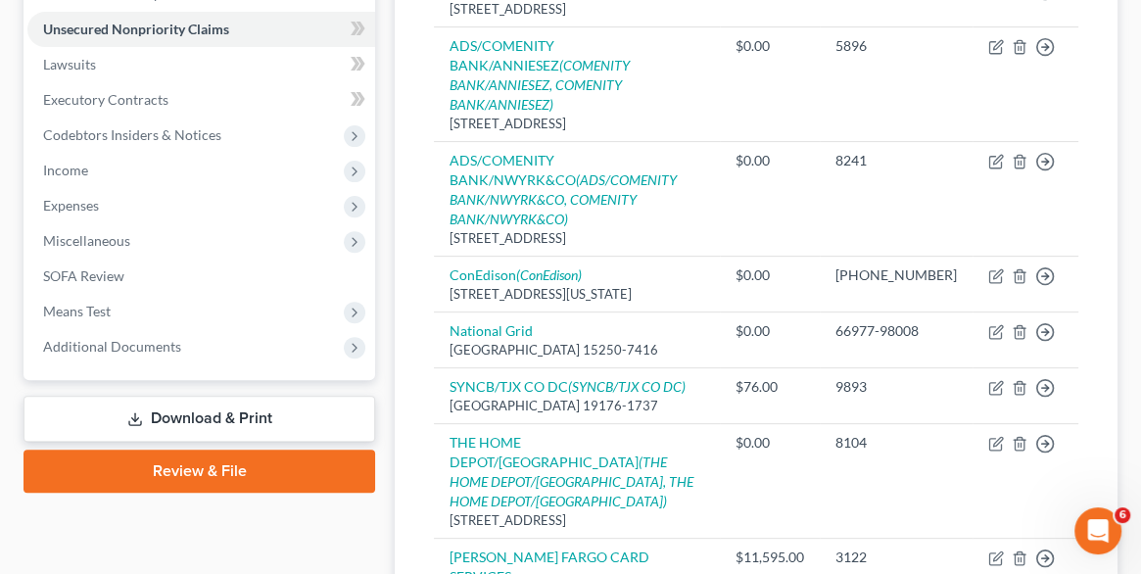
click at [404, 512] on div "Unsecured Nonpriority Claims New Claim Import CSV Export CSV Delete All Credito…" at bounding box center [756, 201] width 723 height 975
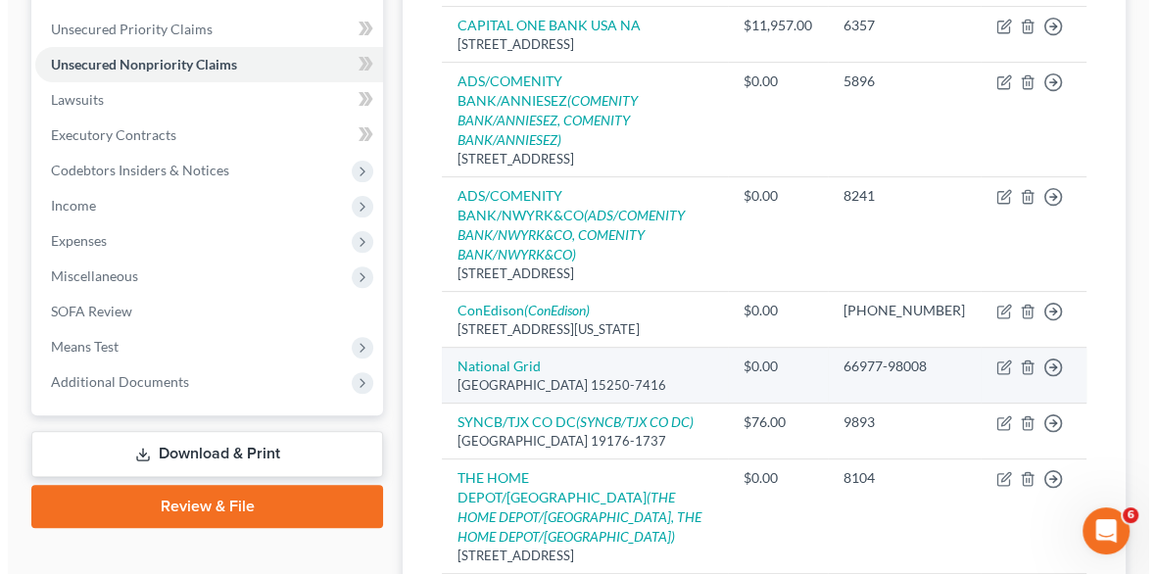
scroll to position [552, 0]
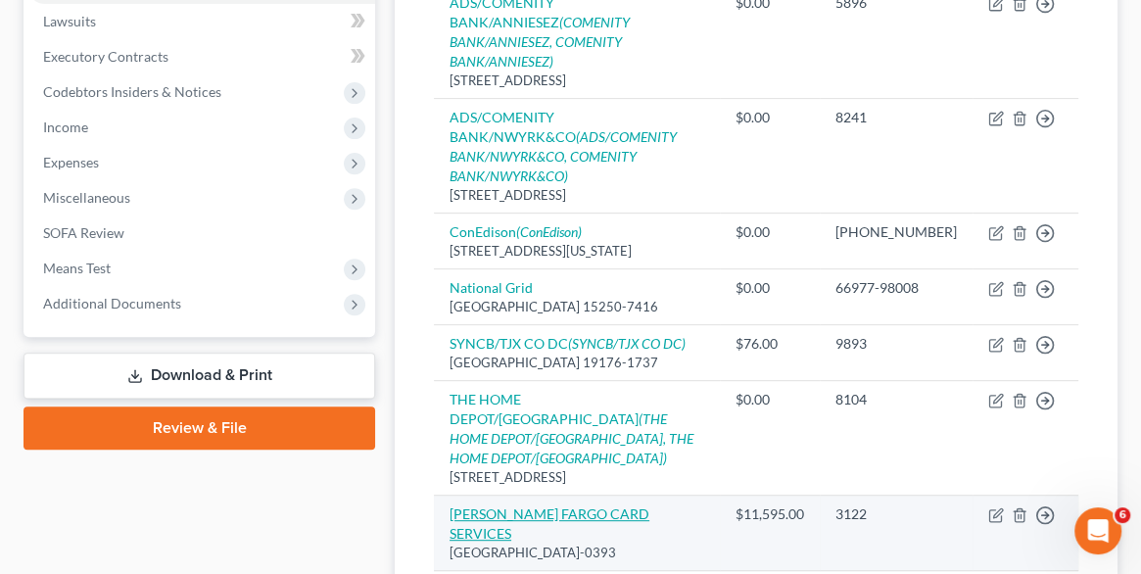
click at [592, 505] on link "[PERSON_NAME] FARGO CARD SERVICES" at bounding box center [550, 523] width 200 height 36
select select "24"
select select "2"
select select "0"
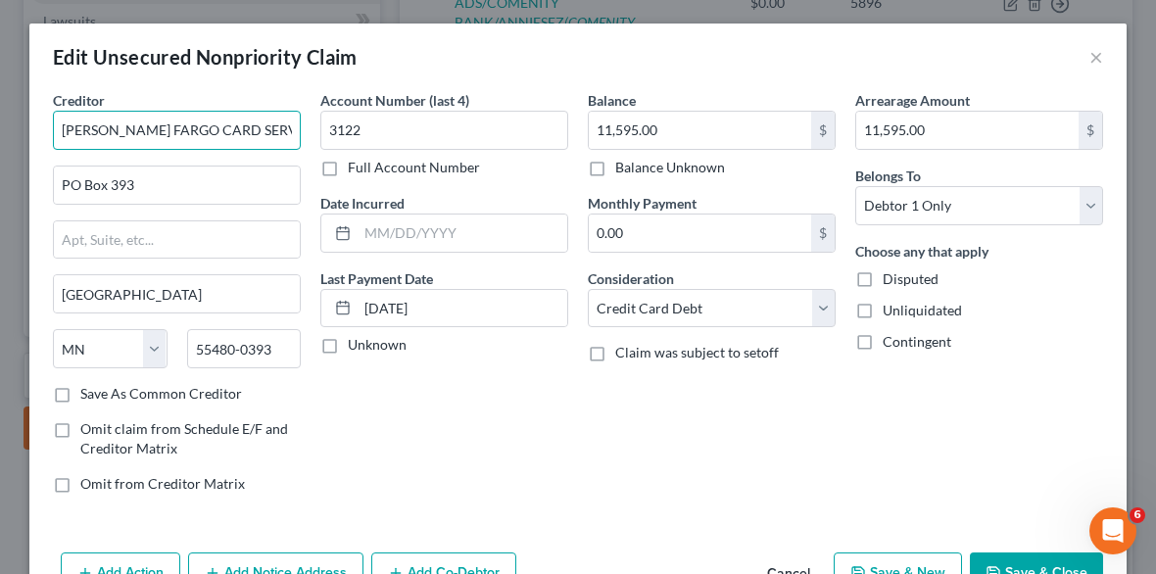
click at [266, 127] on input "[PERSON_NAME] FARGO CARD SERVICES" at bounding box center [177, 130] width 248 height 39
click at [286, 129] on input "[PERSON_NAME] FARGO CARD SERVICES/WF" at bounding box center [177, 130] width 248 height 39
type input "[PERSON_NAME] FARGO CARD SERVICES/WFBNA CARD"
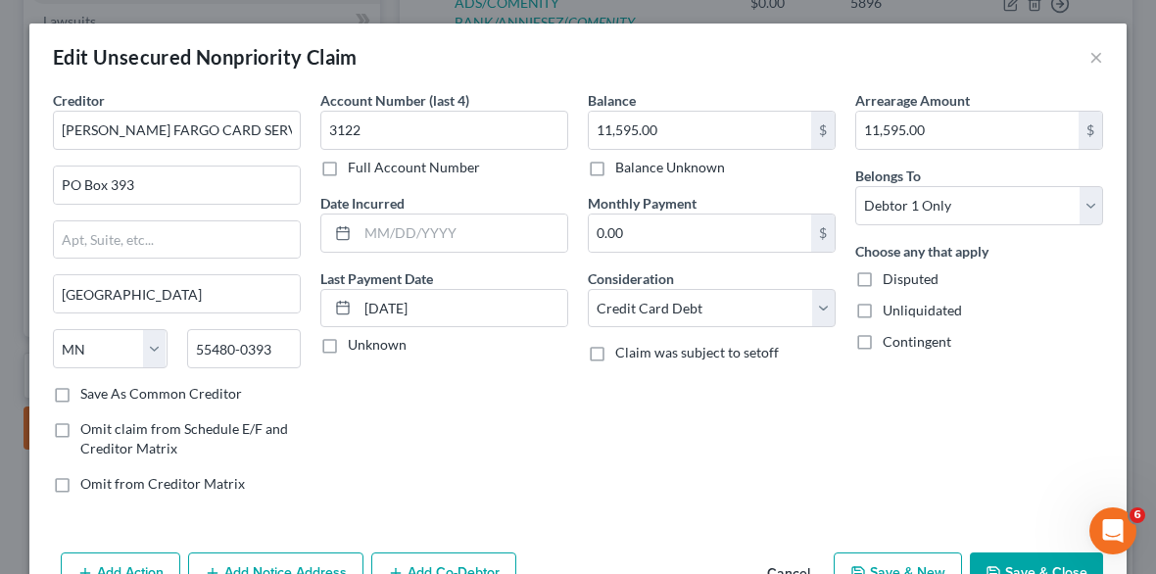
click at [982, 557] on button "Save & Close" at bounding box center [1036, 572] width 133 height 41
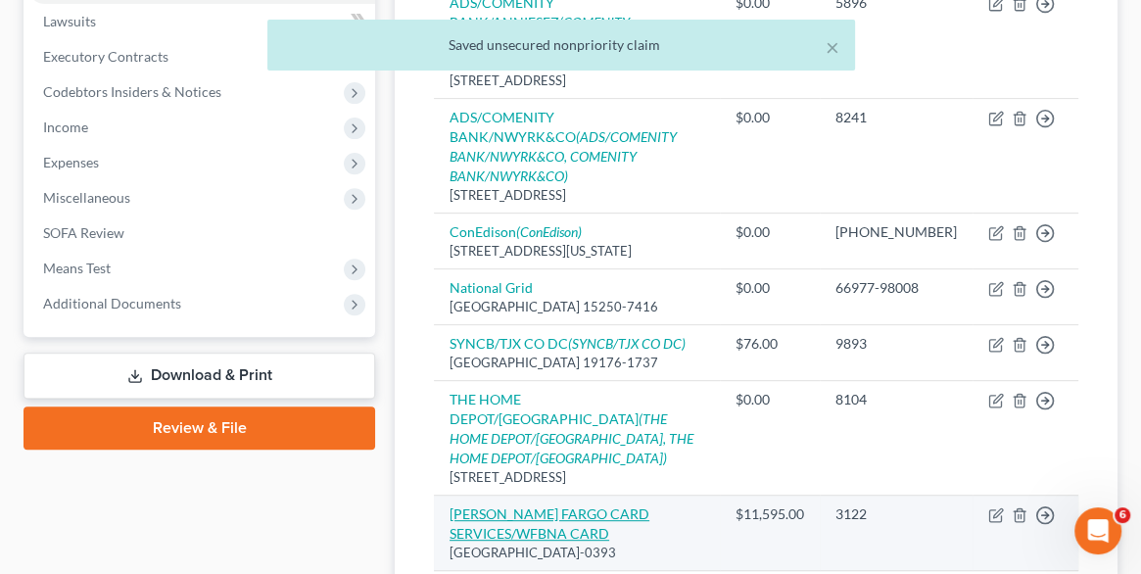
click at [649, 505] on link "[PERSON_NAME] FARGO CARD SERVICES/WFBNA CARD" at bounding box center [550, 523] width 200 height 36
select select "24"
select select "2"
select select "0"
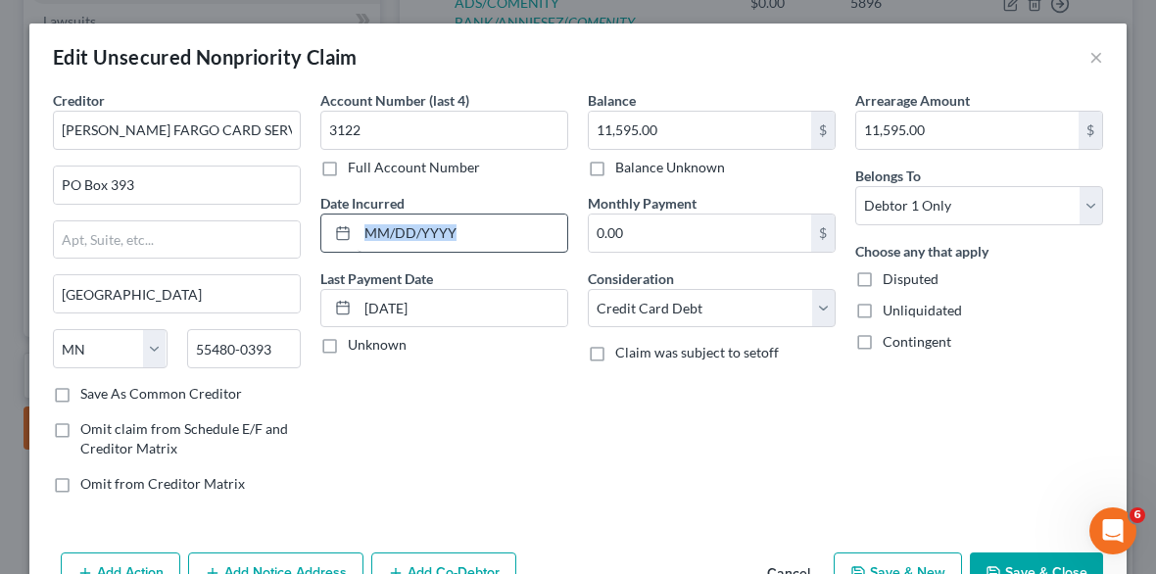
drag, startPoint x: 364, startPoint y: 257, endPoint x: 377, endPoint y: 246, distance: 16.7
click at [377, 246] on div "Account Number (last 4) 3122 Full Account Number Date Incurred Last Payment Dat…" at bounding box center [443, 299] width 267 height 419
click at [377, 246] on input "text" at bounding box center [462, 232] width 210 height 37
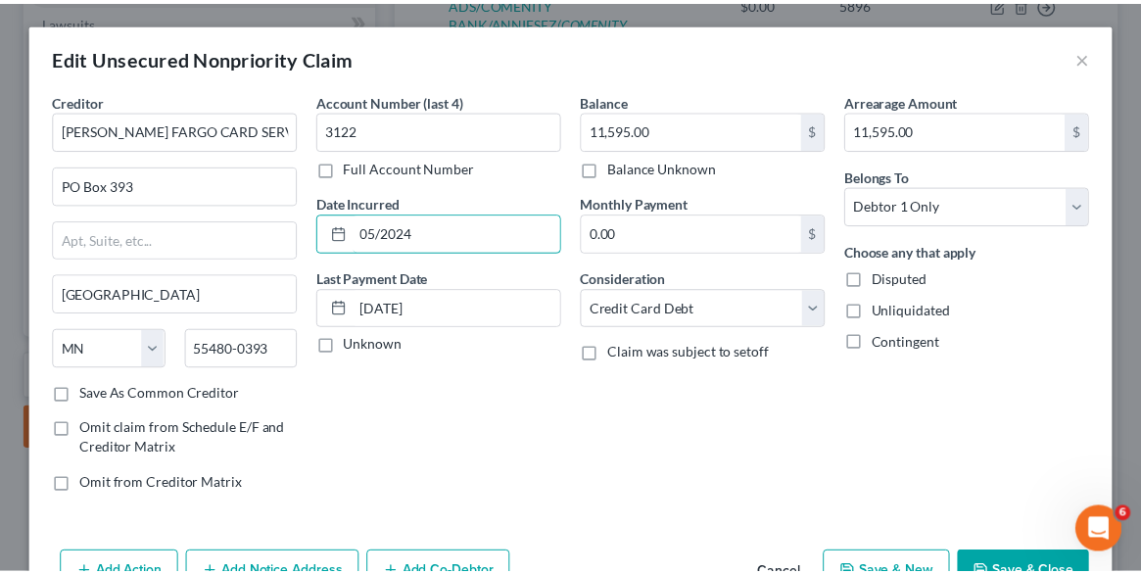
scroll to position [57, 0]
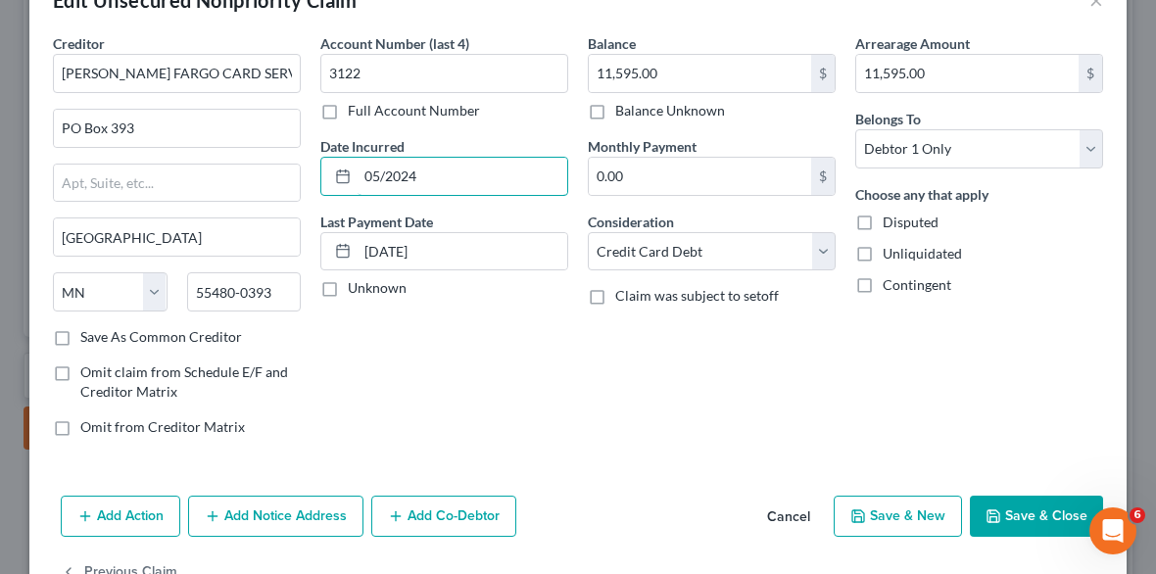
type input "05/2024"
click at [1006, 515] on button "Save & Close" at bounding box center [1036, 516] width 133 height 41
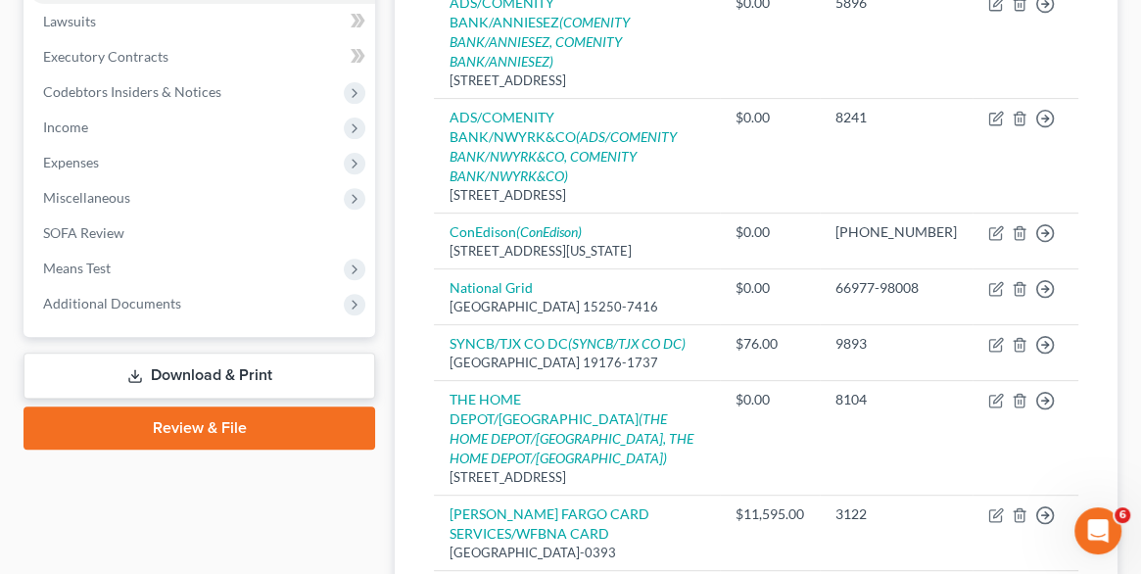
click at [383, 337] on div "Case Dashboard Payments Invoices Payments Payments Credit Report Client Profile" at bounding box center [199, 189] width 371 height 1037
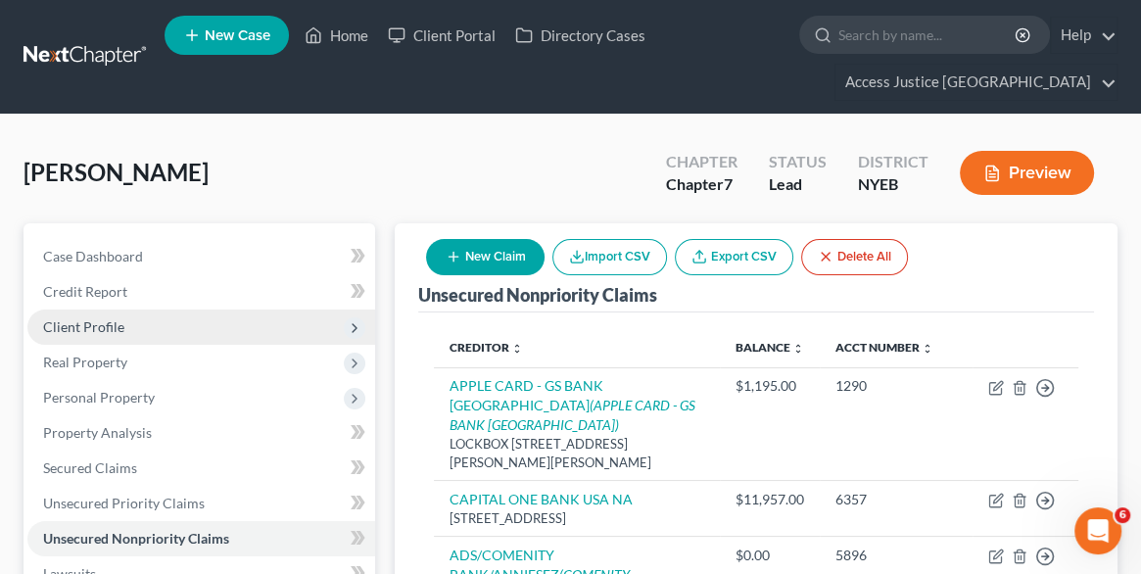
click at [105, 318] on span "Client Profile" at bounding box center [83, 326] width 81 height 17
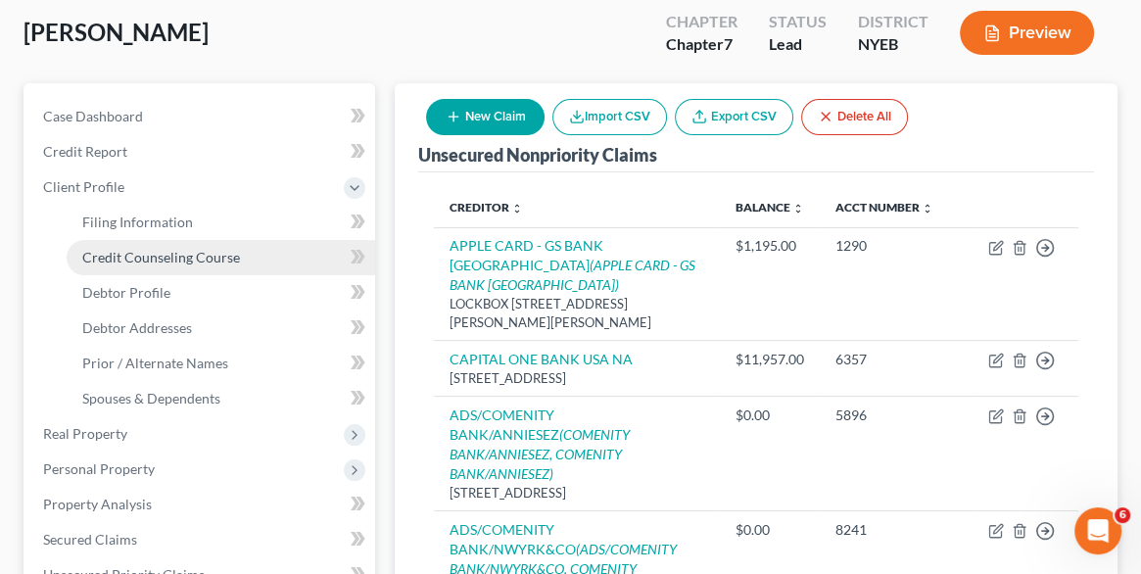
scroll to position [141, 0]
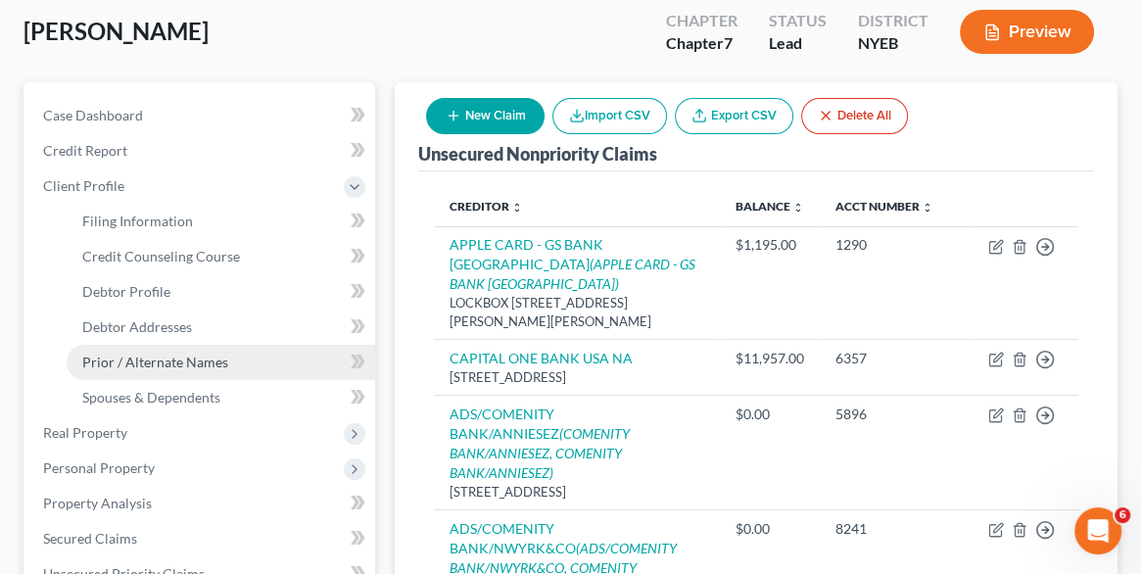
click at [180, 354] on span "Prior / Alternate Names" at bounding box center [155, 362] width 146 height 17
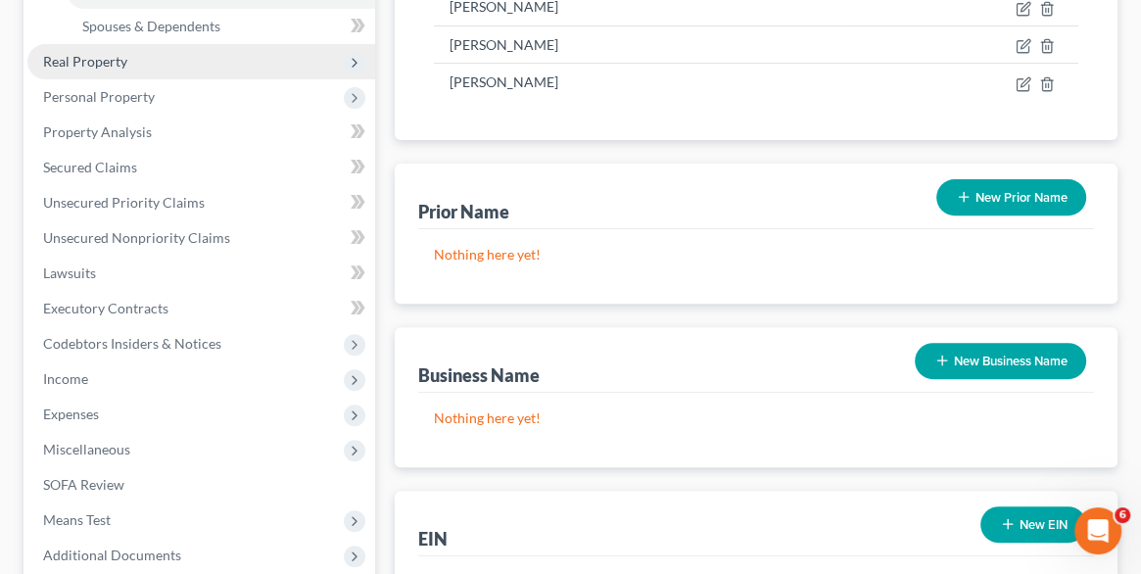
scroll to position [513, 0]
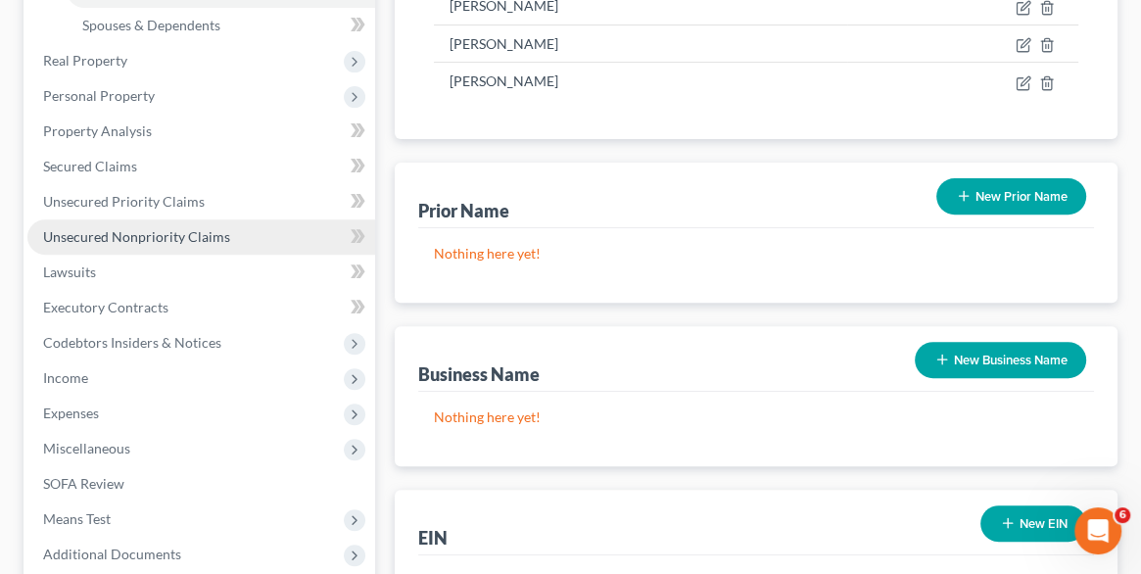
click at [160, 224] on link "Unsecured Nonpriority Claims" at bounding box center [201, 236] width 348 height 35
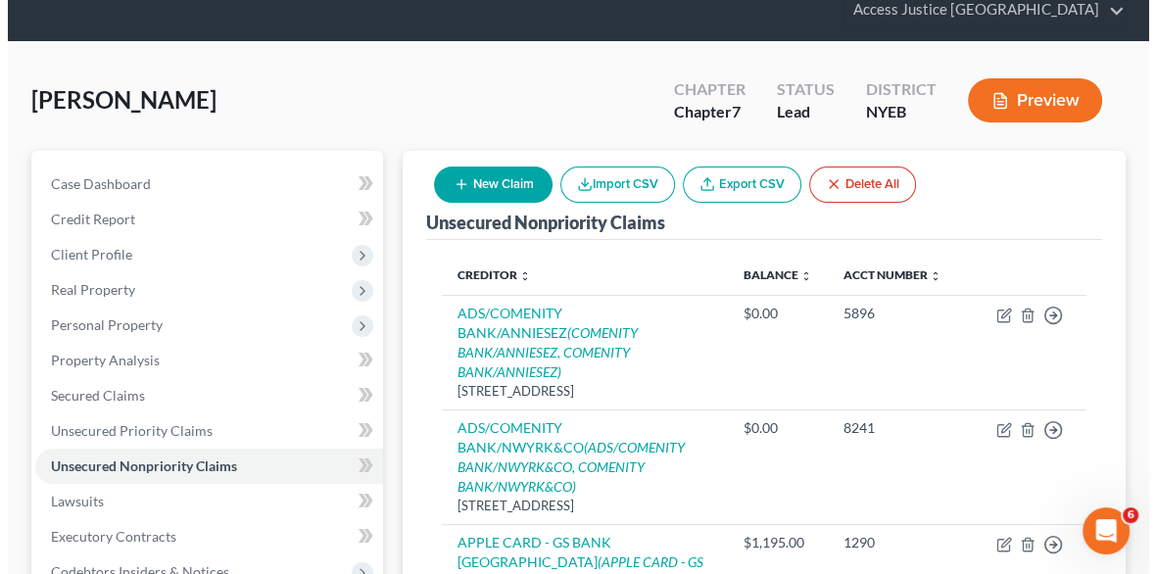
scroll to position [348, 0]
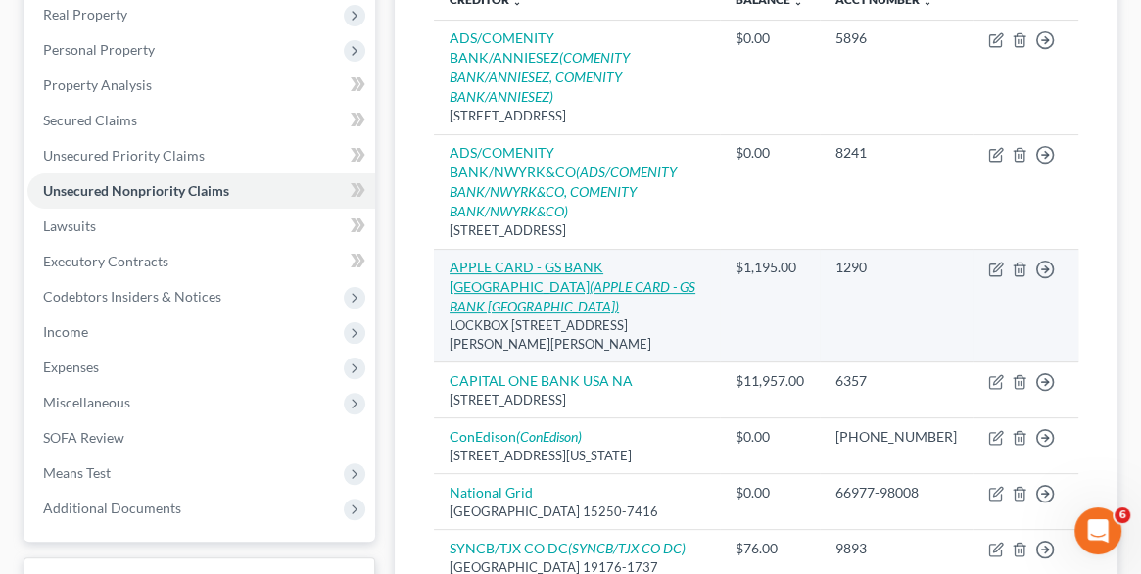
click at [591, 259] on link "APPLE CARD - GS BANK USA (APPLE CARD - GS BANK [GEOGRAPHIC_DATA])" at bounding box center [573, 287] width 246 height 56
select select "39"
select select "2"
select select "0"
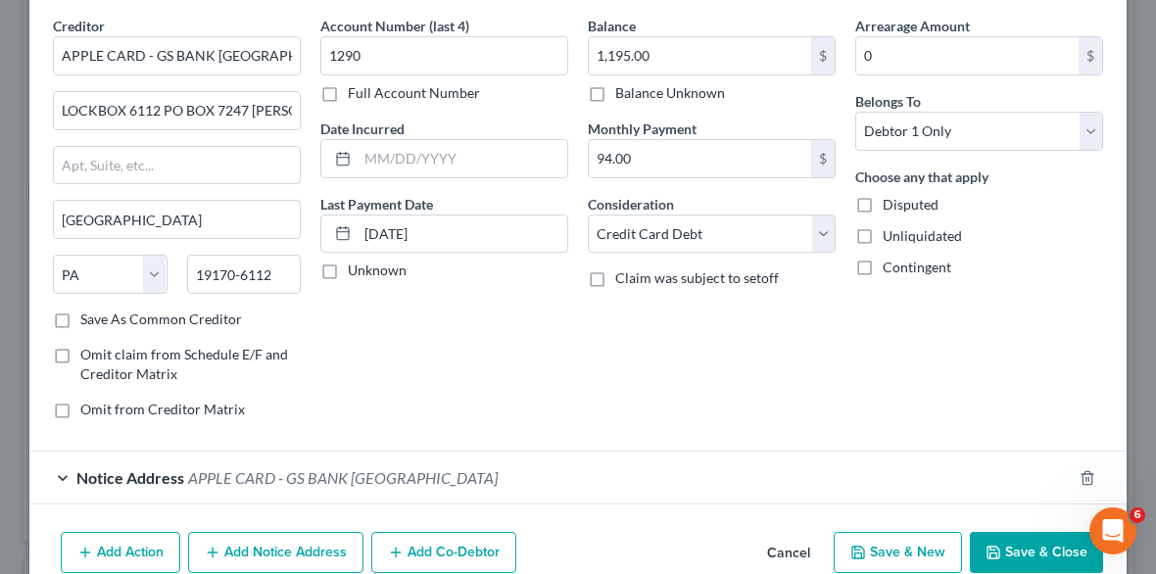
scroll to position [167, 0]
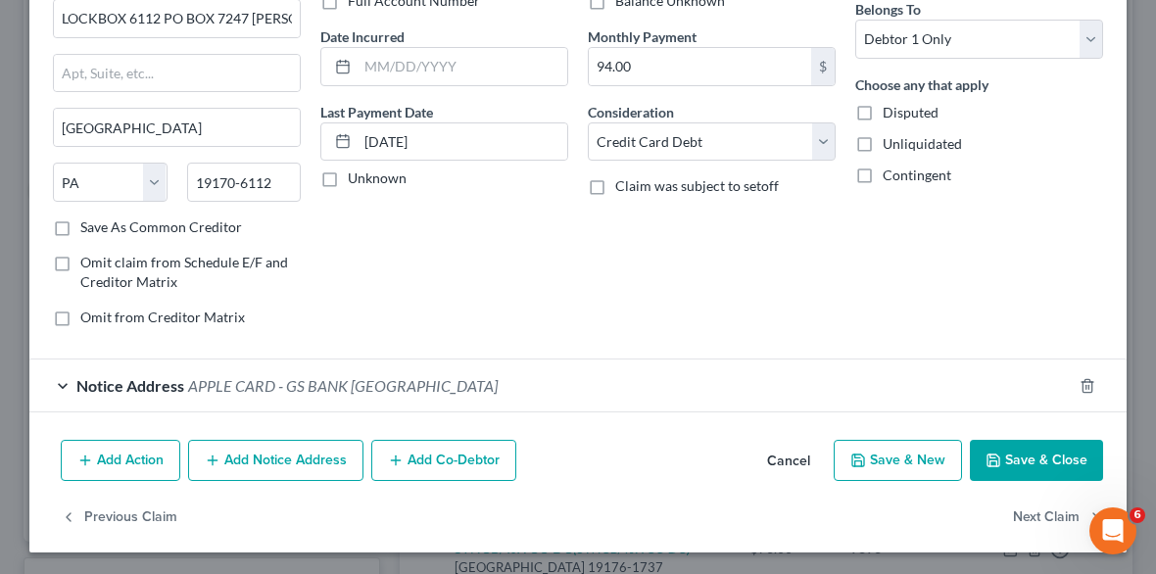
click at [308, 459] on button "Add Notice Address" at bounding box center [275, 460] width 175 height 41
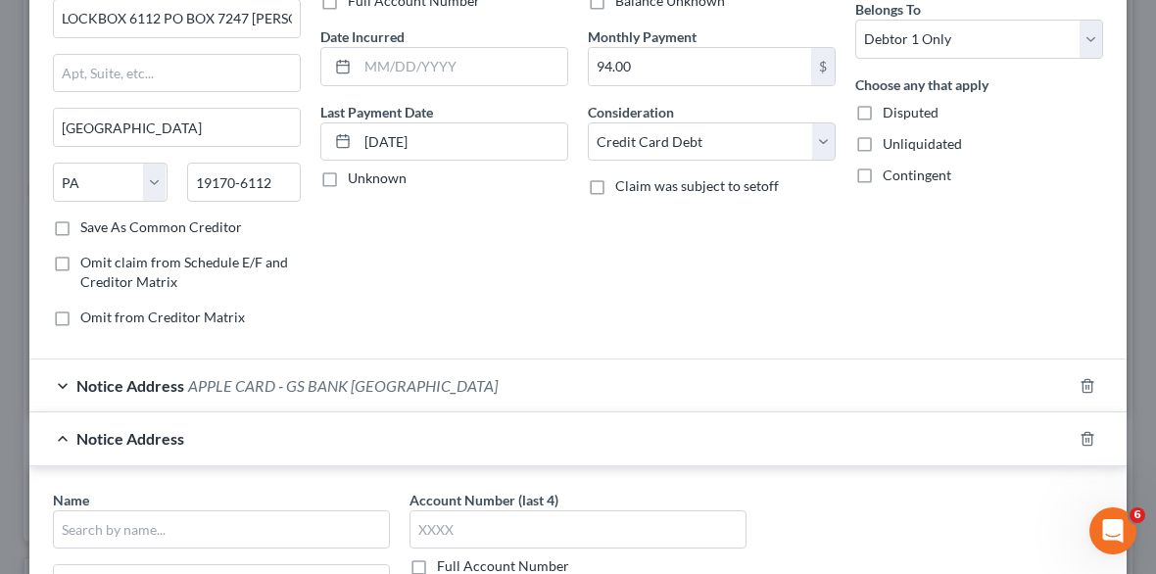
scroll to position [0, 0]
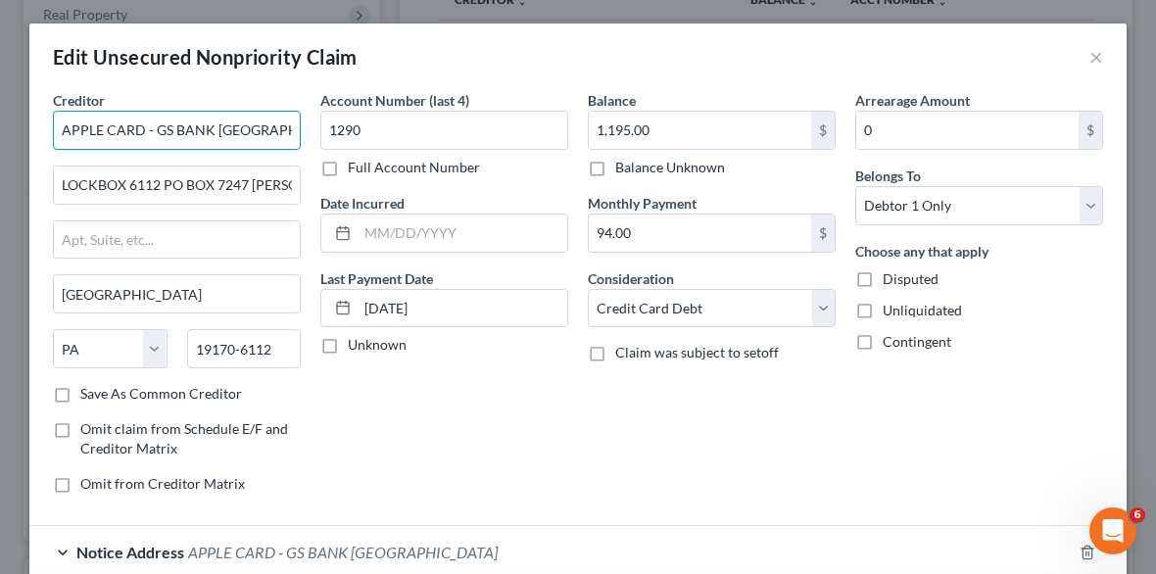
click at [252, 129] on input "APPLE CARD - GS BANK [GEOGRAPHIC_DATA]" at bounding box center [177, 130] width 248 height 39
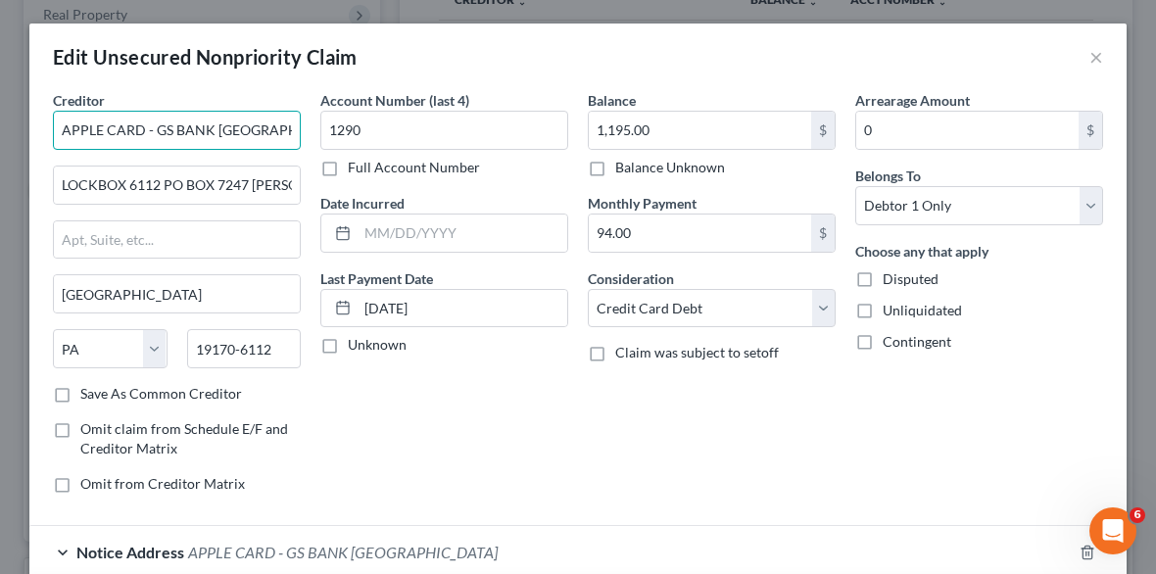
click at [252, 129] on input "APPLE CARD - GS BANK [GEOGRAPHIC_DATA]" at bounding box center [177, 130] width 248 height 39
click at [337, 395] on div "Account Number (last 4) 1290 Full Account Number Date Incurred Last Payment Dat…" at bounding box center [443, 299] width 267 height 419
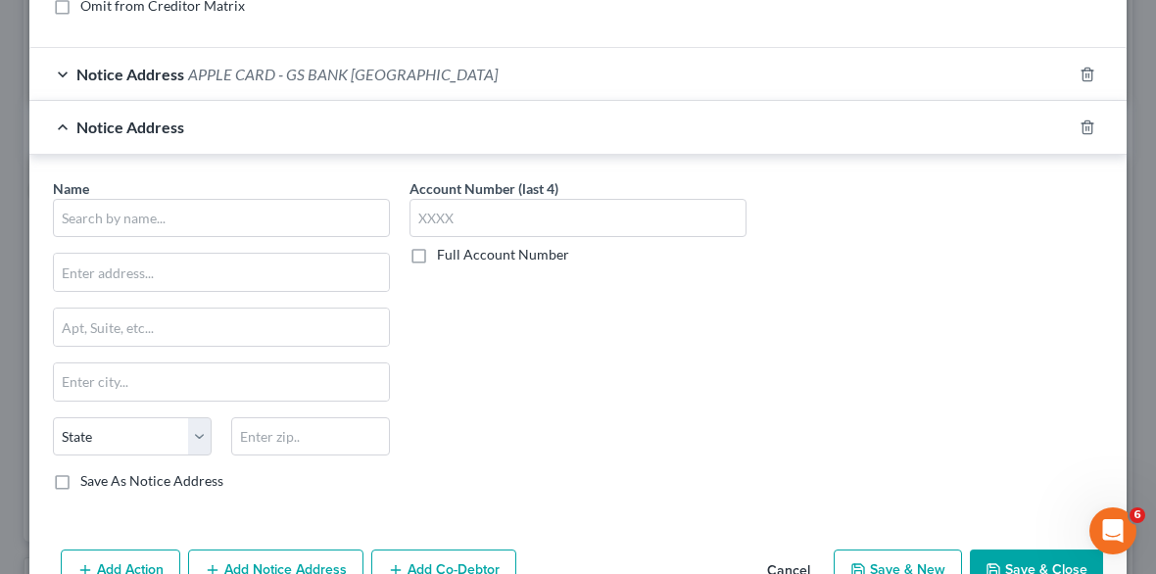
scroll to position [478, 0]
click at [200, 216] on input "text" at bounding box center [221, 218] width 337 height 39
paste input "APPLE CARD - GS BANK [GEOGRAPHIC_DATA]"
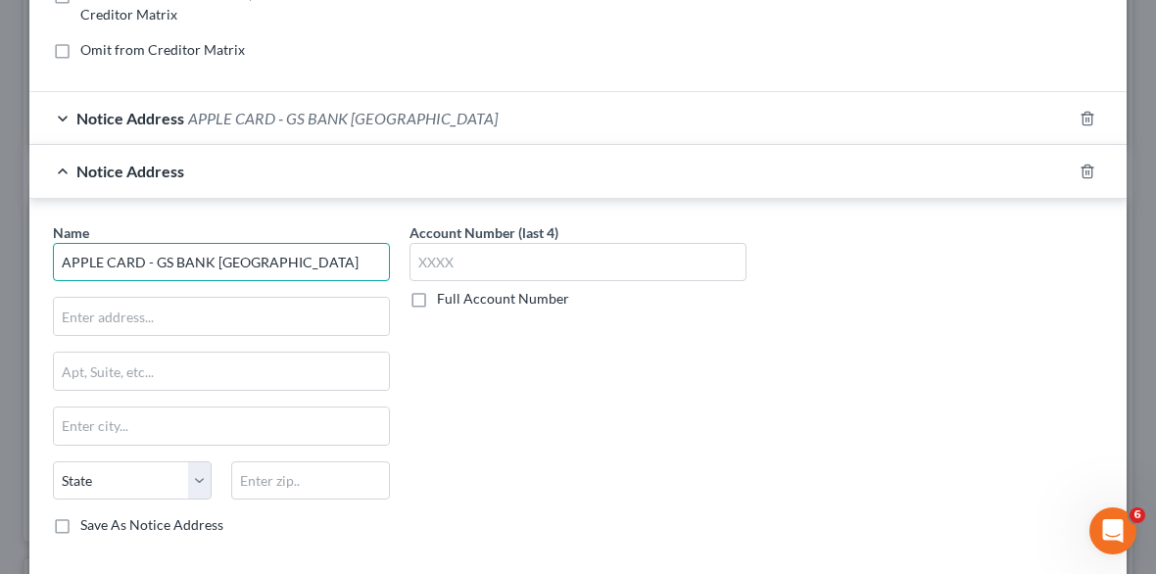
scroll to position [540, 0]
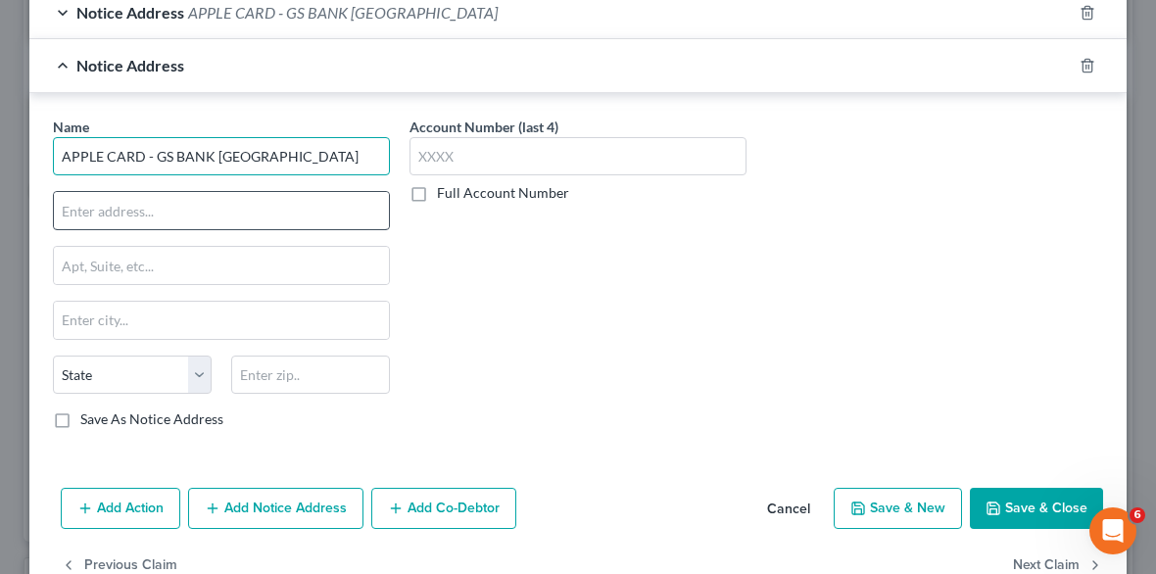
type input "APPLE CARD - GS BANK [GEOGRAPHIC_DATA]"
click at [196, 208] on input "text" at bounding box center [221, 210] width 335 height 37
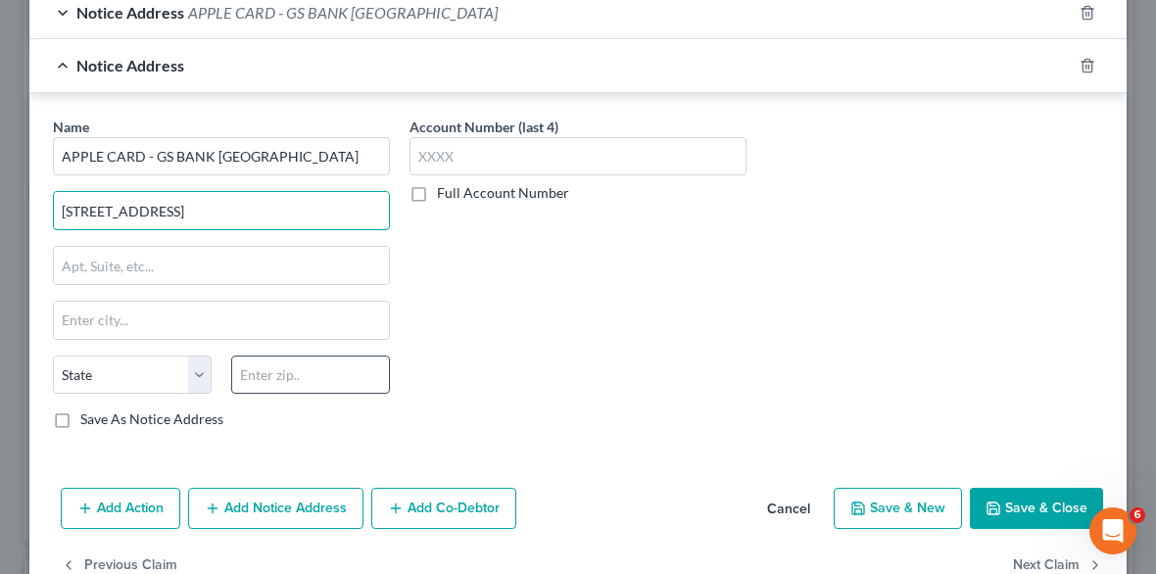
type input "[STREET_ADDRESS]"
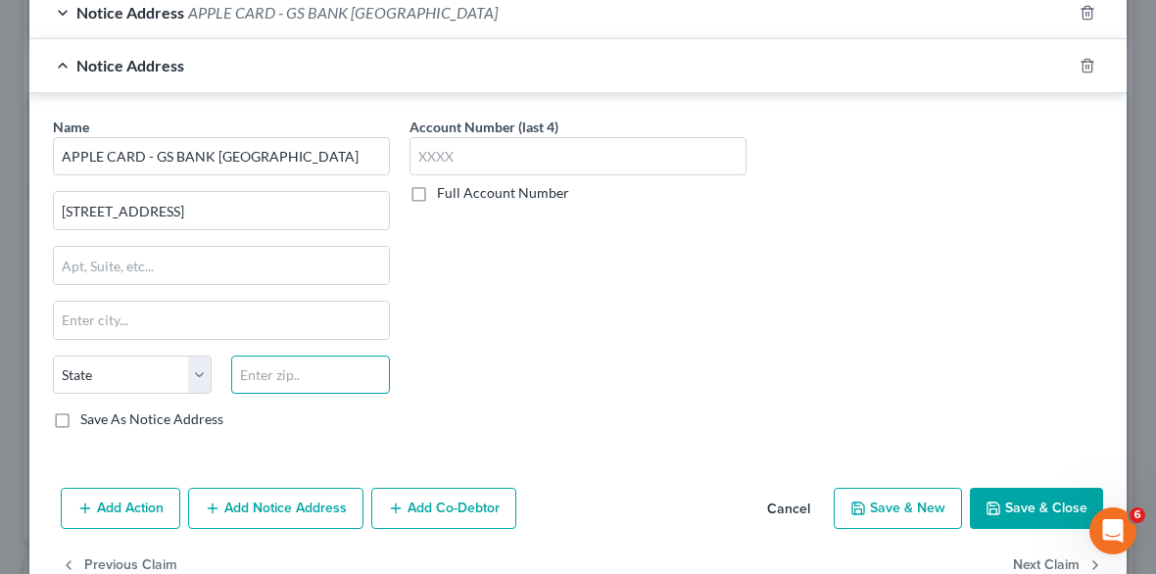
click at [286, 370] on input "text" at bounding box center [310, 375] width 159 height 39
type input "9"
type input "84020"
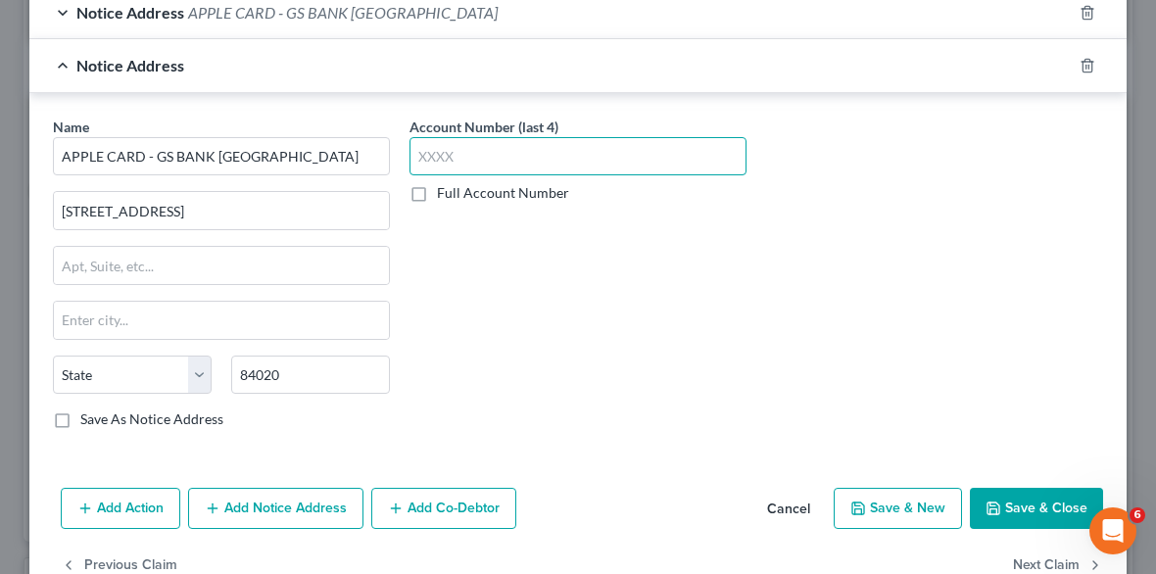
click at [520, 142] on input "text" at bounding box center [577, 156] width 337 height 39
type input "[PERSON_NAME]"
select select "46"
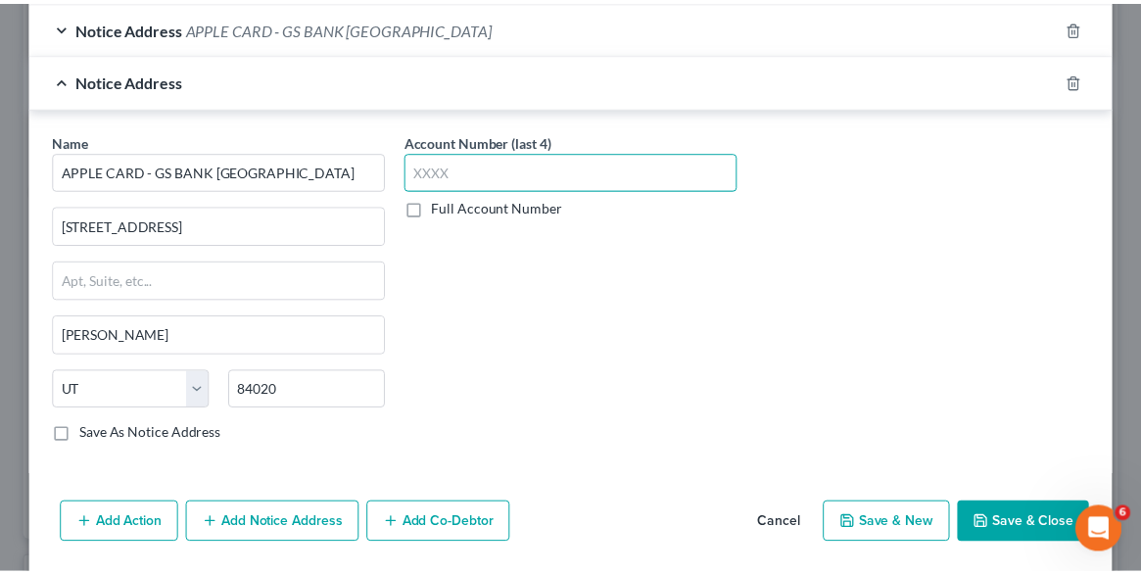
scroll to position [586, 0]
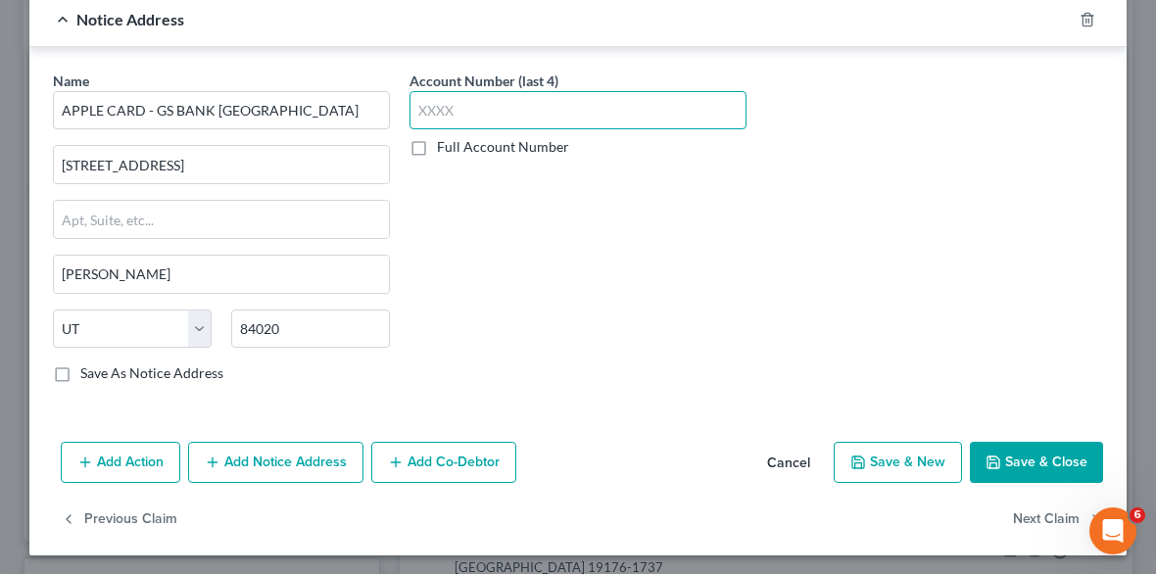
click at [473, 110] on input "text" at bounding box center [577, 110] width 337 height 39
type input "1290"
click at [1026, 469] on button "Save & Close" at bounding box center [1036, 462] width 133 height 41
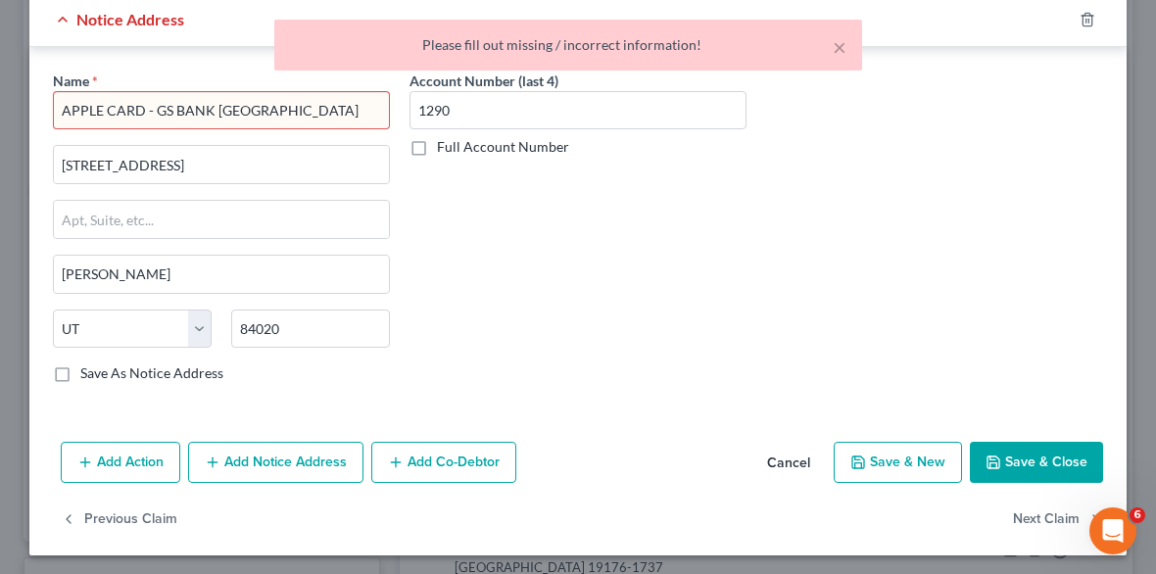
click at [251, 112] on input "APPLE CARD - GS BANK [GEOGRAPHIC_DATA]" at bounding box center [221, 110] width 337 height 39
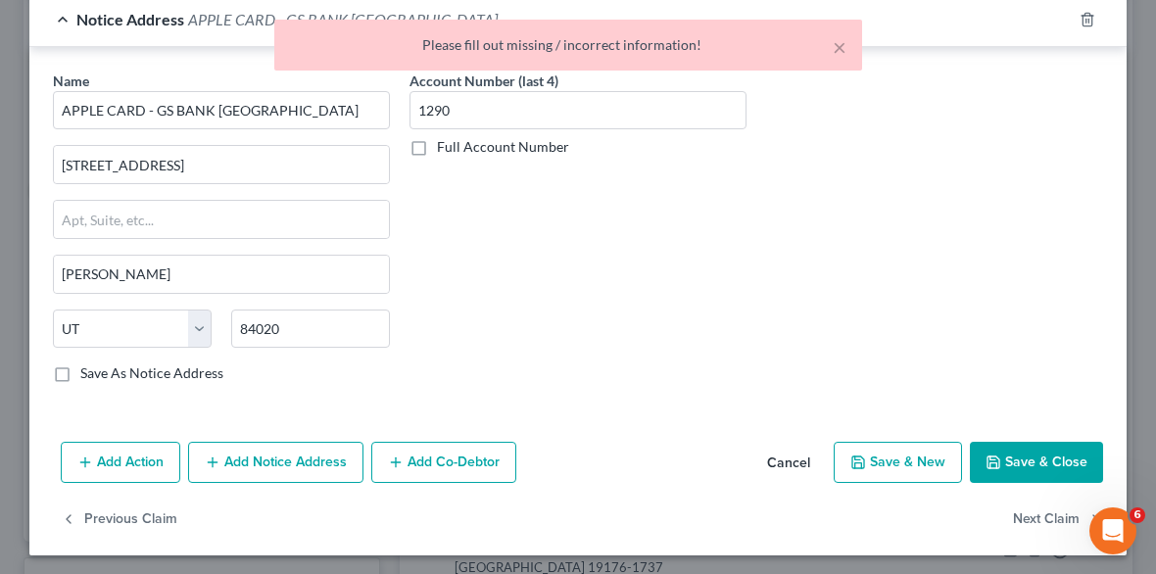
click at [1022, 460] on button "Save & Close" at bounding box center [1036, 462] width 133 height 41
type input "APPLE CARD - GS BANK [GEOGRAPHIC_DATA]"
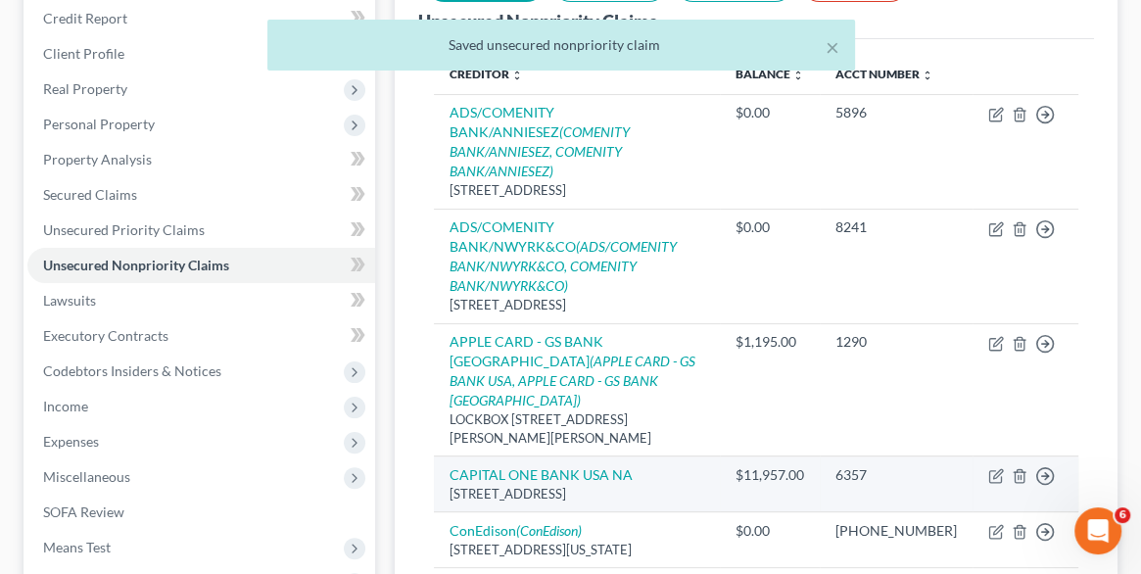
scroll to position [270, 0]
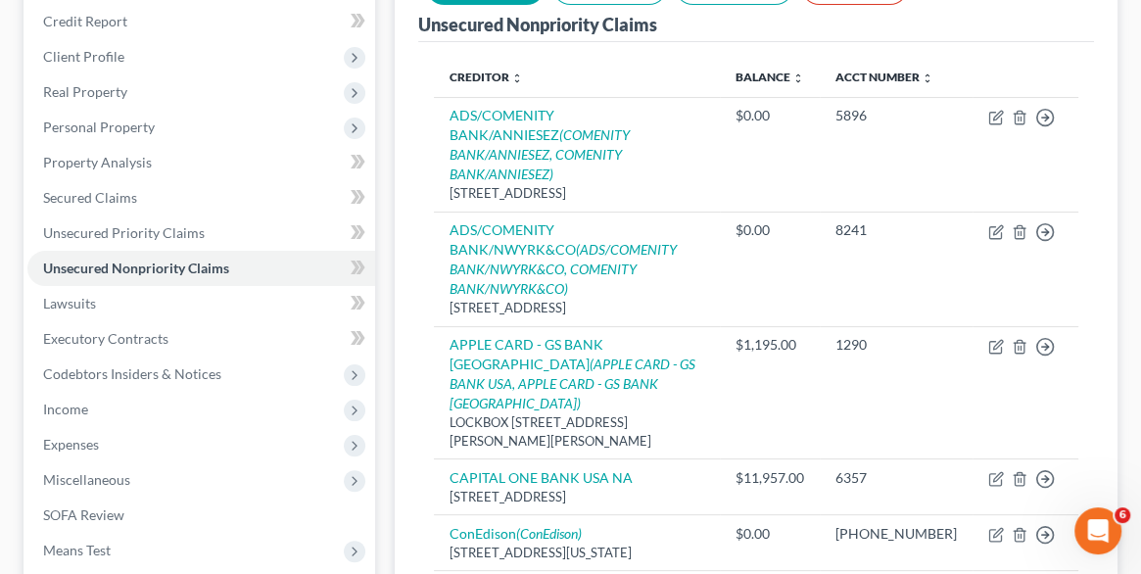
click at [644, 96] on th "Creditor expand_more expand_less unfold_more" at bounding box center [577, 77] width 286 height 39
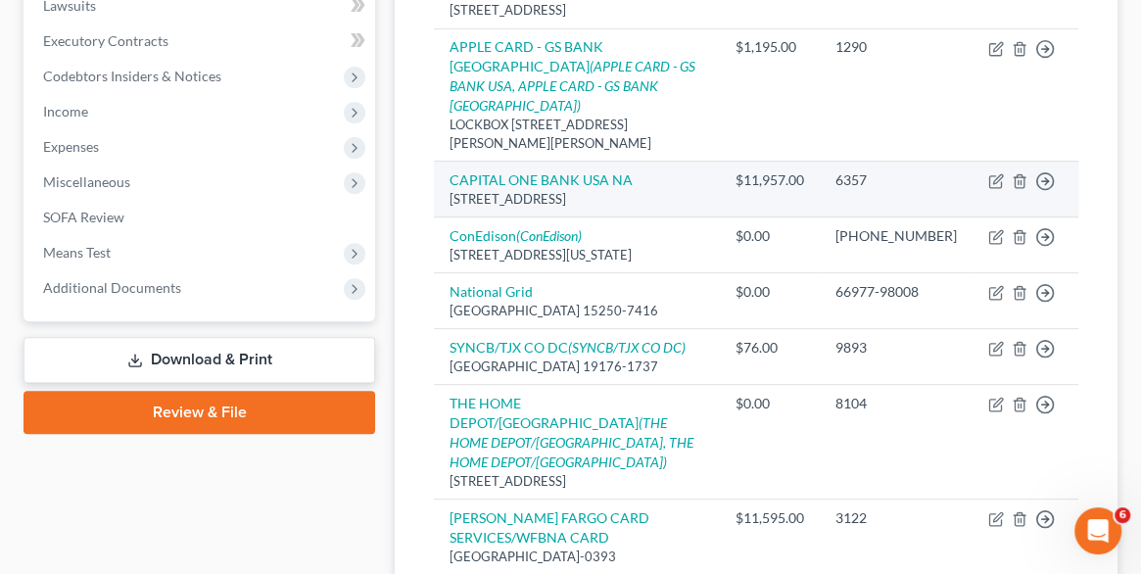
scroll to position [594, 0]
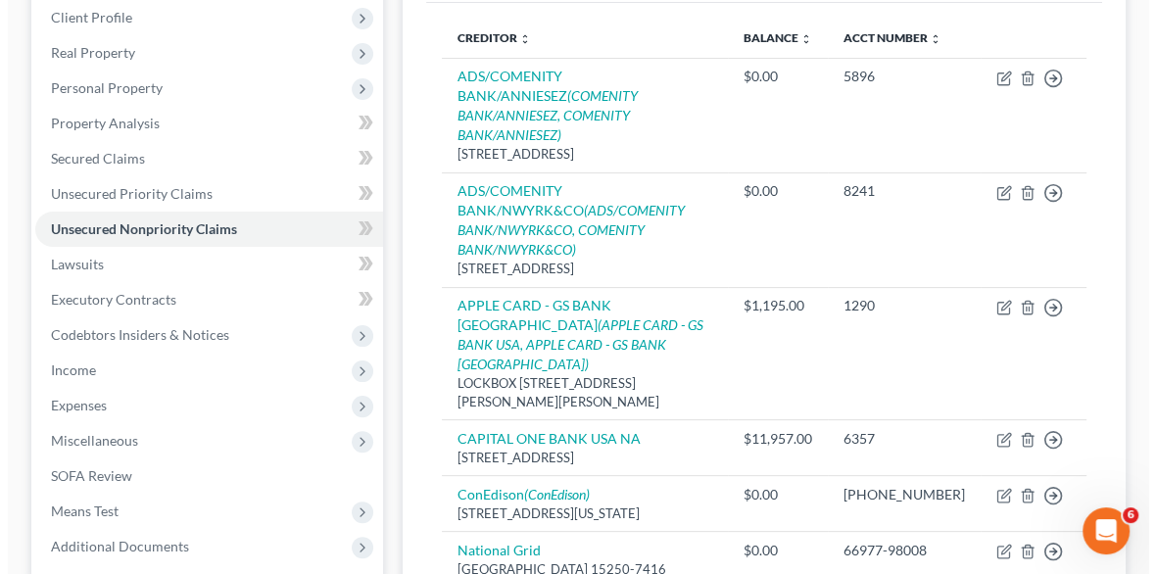
scroll to position [302, 0]
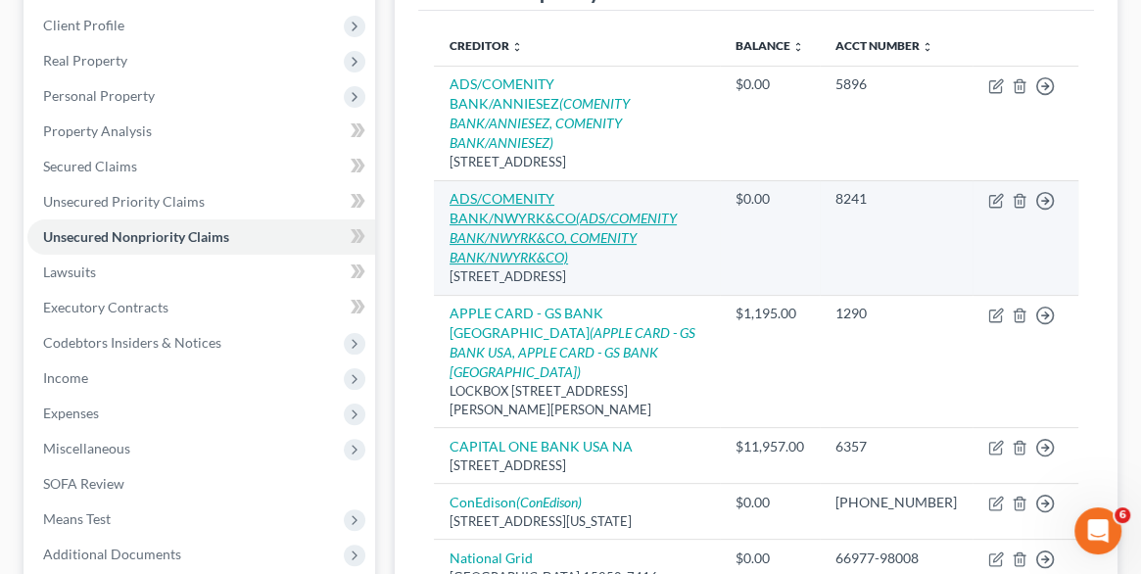
click at [599, 210] on icon "(ADS/COMENITY BANK/NWYRK&CO, COMENITY BANK/NWYRK&CO)" at bounding box center [563, 238] width 227 height 56
select select "36"
select select "2"
select select "0"
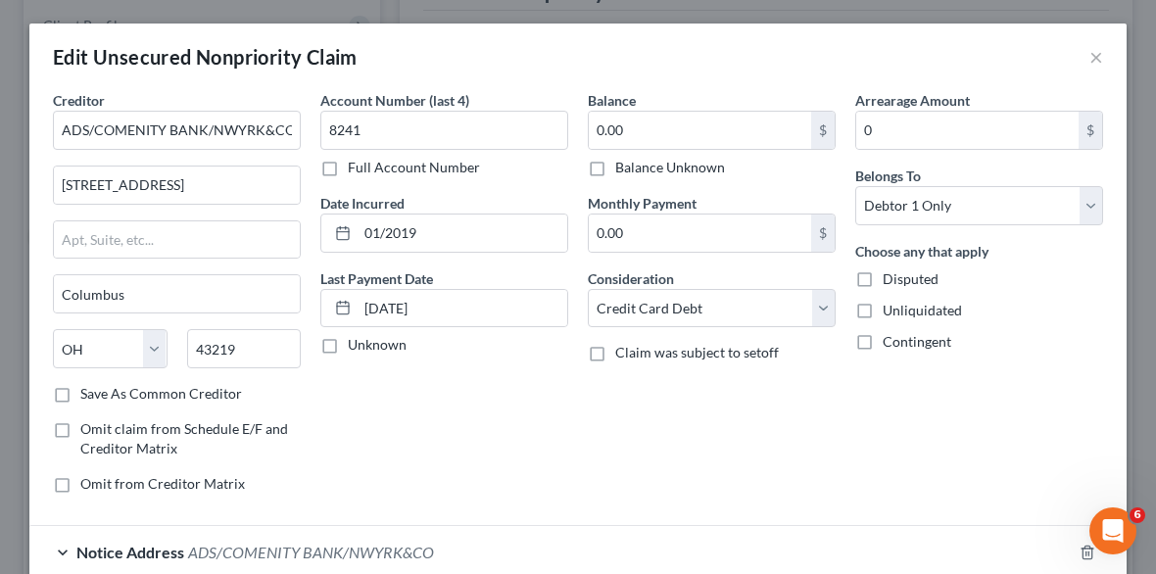
scroll to position [219, 0]
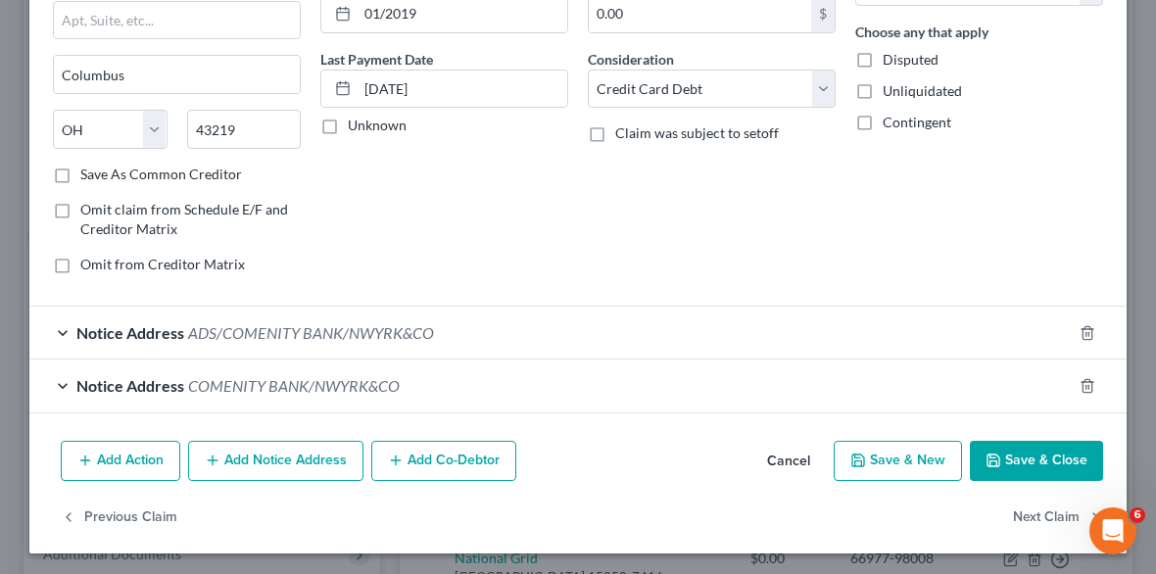
click at [47, 390] on div "Notice Address COMENITY BANK/NWYRK&CO" at bounding box center [550, 385] width 1042 height 52
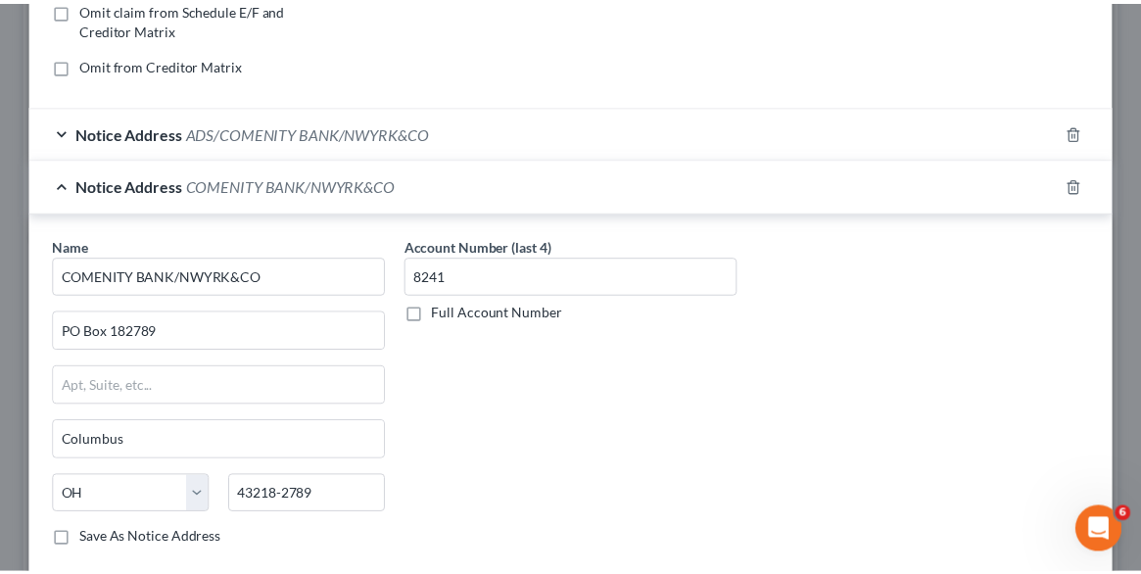
scroll to position [0, 0]
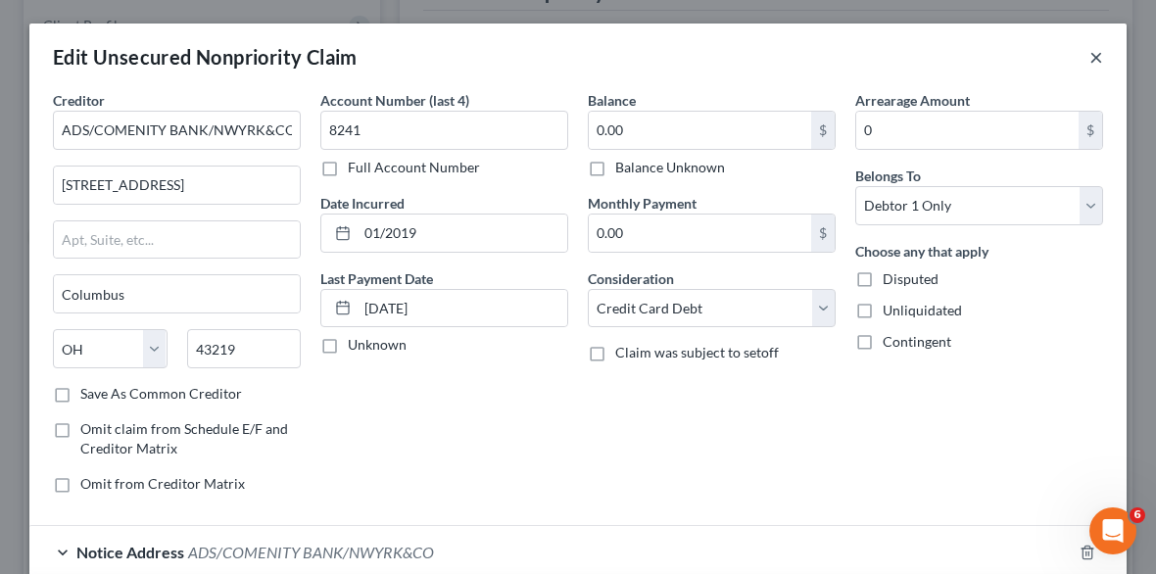
click at [1089, 52] on button "×" at bounding box center [1096, 57] width 14 height 24
